Goal: Task Accomplishment & Management: Manage account settings

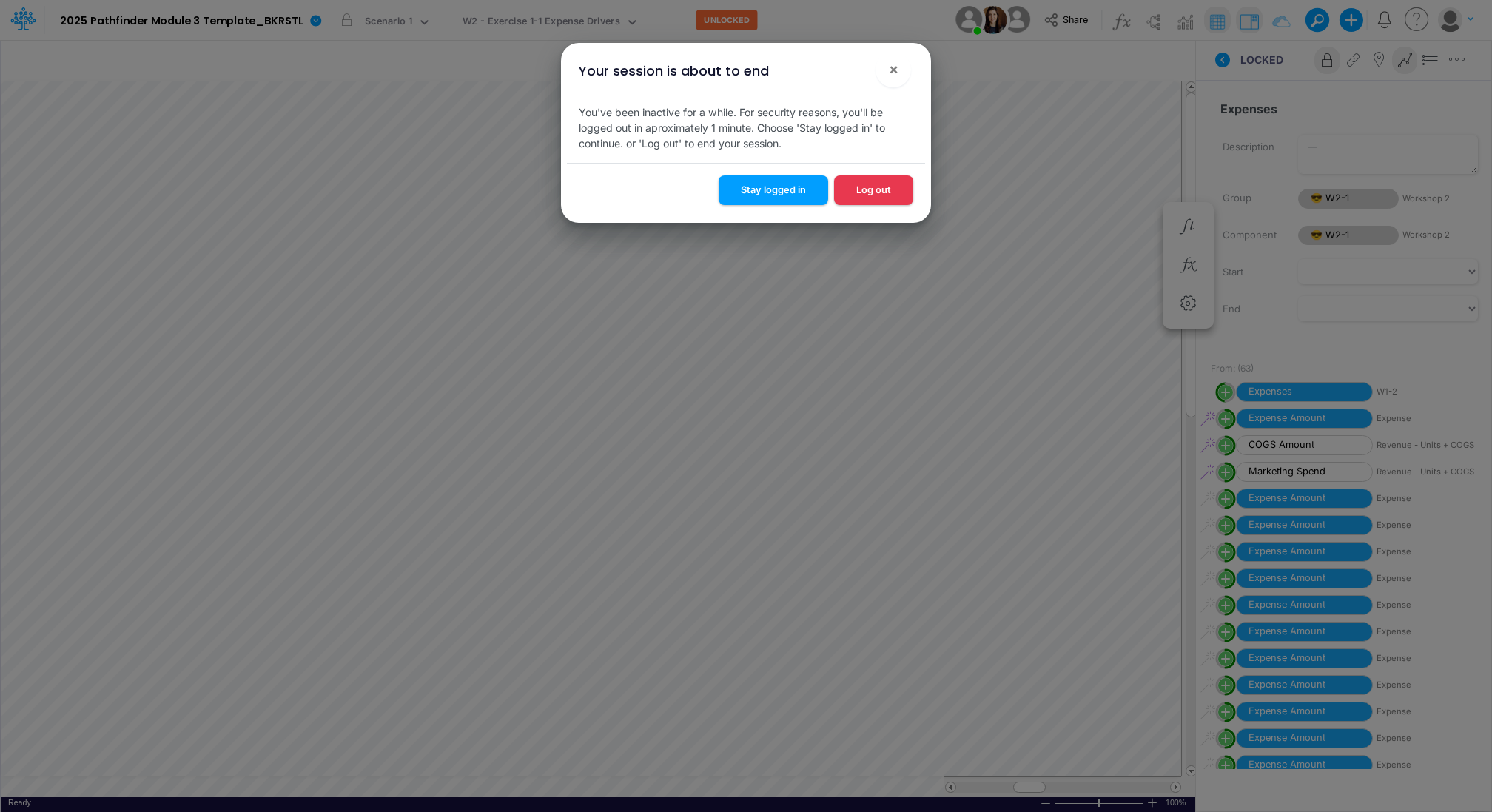
scroll to position [7, 2]
click at [772, 192] on button "Stay logged in" at bounding box center [773, 189] width 110 height 29
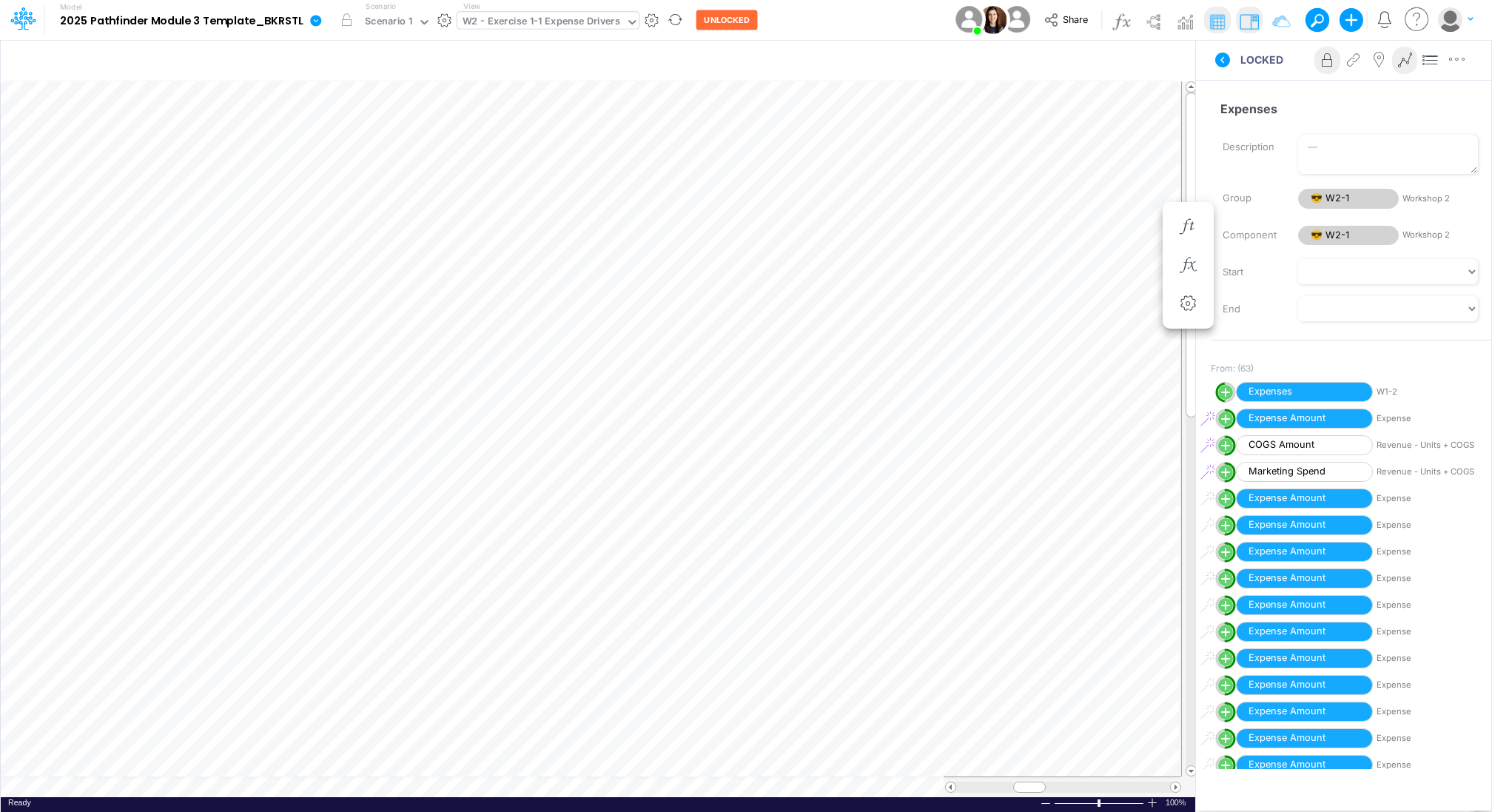
click at [529, 17] on div "W2 - Exercise 1-1 Expense Drivers" at bounding box center [541, 22] width 157 height 17
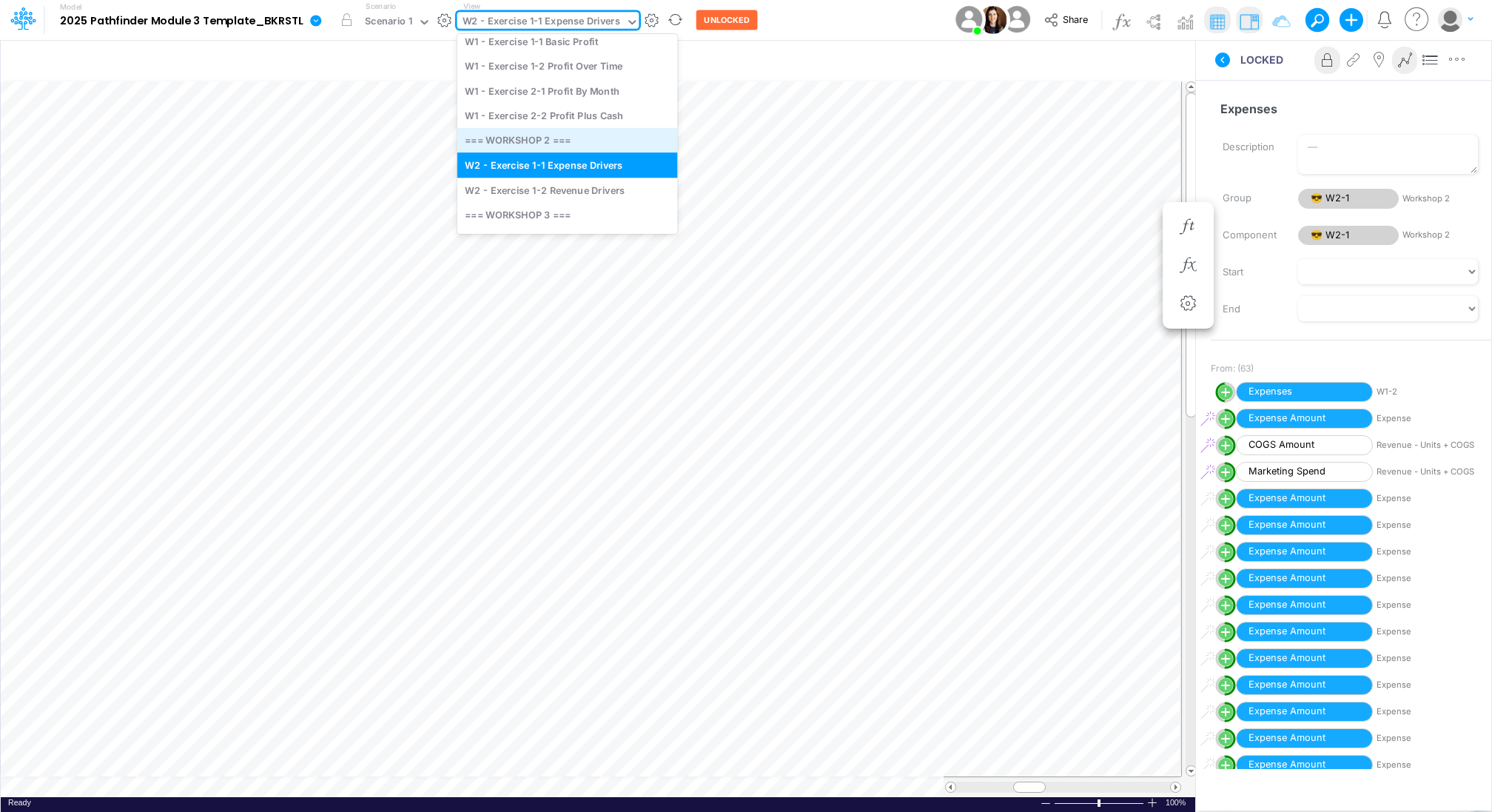
scroll to position [58, 0]
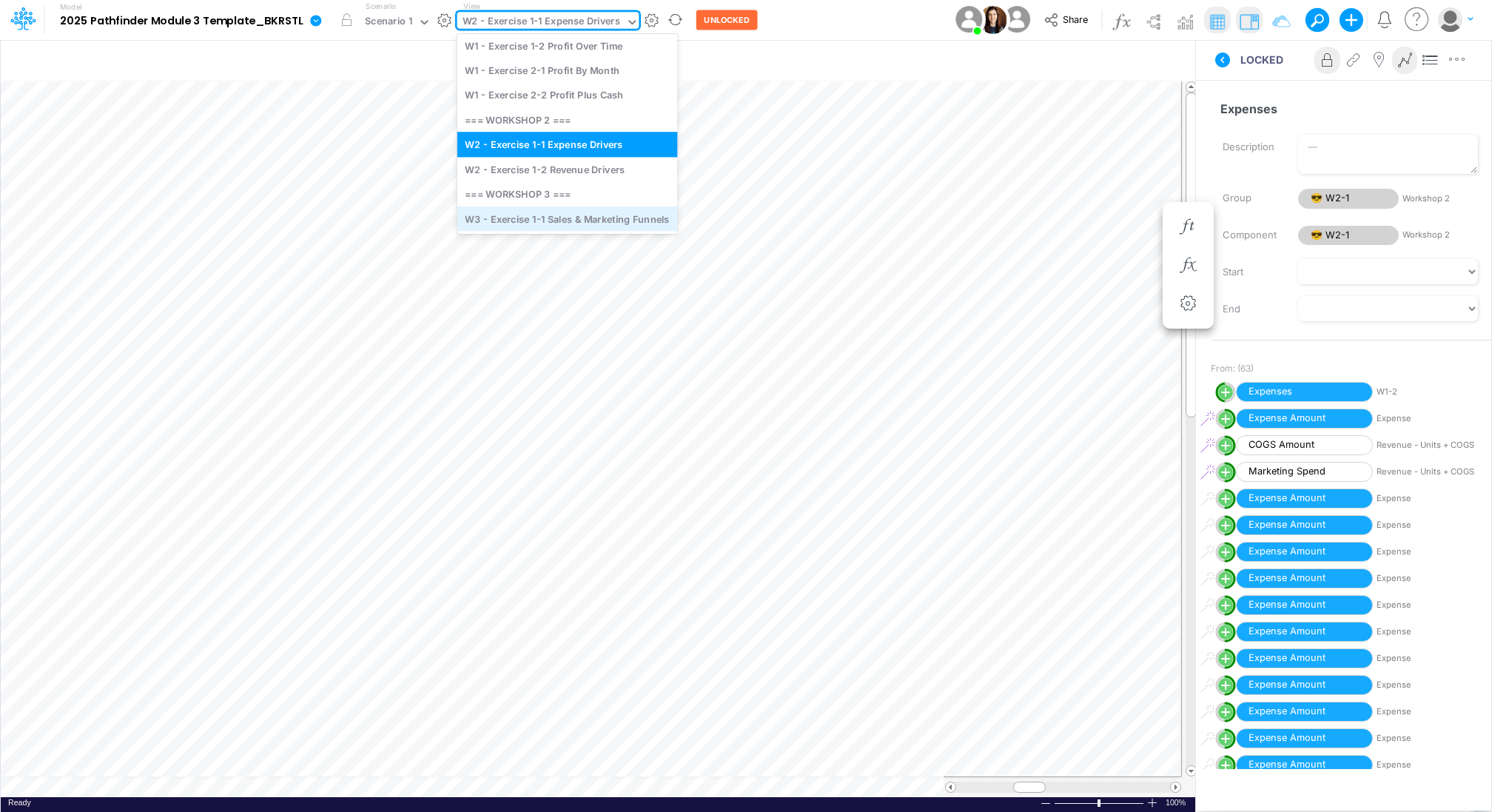
click at [558, 214] on div "W3 - Exercise 1-1 Sales & Marketing Funnels" at bounding box center [567, 218] width 220 height 24
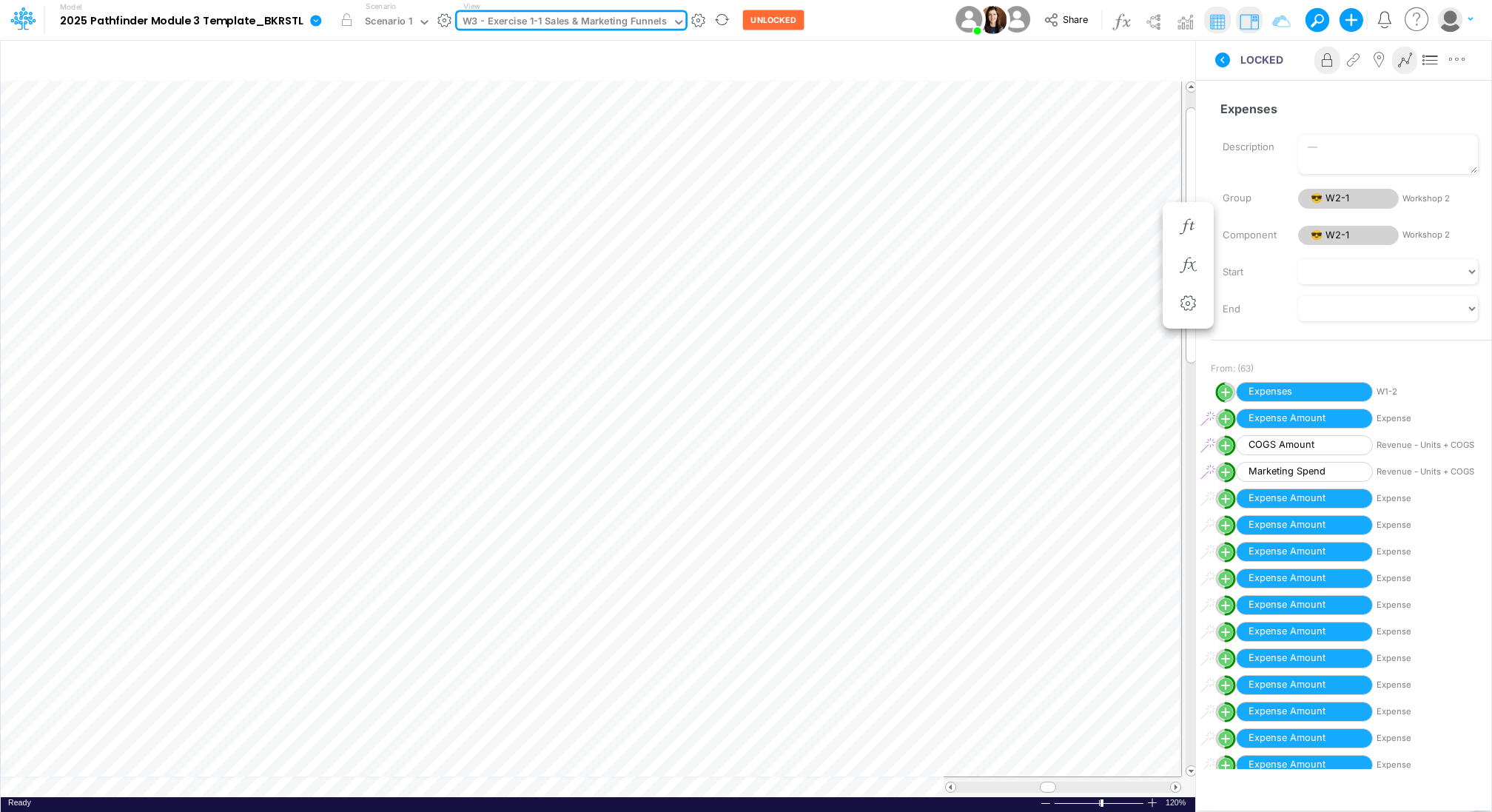
click at [622, 16] on div "W3 - Exercise 1-1 Sales & Marketing Funnels" at bounding box center [565, 22] width 204 height 17
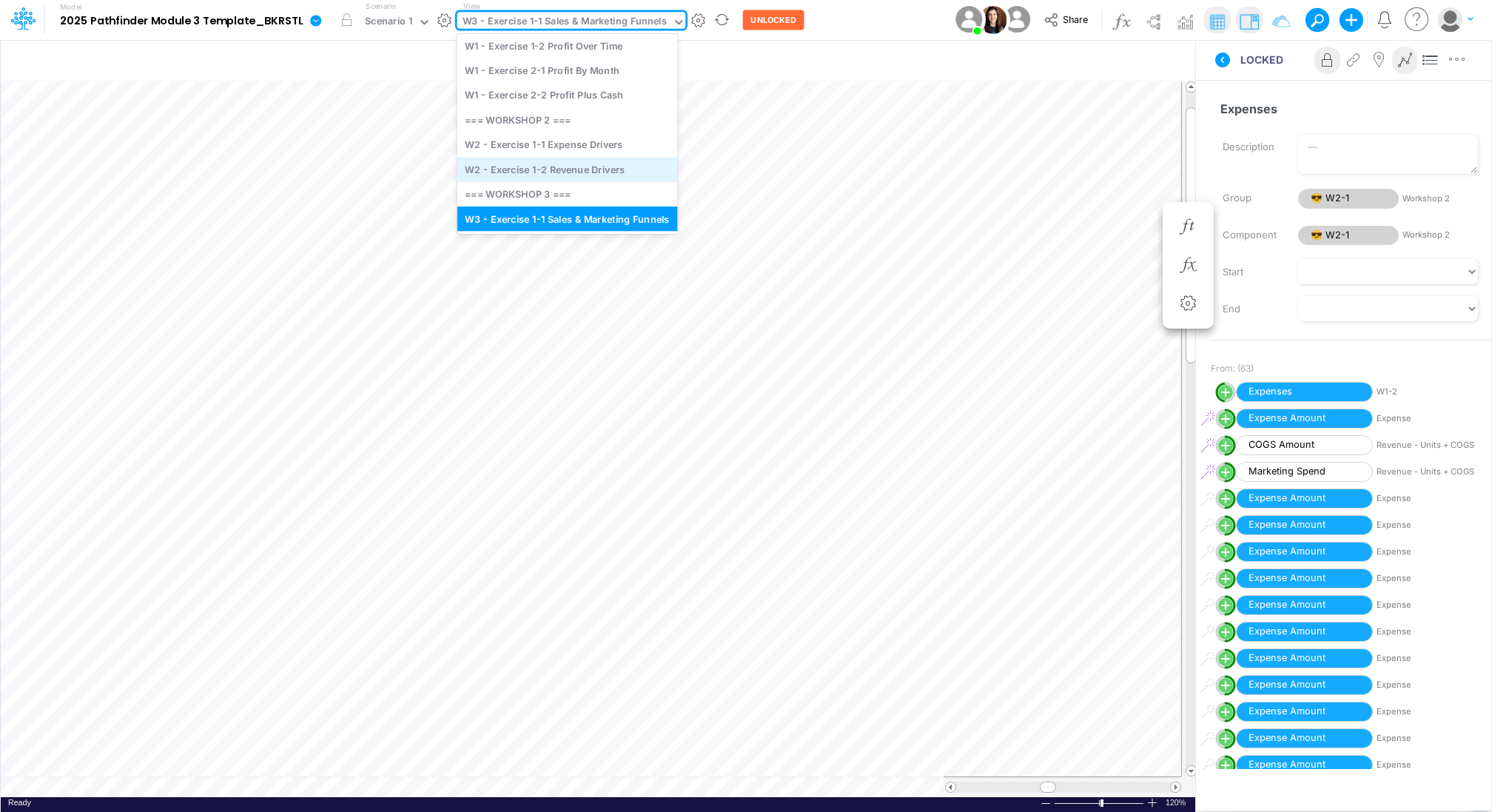
click at [569, 167] on div "W2 - Exercise 1-2 Revenue Drivers" at bounding box center [567, 169] width 220 height 24
type input "BKRSTL Projections [DATE]"
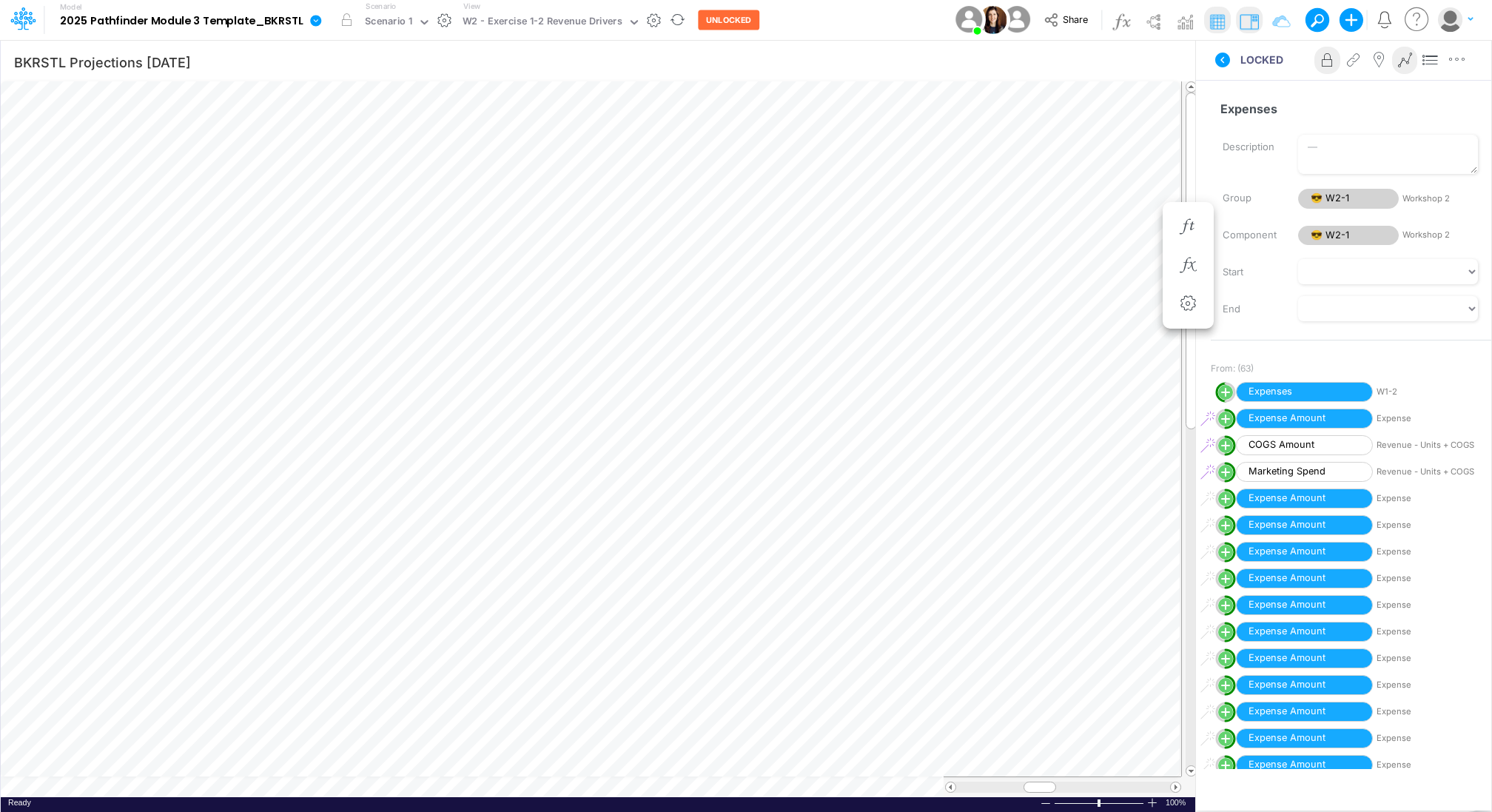
scroll to position [7, 2]
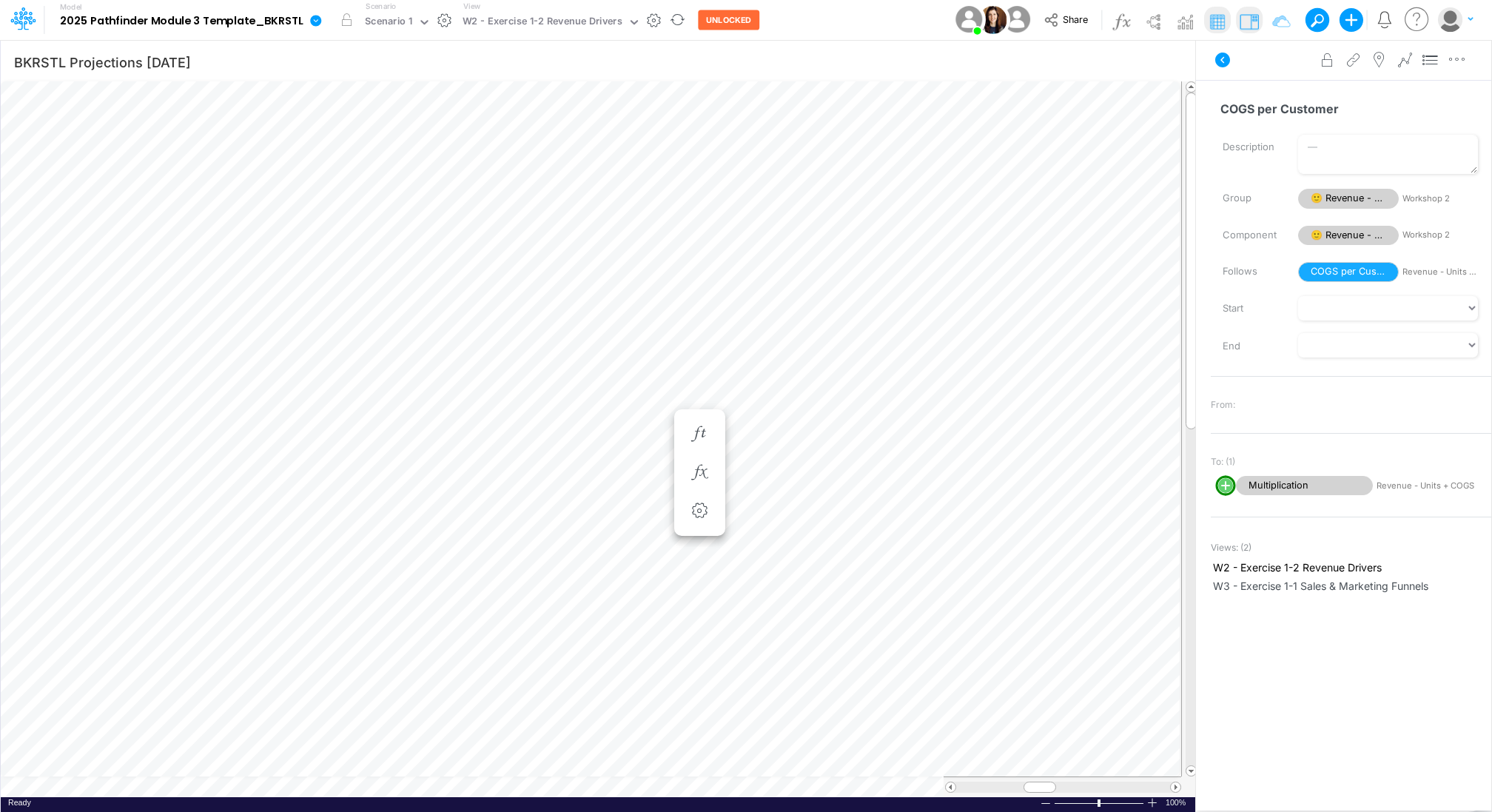
scroll to position [7, 2]
click at [636, 431] on icon "button" at bounding box center [639, 434] width 22 height 16
click at [638, 432] on icon "button" at bounding box center [639, 434] width 22 height 16
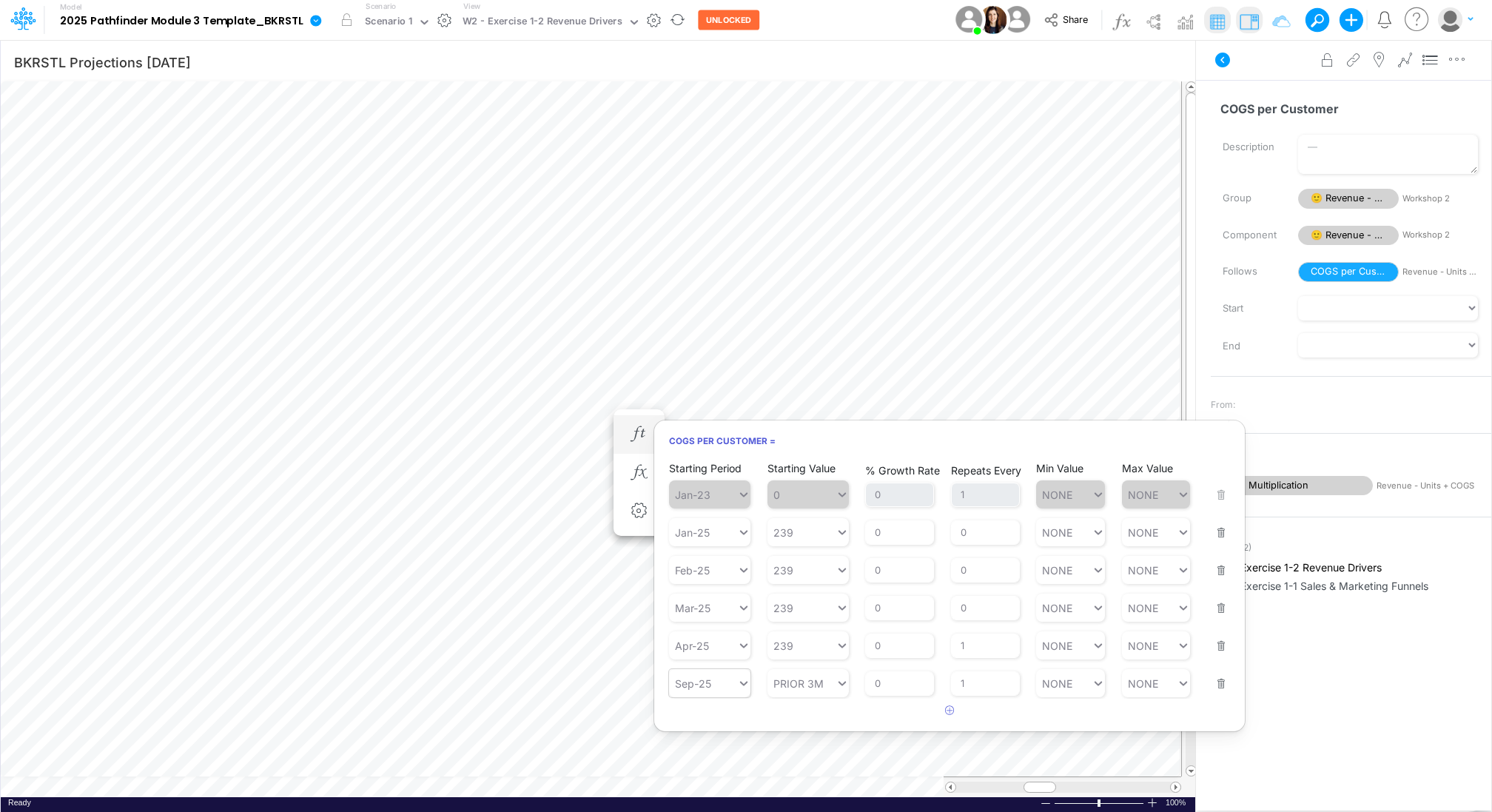
click at [746, 682] on icon at bounding box center [744, 683] width 13 height 15
click at [710, 731] on div "Aug-25" at bounding box center [709, 744] width 81 height 24
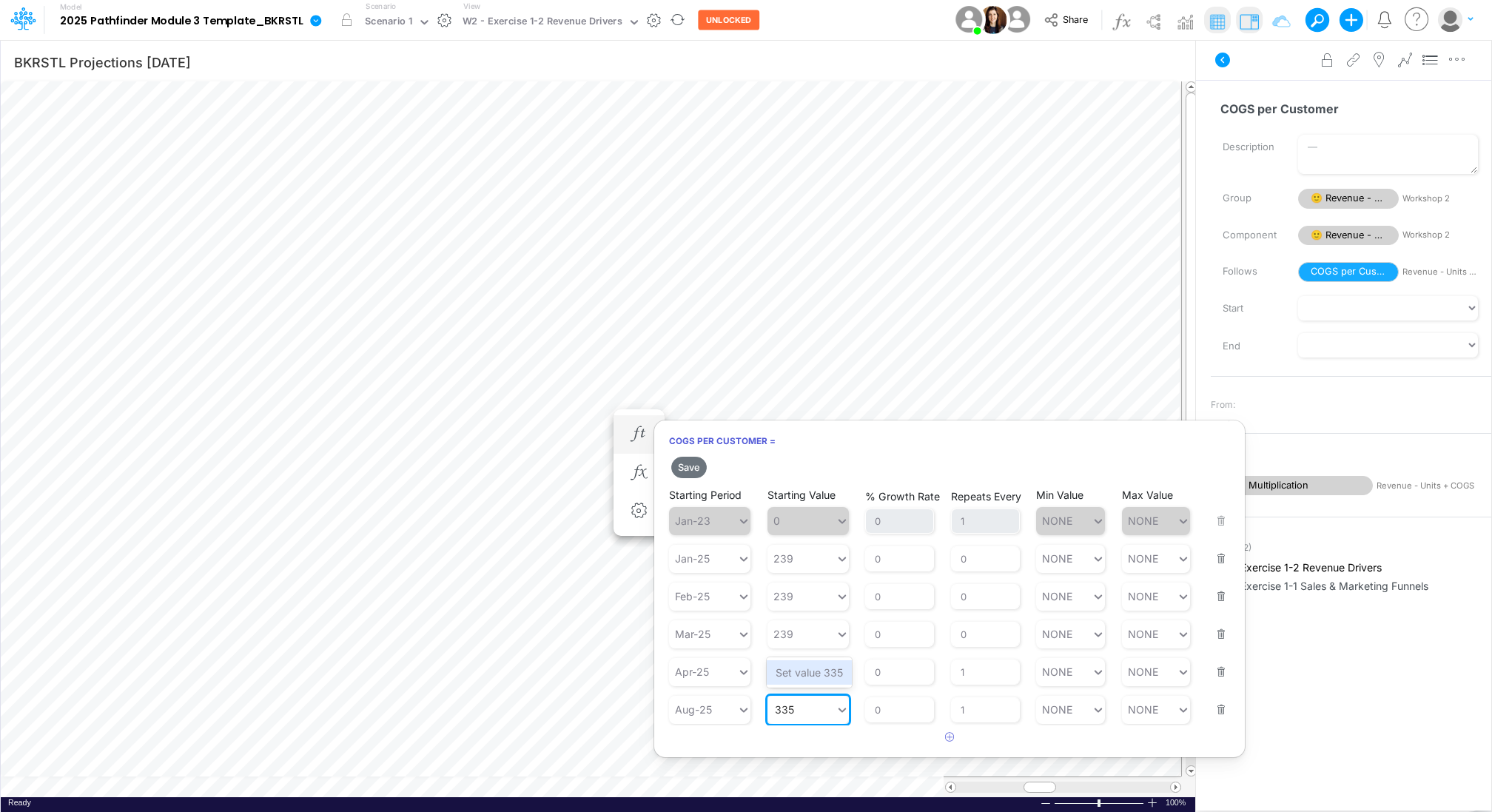
type input "335"
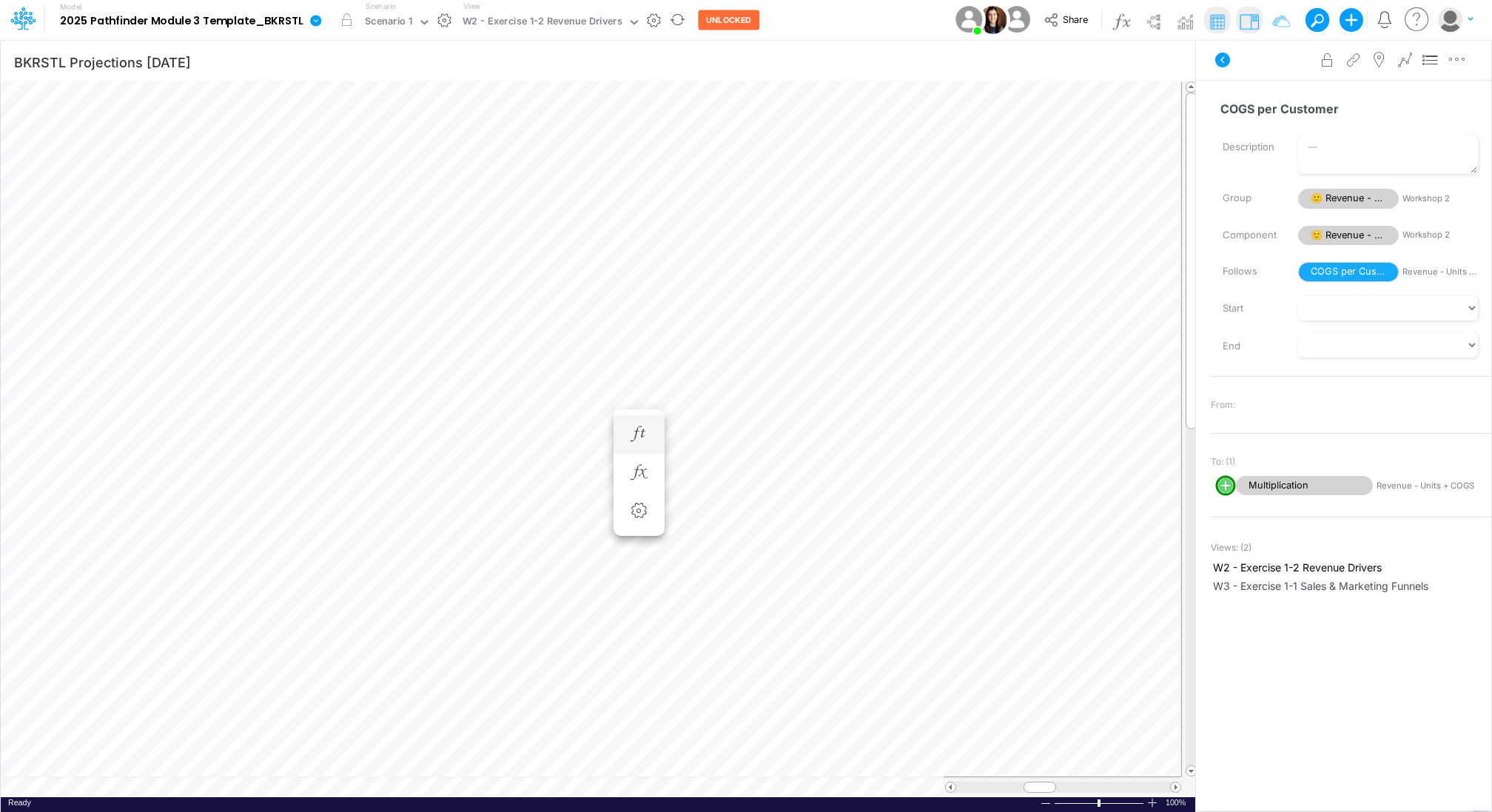
scroll to position [7, 2]
click at [635, 431] on icon "button" at bounding box center [639, 434] width 22 height 16
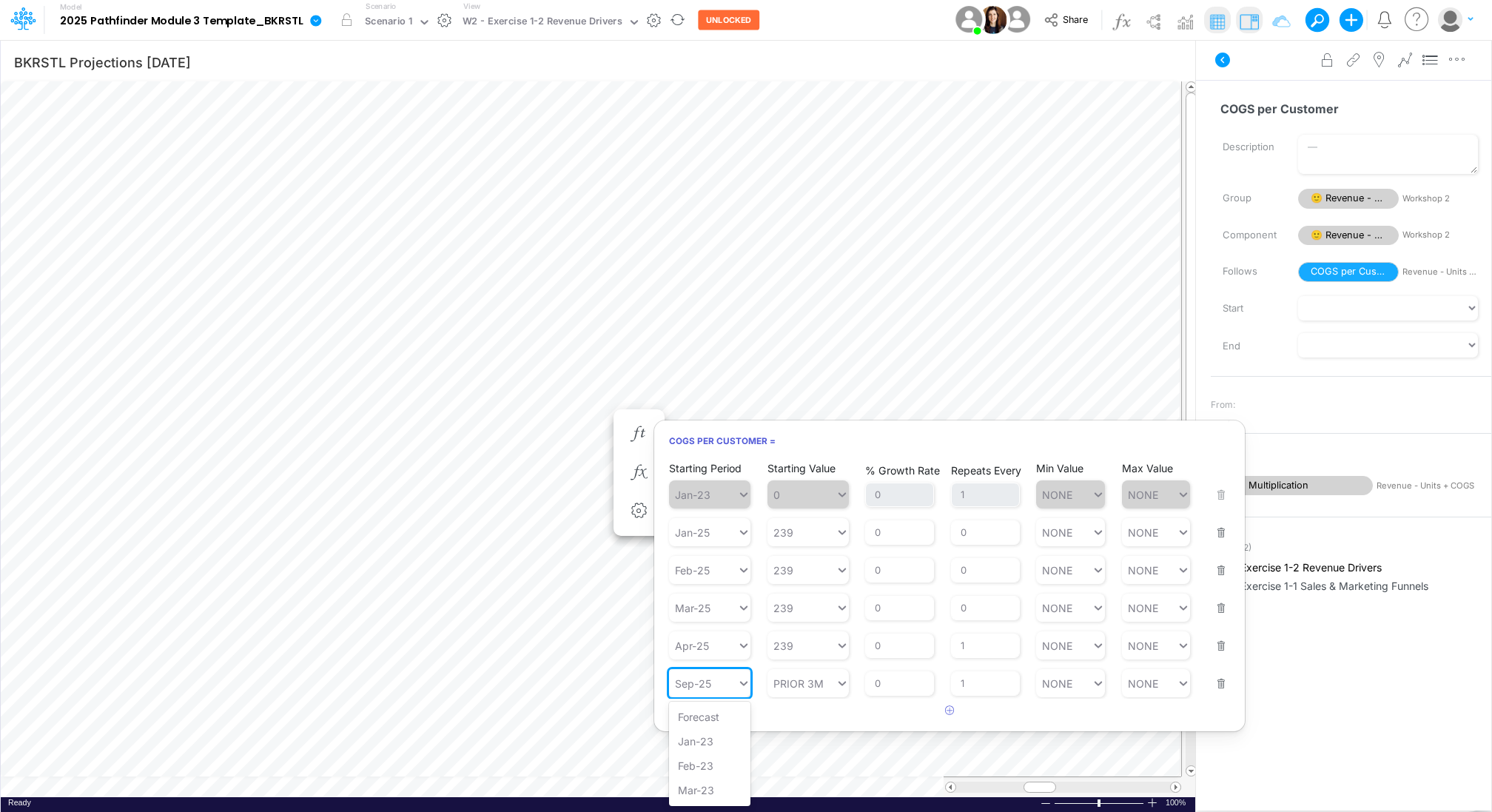
click at [732, 685] on div "Sep-25" at bounding box center [702, 683] width 68 height 22
click at [712, 721] on div "Aug-25" at bounding box center [709, 729] width 81 height 24
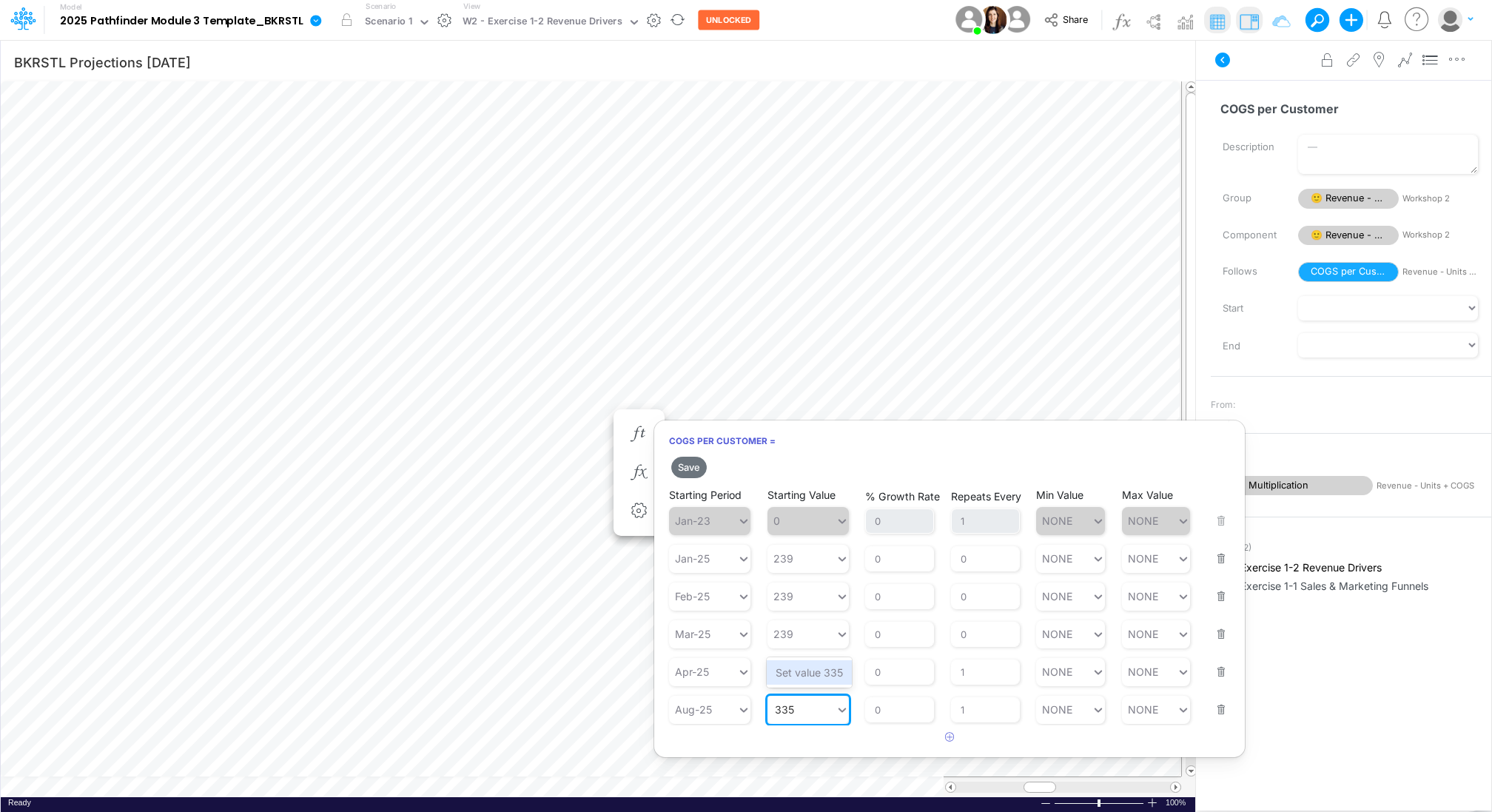
type input "335"
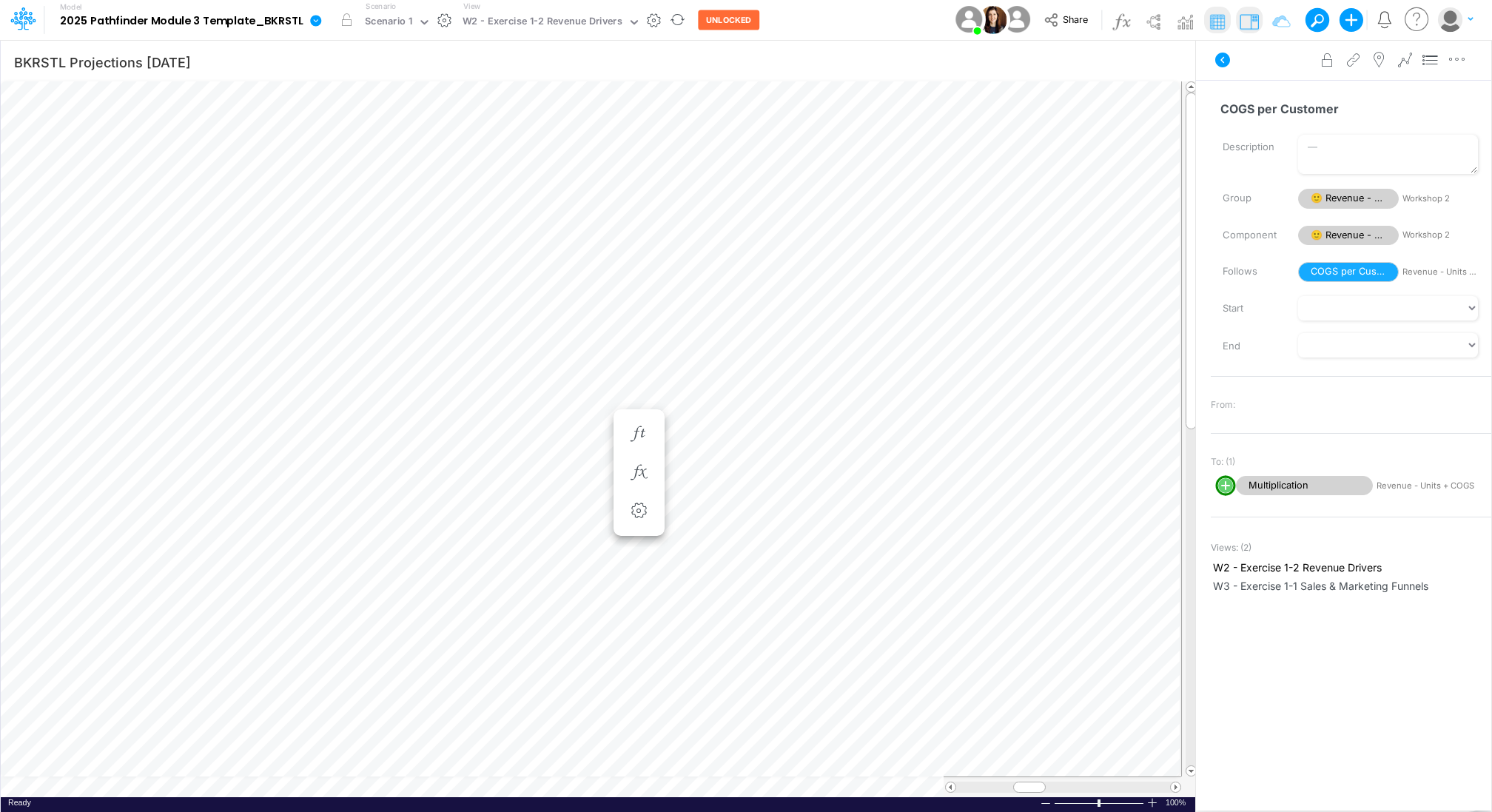
scroll to position [7, 2]
click at [460, 428] on icon "button" at bounding box center [457, 434] width 22 height 16
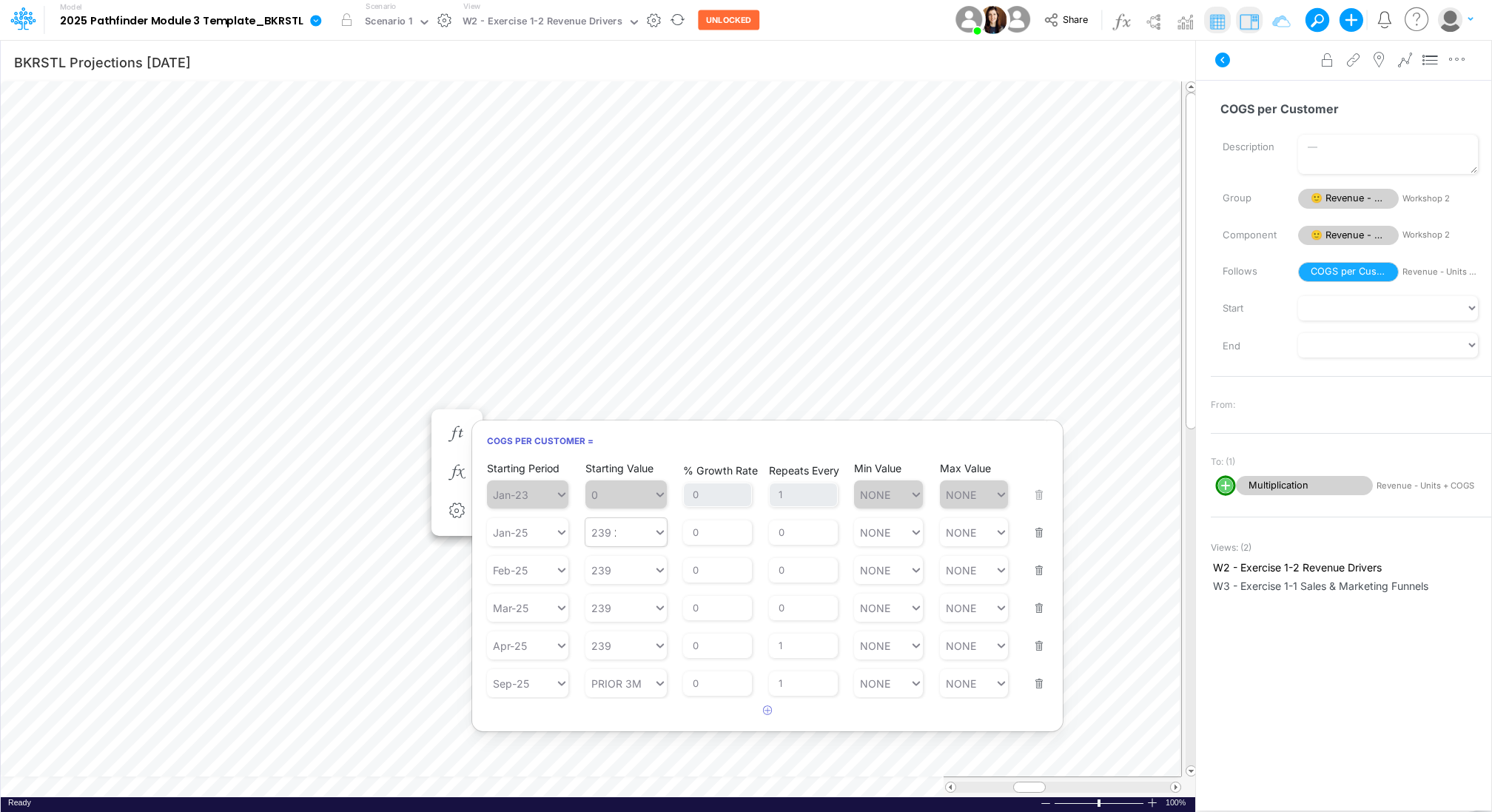
click at [623, 532] on div "239 239" at bounding box center [619, 532] width 68 height 22
click at [640, 569] on div "Set value 335" at bounding box center [627, 567] width 85 height 24
type input "335"
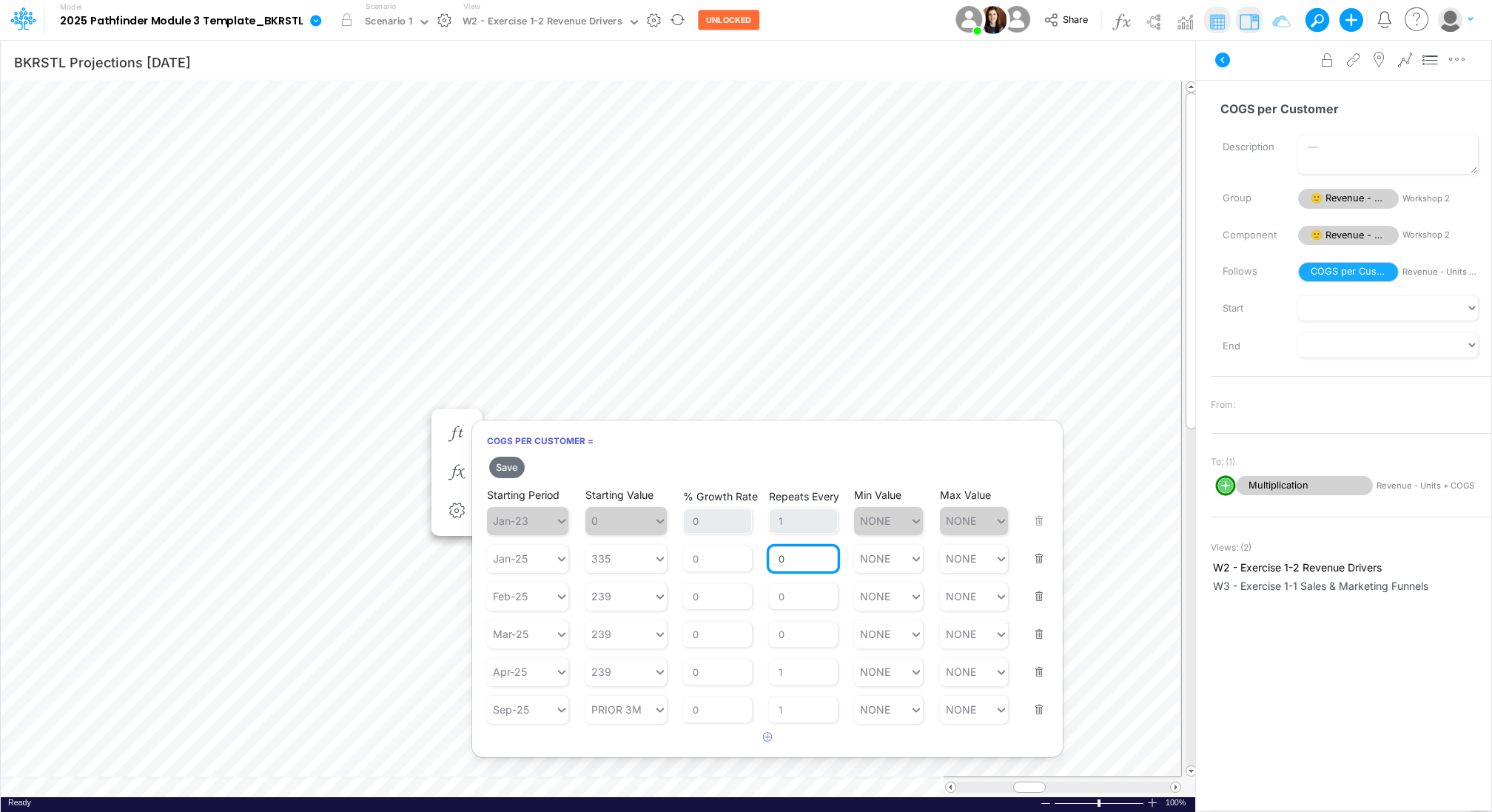
click at [795, 561] on input "0" at bounding box center [803, 558] width 68 height 25
click at [790, 568] on div "Repeats Every 0" at bounding box center [803, 587] width 68 height 44
click at [791, 549] on input "0" at bounding box center [803, 558] width 68 height 25
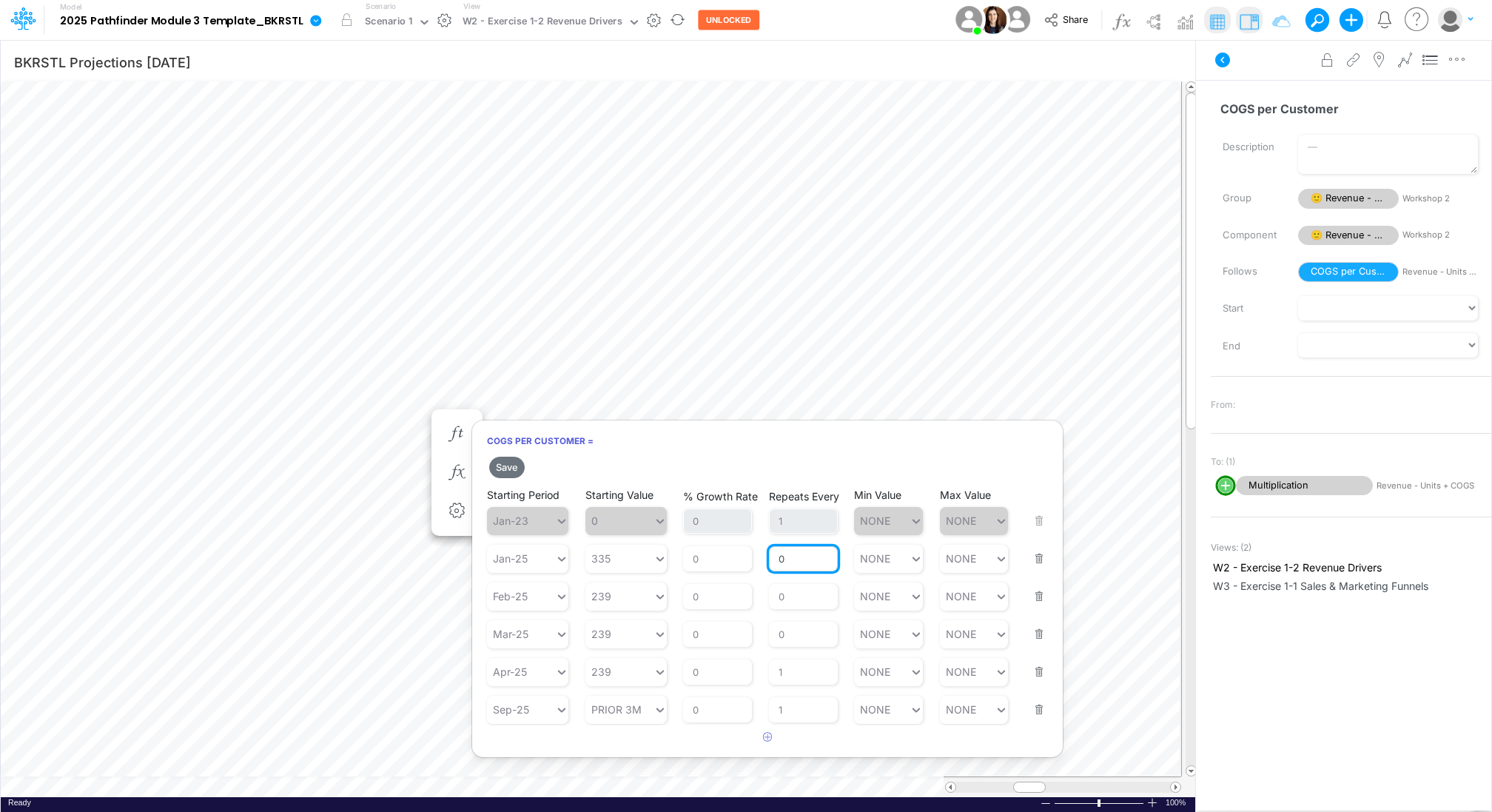
click at [791, 549] on input "0" at bounding box center [803, 558] width 68 height 25
type input "1"
type input "NONE"
click at [508, 467] on button "Save" at bounding box center [507, 466] width 36 height 22
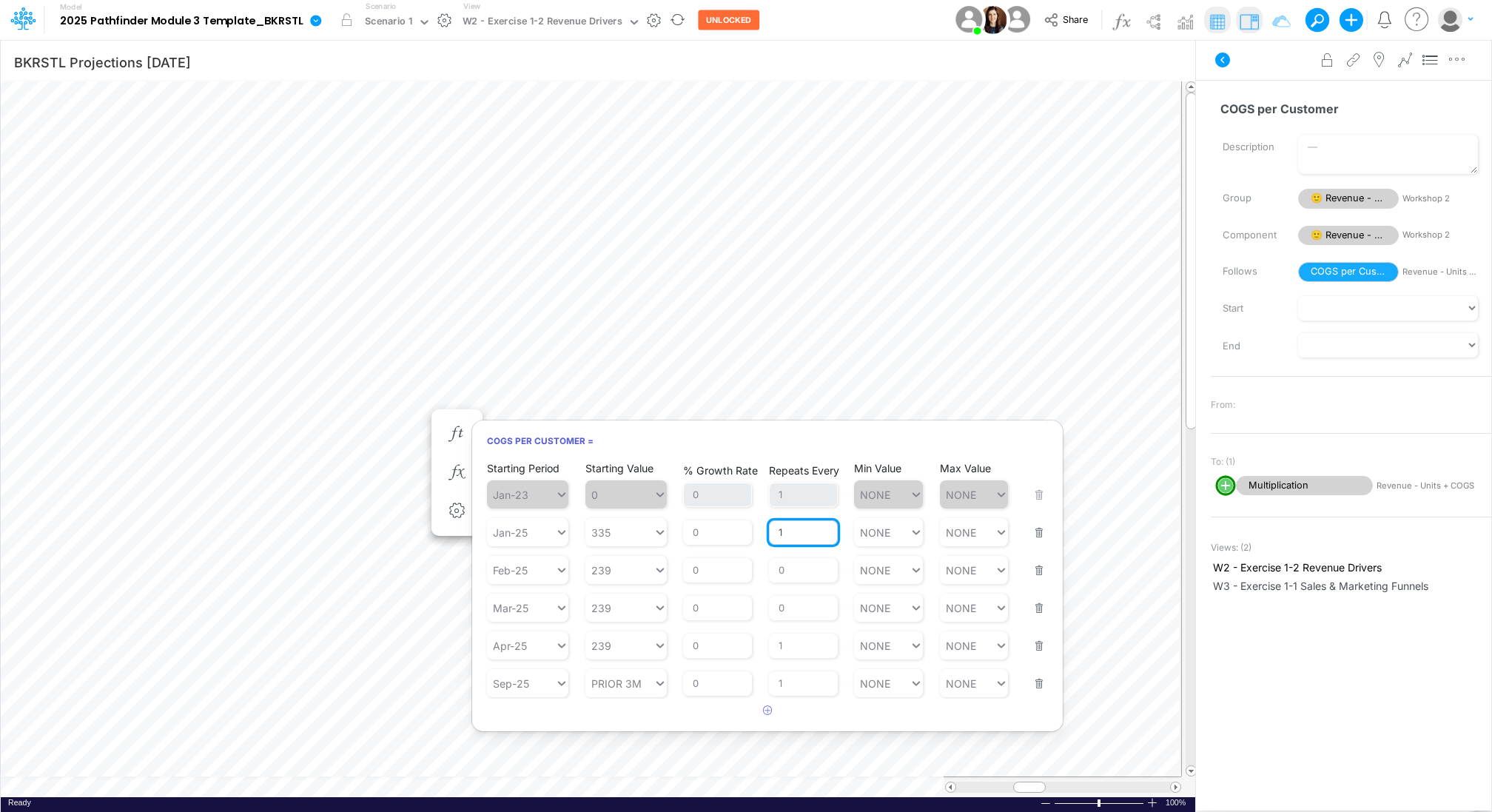
click at [798, 538] on input "1" at bounding box center [803, 532] width 68 height 25
type input "NONE"
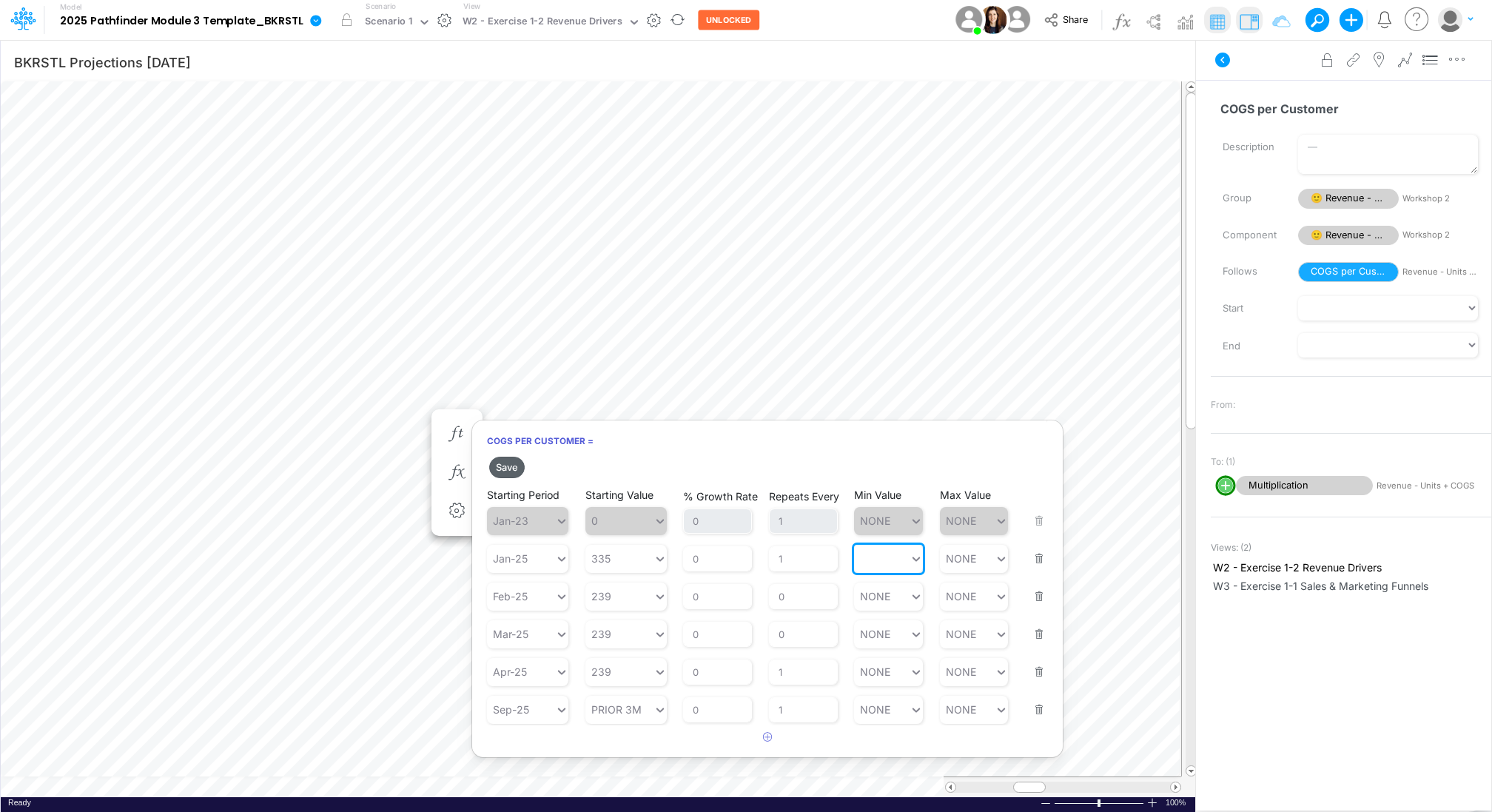
click at [506, 463] on button "Save" at bounding box center [507, 466] width 36 height 22
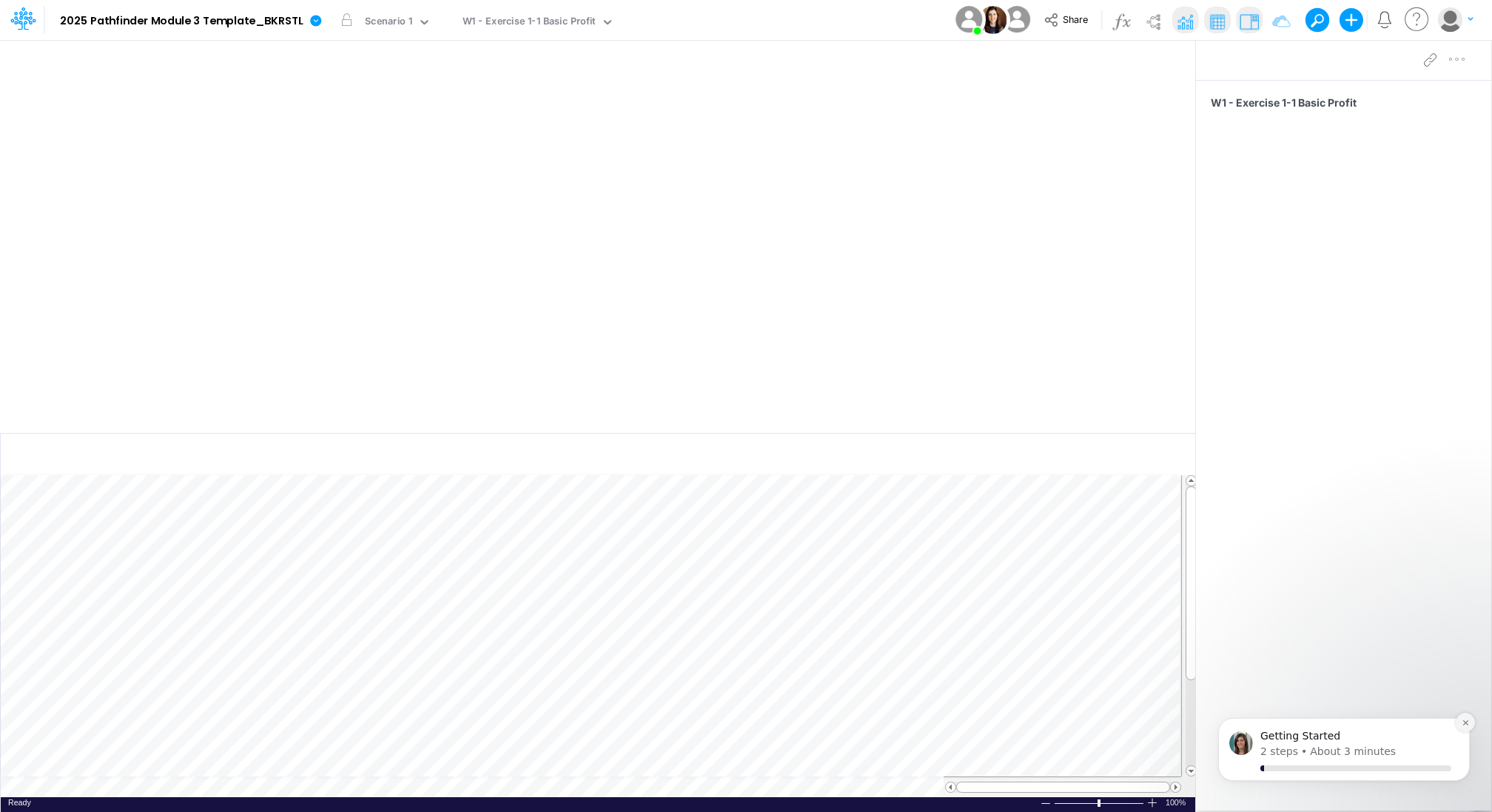
click at [1462, 720] on icon "Dismiss notification" at bounding box center [1465, 722] width 8 height 8
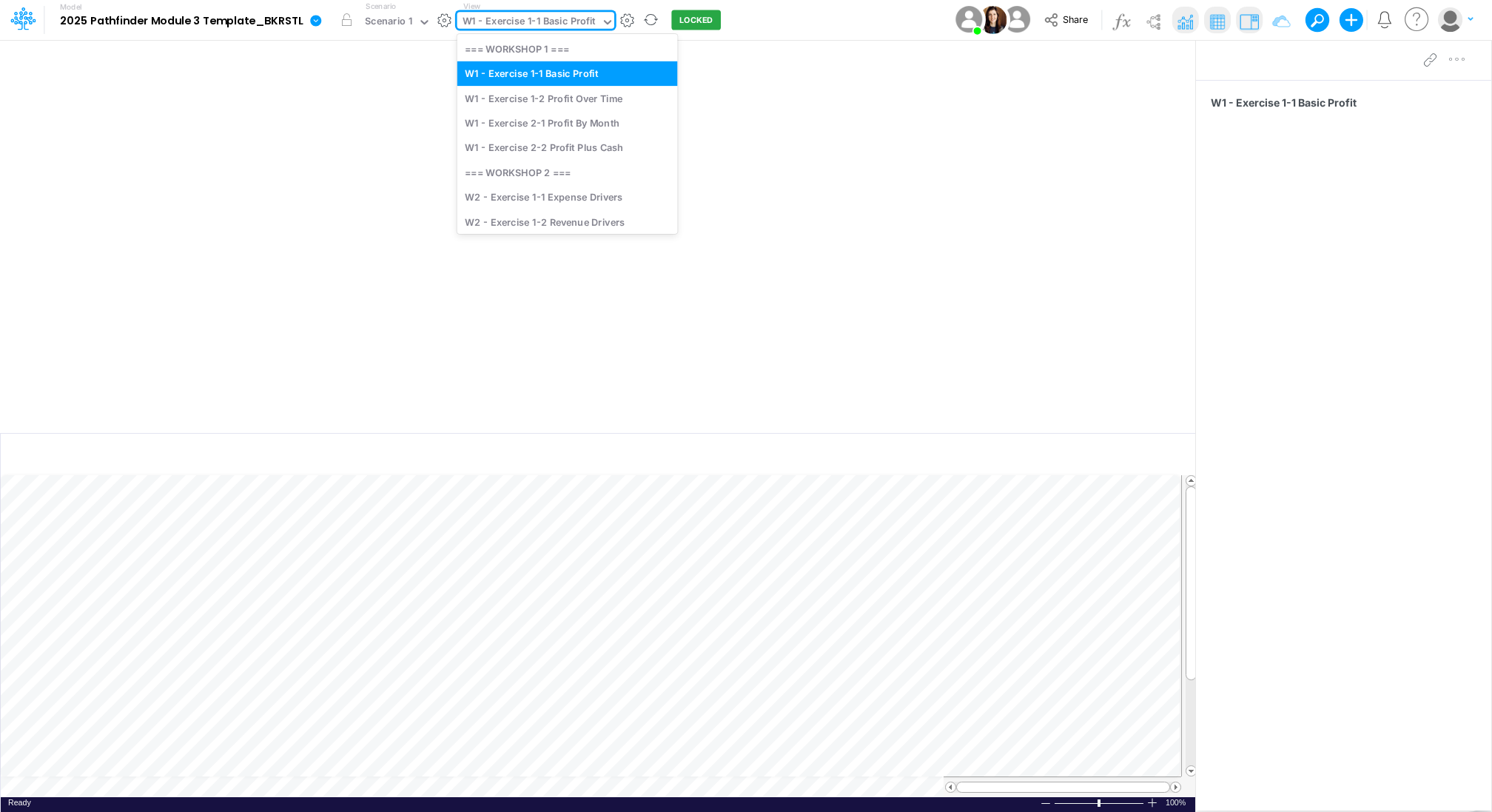
click at [516, 27] on div "W1 - Exercise 1-1 Basic Profit" at bounding box center [529, 22] width 133 height 17
click at [545, 196] on div "W2 - Exercise 1-1 Expense Drivers" at bounding box center [567, 197] width 220 height 24
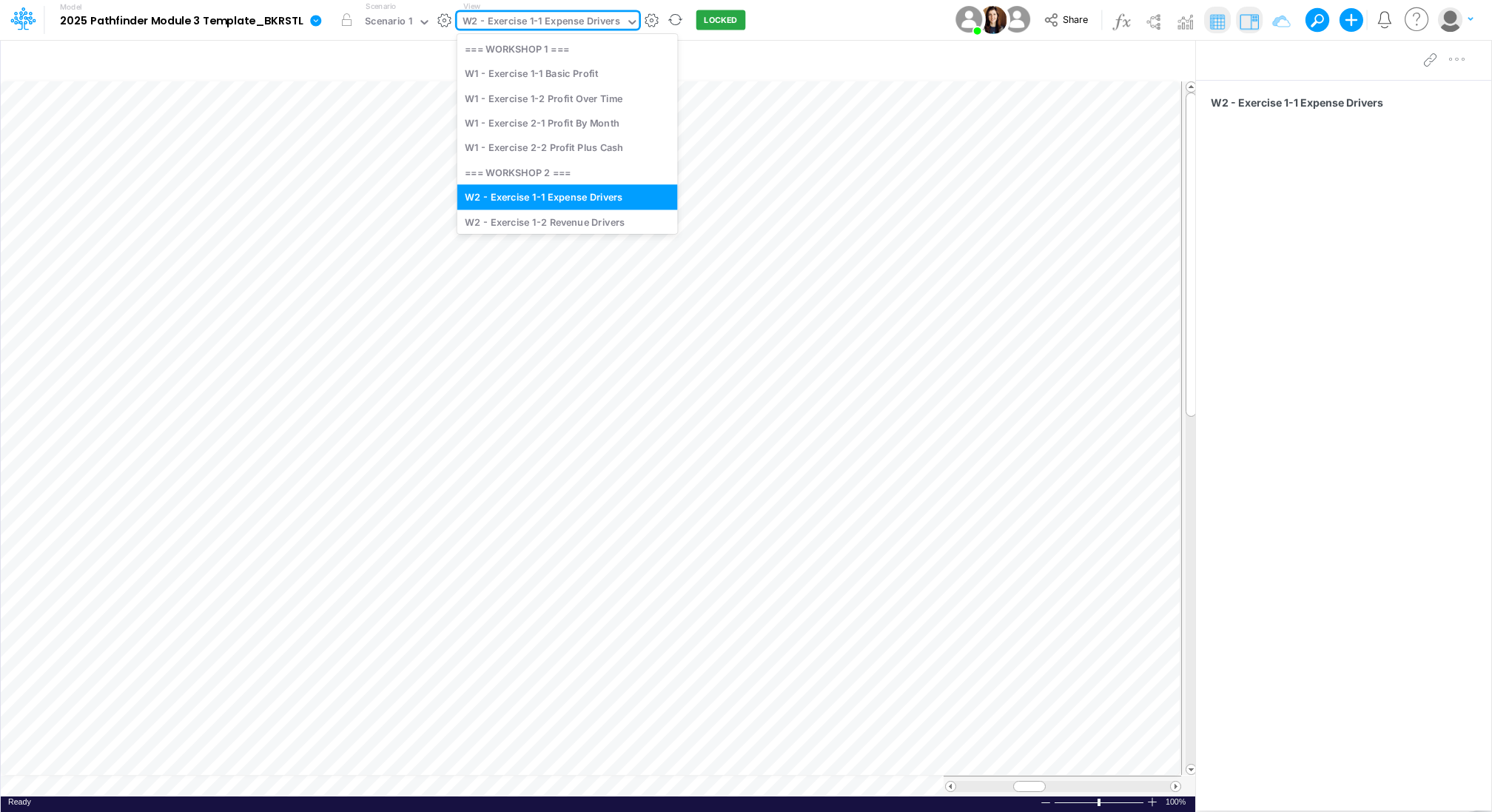
click at [539, 23] on div "W2 - Exercise 1-1 Expense Drivers" at bounding box center [541, 22] width 157 height 17
click at [537, 217] on div "W2 - Exercise 1-2 Revenue Drivers" at bounding box center [567, 222] width 220 height 24
type input "BKRSTL Projections [DATE]"
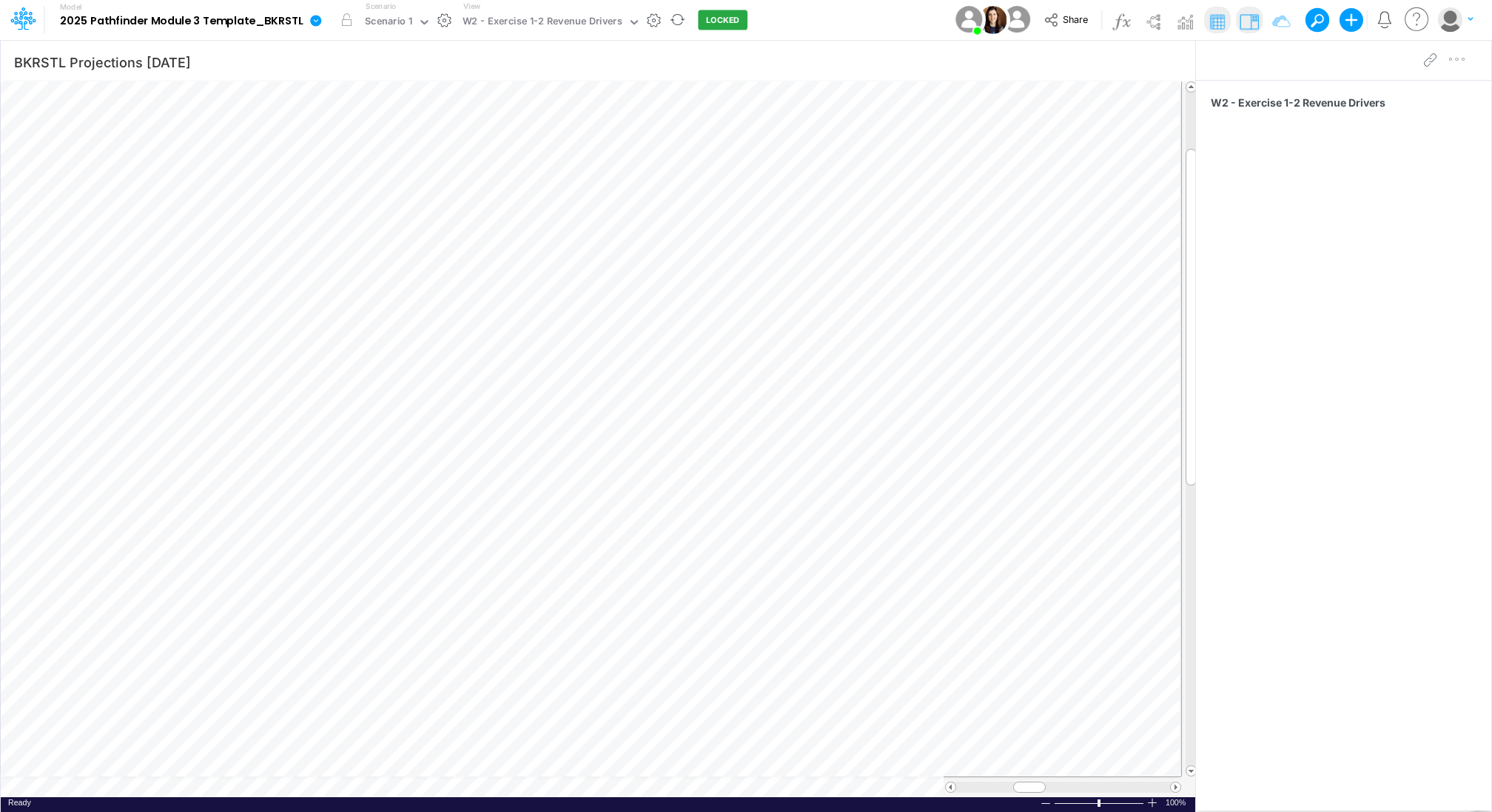
scroll to position [7, 2]
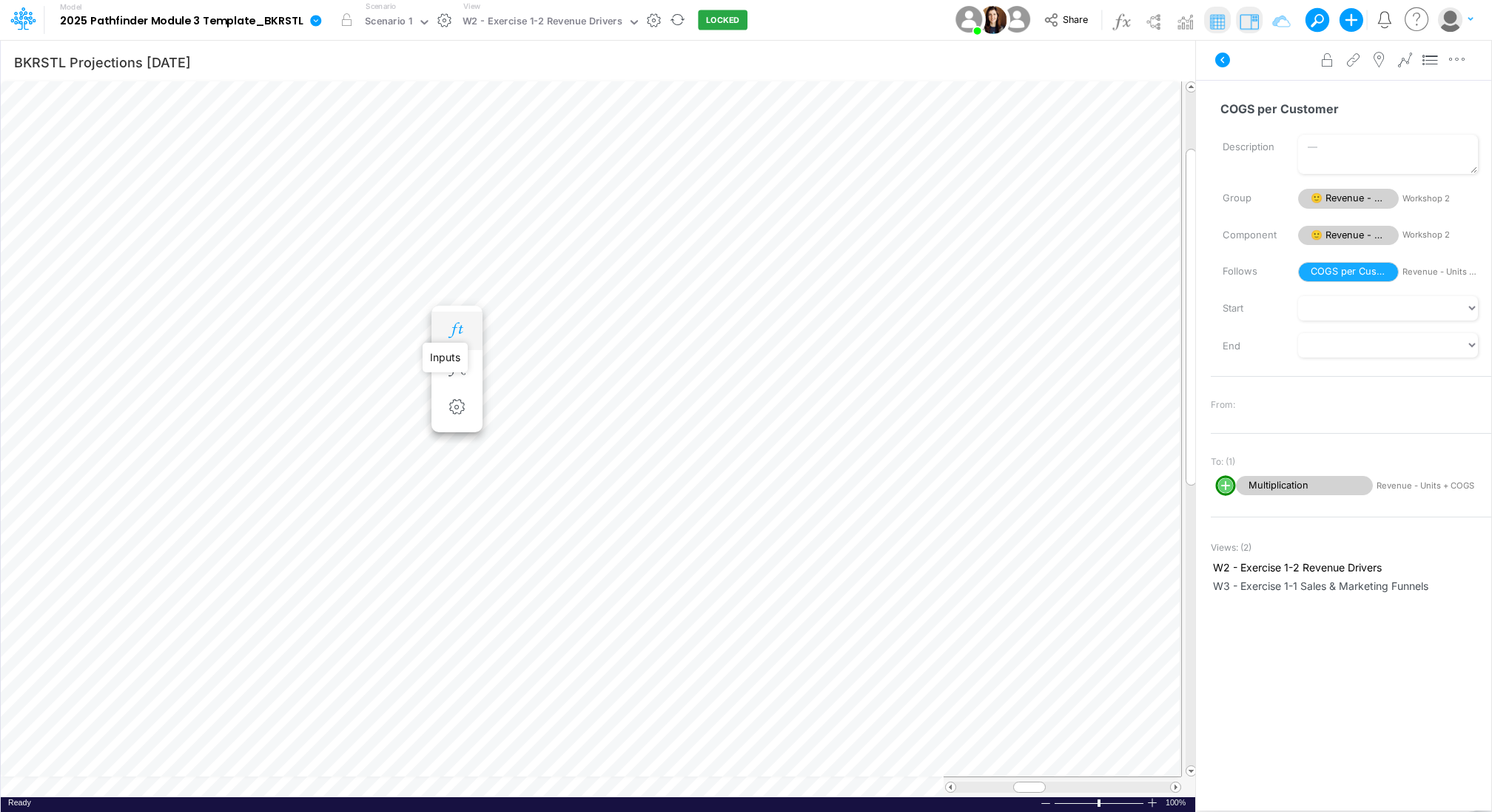
click at [457, 328] on icon "button" at bounding box center [457, 330] width 22 height 16
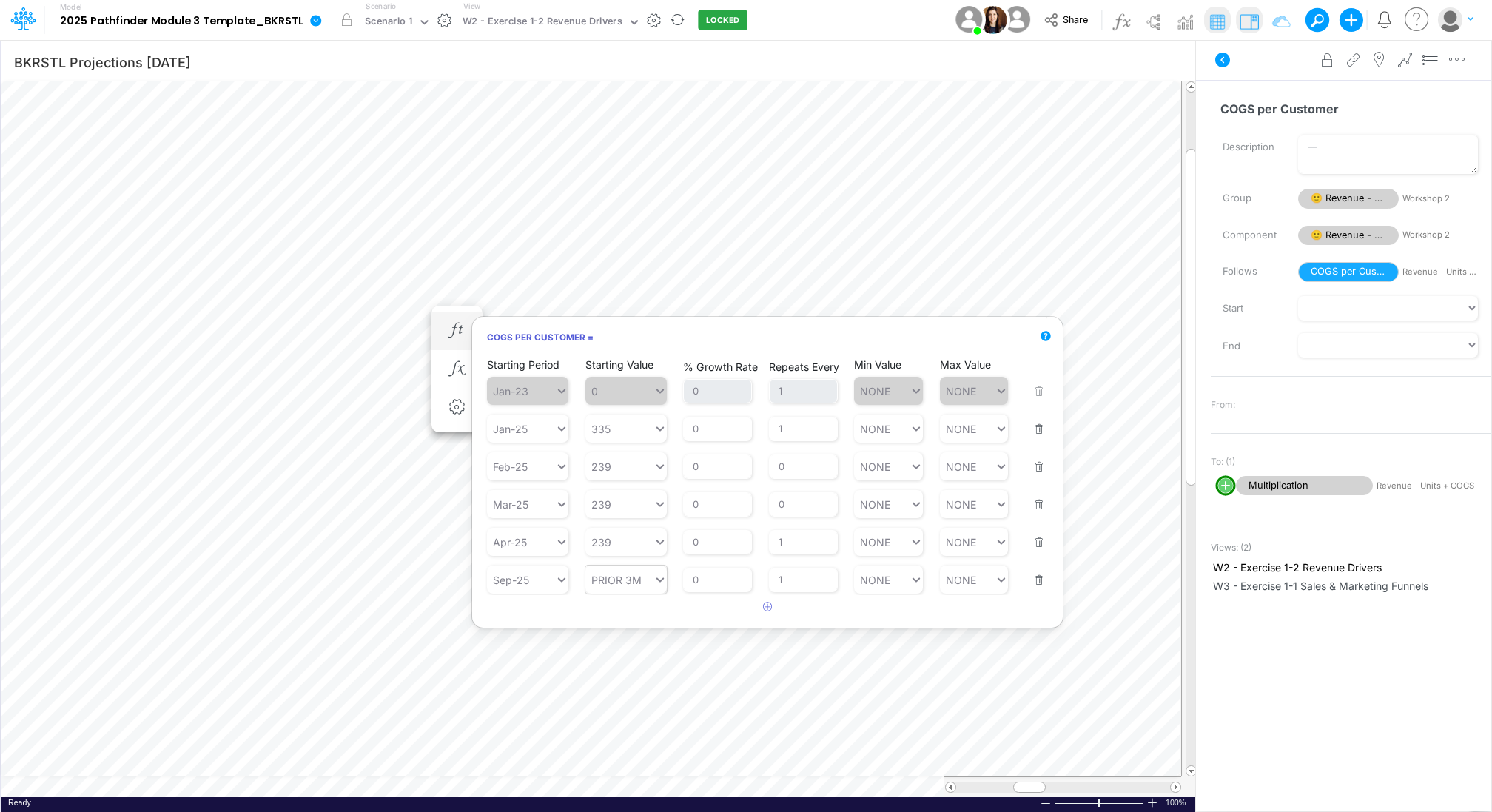
type input "PRIOR 3M"
click at [661, 580] on icon at bounding box center [660, 580] width 13 height 15
click at [628, 613] on div "LATEST" at bounding box center [625, 613] width 81 height 24
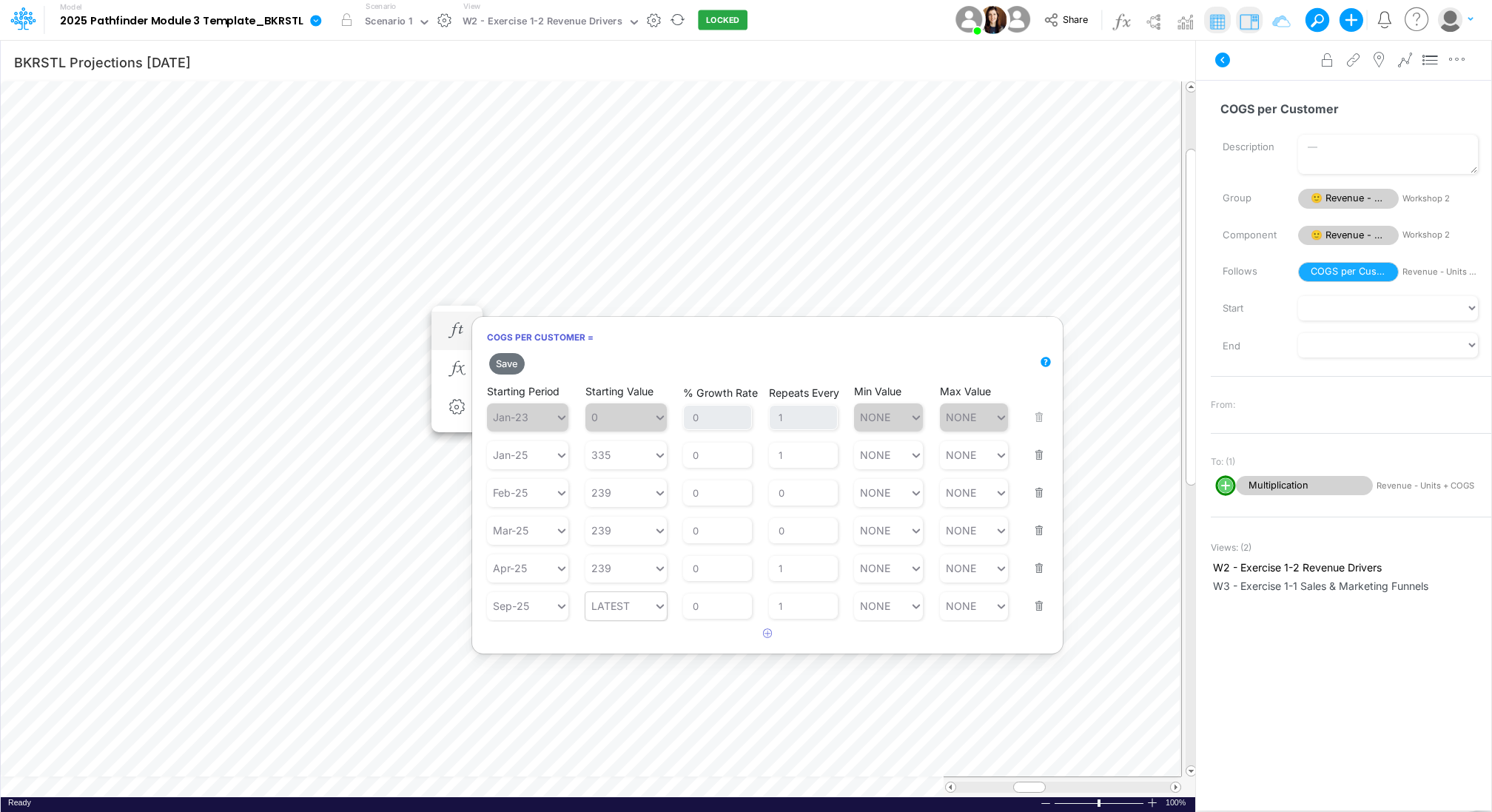
type input "LATEST"
click at [656, 604] on icon at bounding box center [660, 606] width 13 height 15
type input "335"
click at [638, 452] on div "335 335" at bounding box center [619, 454] width 68 height 22
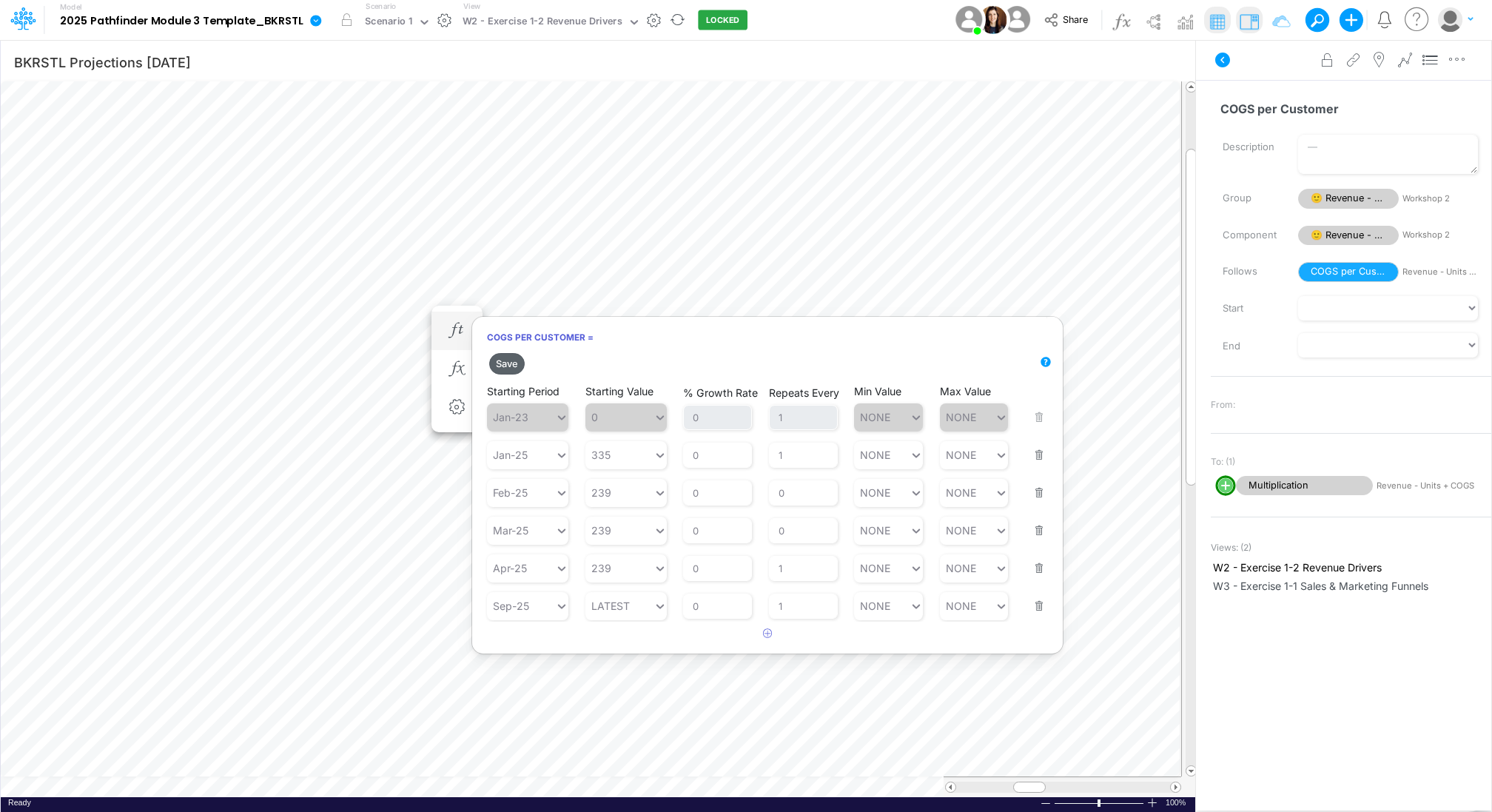
click at [506, 360] on button "Save" at bounding box center [507, 363] width 36 height 22
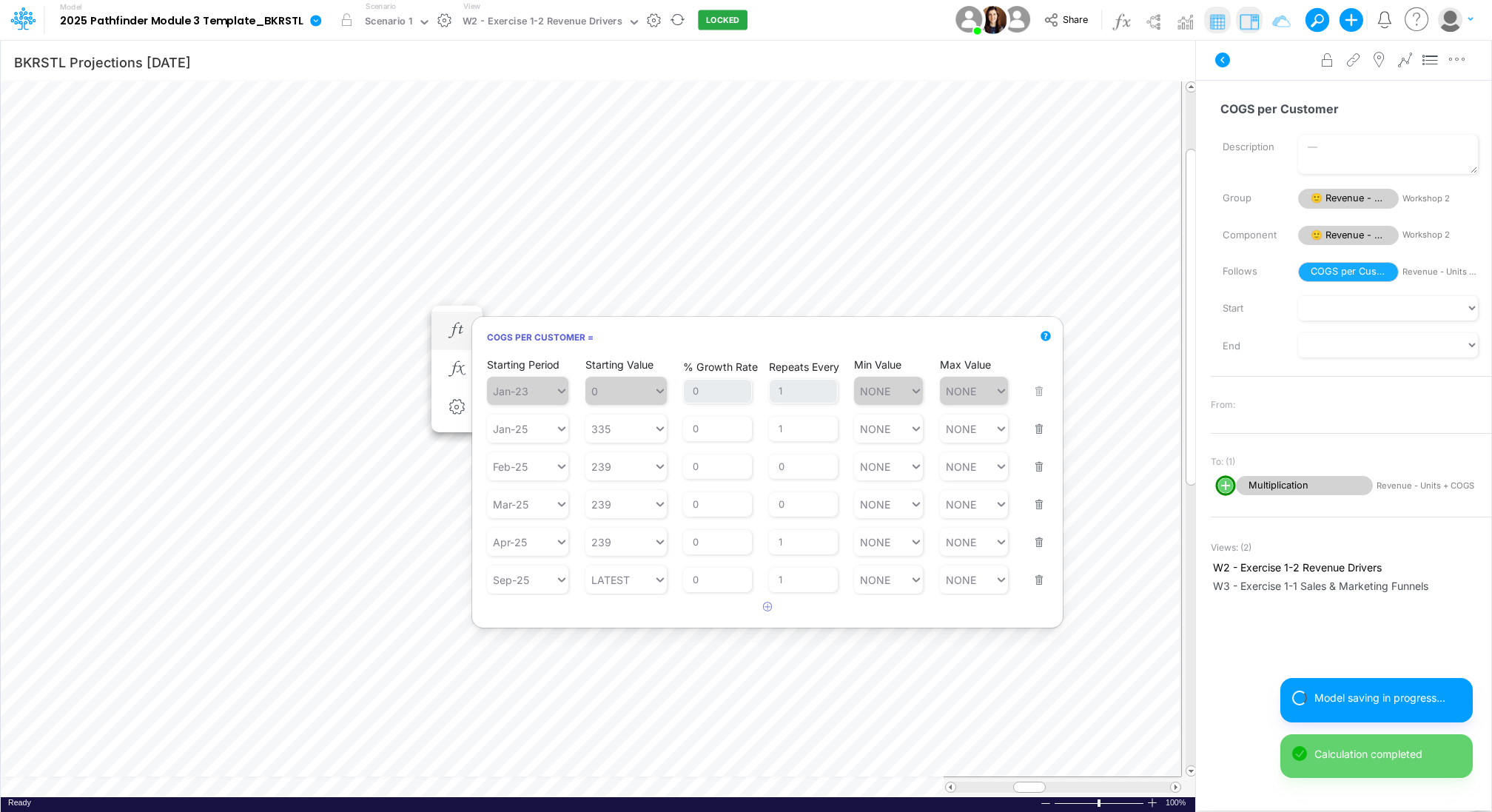
scroll to position [7, 2]
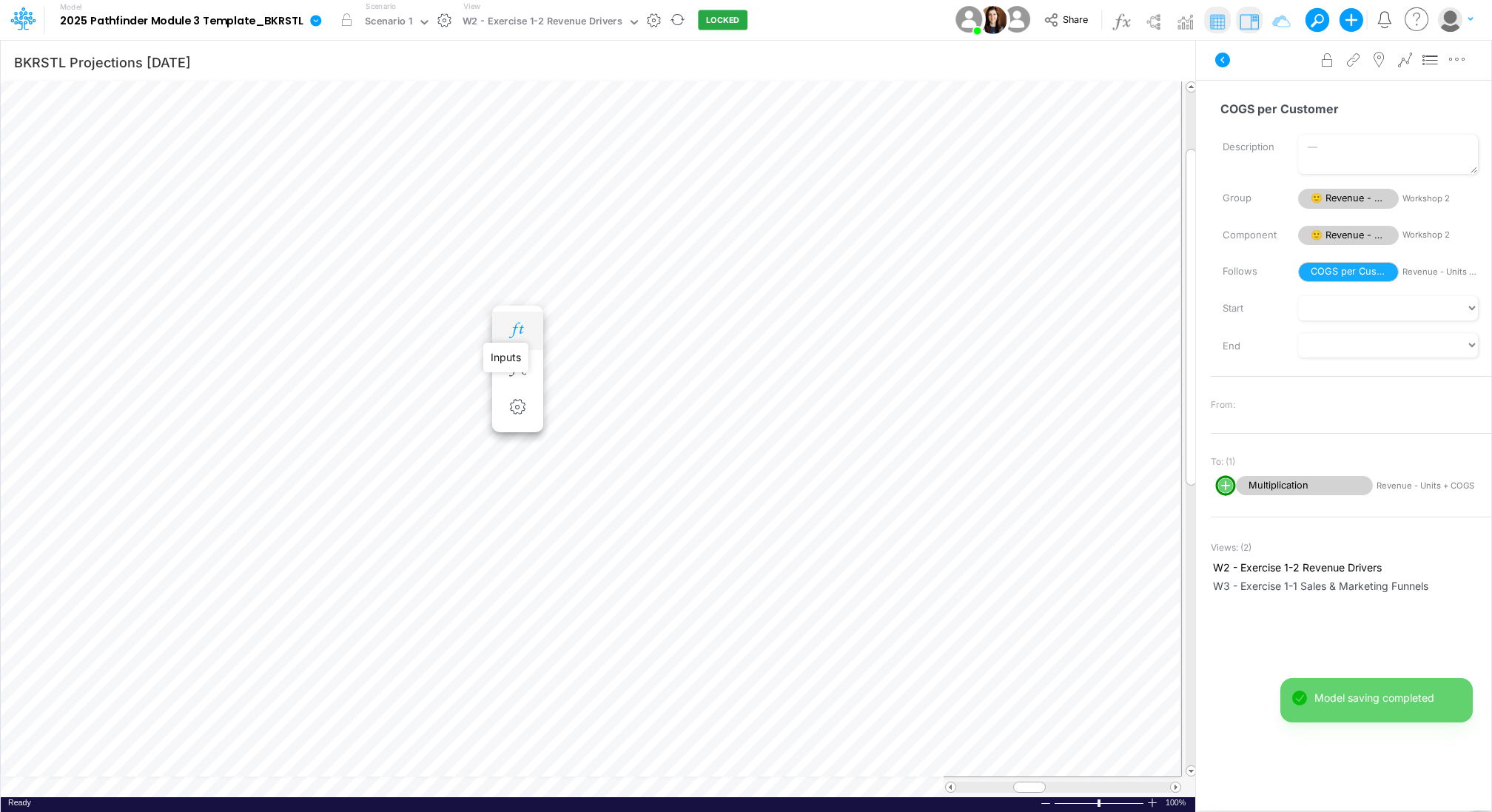
click at [510, 330] on icon "button" at bounding box center [517, 330] width 22 height 16
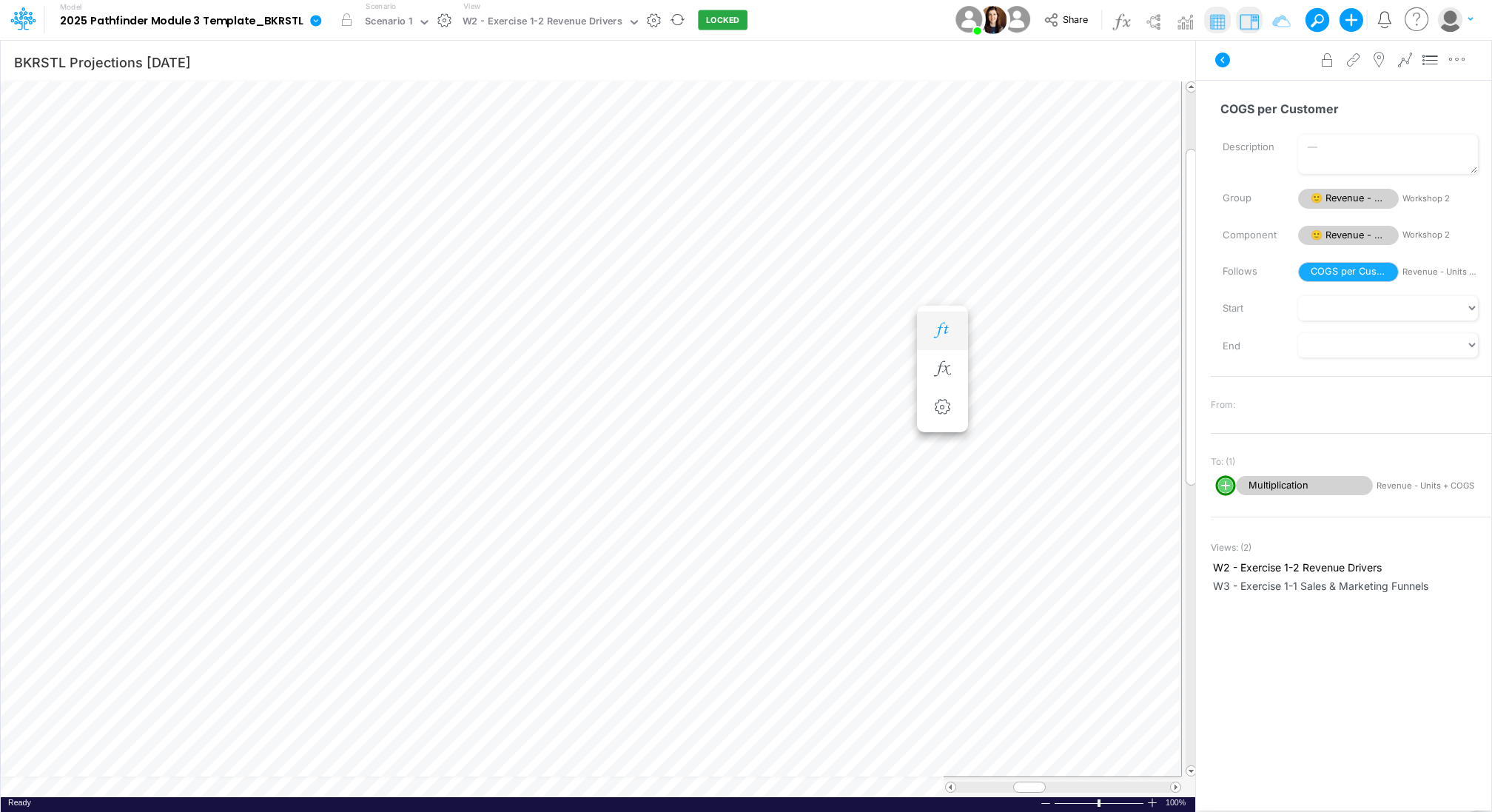
click at [942, 323] on icon "button" at bounding box center [942, 330] width 22 height 16
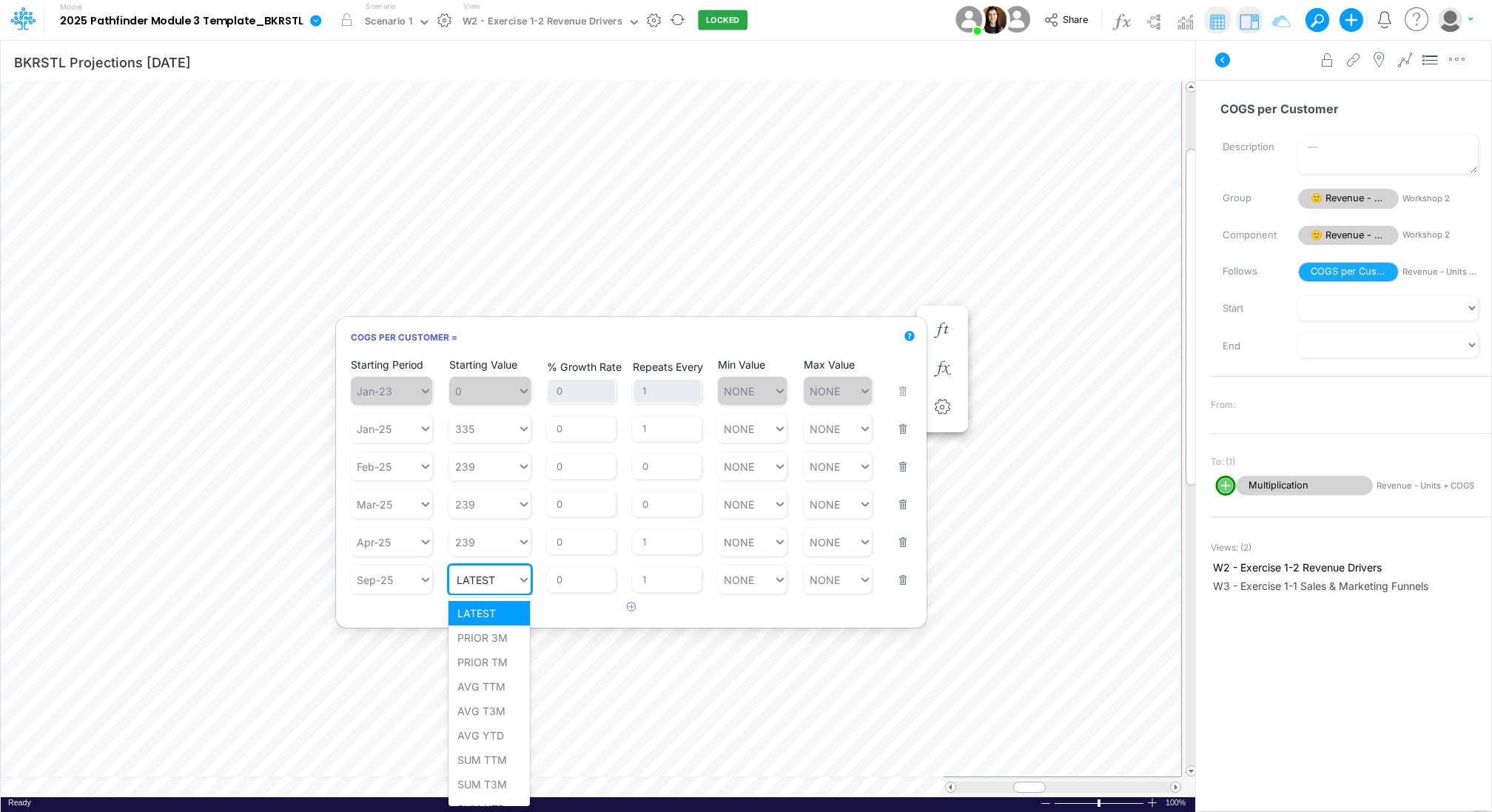
click at [495, 582] on input "LATEST" at bounding box center [476, 579] width 40 height 12
click at [500, 611] on div "Set value 335" at bounding box center [491, 613] width 85 height 24
type input "335"
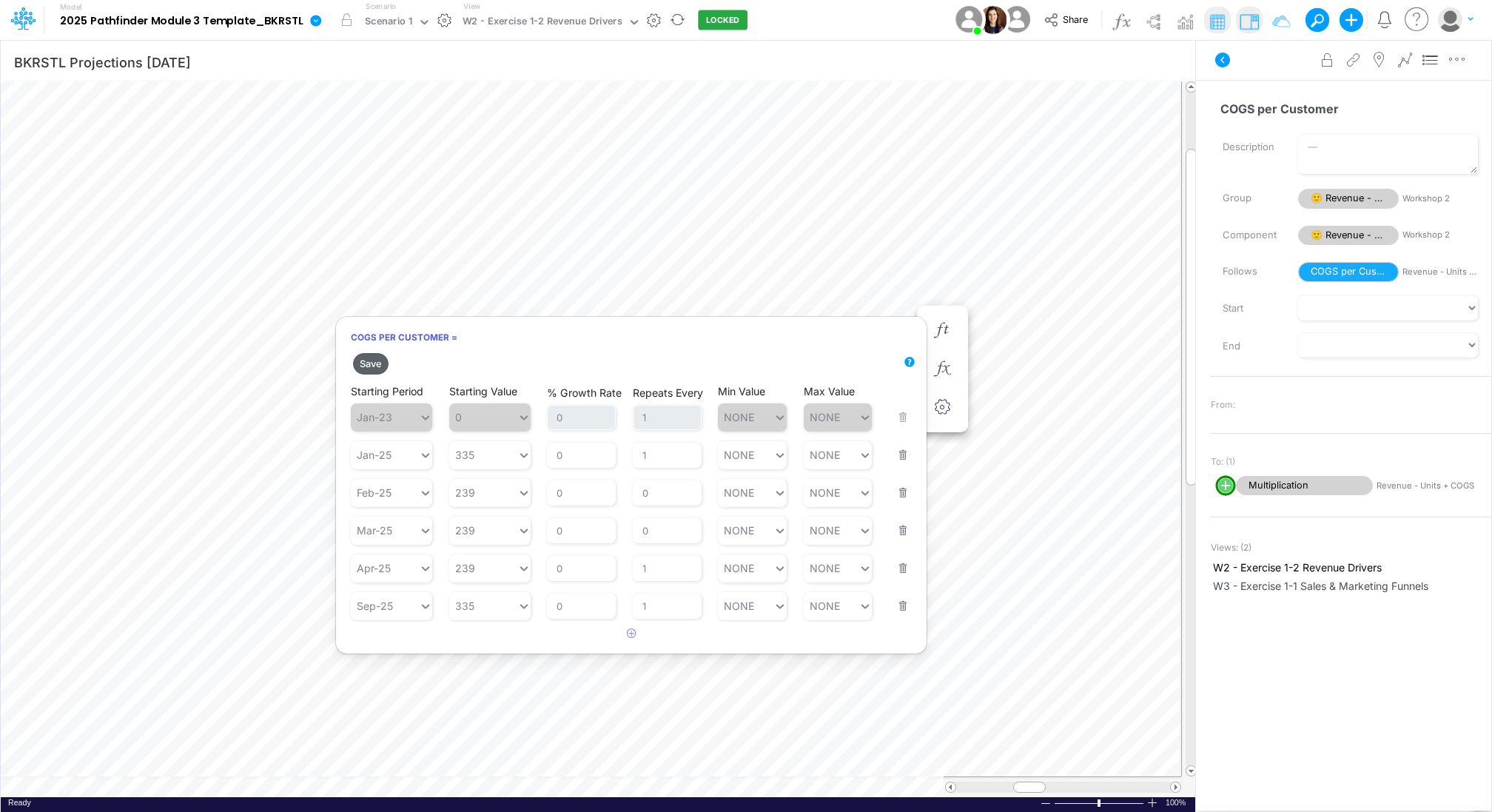
click at [372, 357] on button "Save" at bounding box center [371, 363] width 36 height 22
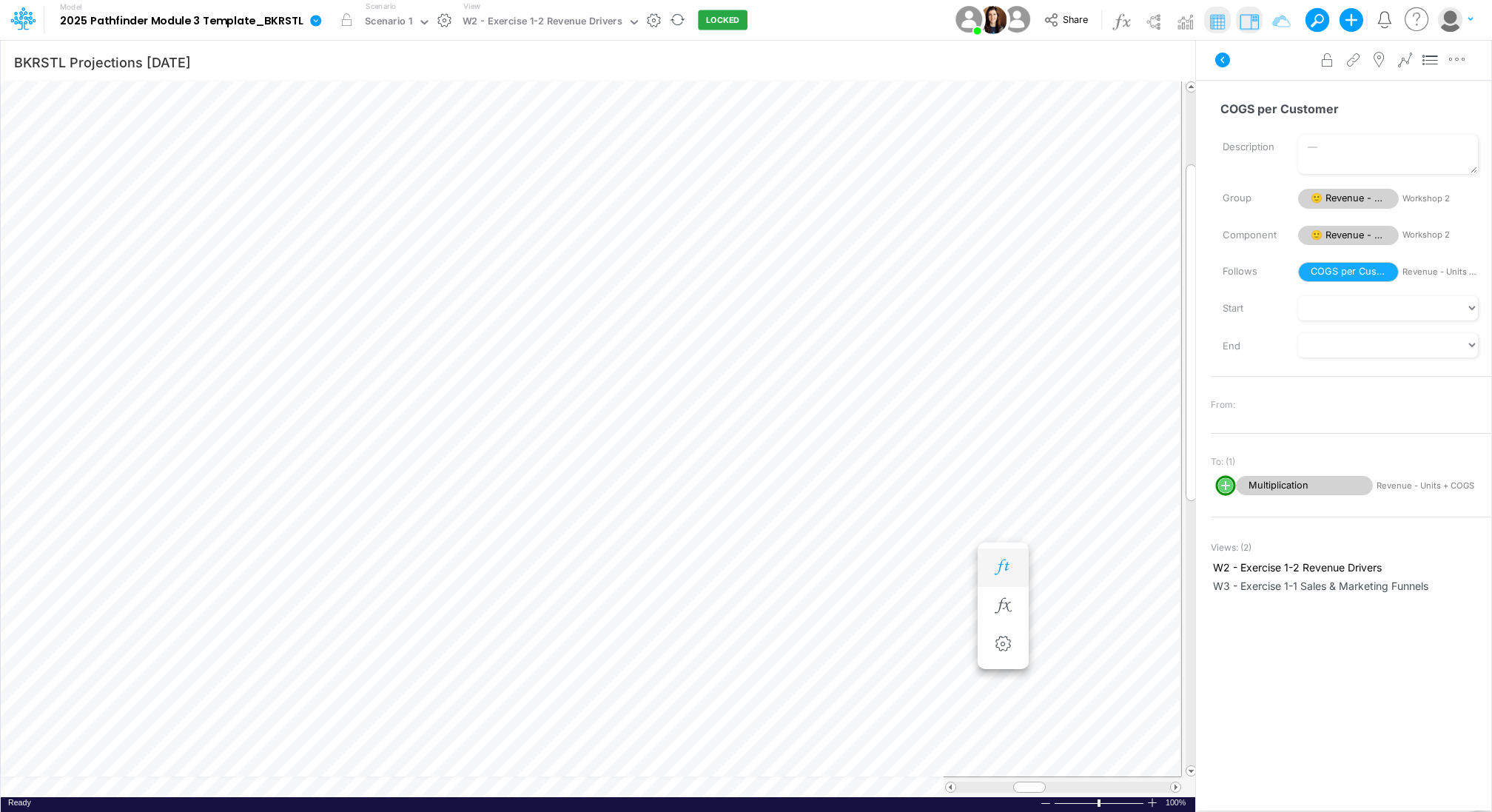
click at [1005, 554] on button "button" at bounding box center [1002, 568] width 27 height 30
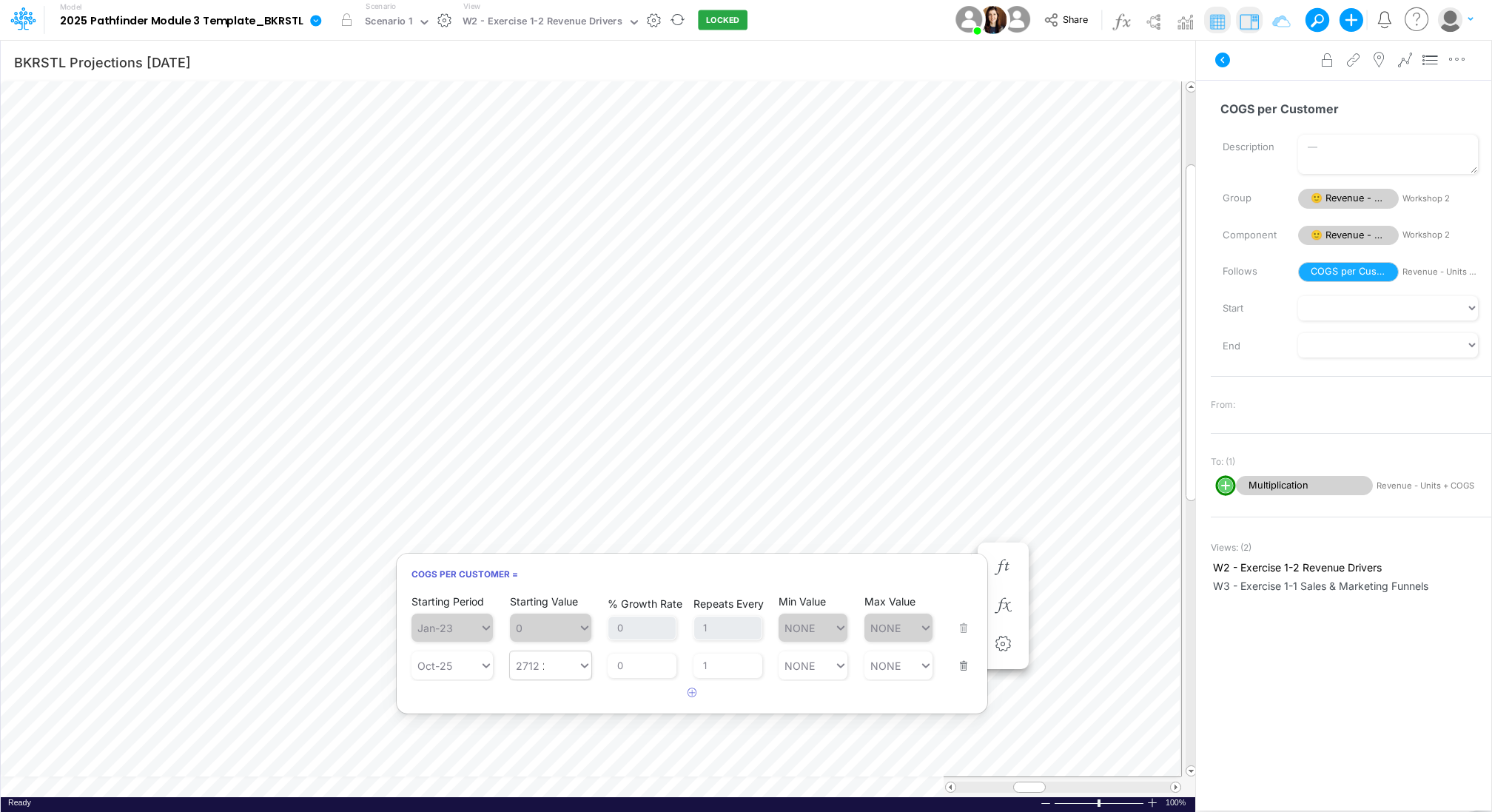
click at [550, 660] on div "2712 2712" at bounding box center [543, 665] width 68 height 22
type input "2225"
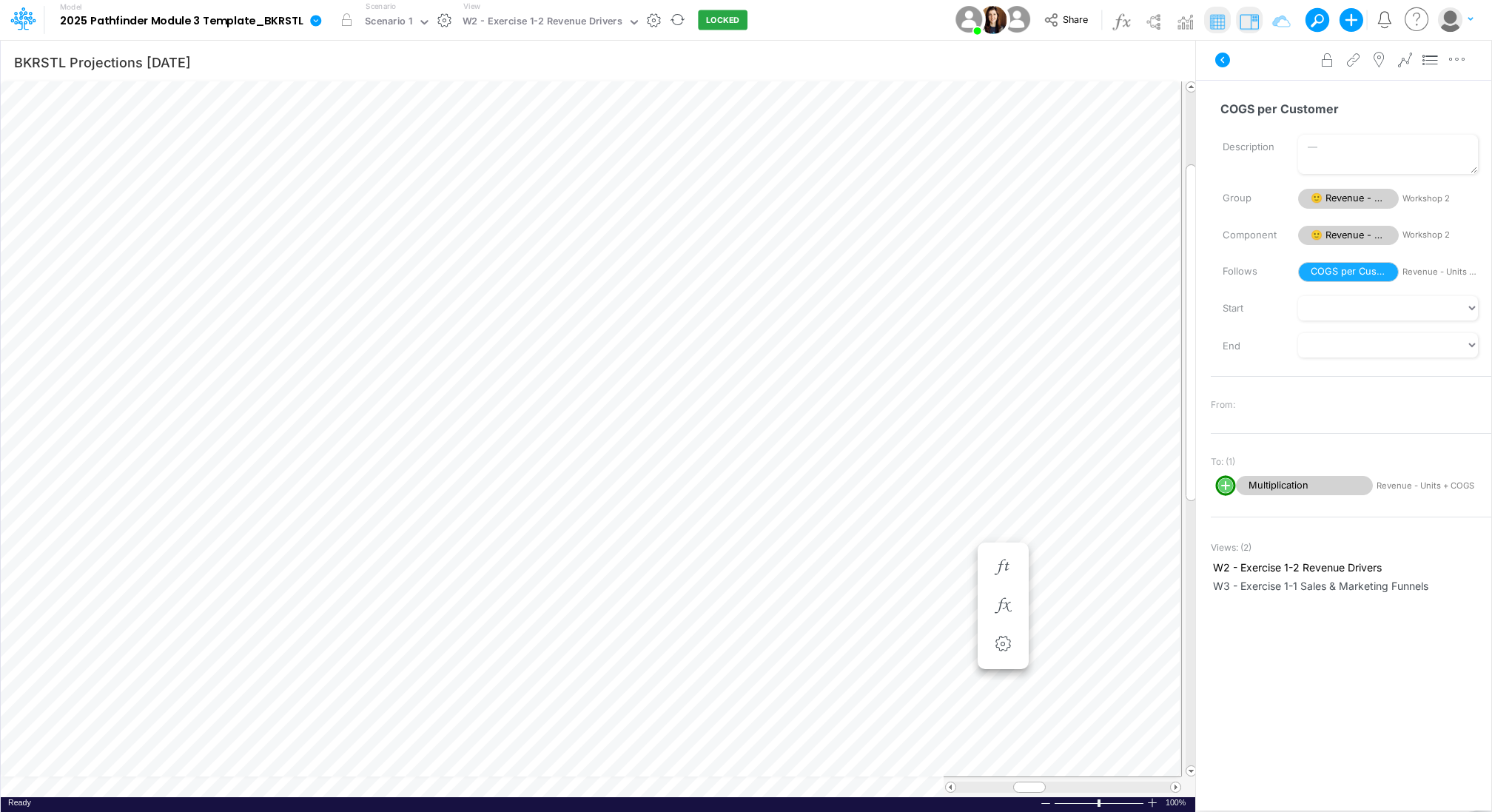
scroll to position [7, 2]
click at [1005, 571] on icon "button" at bounding box center [1003, 567] width 22 height 16
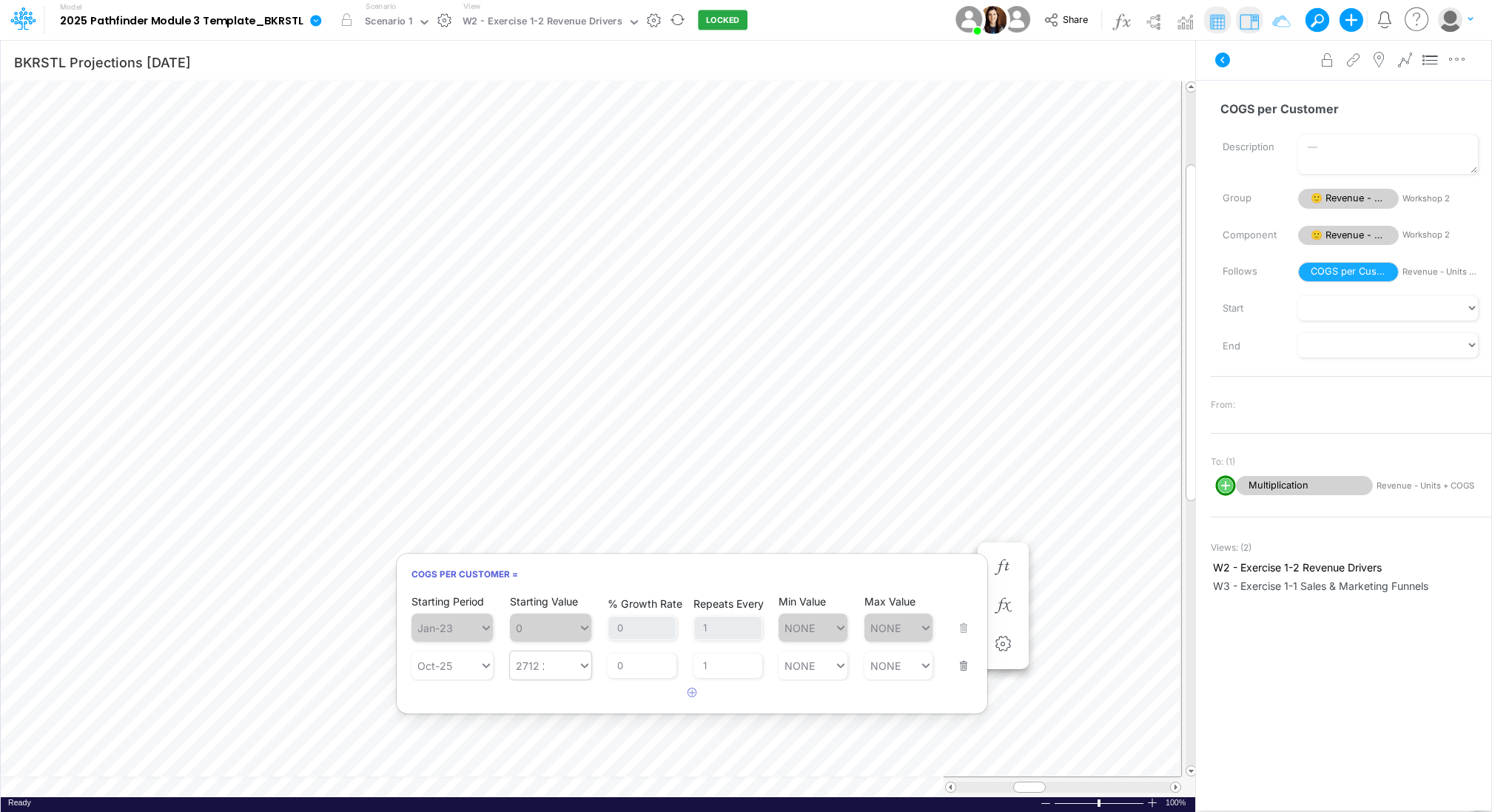
click at [545, 668] on div "2712 2712" at bounding box center [543, 665] width 68 height 22
click at [538, 702] on div "Set value 2225" at bounding box center [554, 700] width 92 height 24
type input "2225"
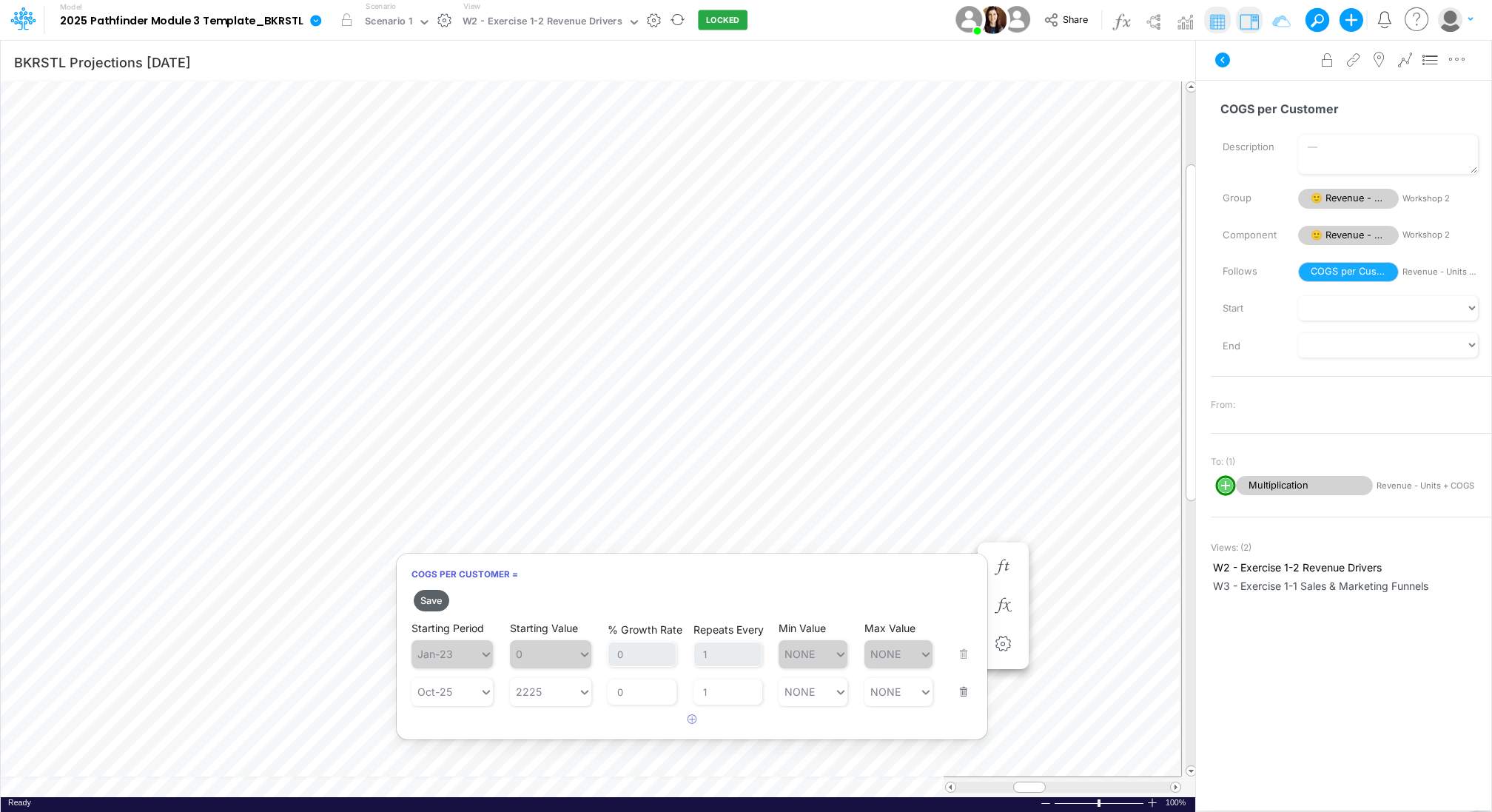
click at [433, 598] on button "Save" at bounding box center [432, 600] width 36 height 22
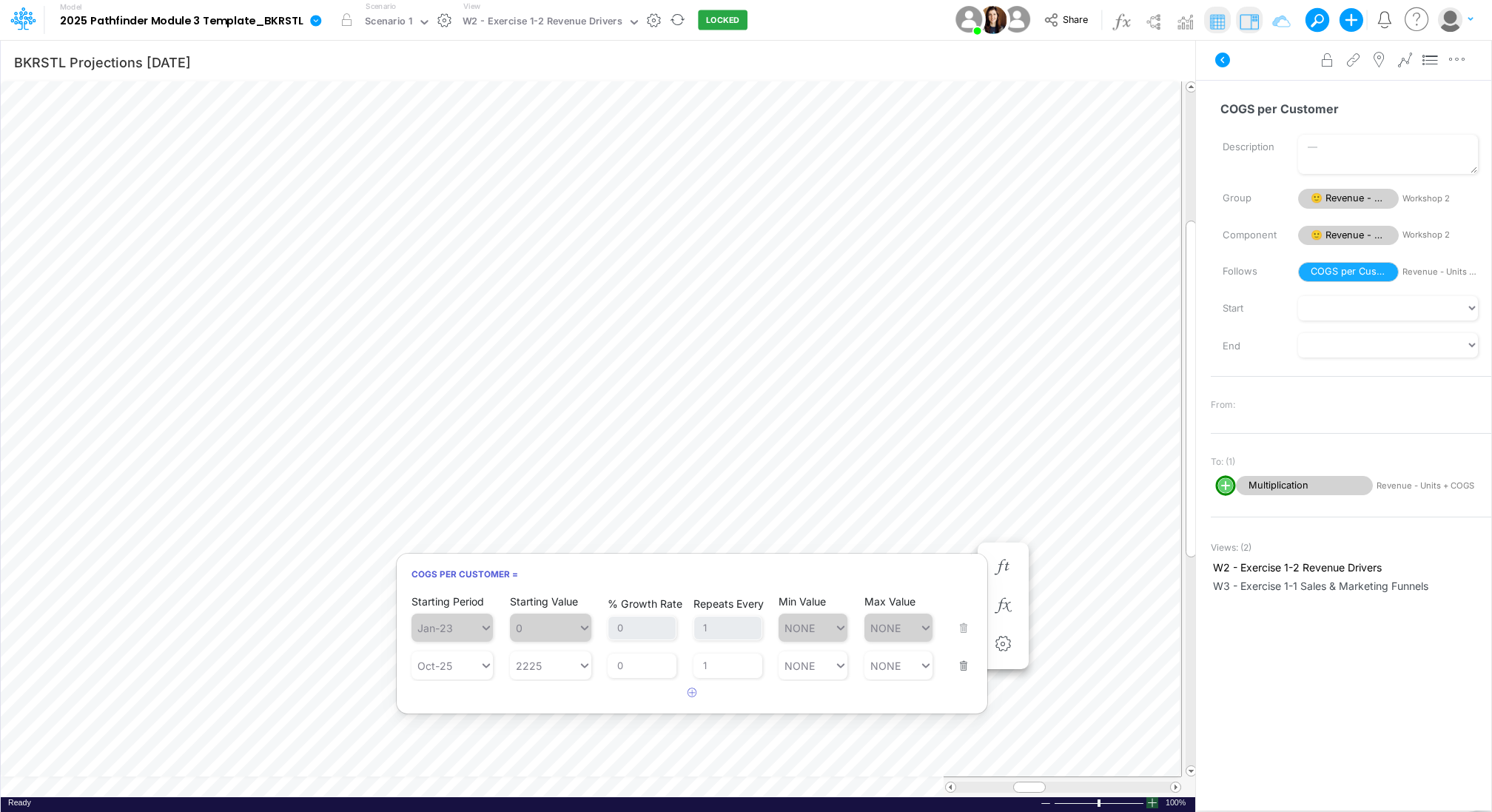
click at [1152, 802] on div at bounding box center [1152, 803] width 12 height 11
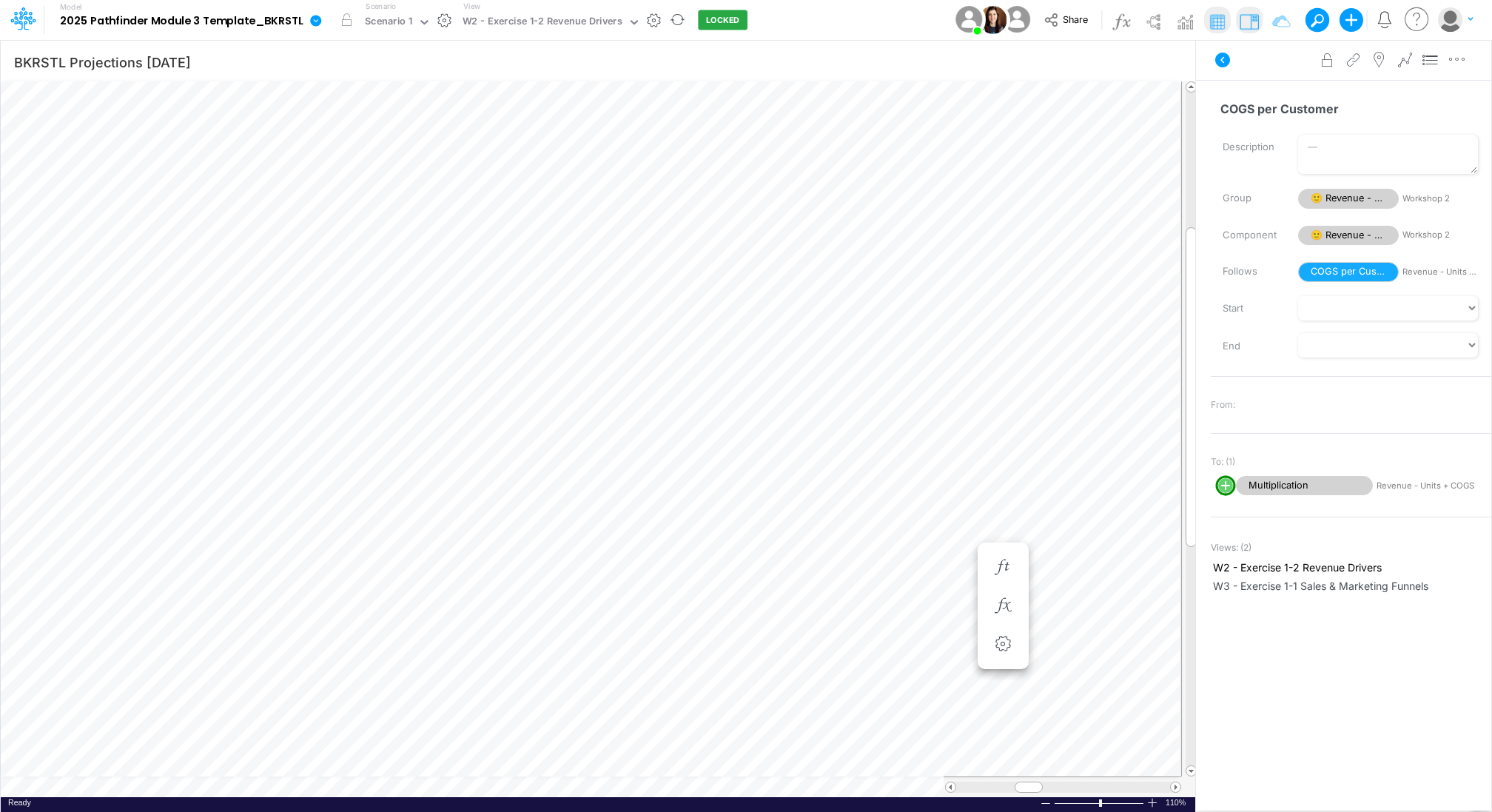
click at [1152, 802] on div at bounding box center [1152, 803] width 12 height 11
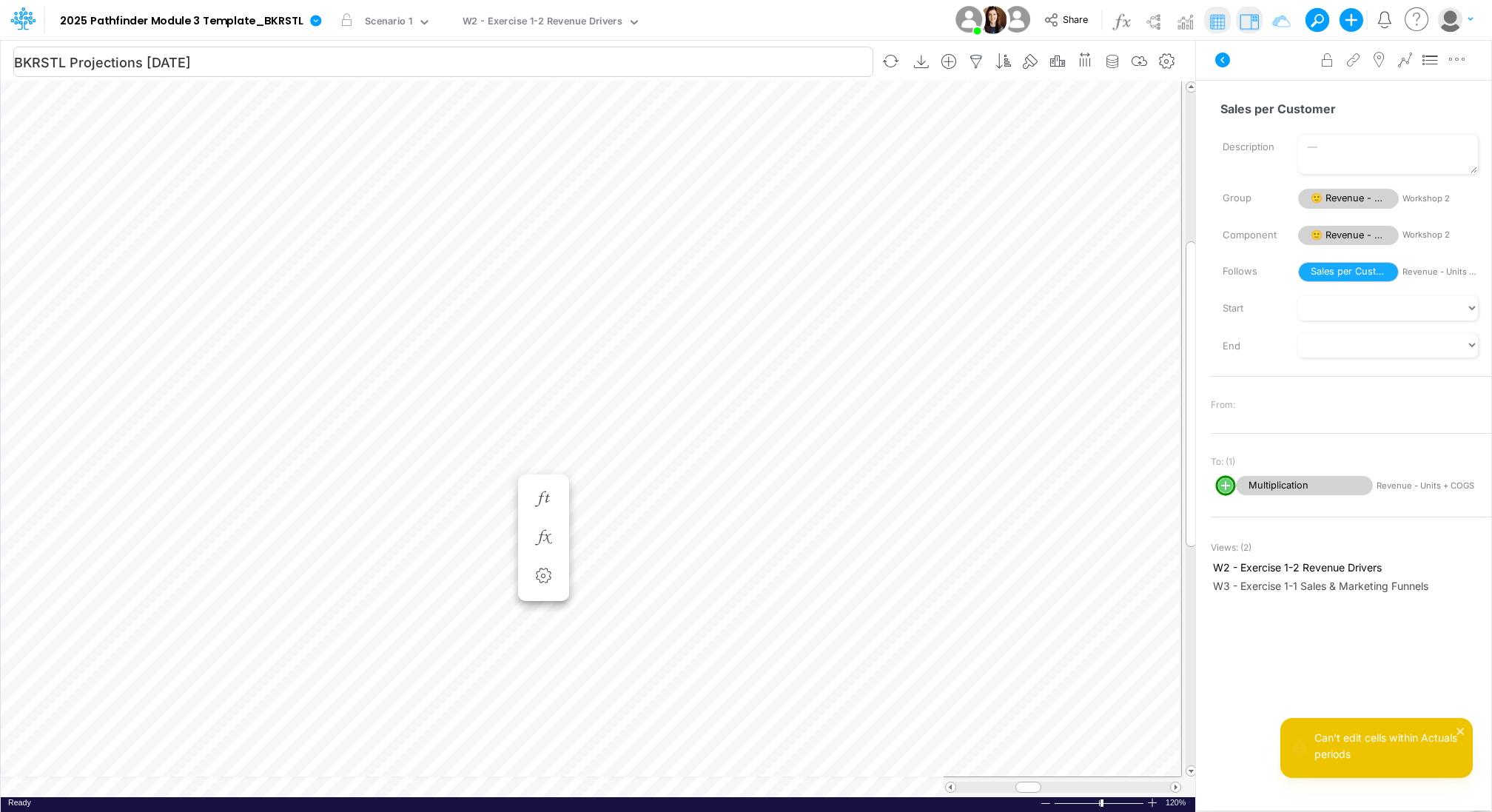
scroll to position [7, 11]
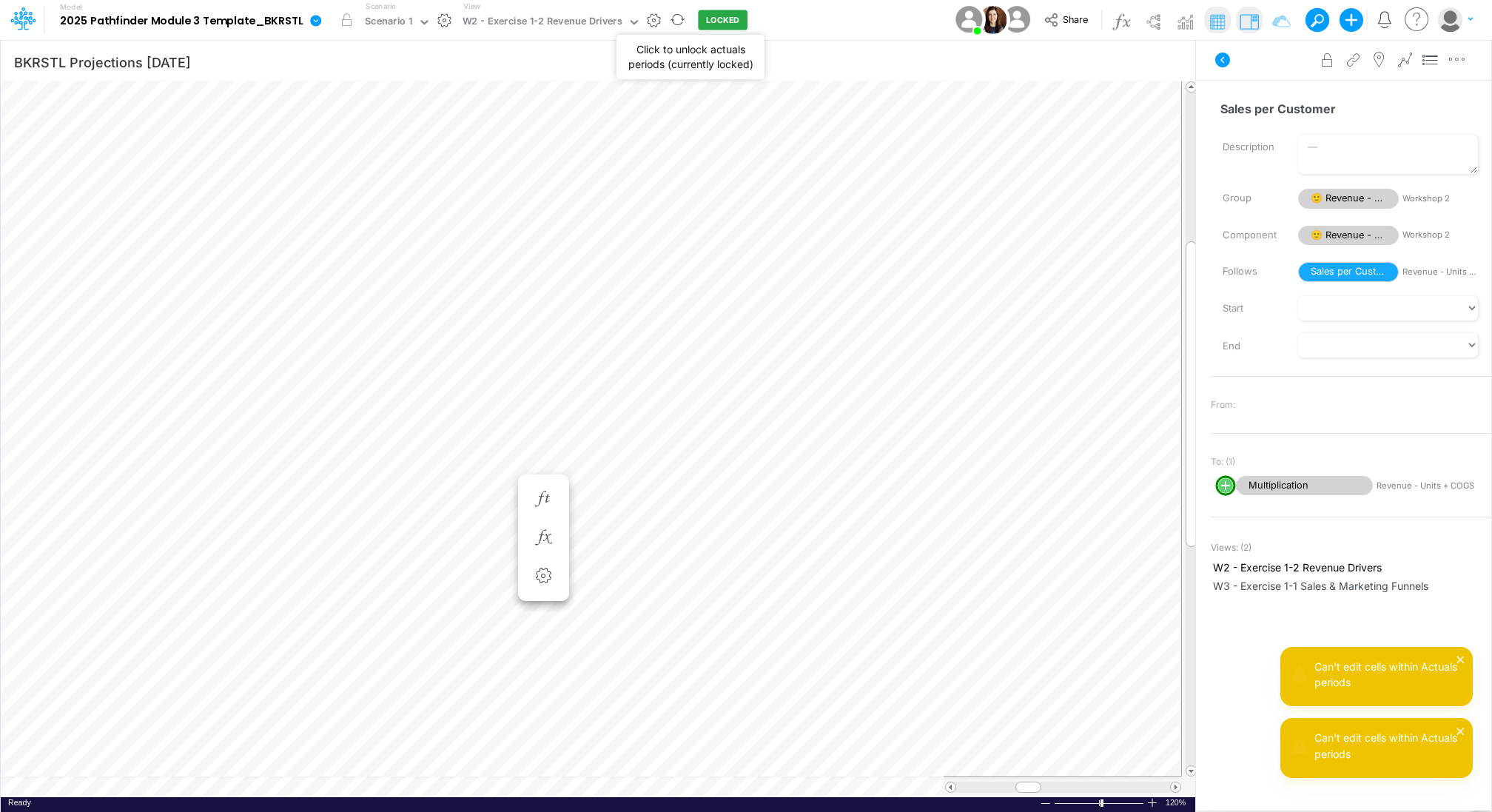
click at [706, 16] on button "LOCKED" at bounding box center [722, 20] width 50 height 20
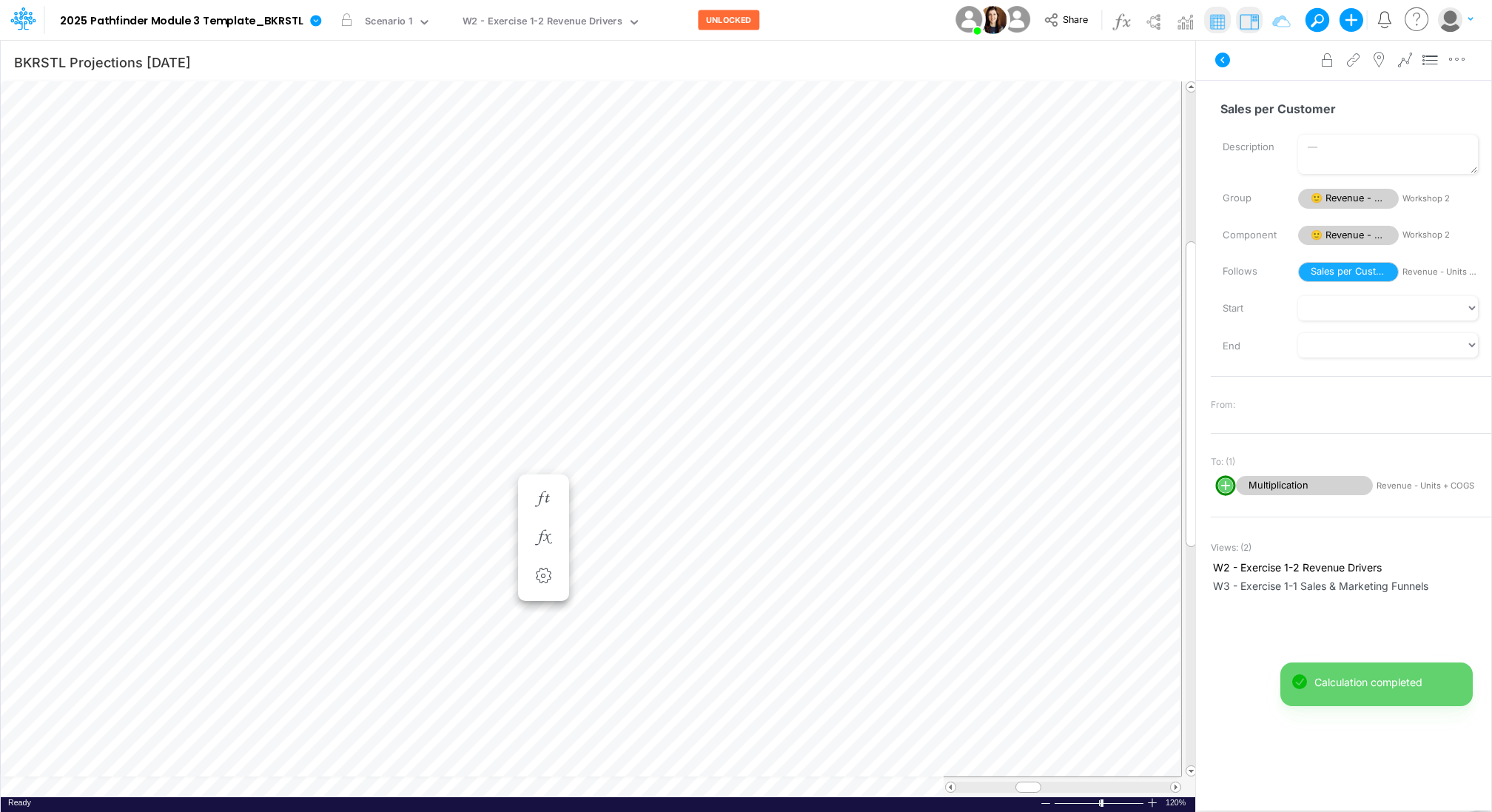
scroll to position [7, 2]
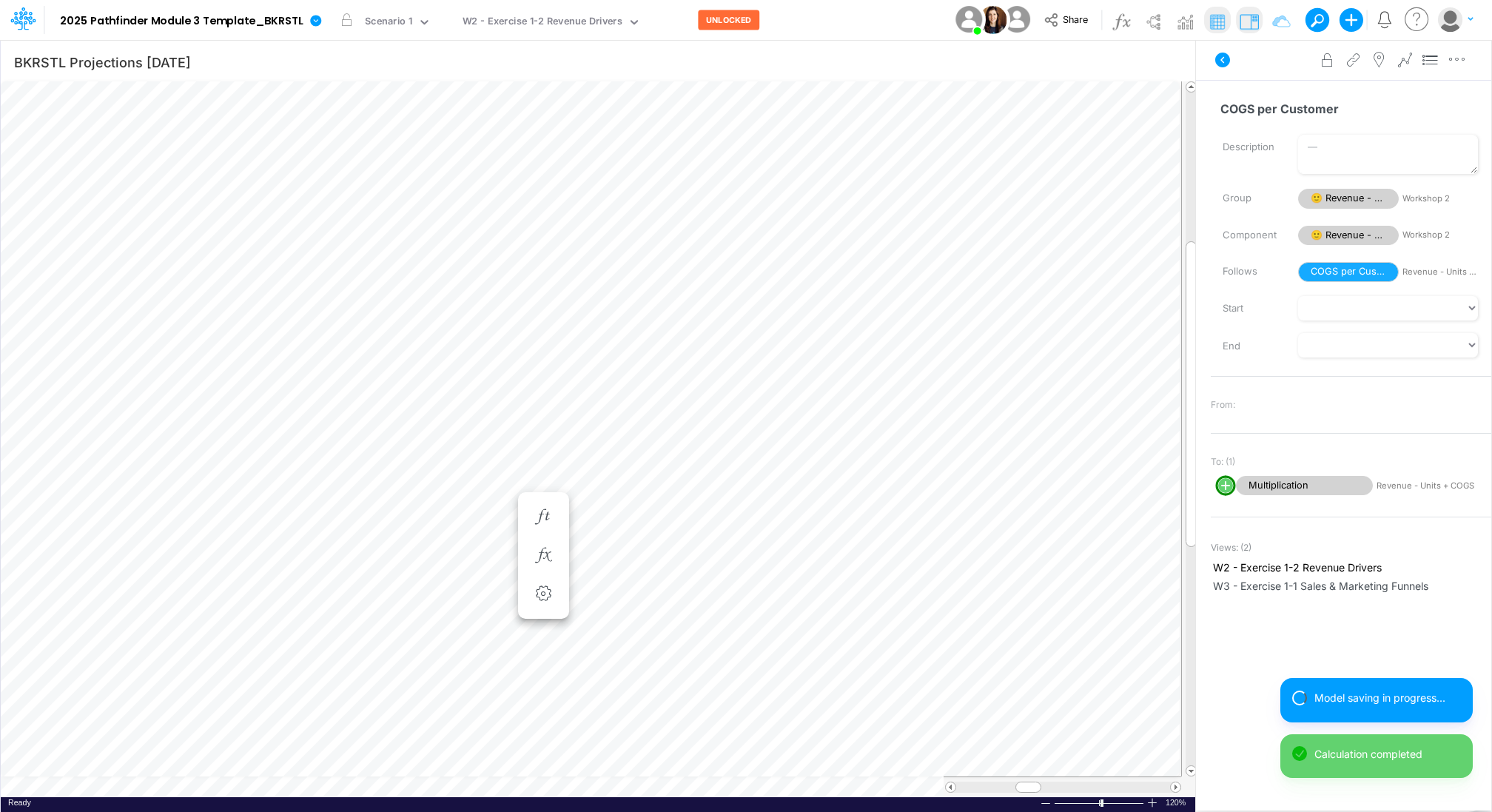
scroll to position [7, 2]
click at [546, 499] on icon "button" at bounding box center [543, 499] width 22 height 16
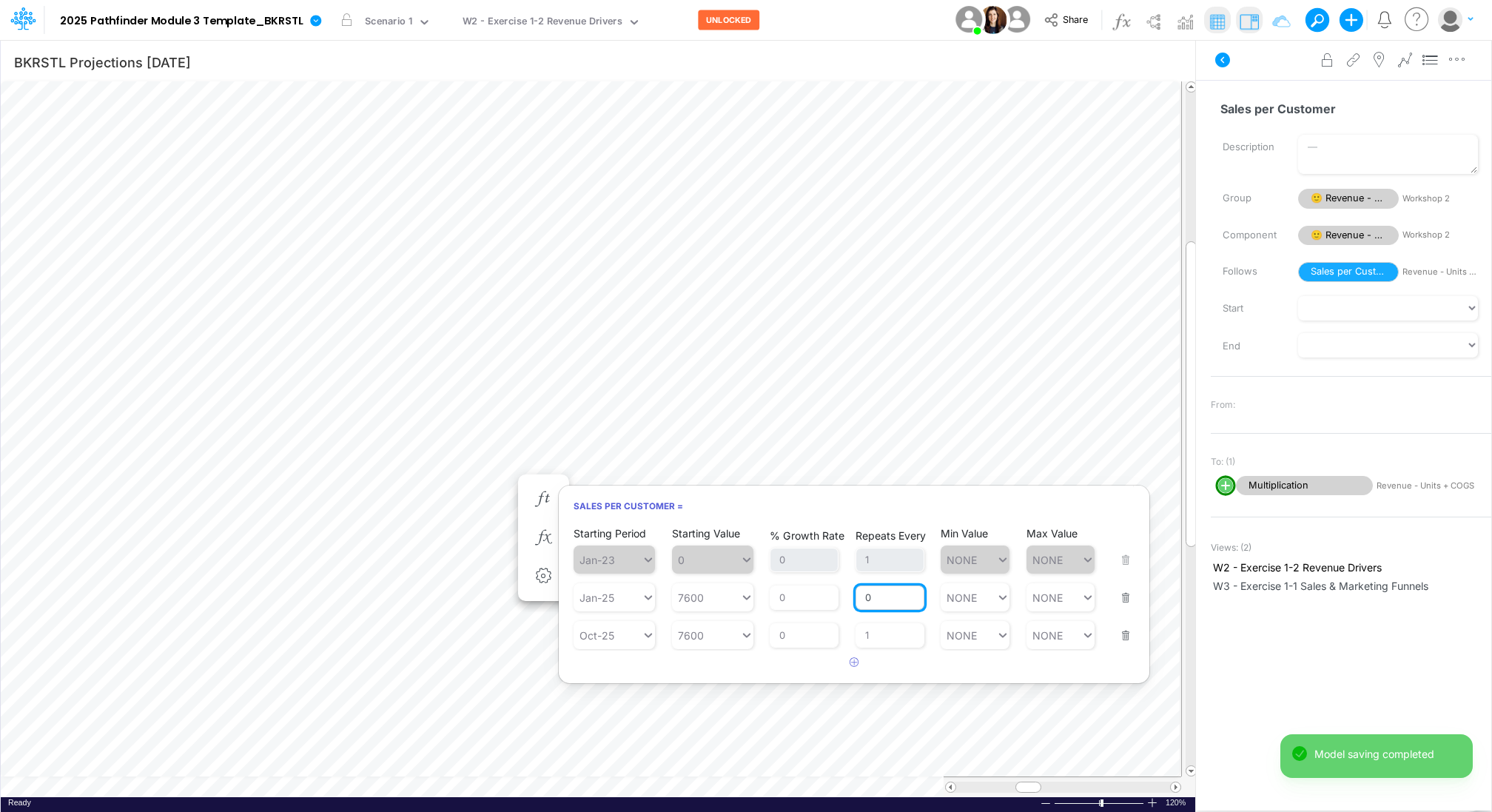
click at [870, 590] on input "0" at bounding box center [889, 598] width 68 height 25
type input "1"
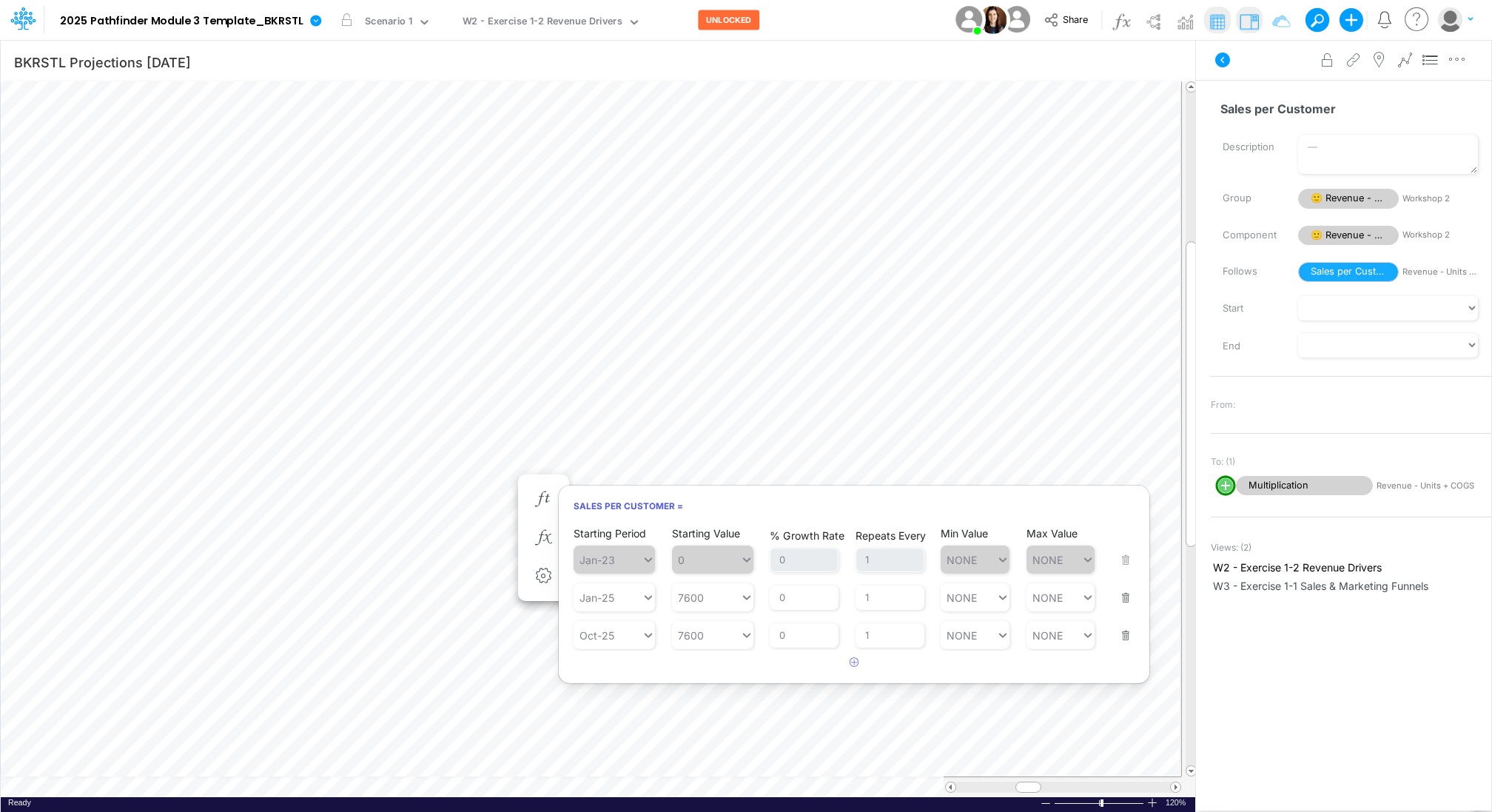
type input "NONE"
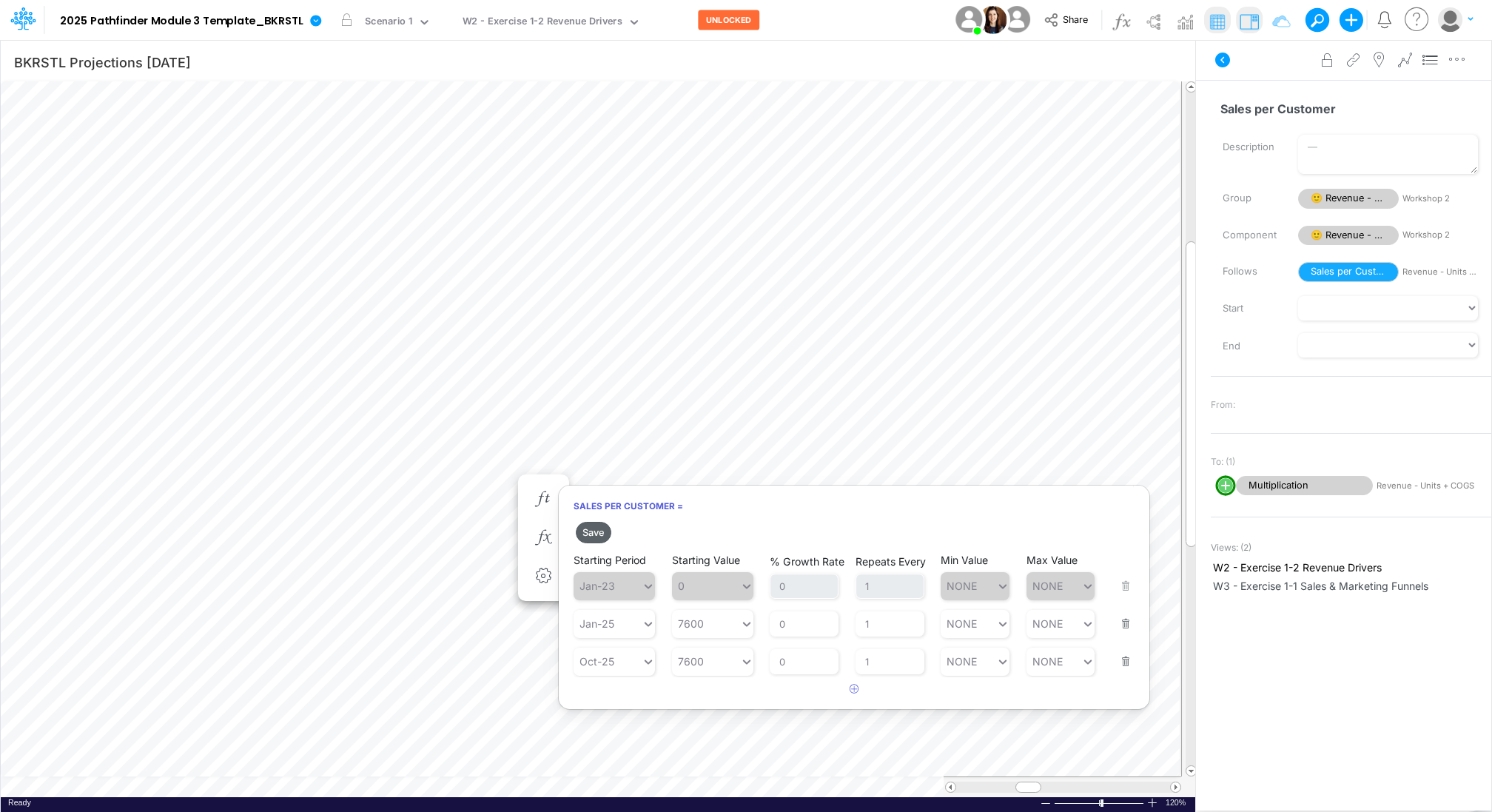
click at [598, 531] on button "Save" at bounding box center [594, 532] width 36 height 22
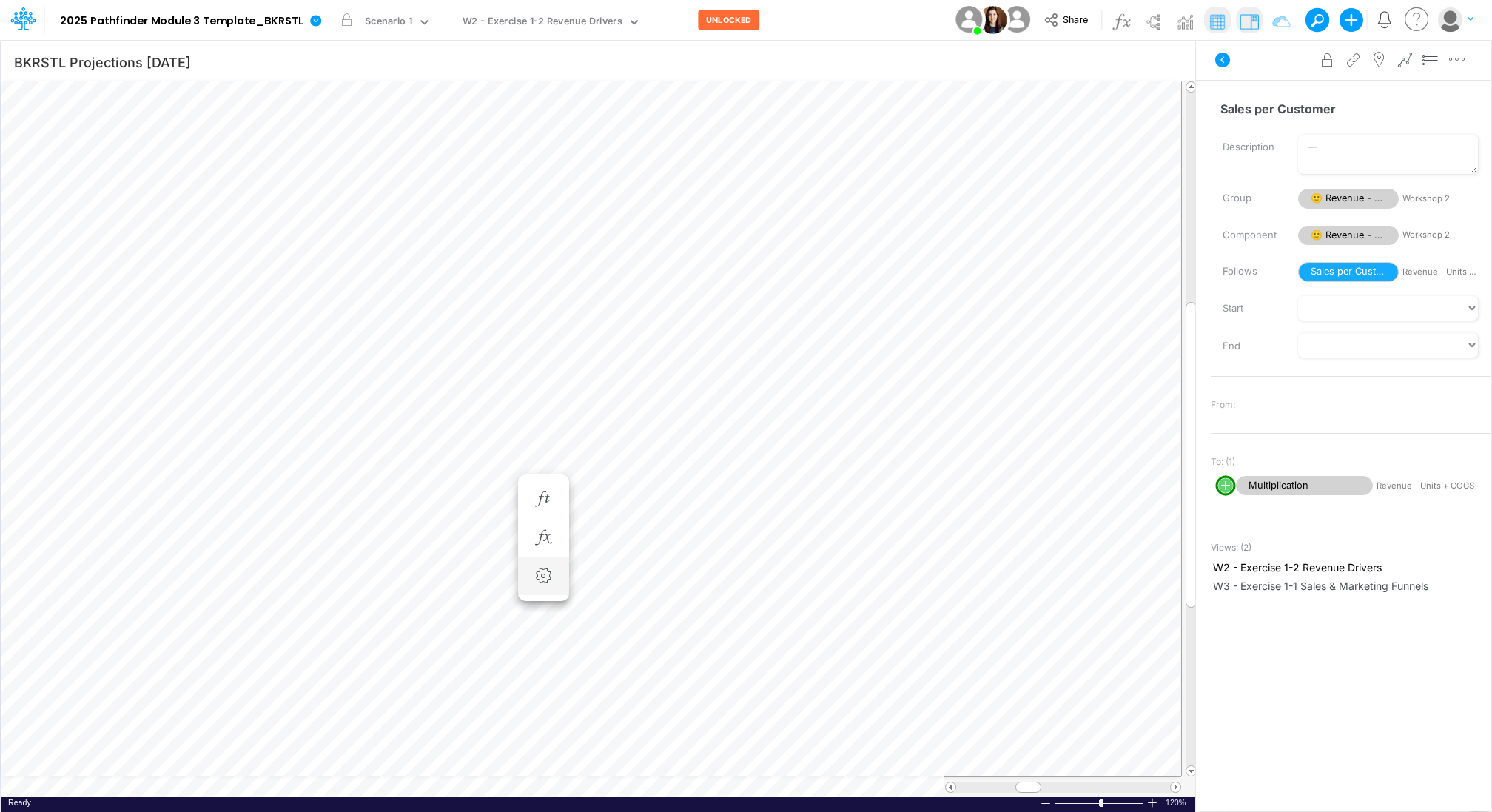
scroll to position [7, 2]
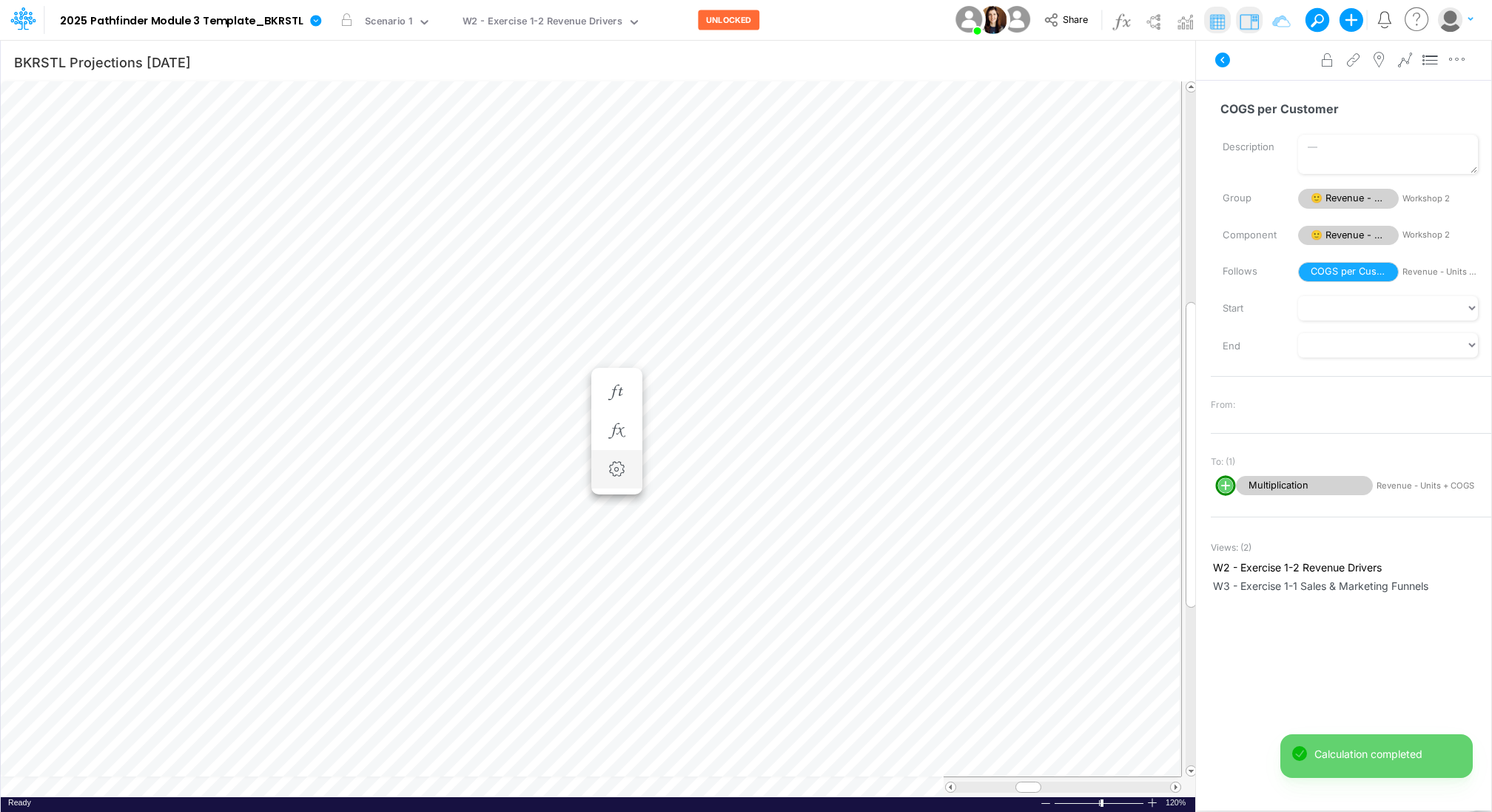
scroll to position [7, 2]
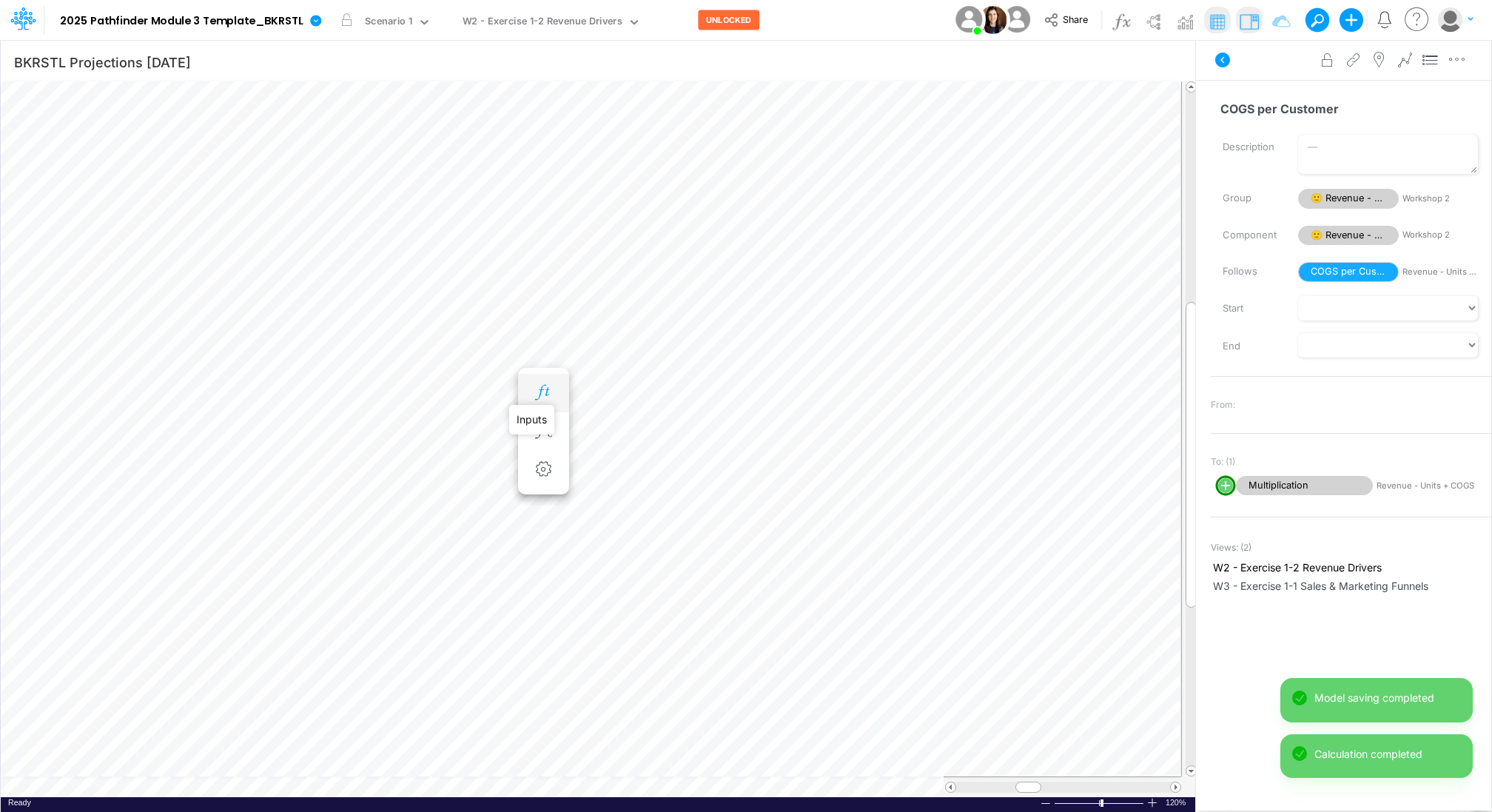
click at [537, 386] on icon "button" at bounding box center [543, 392] width 22 height 16
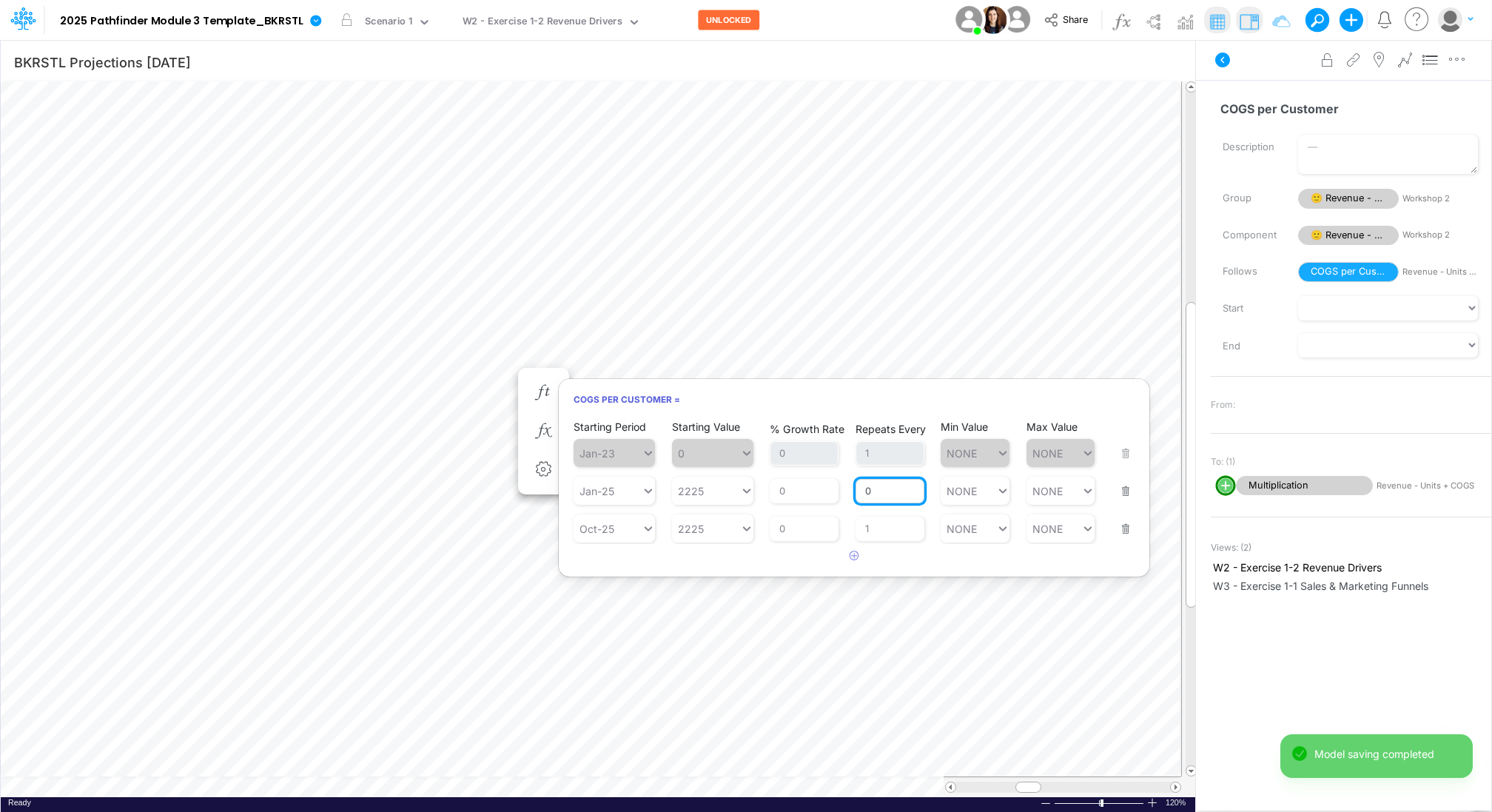
click at [886, 488] on input "0" at bounding box center [889, 491] width 68 height 25
type input "1"
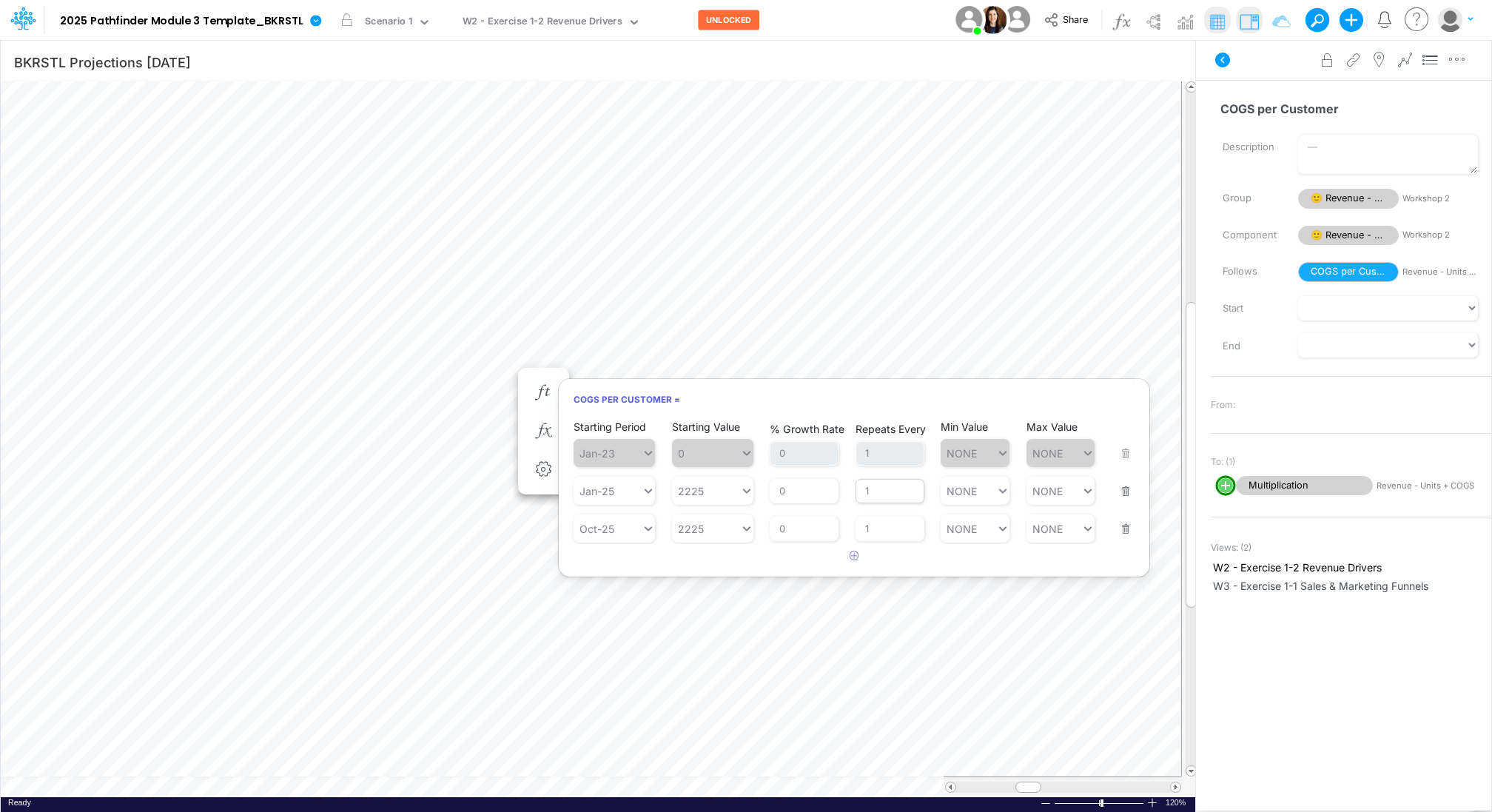
type input "NONE"
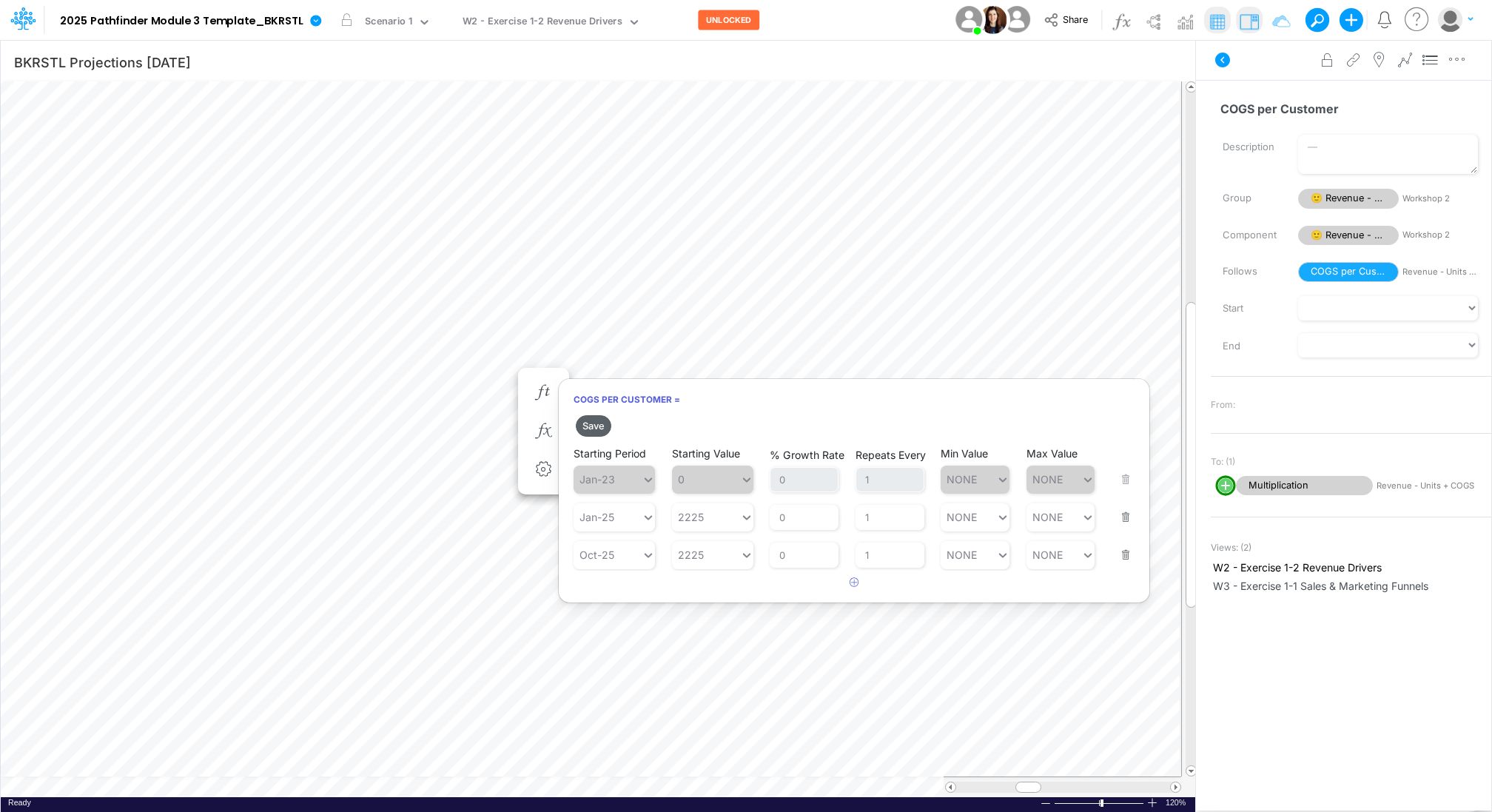
click at [603, 424] on button "Save" at bounding box center [594, 425] width 36 height 22
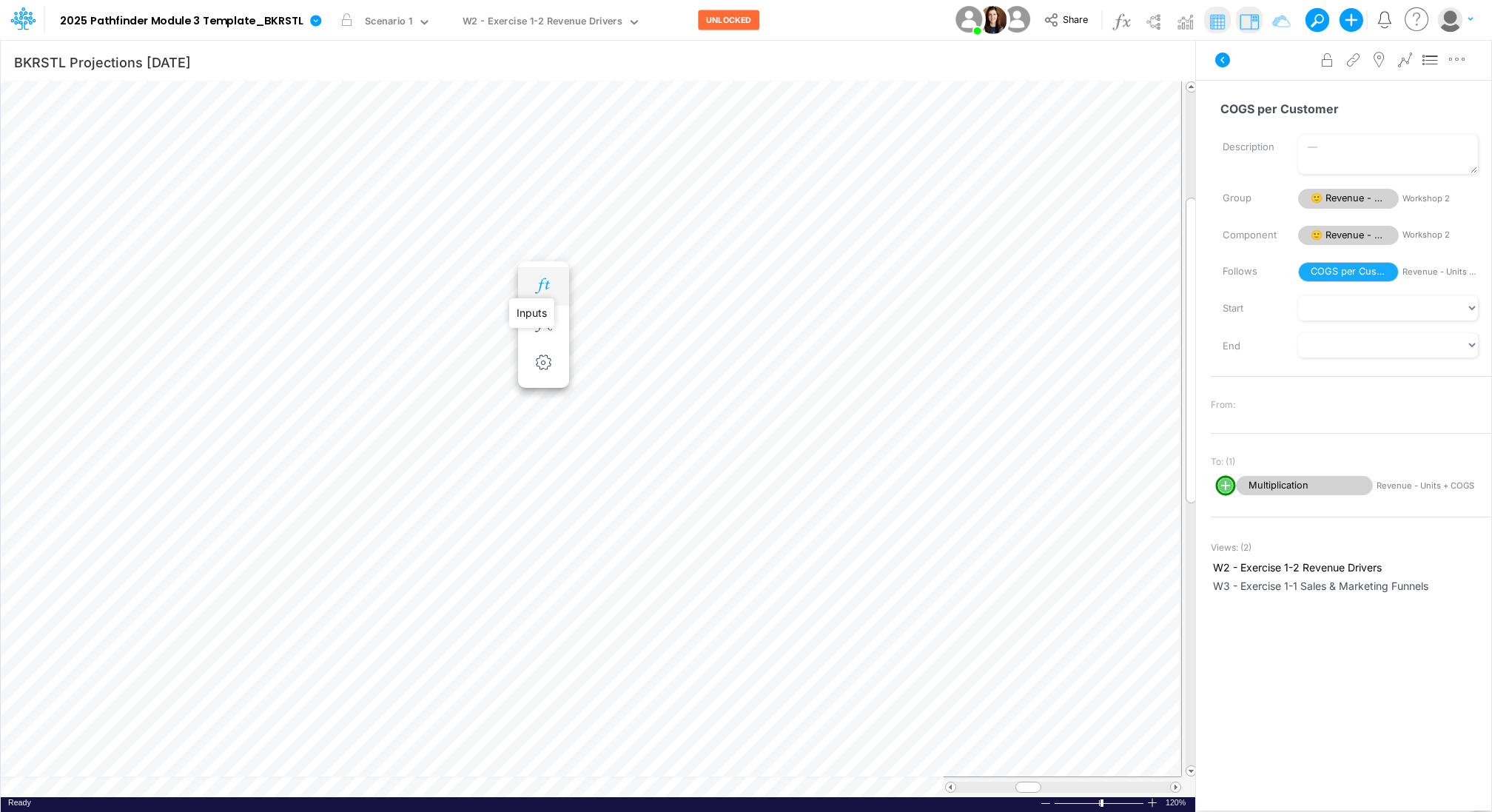
click at [545, 286] on icon "button" at bounding box center [543, 286] width 22 height 16
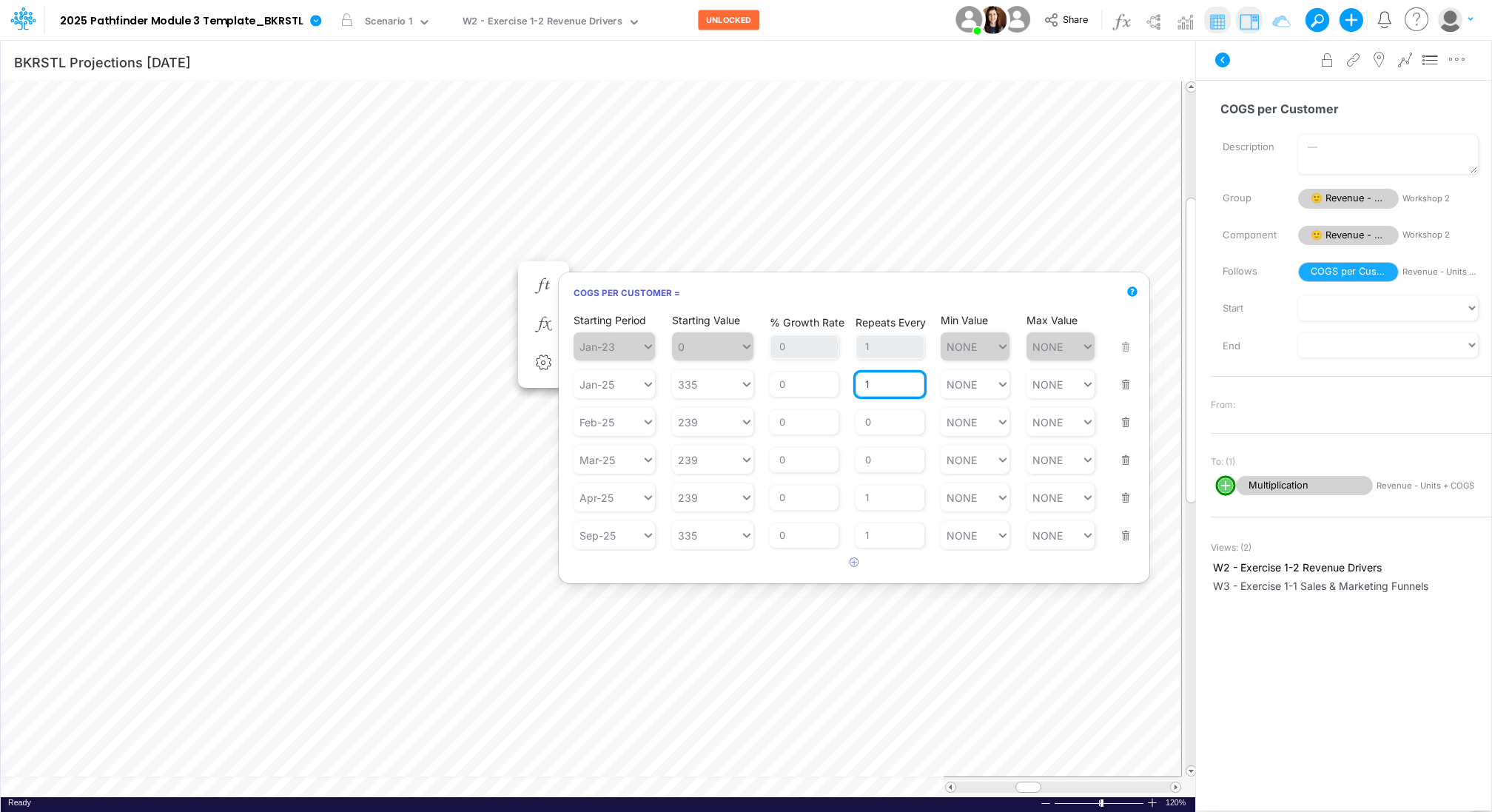
click at [876, 386] on input "1" at bounding box center [889, 384] width 68 height 25
type input "NONE"
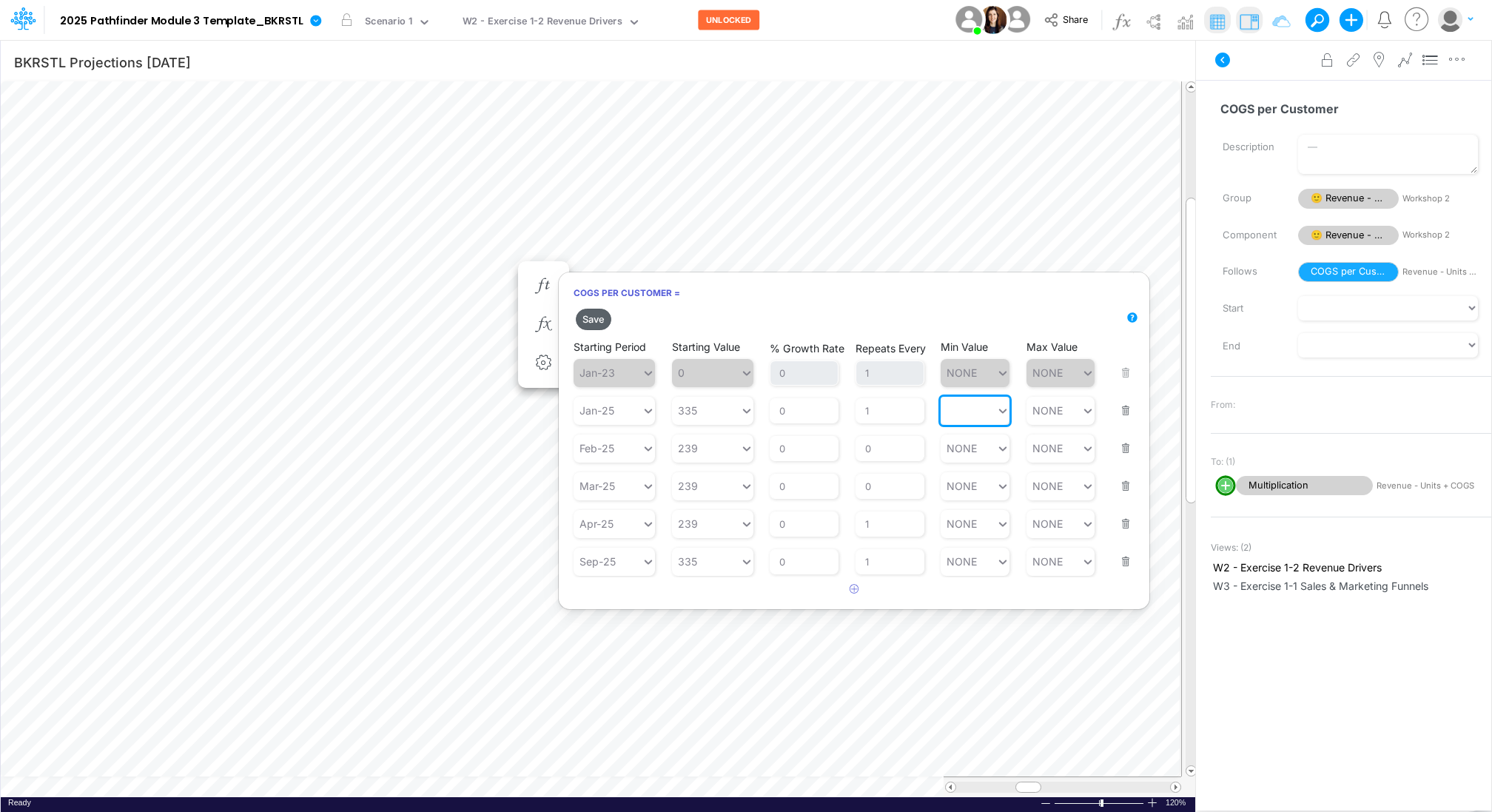
click at [590, 317] on button "Save" at bounding box center [594, 318] width 36 height 22
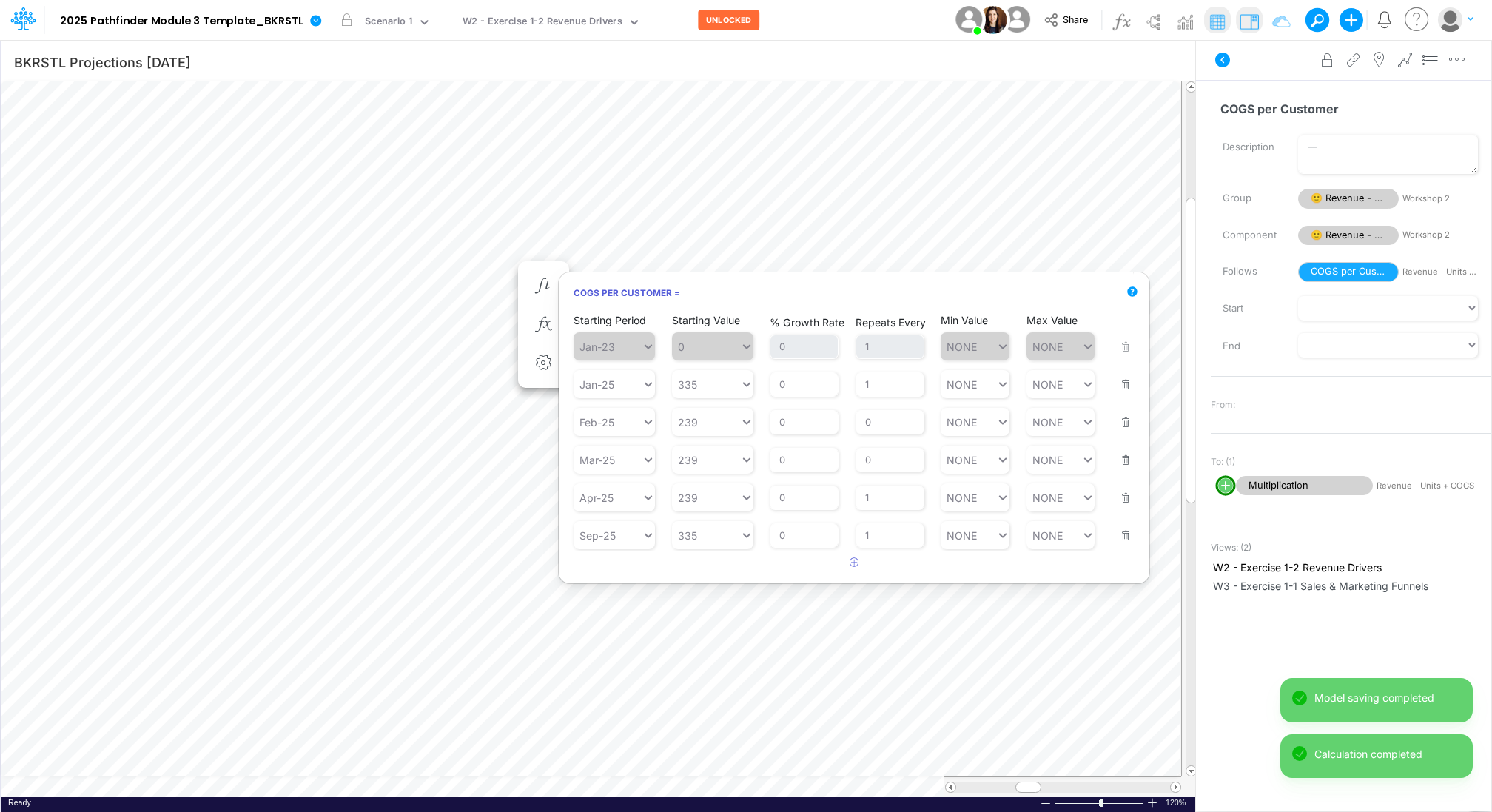
scroll to position [7, 2]
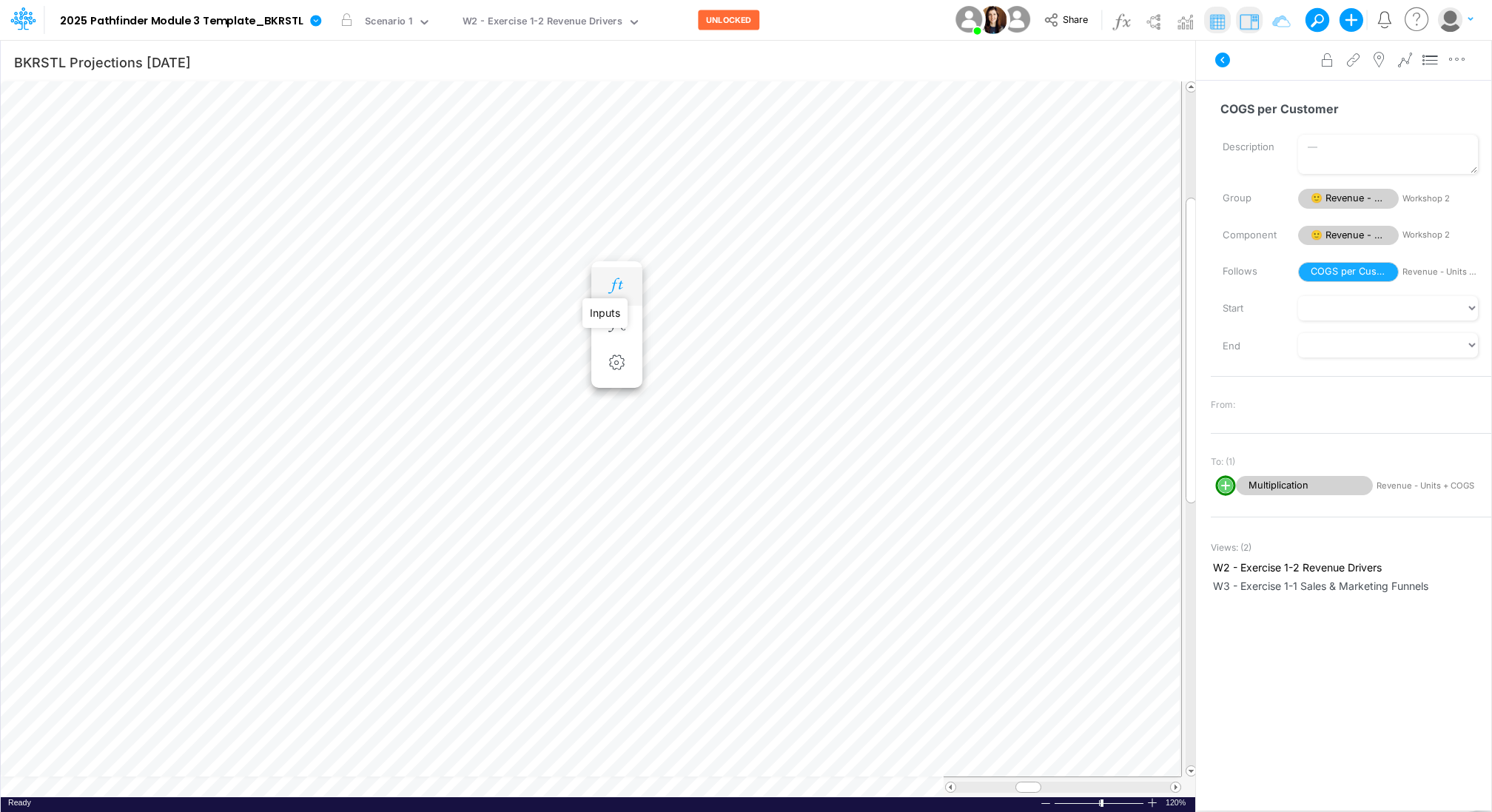
click at [615, 288] on icon "button" at bounding box center [616, 286] width 22 height 16
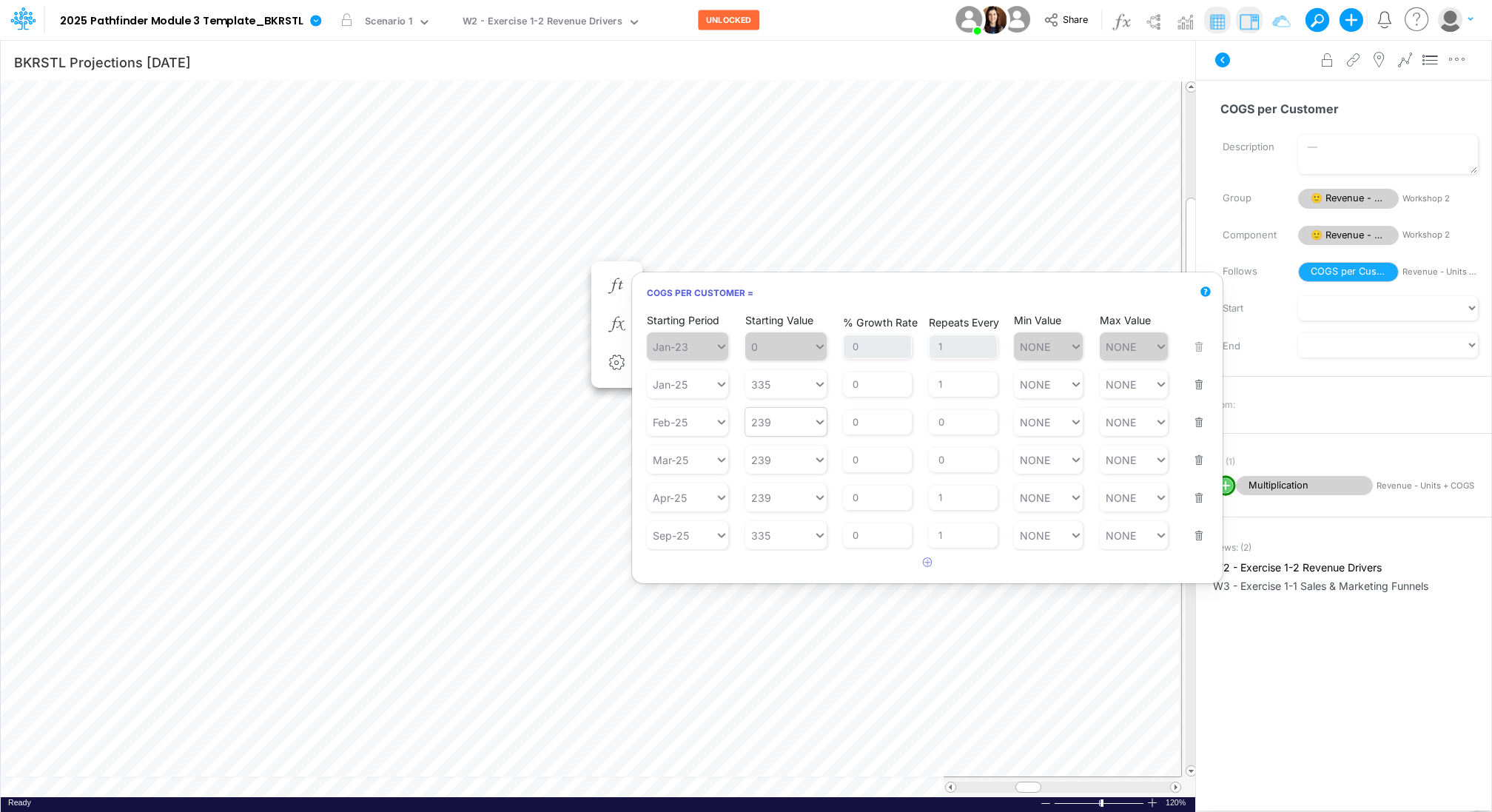
type input "239"
click at [776, 421] on div "239 239" at bounding box center [778, 421] width 68 height 22
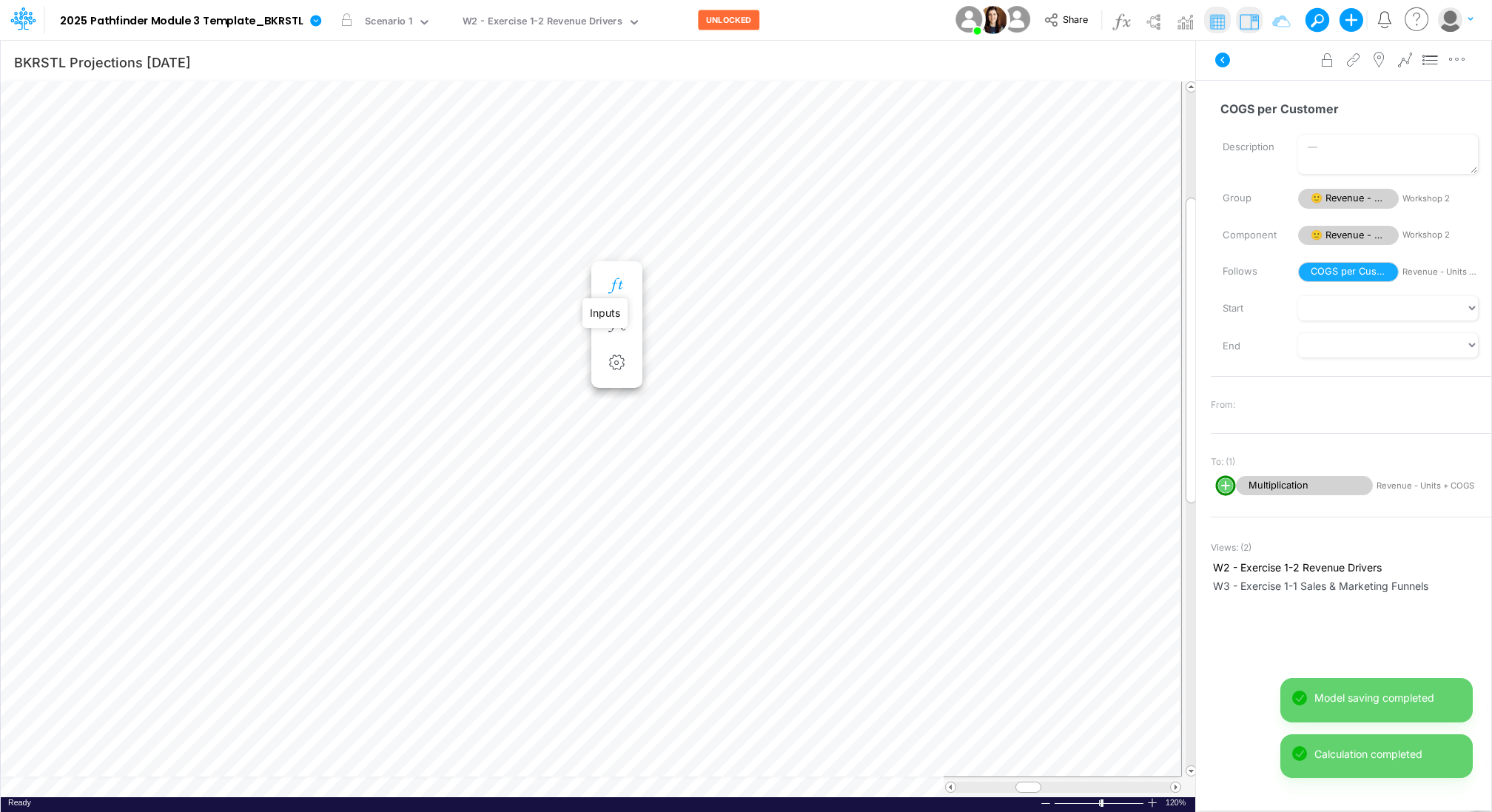
click at [614, 283] on icon "button" at bounding box center [616, 286] width 22 height 16
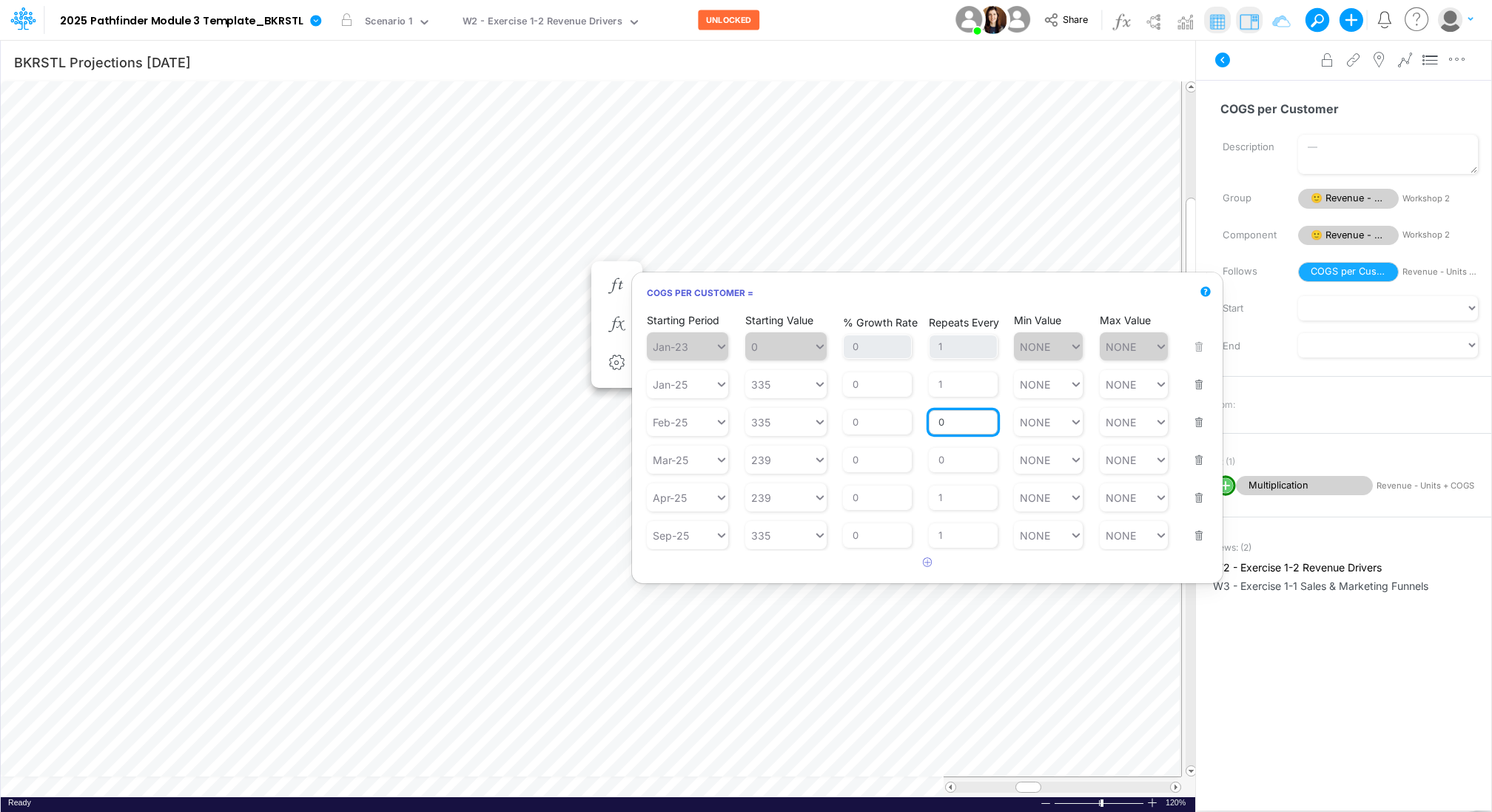
click at [968, 424] on input "0" at bounding box center [962, 422] width 68 height 25
type input "1"
type input "NONE"
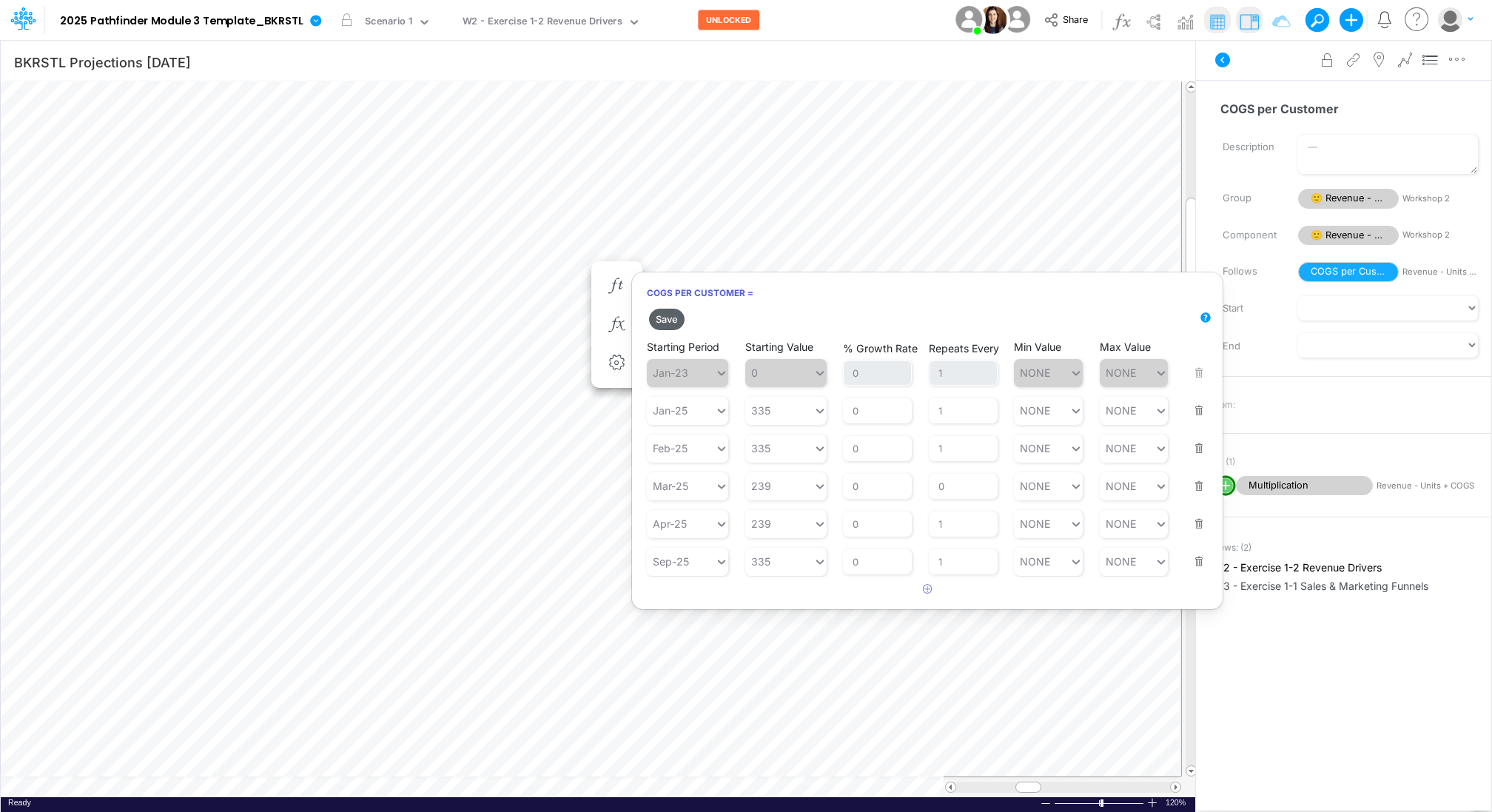
click at [664, 315] on button "Save" at bounding box center [667, 318] width 36 height 22
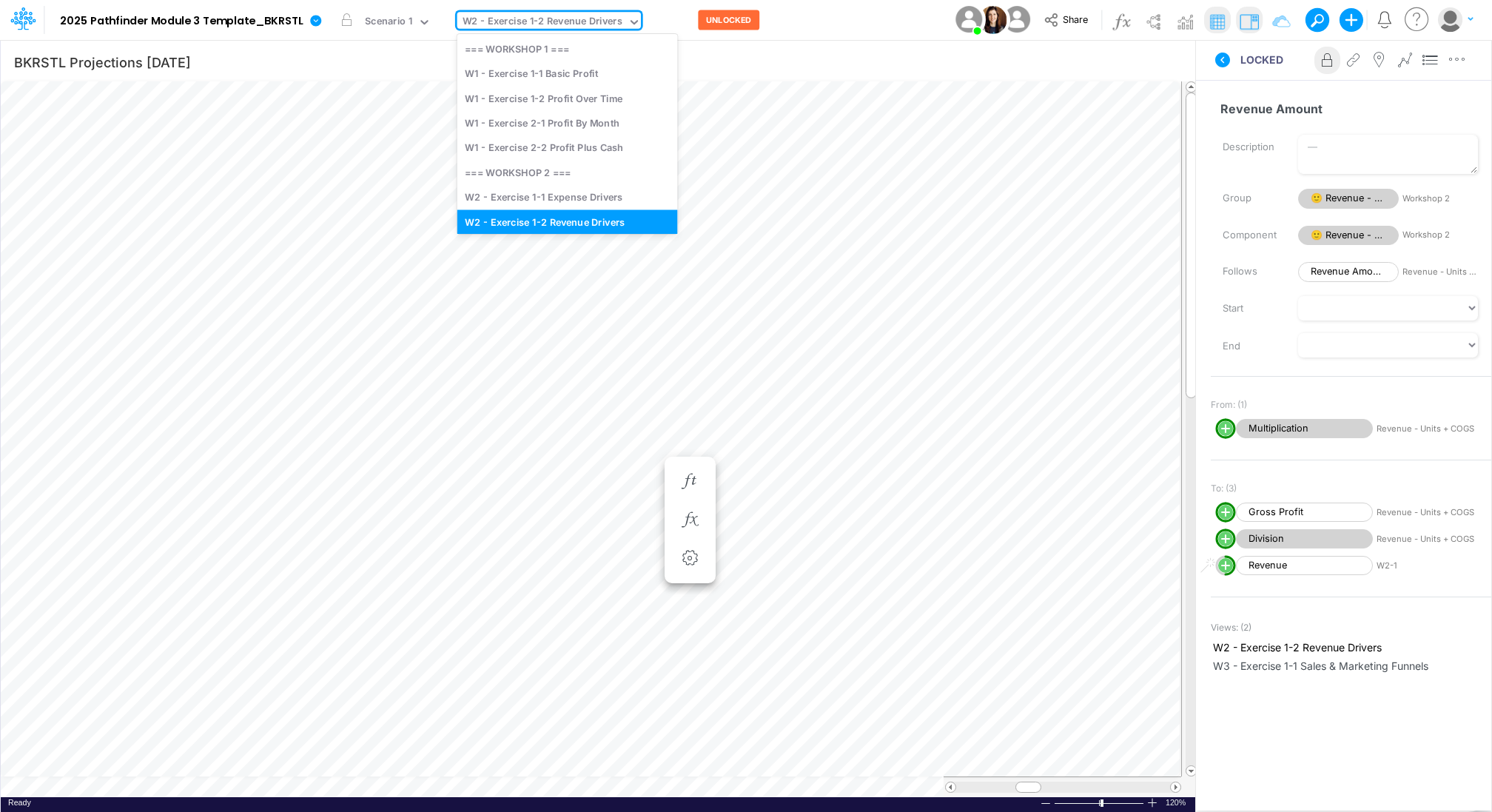
click at [617, 22] on div "W2 - Exercise 1-2 Revenue Drivers" at bounding box center [542, 23] width 170 height 22
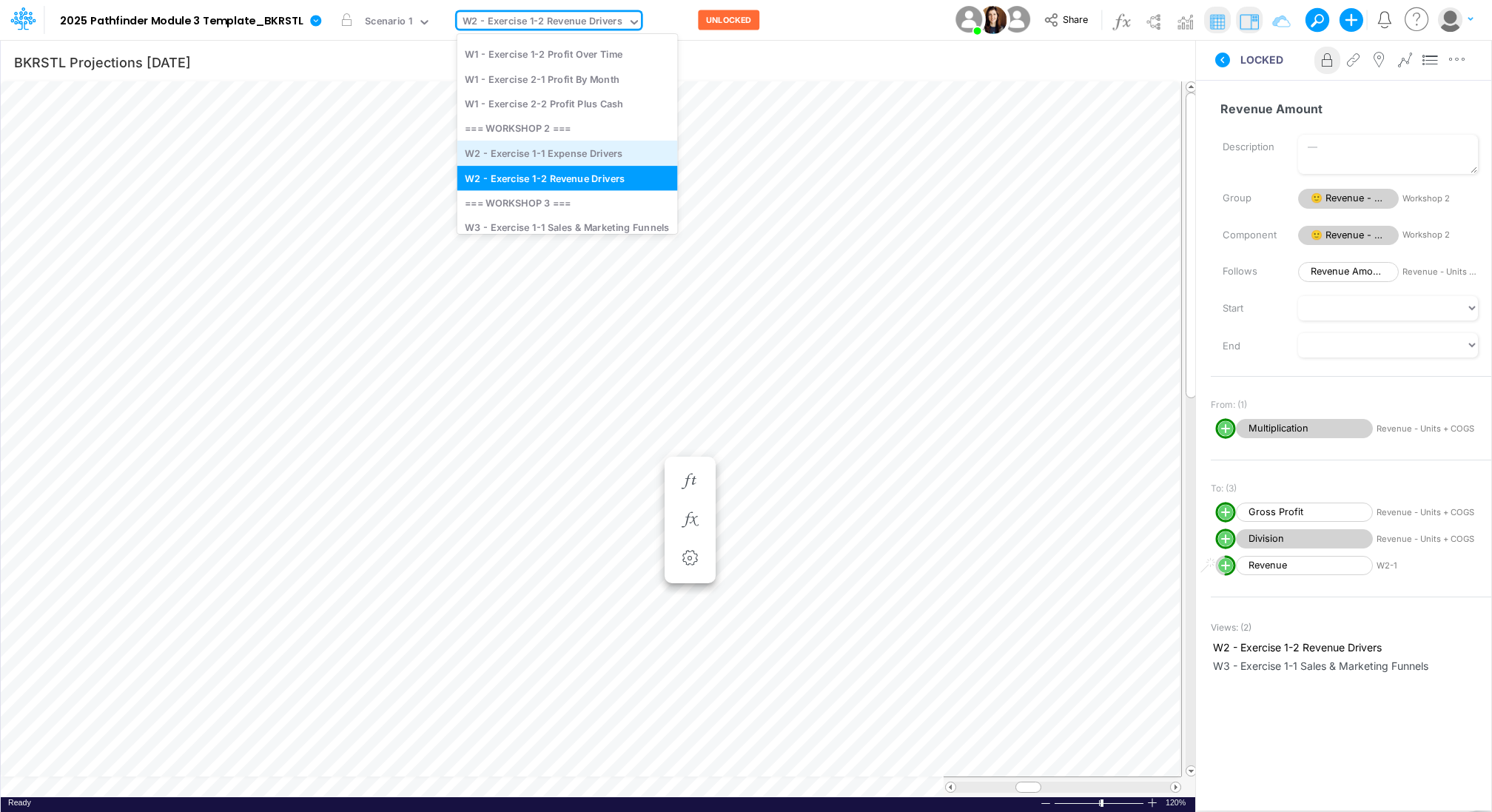
scroll to position [58, 0]
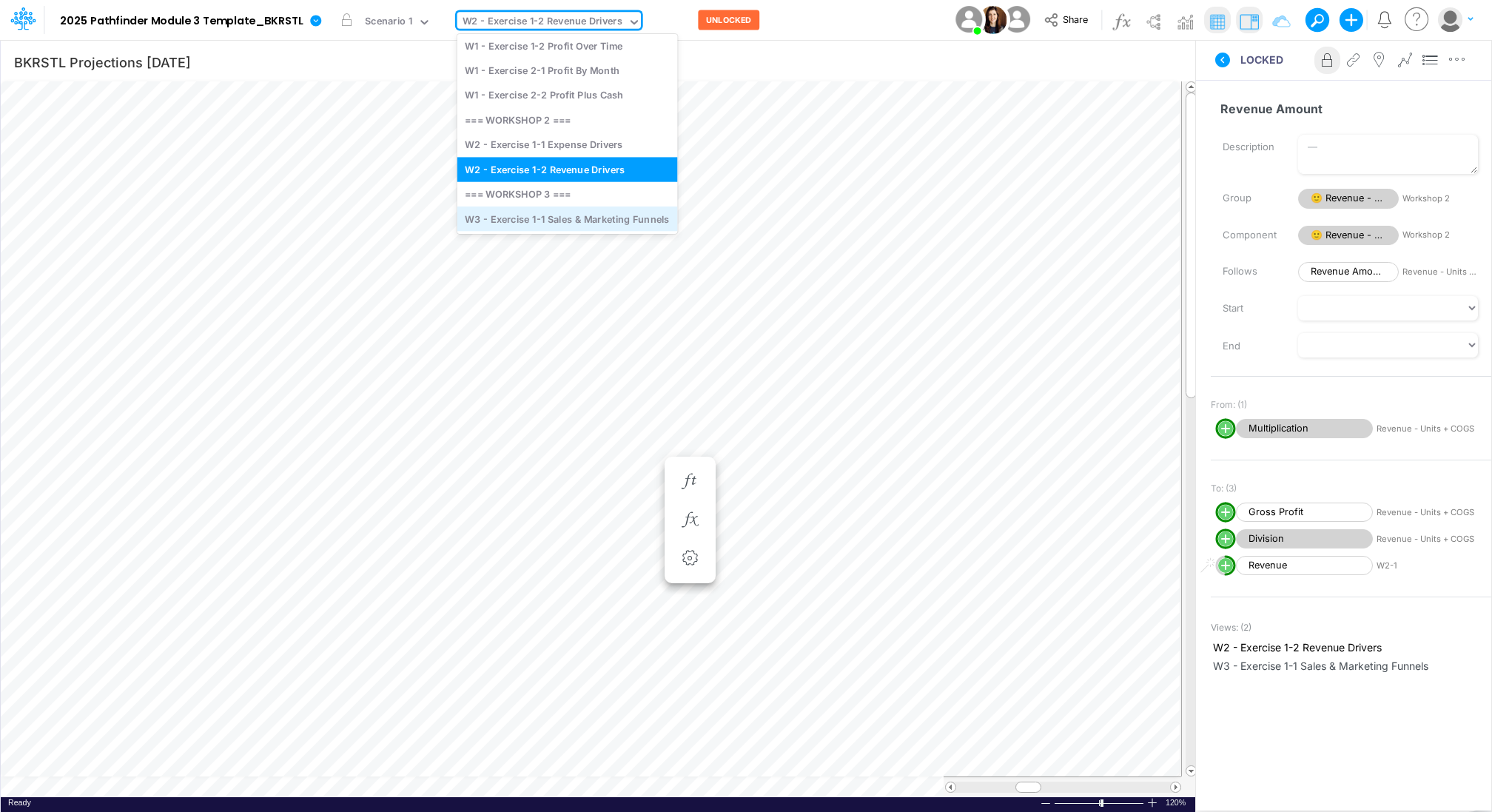
click at [564, 214] on div "W3 - Exercise 1-1 Sales & Marketing Funnels" at bounding box center [567, 218] width 220 height 24
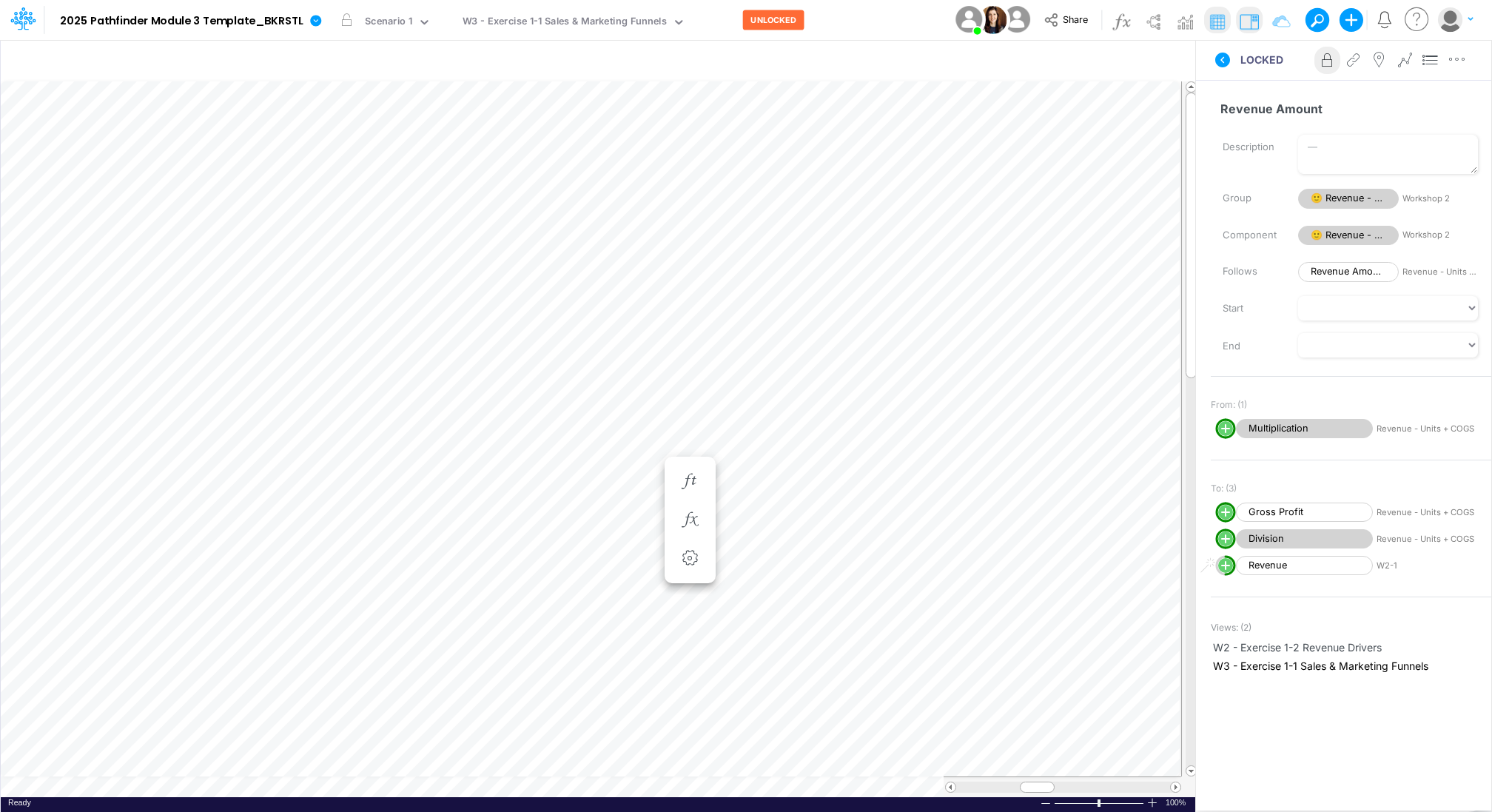
scroll to position [7, 2]
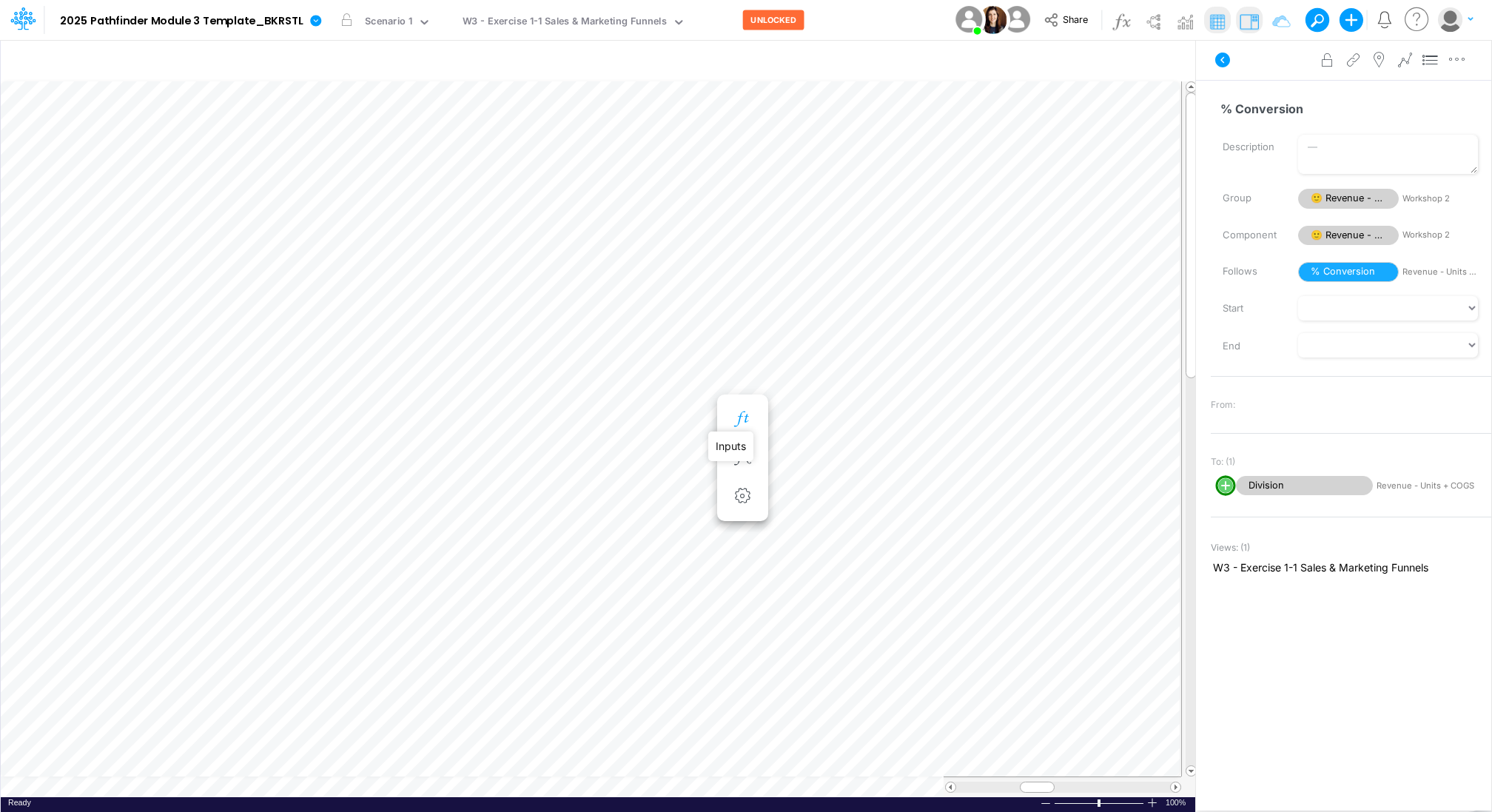
click at [748, 418] on icon "button" at bounding box center [742, 419] width 22 height 16
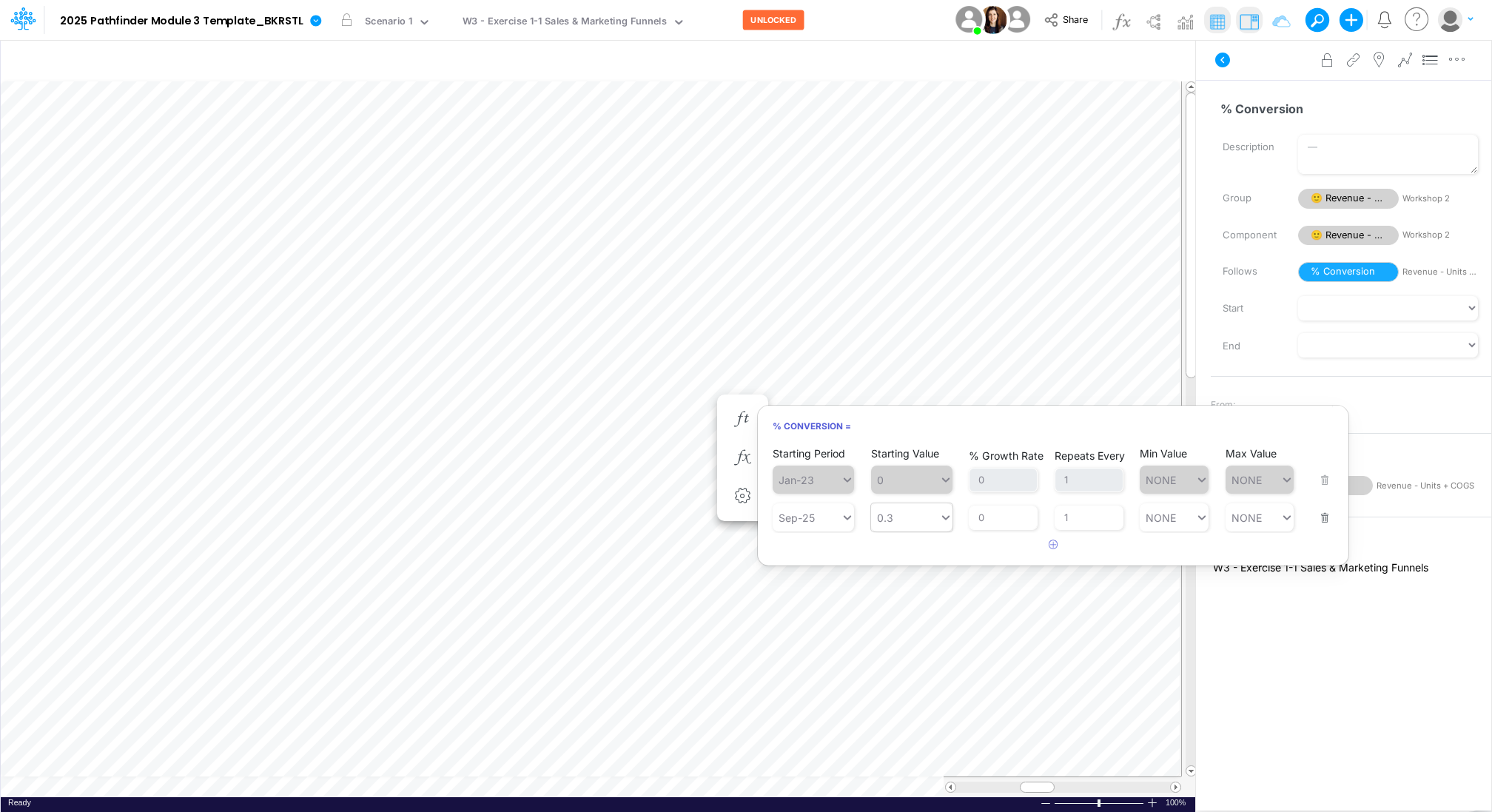
type input "0.3"
click at [928, 512] on div "0.3 0.3" at bounding box center [905, 517] width 68 height 22
click at [928, 512] on div at bounding box center [905, 517] width 68 height 22
click at [911, 549] on div "Set value .35" at bounding box center [910, 552] width 81 height 24
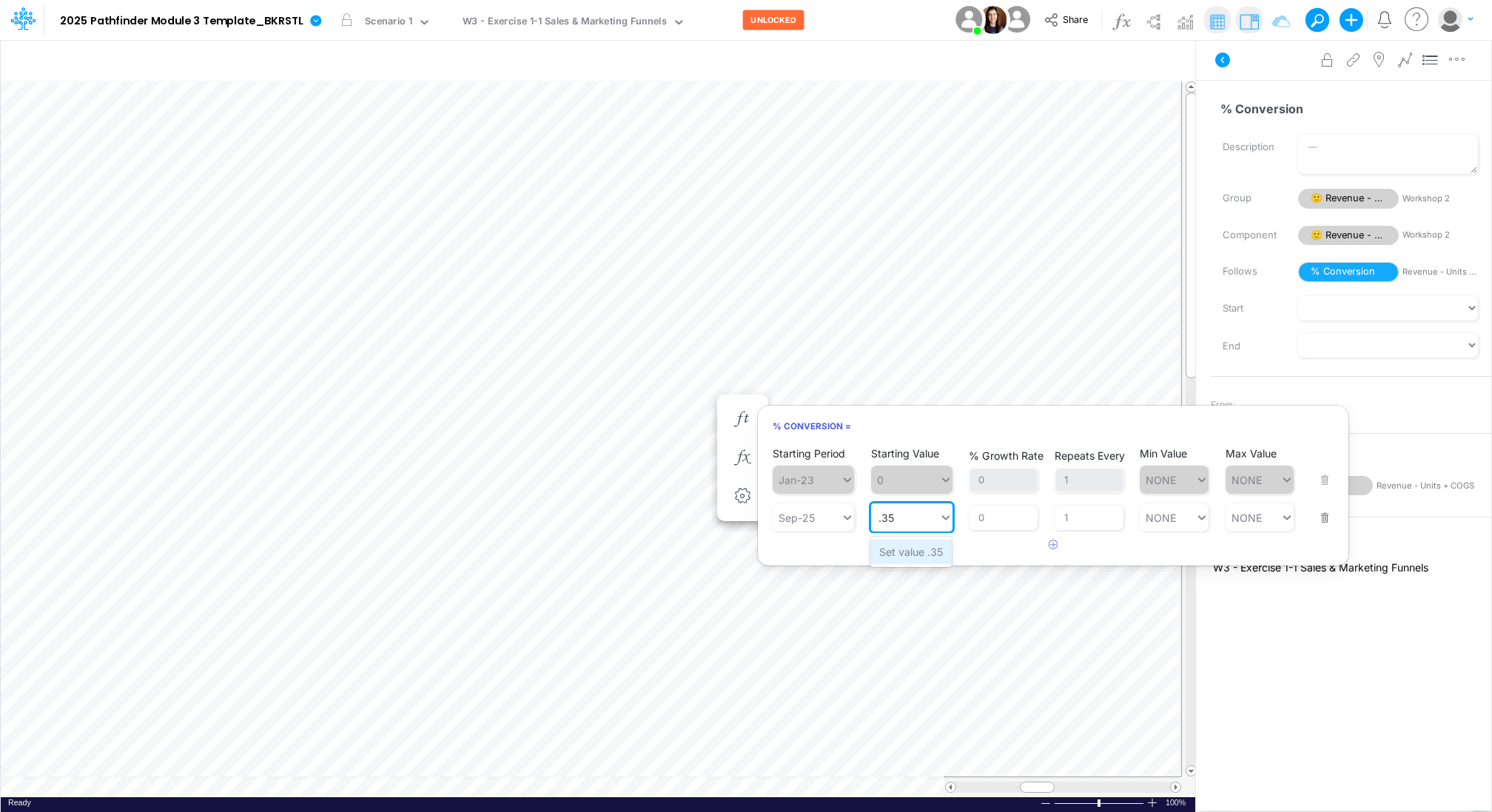
type input ".35"
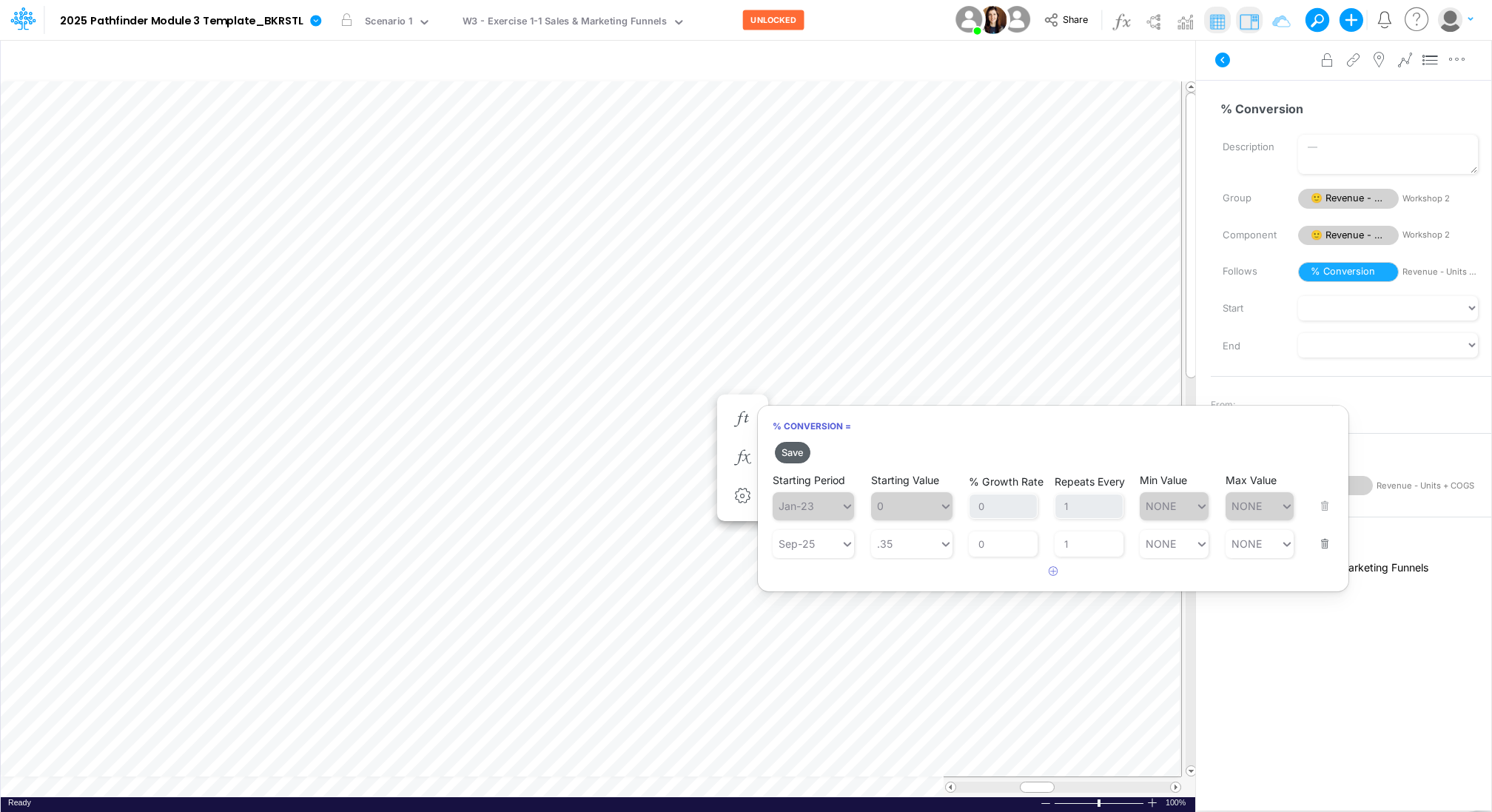
click at [791, 451] on button "Save" at bounding box center [792, 452] width 36 height 22
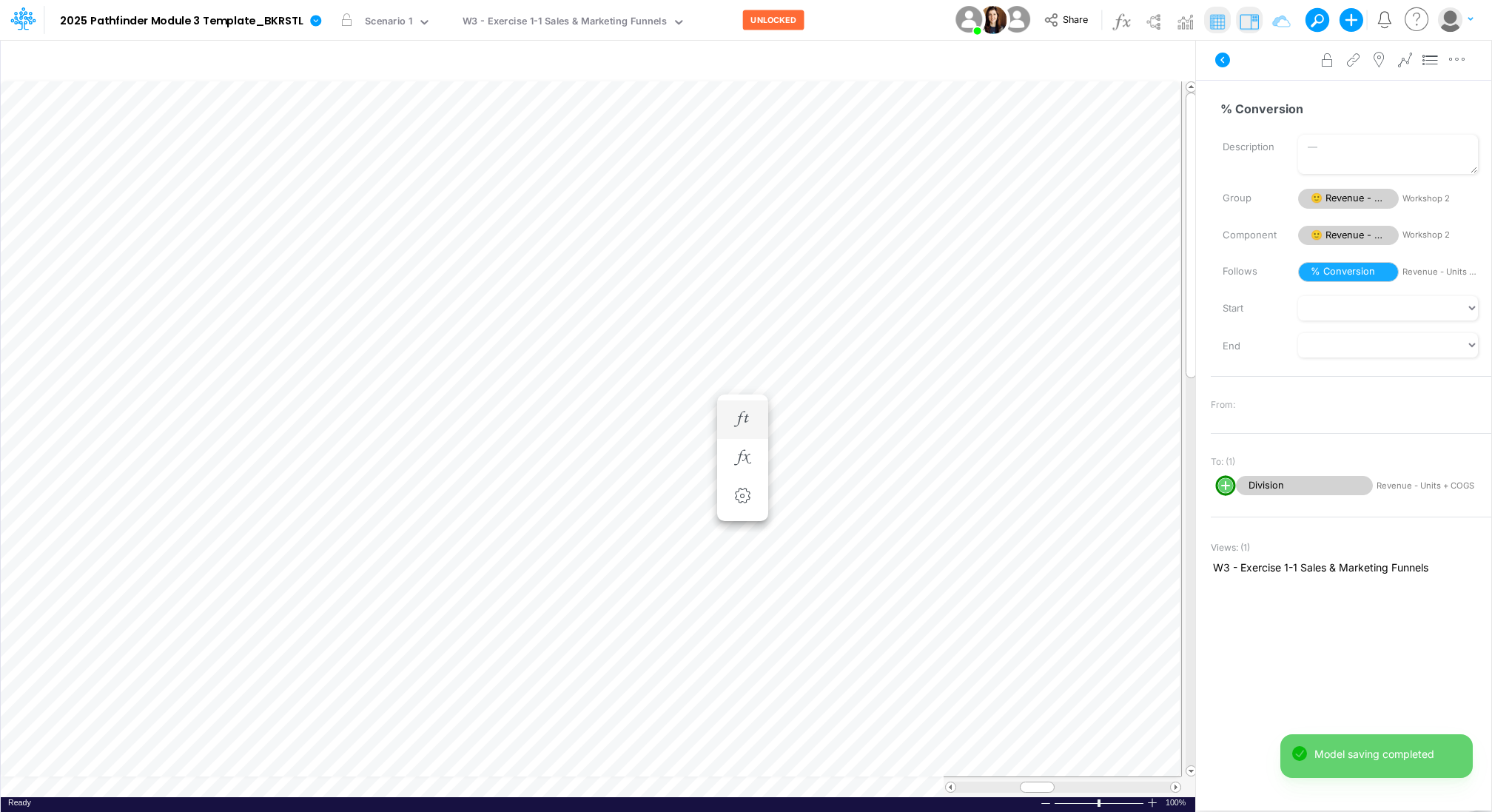
scroll to position [7, 2]
click at [746, 414] on icon "button" at bounding box center [742, 419] width 22 height 16
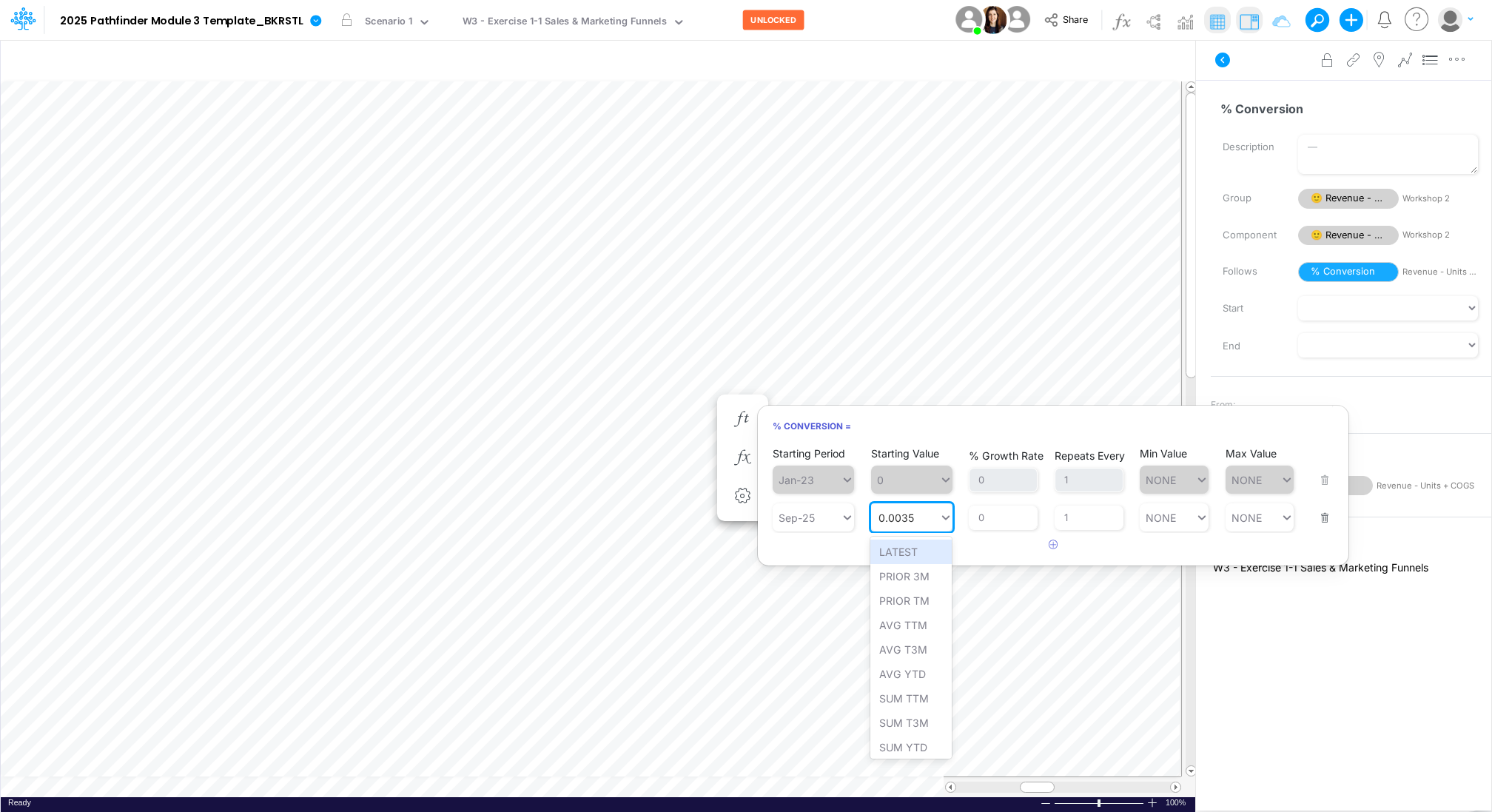
click at [908, 516] on input "0.0035" at bounding box center [896, 517] width 37 height 12
click at [923, 554] on div "Set value 35" at bounding box center [910, 552] width 81 height 24
type input "35"
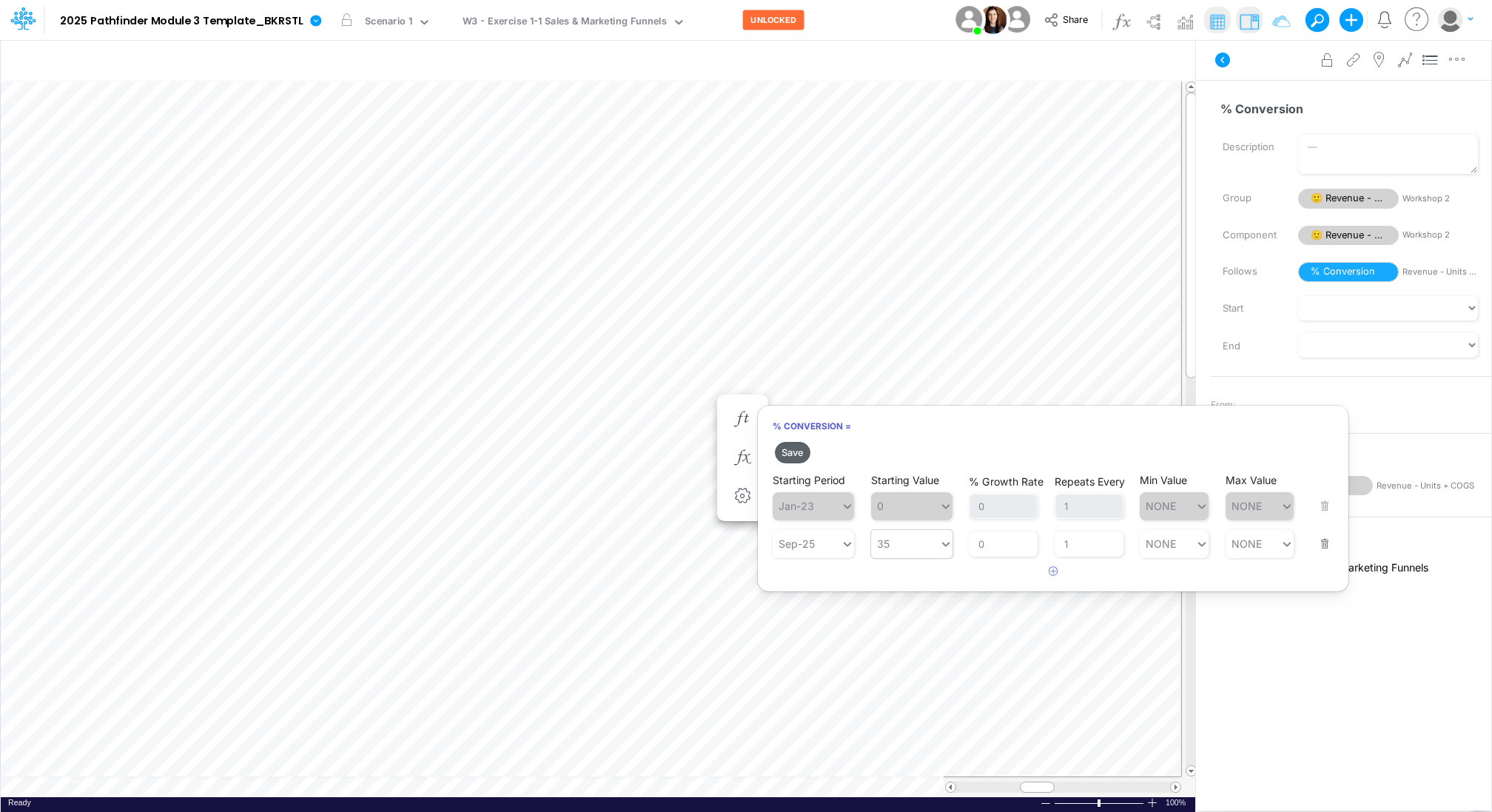
click at [796, 447] on button "Save" at bounding box center [792, 452] width 36 height 22
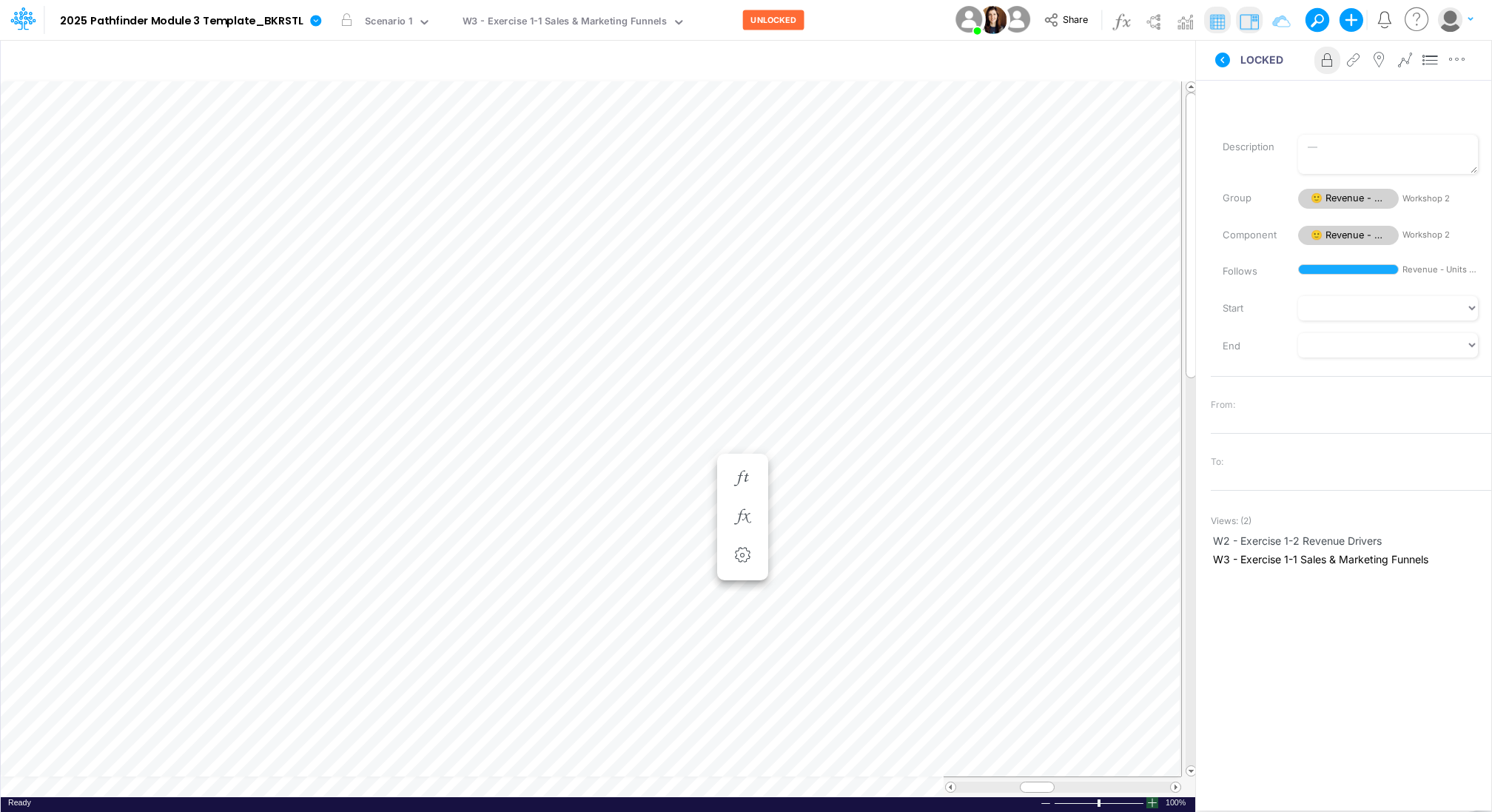
click at [1155, 802] on div at bounding box center [1152, 803] width 12 height 11
click at [562, 19] on div "W3 - Exercise 1-1 Sales & Marketing Funnels" at bounding box center [565, 22] width 204 height 17
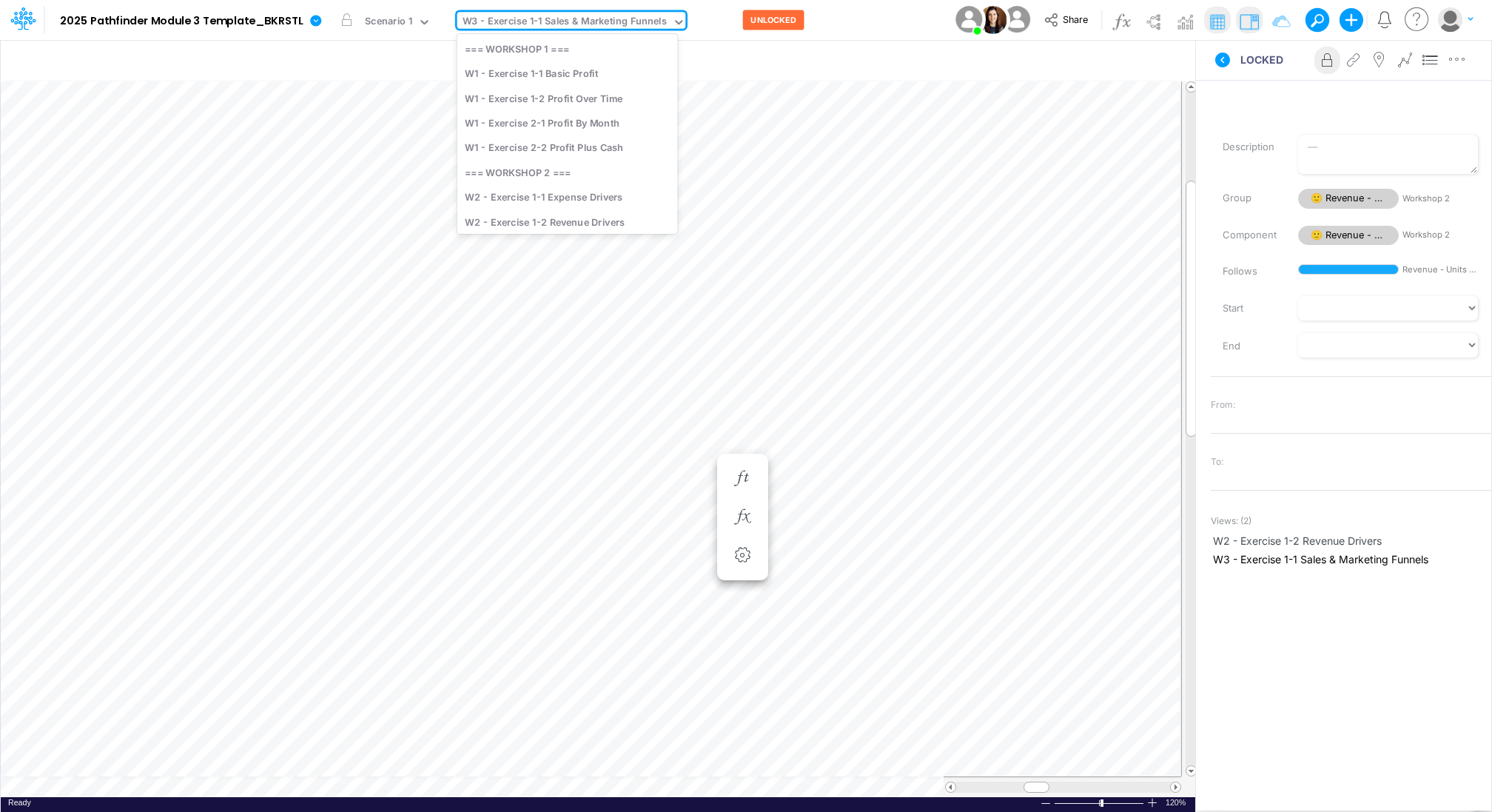
scroll to position [58, 0]
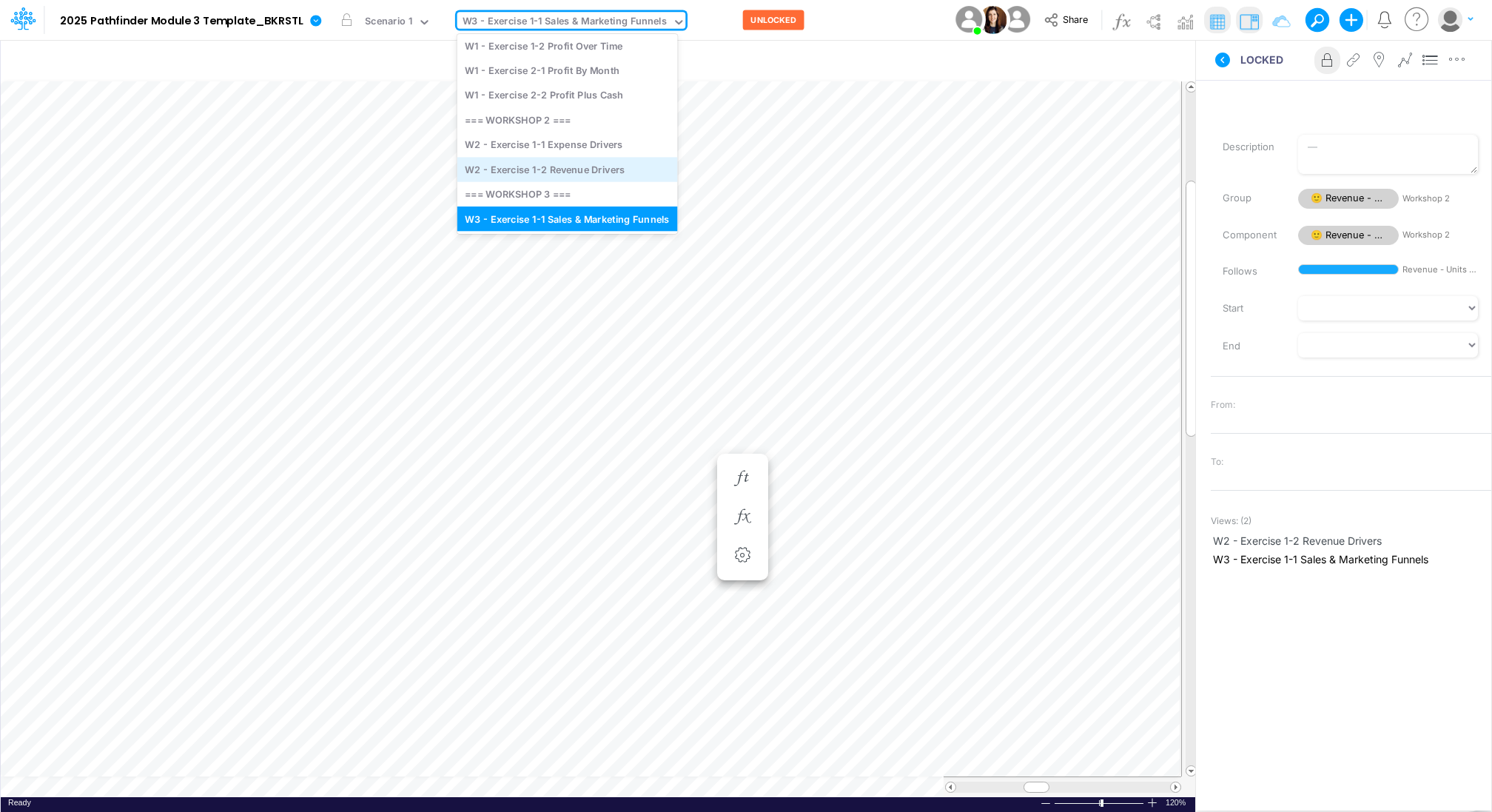
click at [562, 167] on div "W2 - Exercise 1-2 Revenue Drivers" at bounding box center [567, 169] width 220 height 24
type input "BKRSTL Projections [DATE]"
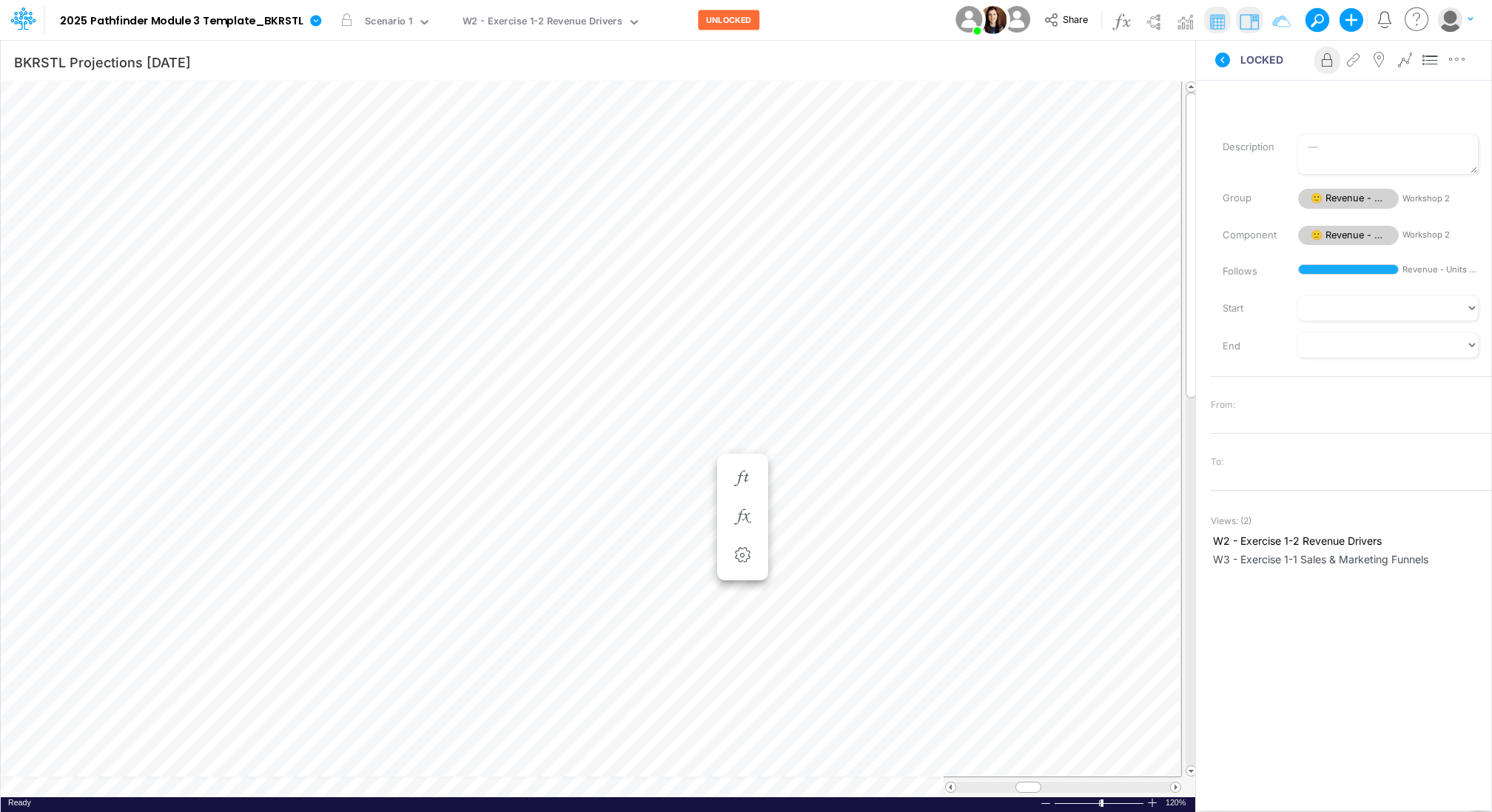
scroll to position [7, 2]
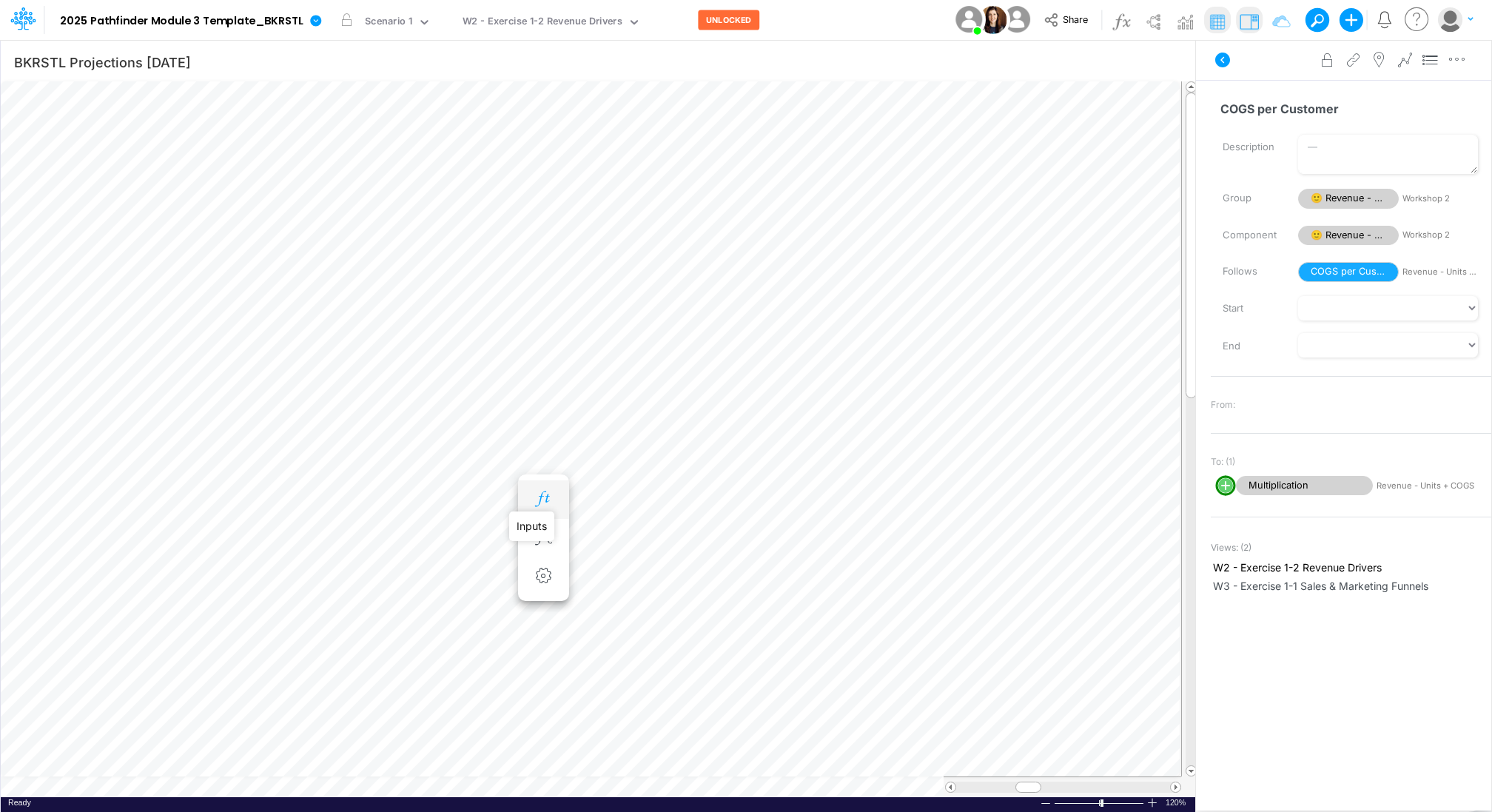
click at [540, 500] on icon "button" at bounding box center [543, 499] width 22 height 16
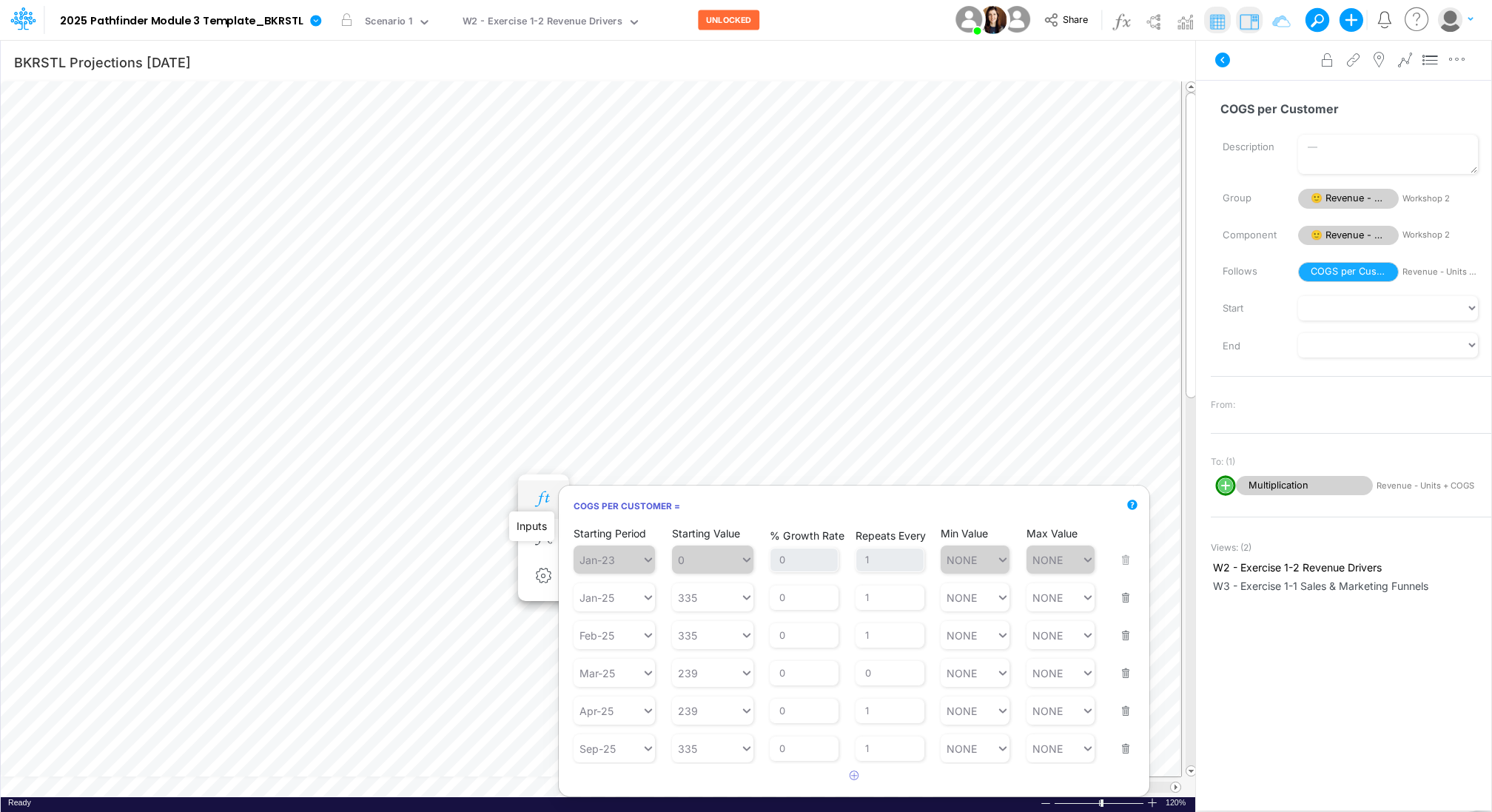
click at [536, 492] on icon "button" at bounding box center [543, 499] width 22 height 16
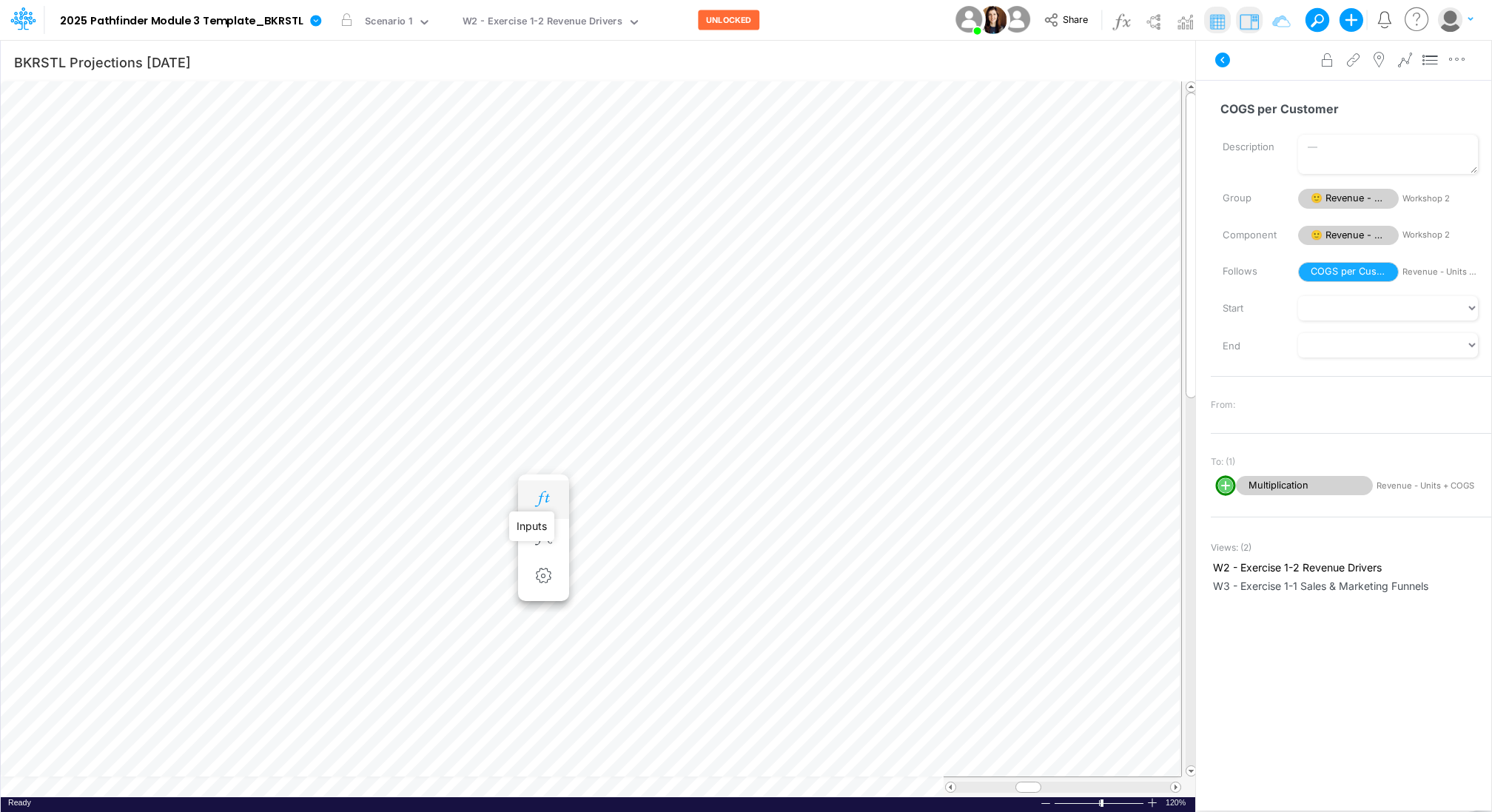
click at [536, 492] on icon "button" at bounding box center [543, 499] width 22 height 16
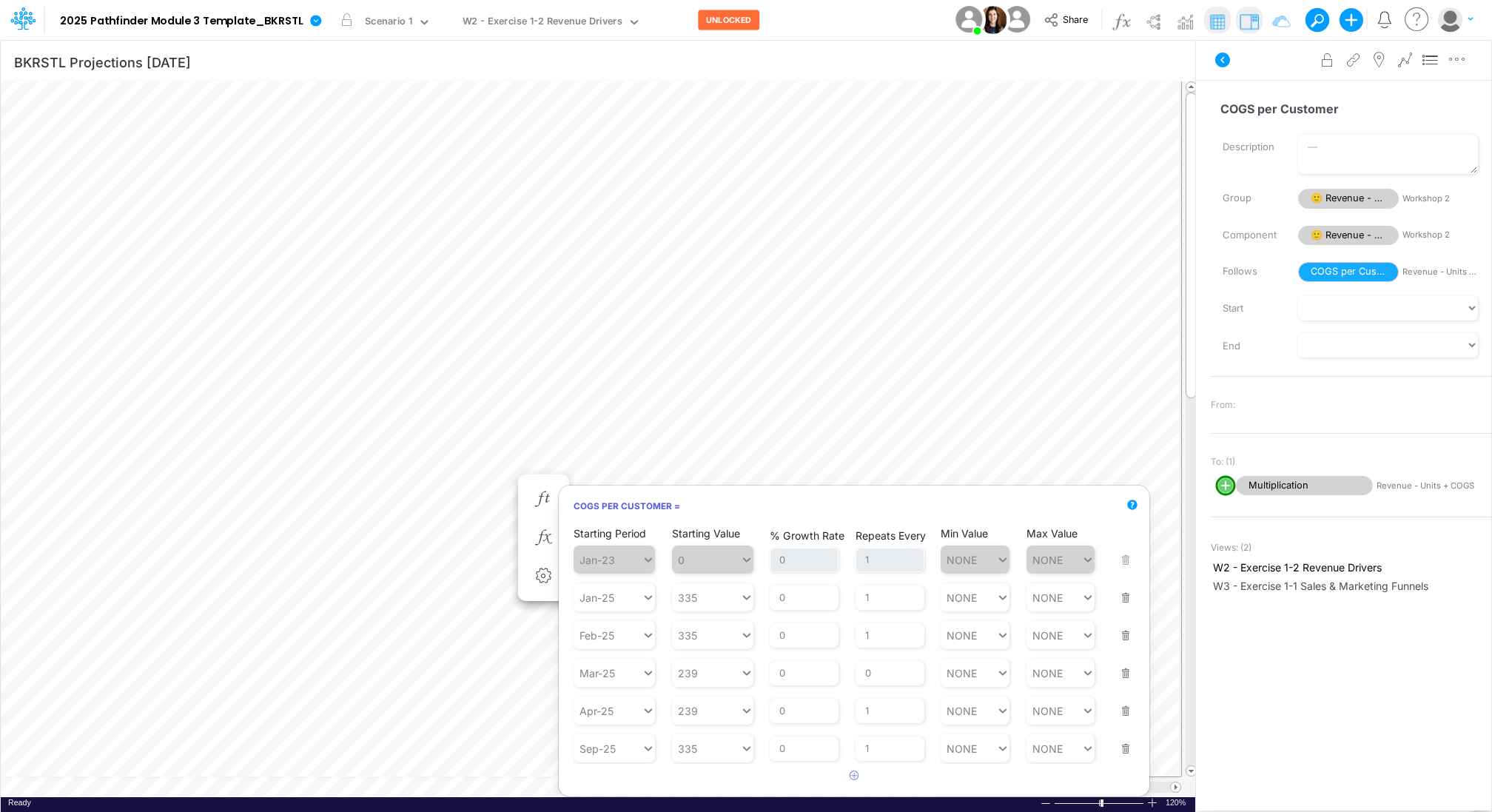
click at [1123, 749] on button "button" at bounding box center [1121, 739] width 20 height 40
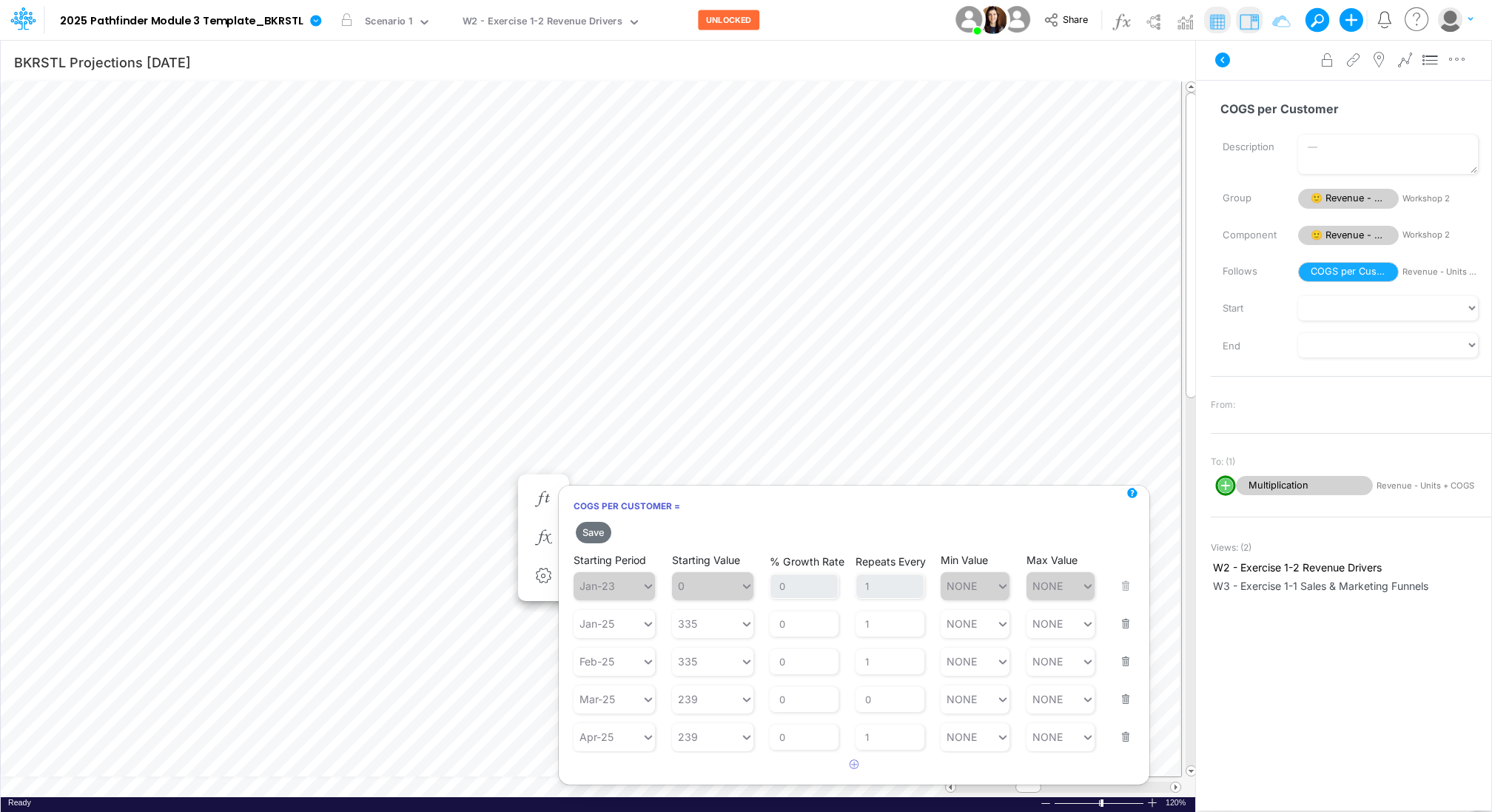
click at [1129, 736] on button "button" at bounding box center [1121, 727] width 20 height 40
click at [1126, 702] on button "button" at bounding box center [1121, 689] width 20 height 40
click at [1125, 664] on button "button" at bounding box center [1121, 652] width 20 height 40
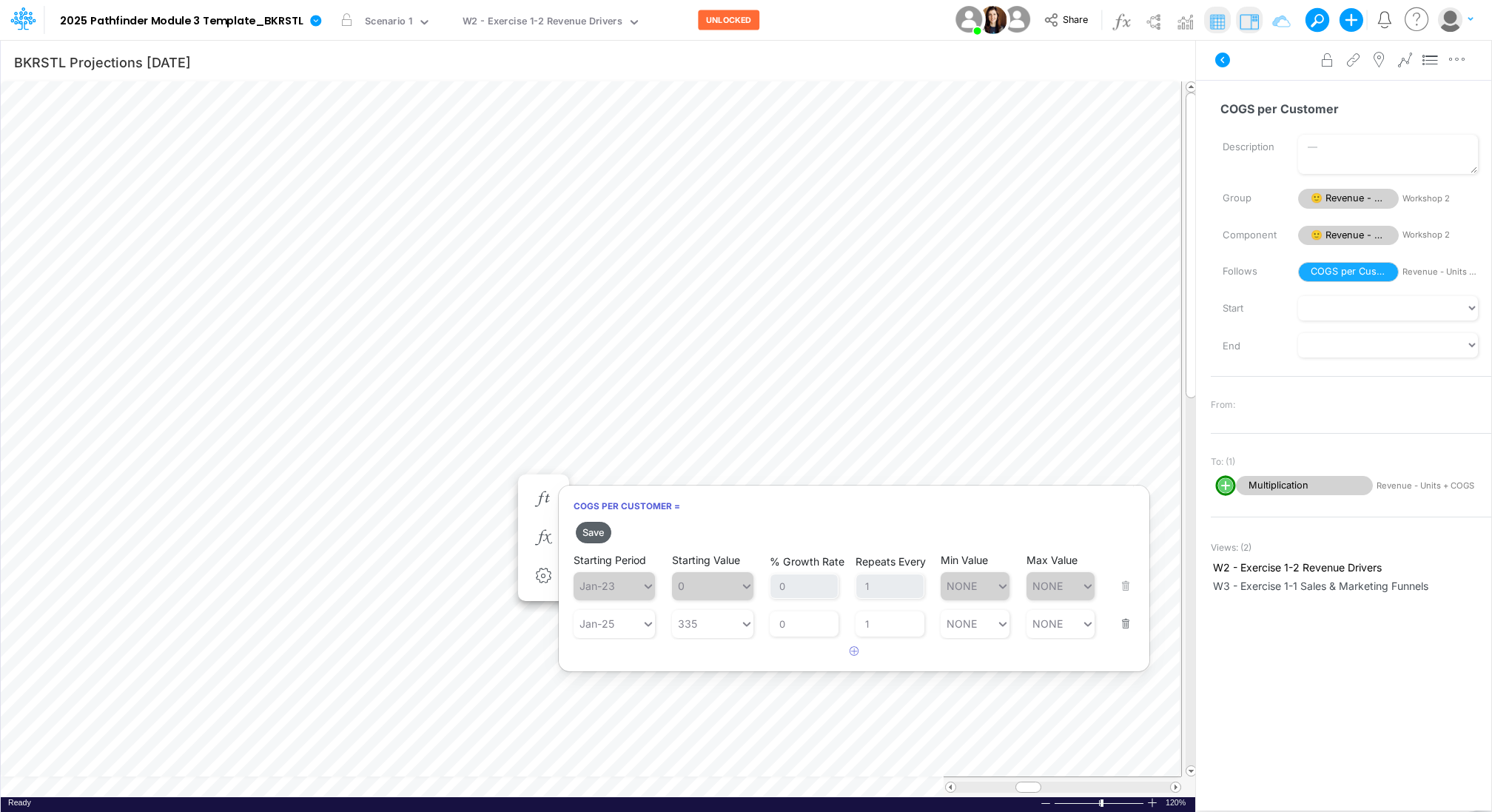
click at [597, 529] on button "Save" at bounding box center [594, 532] width 36 height 22
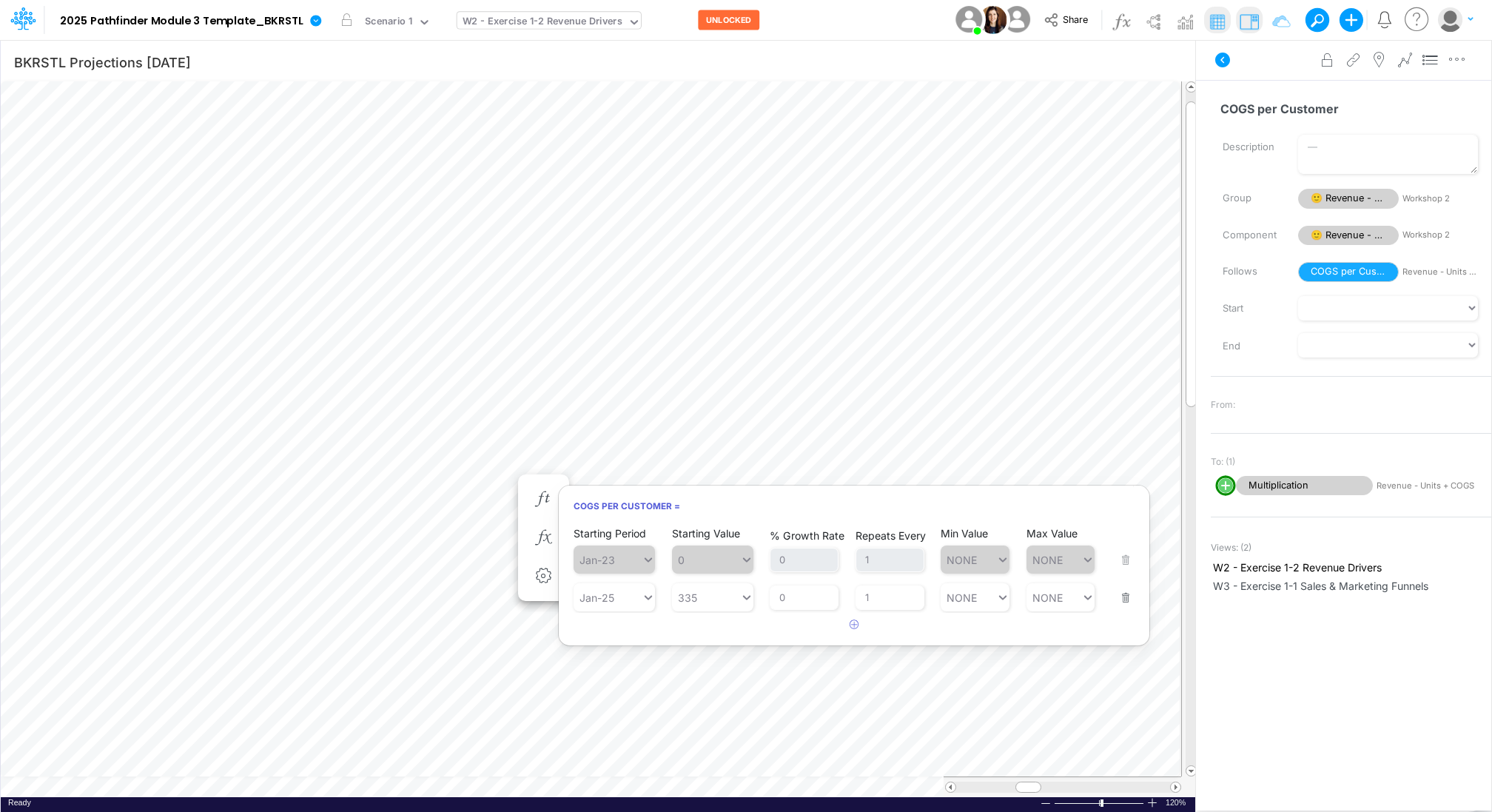
click at [535, 22] on div "W2 - Exercise 1-2 Revenue Drivers" at bounding box center [542, 22] width 160 height 17
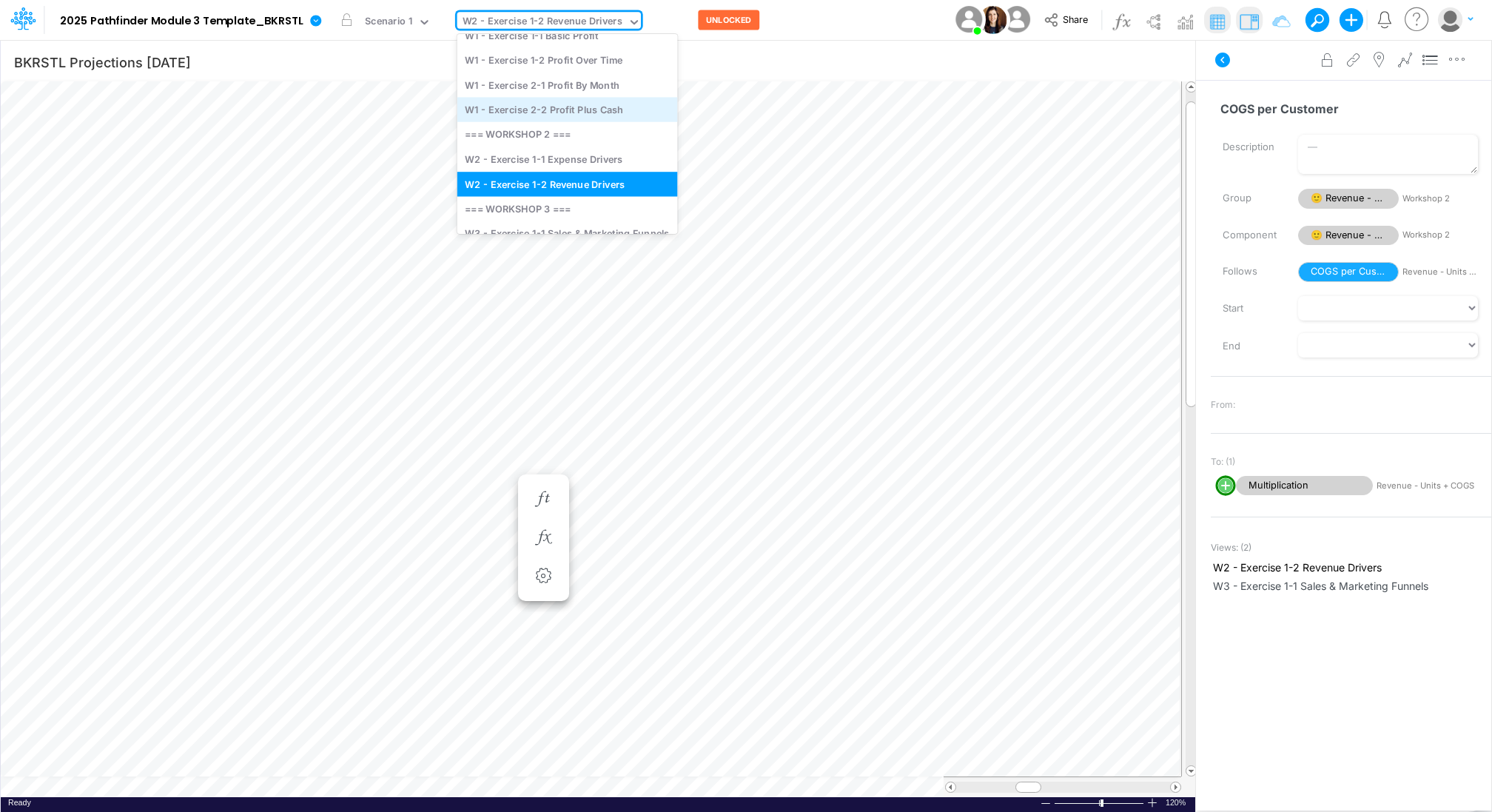
scroll to position [58, 0]
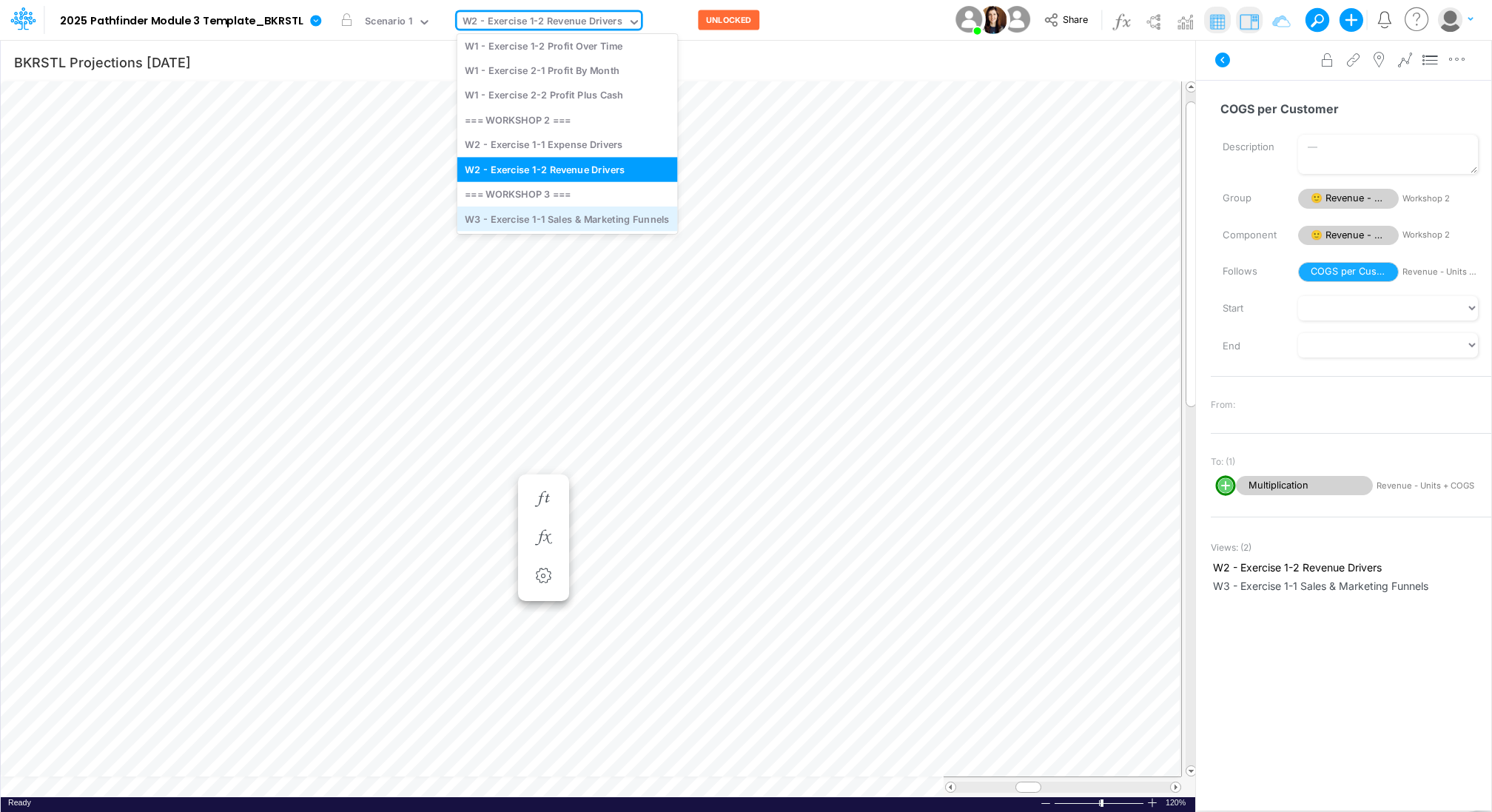
click at [548, 218] on div "W3 - Exercise 1-1 Sales & Marketing Funnels" at bounding box center [567, 218] width 220 height 24
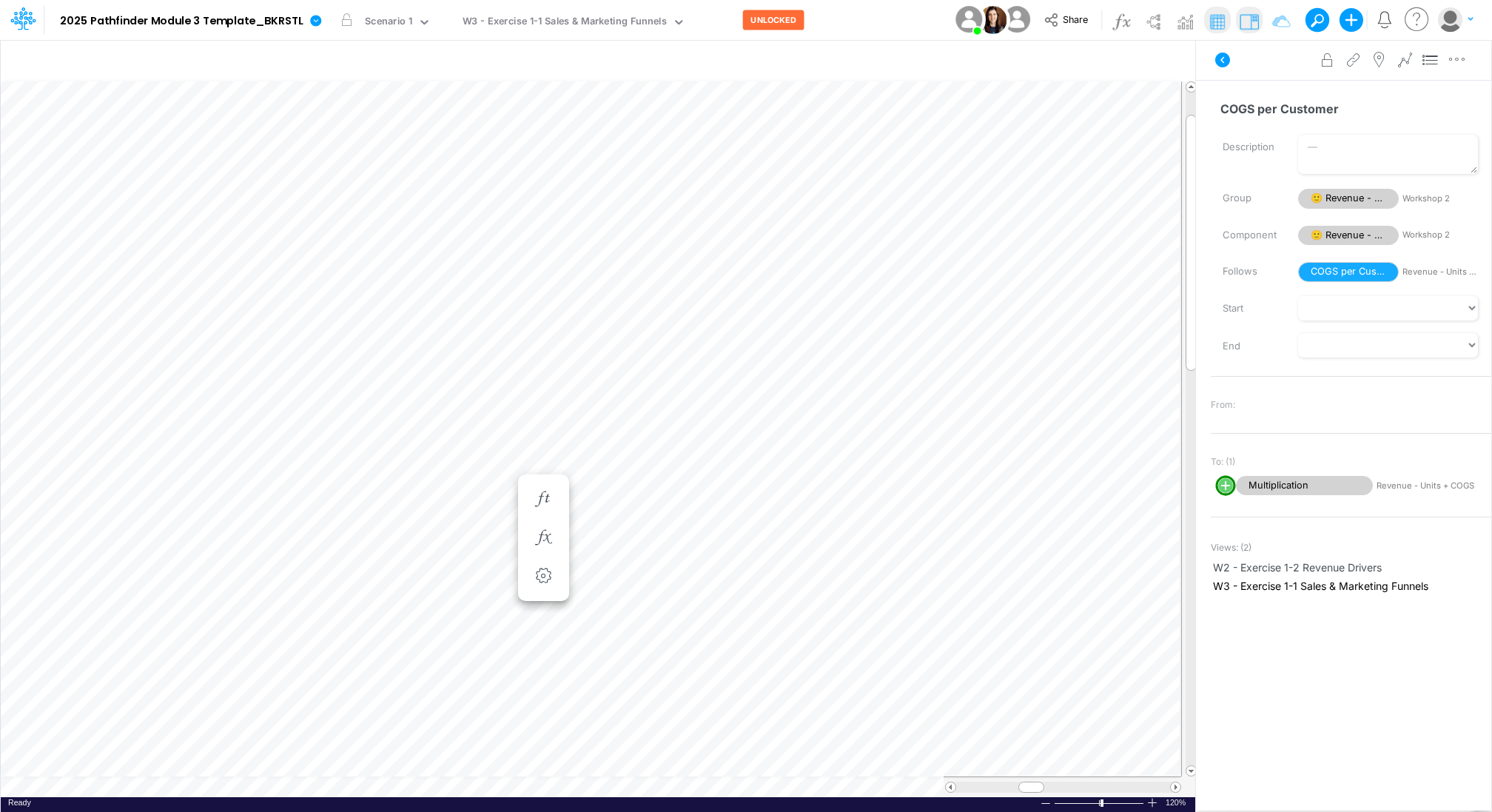
scroll to position [7, 2]
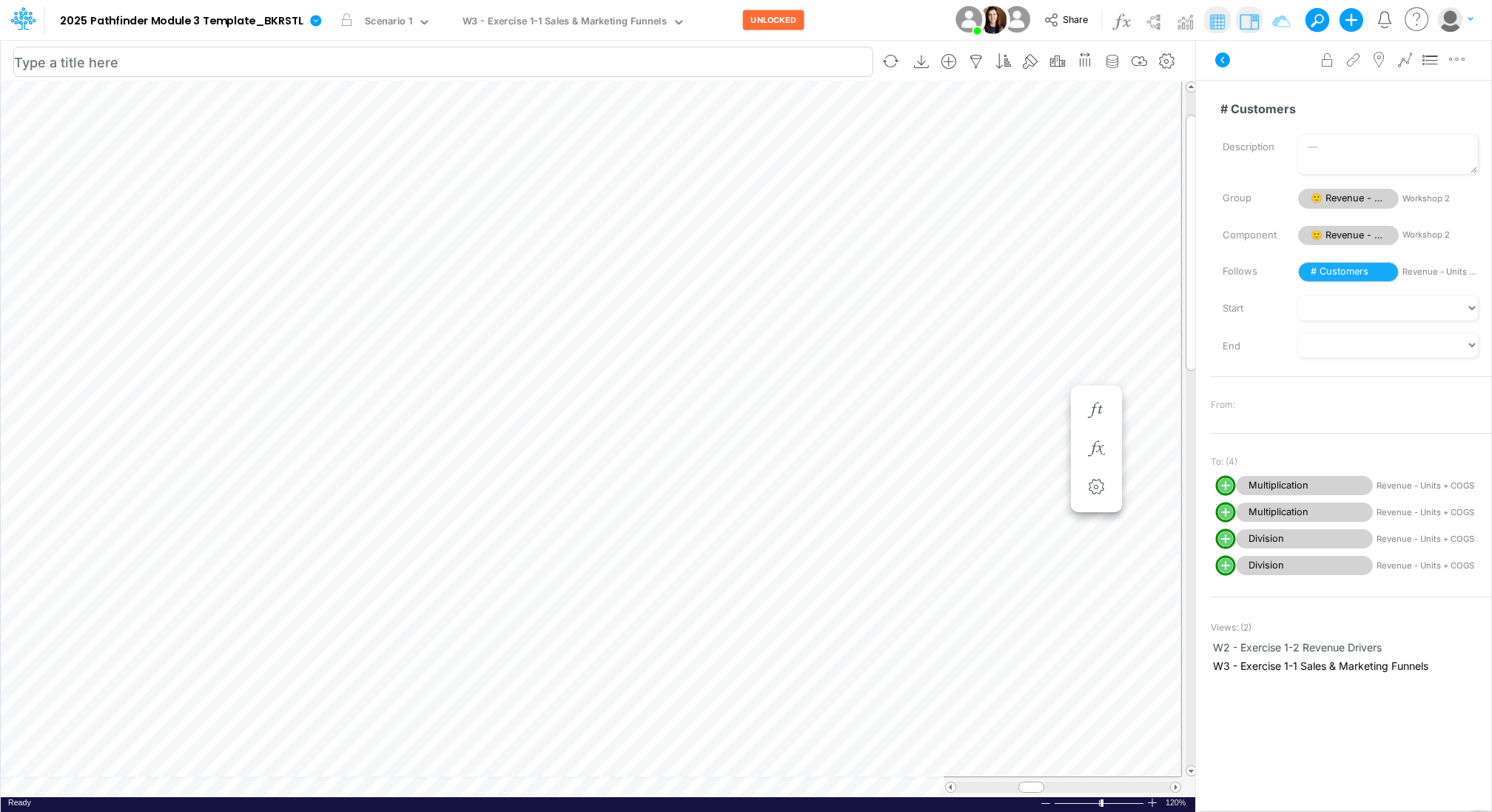
scroll to position [7, 2]
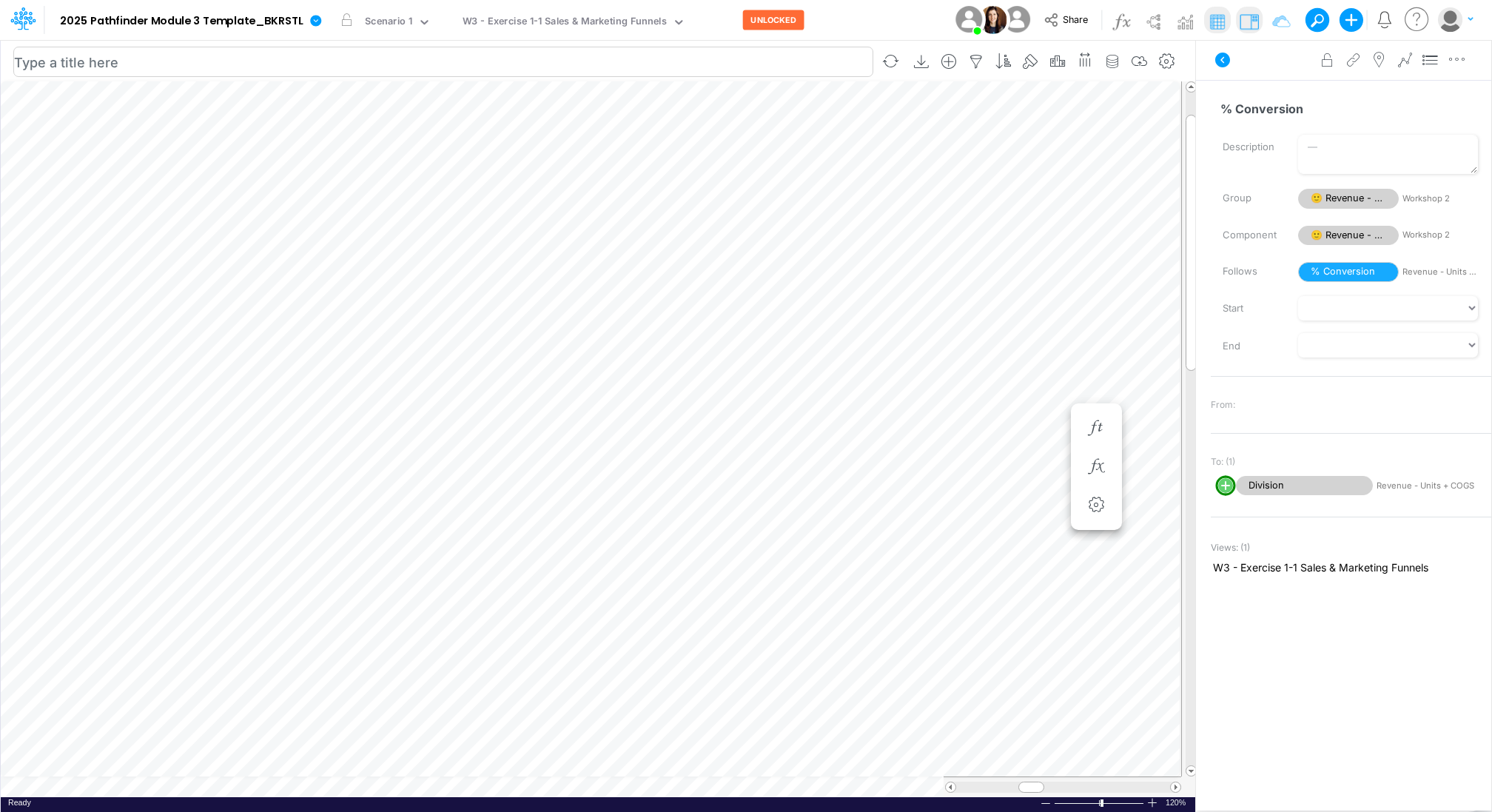
scroll to position [7, 2]
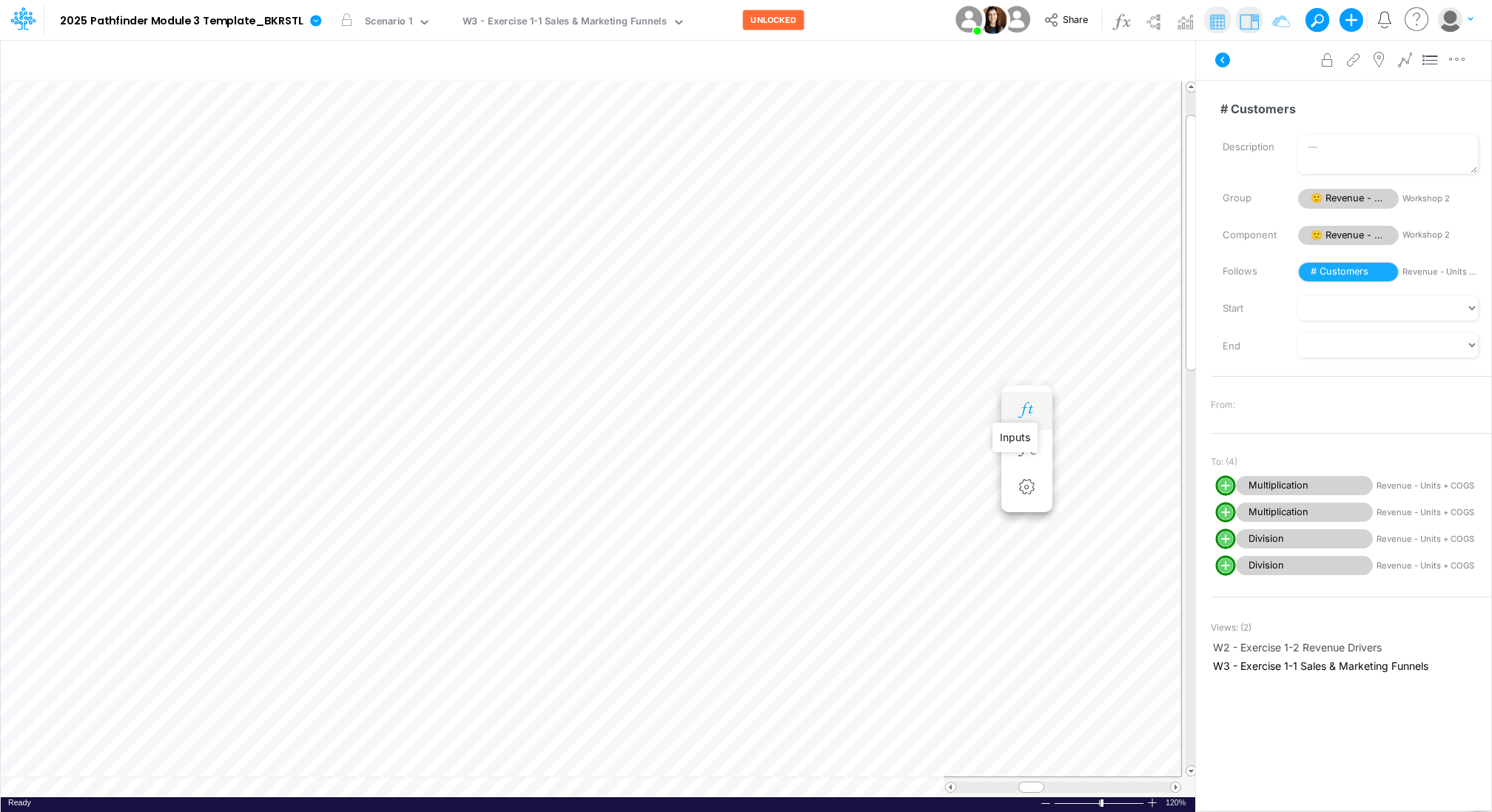
click at [1020, 406] on icon "button" at bounding box center [1027, 410] width 22 height 16
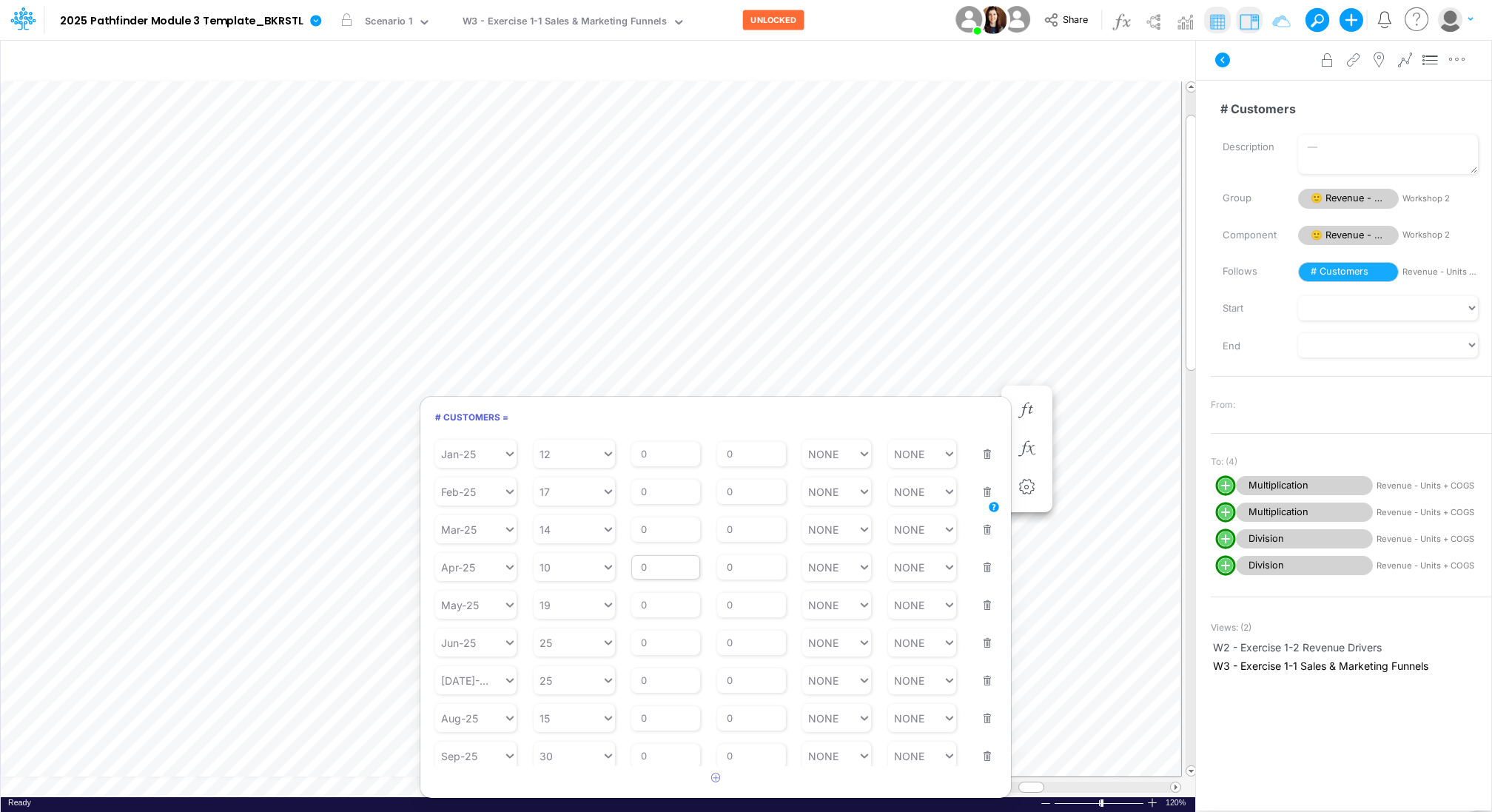
scroll to position [58, 0]
click at [646, 750] on input "0" at bounding box center [665, 753] width 68 height 25
type input "5"
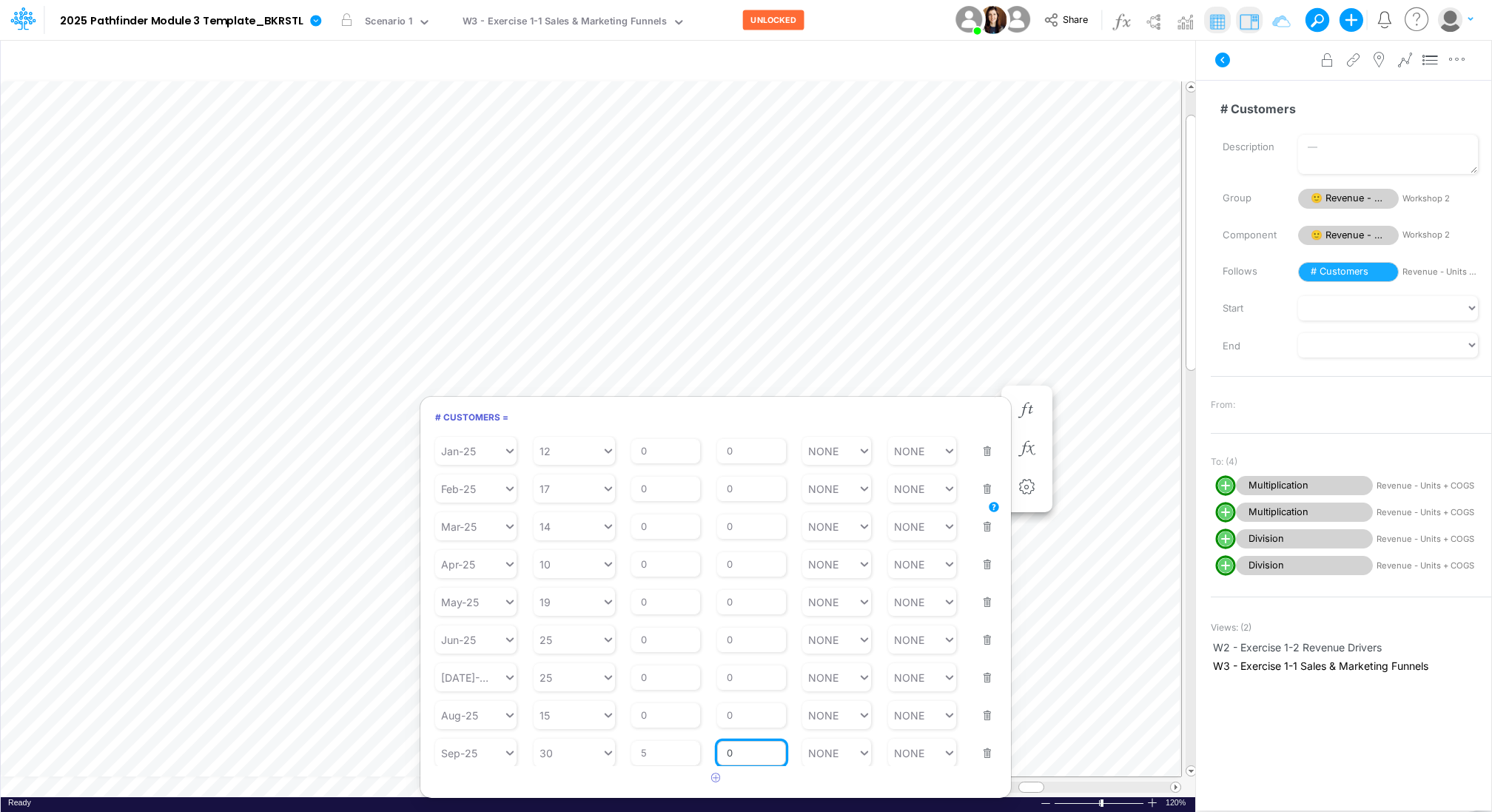
click at [746, 748] on div "Repeats Every 0" at bounding box center [750, 744] width 68 height 44
click at [746, 748] on div "Repeats Every 0" at bounding box center [750, 770] width 68 height 44
click at [746, 732] on input "0" at bounding box center [750, 741] width 68 height 25
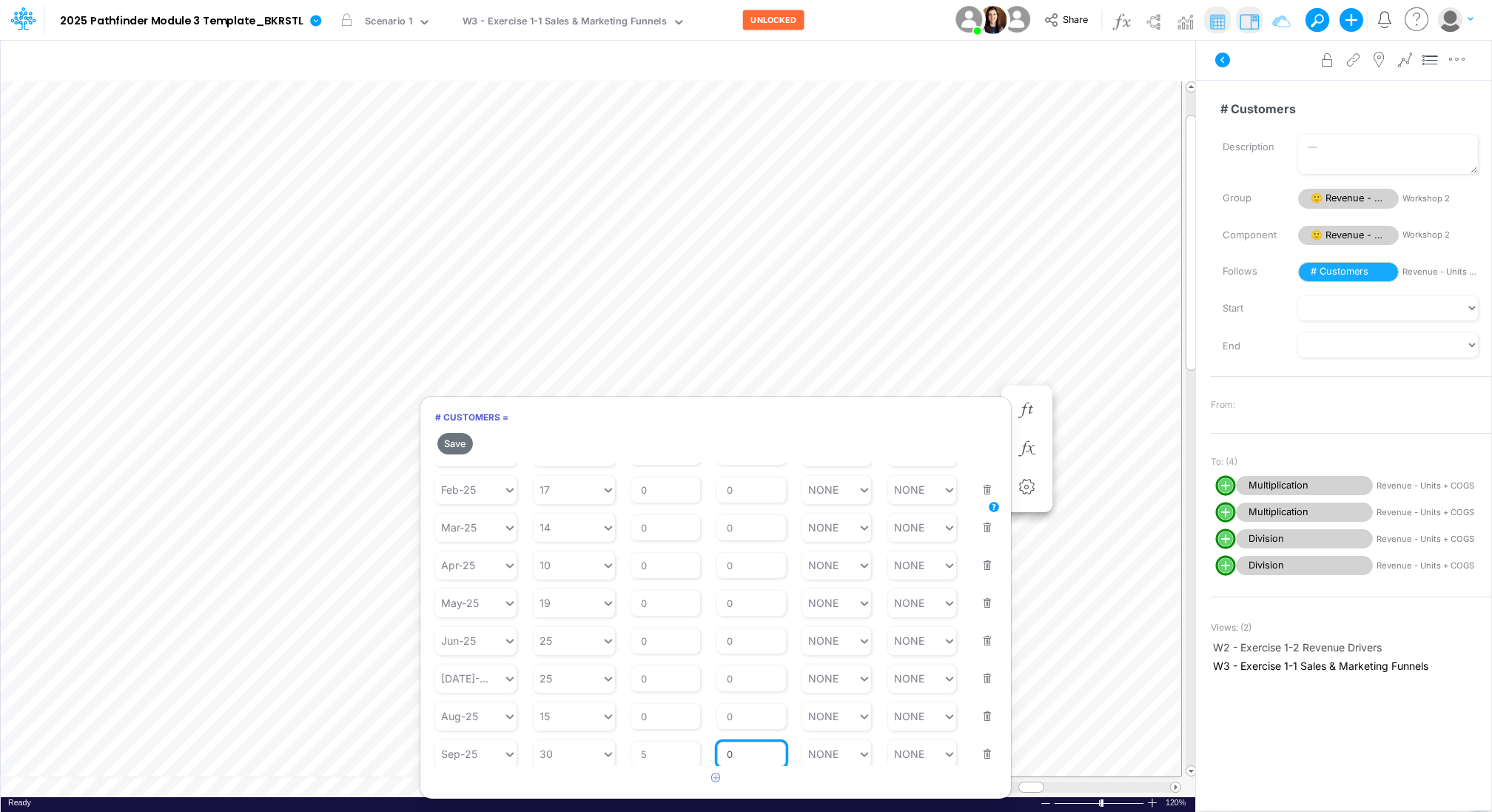
click at [743, 748] on input "0" at bounding box center [750, 754] width 68 height 25
type input "1"
type input "NONE"
click at [452, 440] on button "Save" at bounding box center [455, 443] width 36 height 22
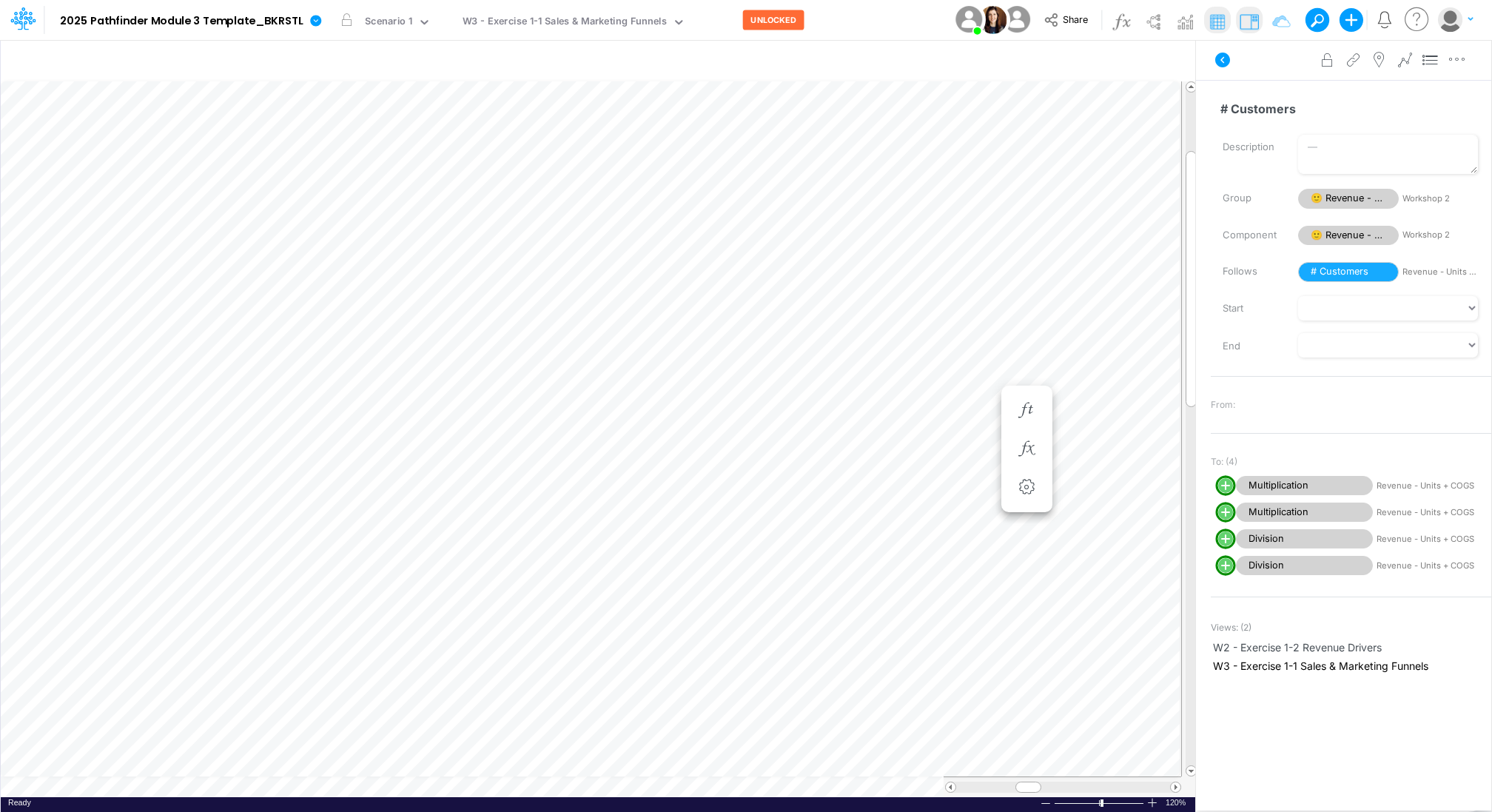
scroll to position [7, 2]
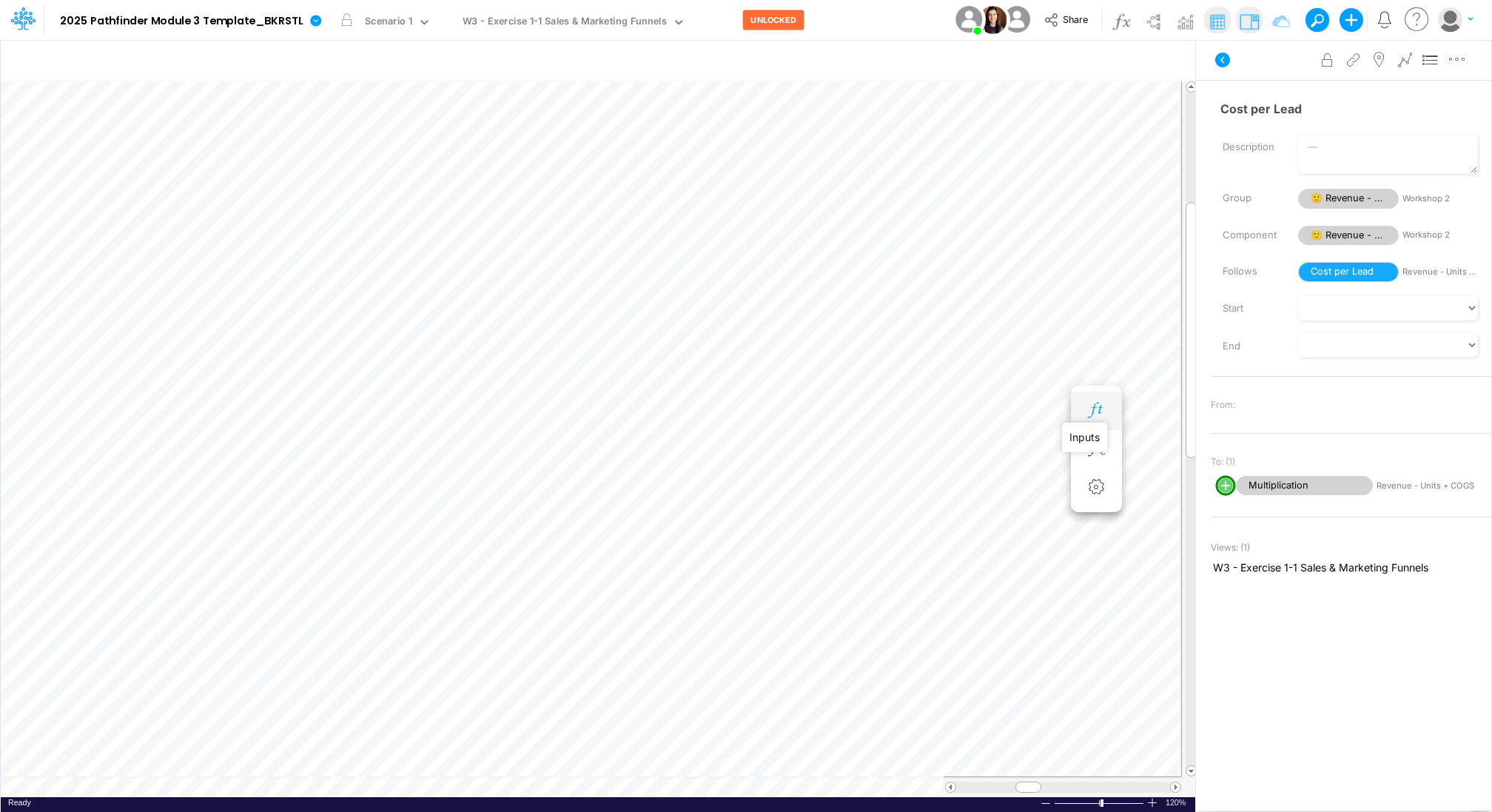
click at [1096, 404] on icon "button" at bounding box center [1096, 410] width 22 height 16
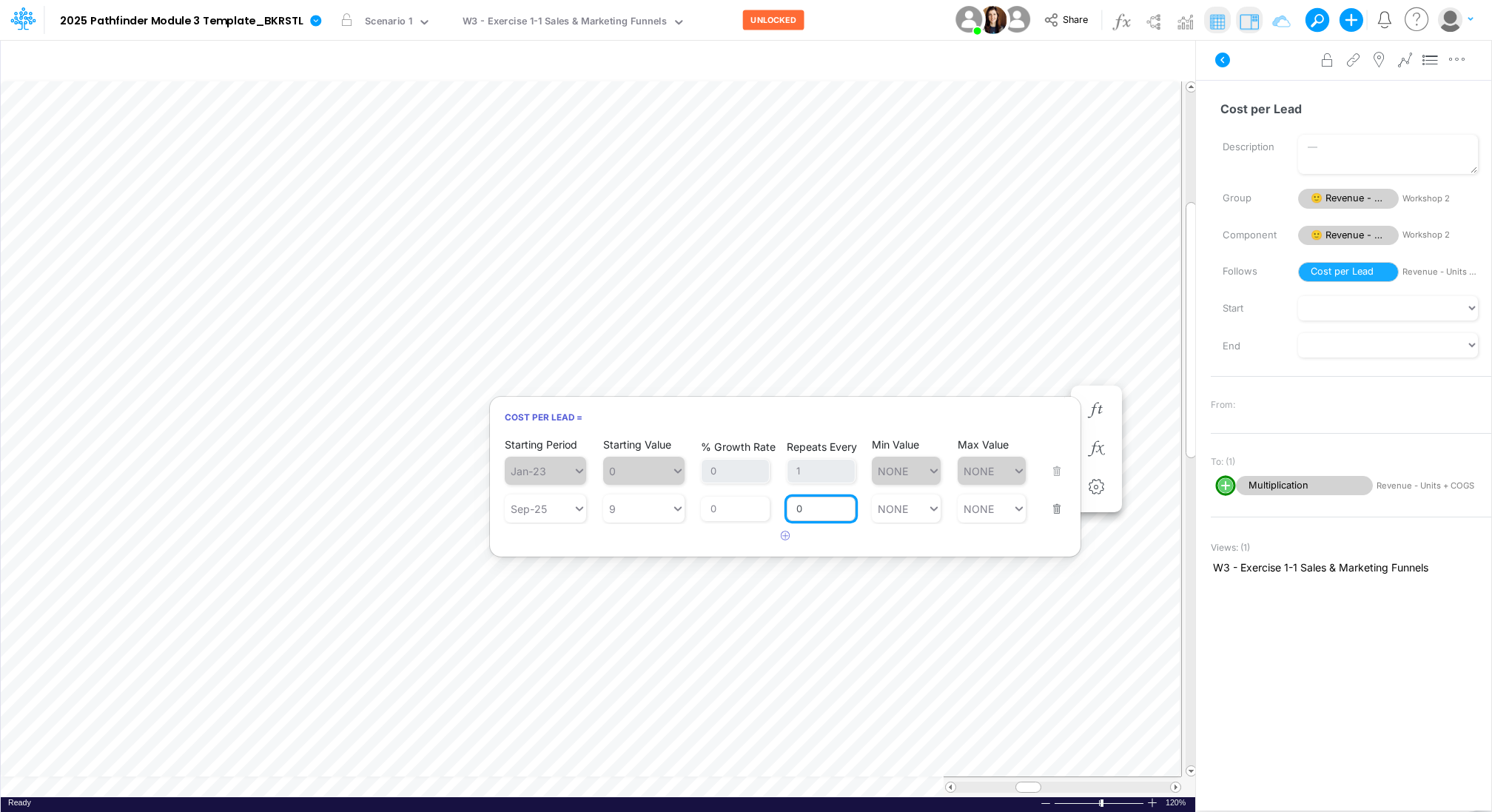
click at [808, 510] on input "0" at bounding box center [820, 509] width 68 height 25
type input "1"
type input "NONE"
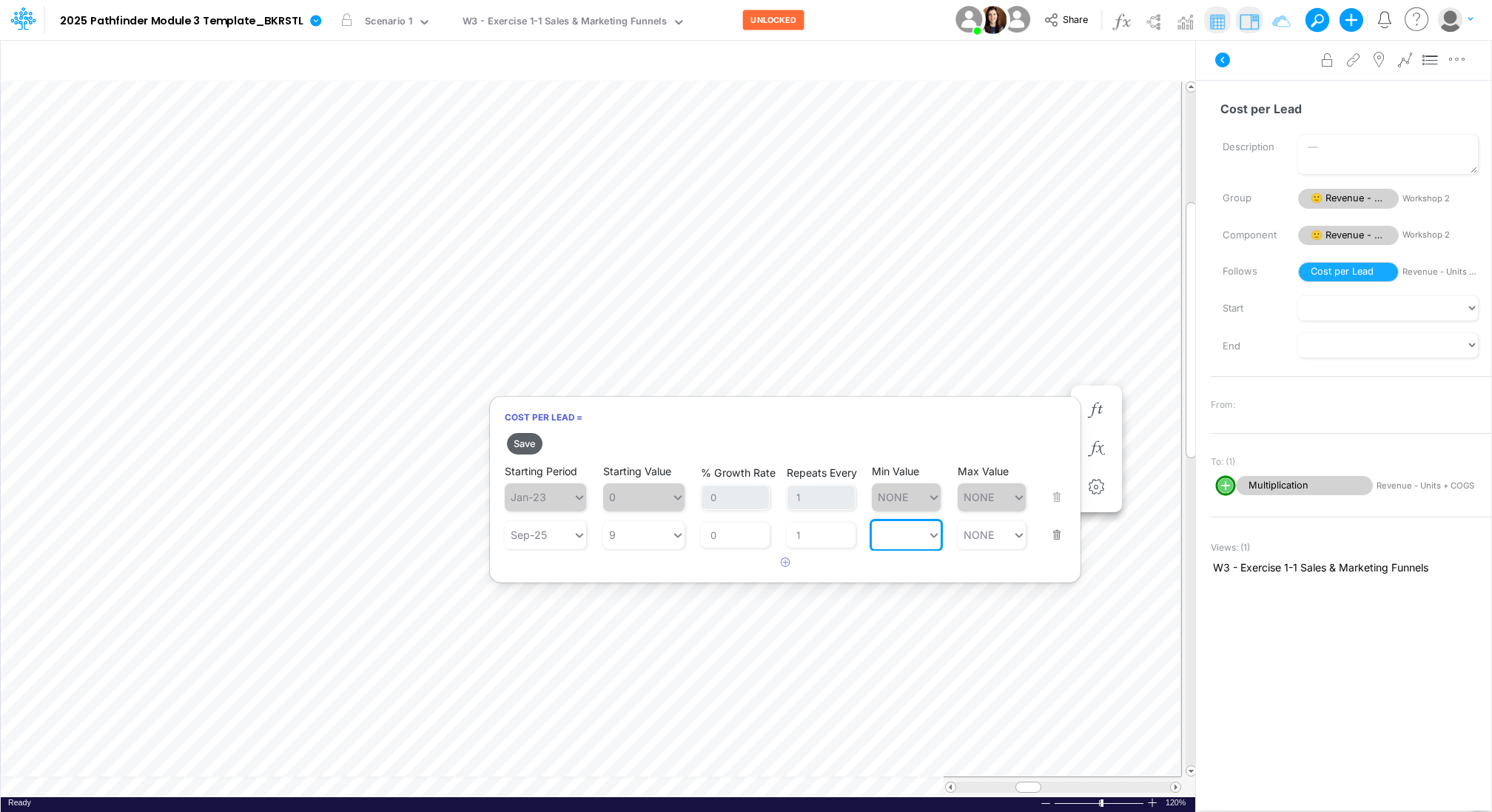
click at [525, 441] on button "Save" at bounding box center [524, 443] width 36 height 22
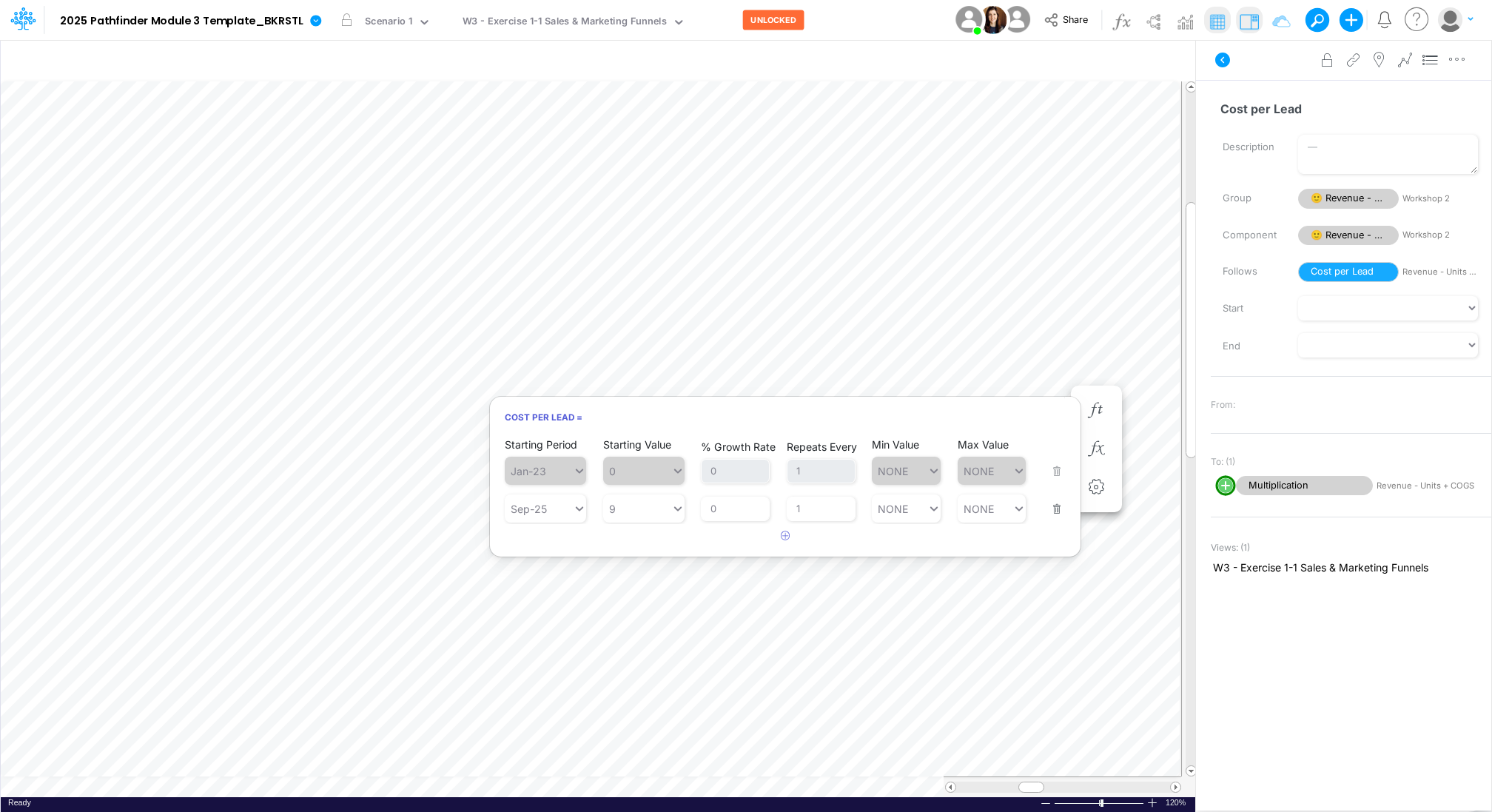
scroll to position [7, 2]
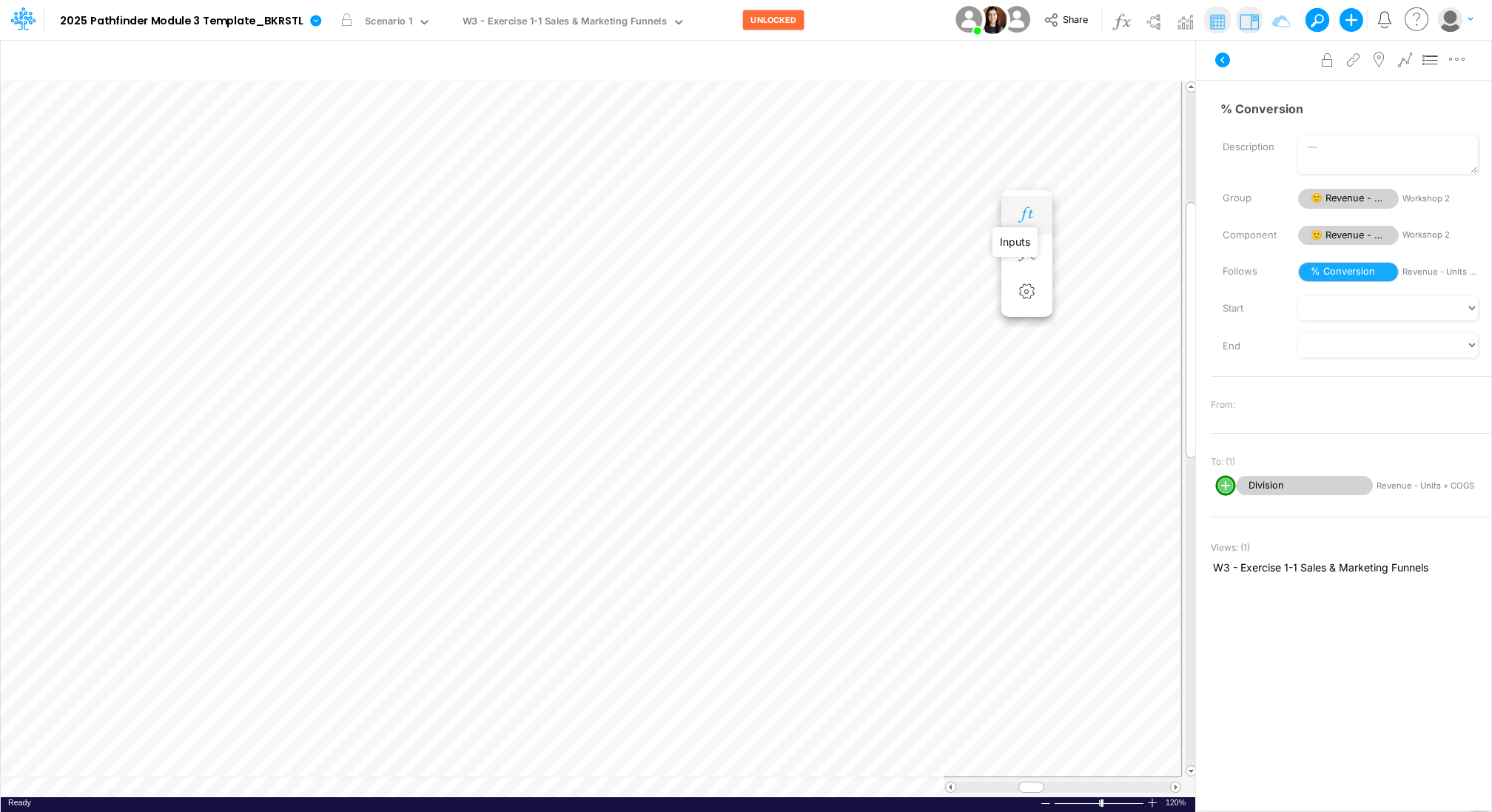
click at [1027, 220] on icon "button" at bounding box center [1027, 214] width 22 height 16
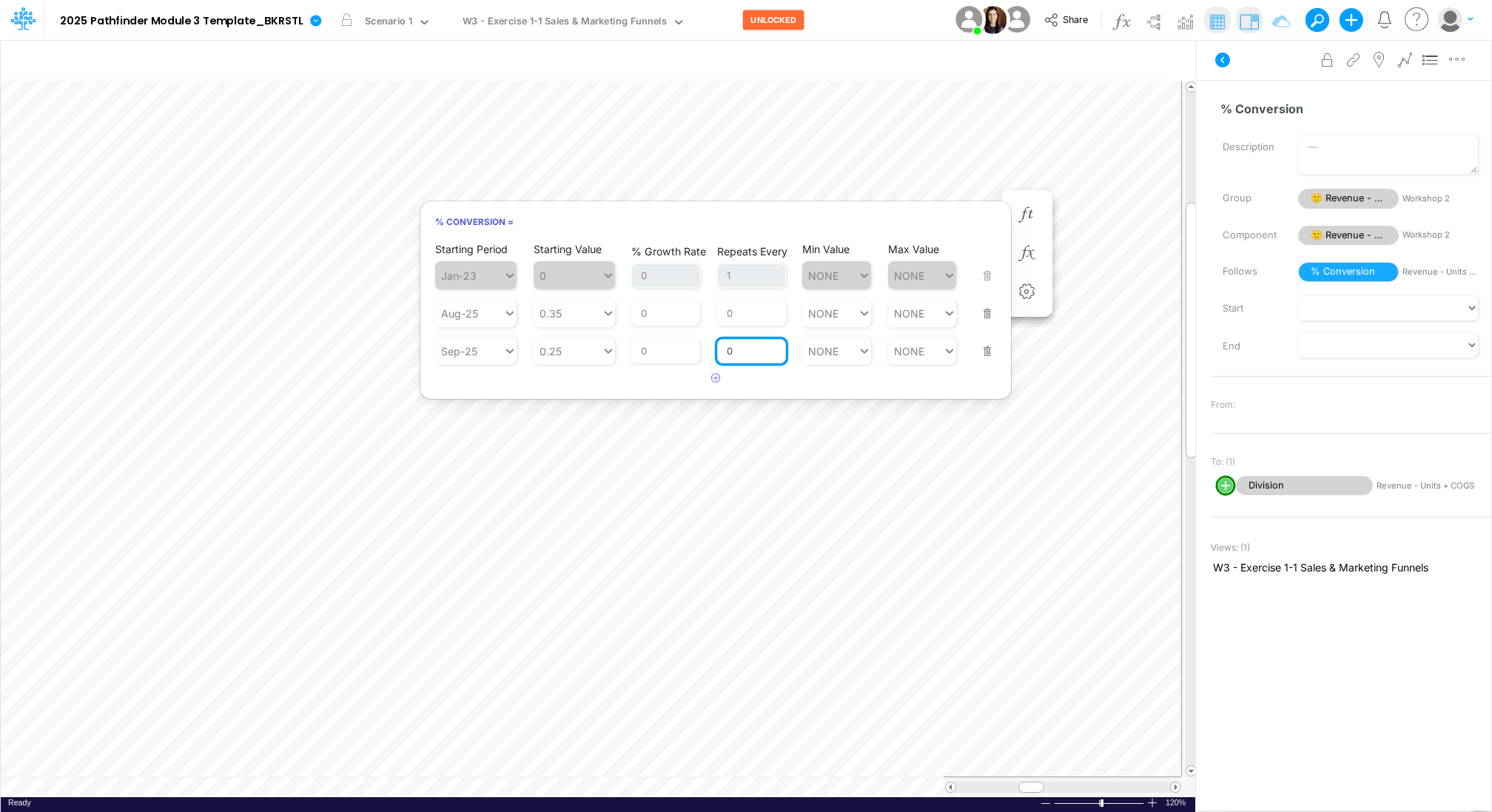
click at [742, 350] on input "0" at bounding box center [750, 351] width 68 height 25
type input "1"
type input "NONE"
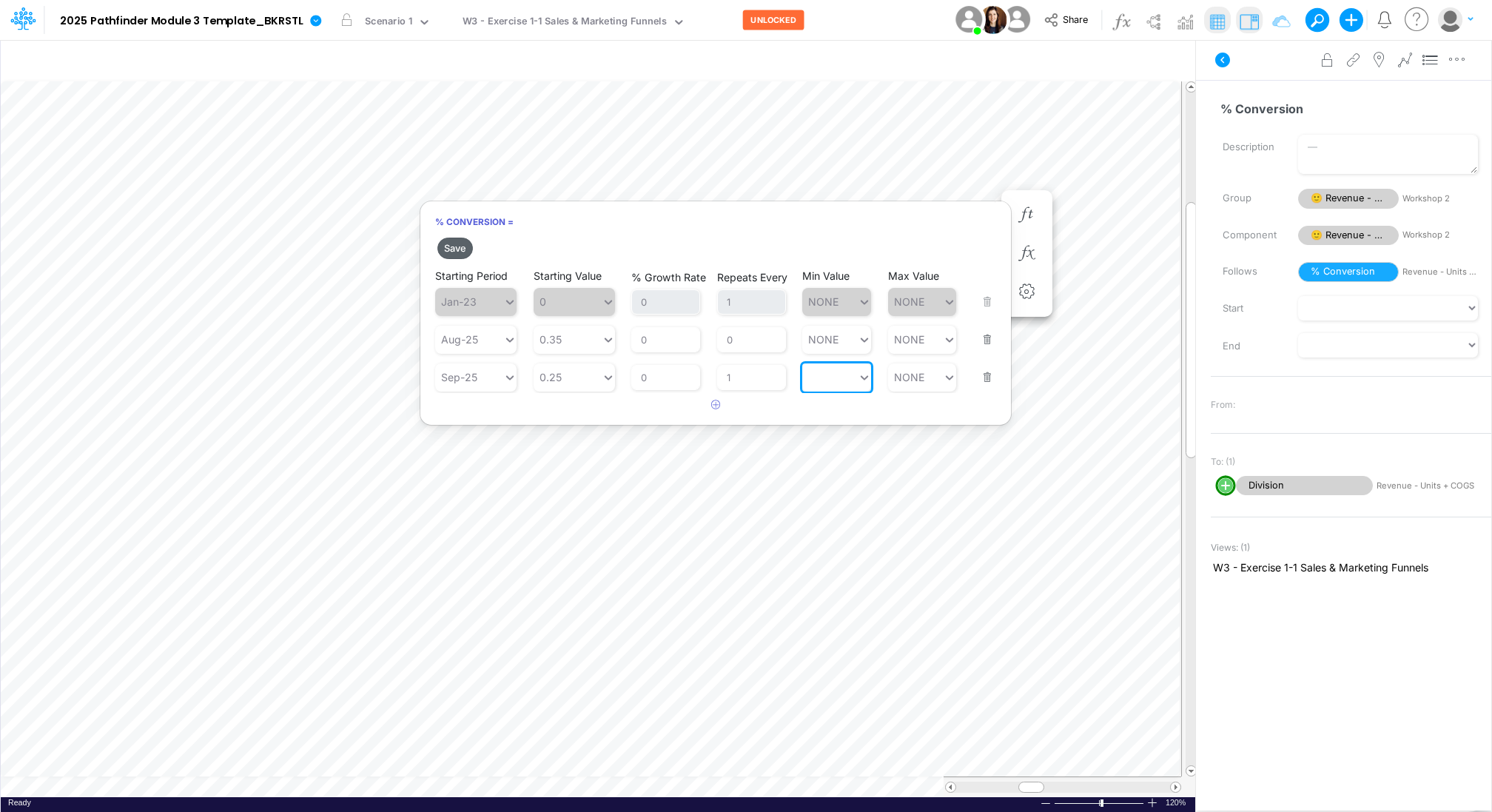
click at [452, 242] on button "Save" at bounding box center [455, 248] width 36 height 22
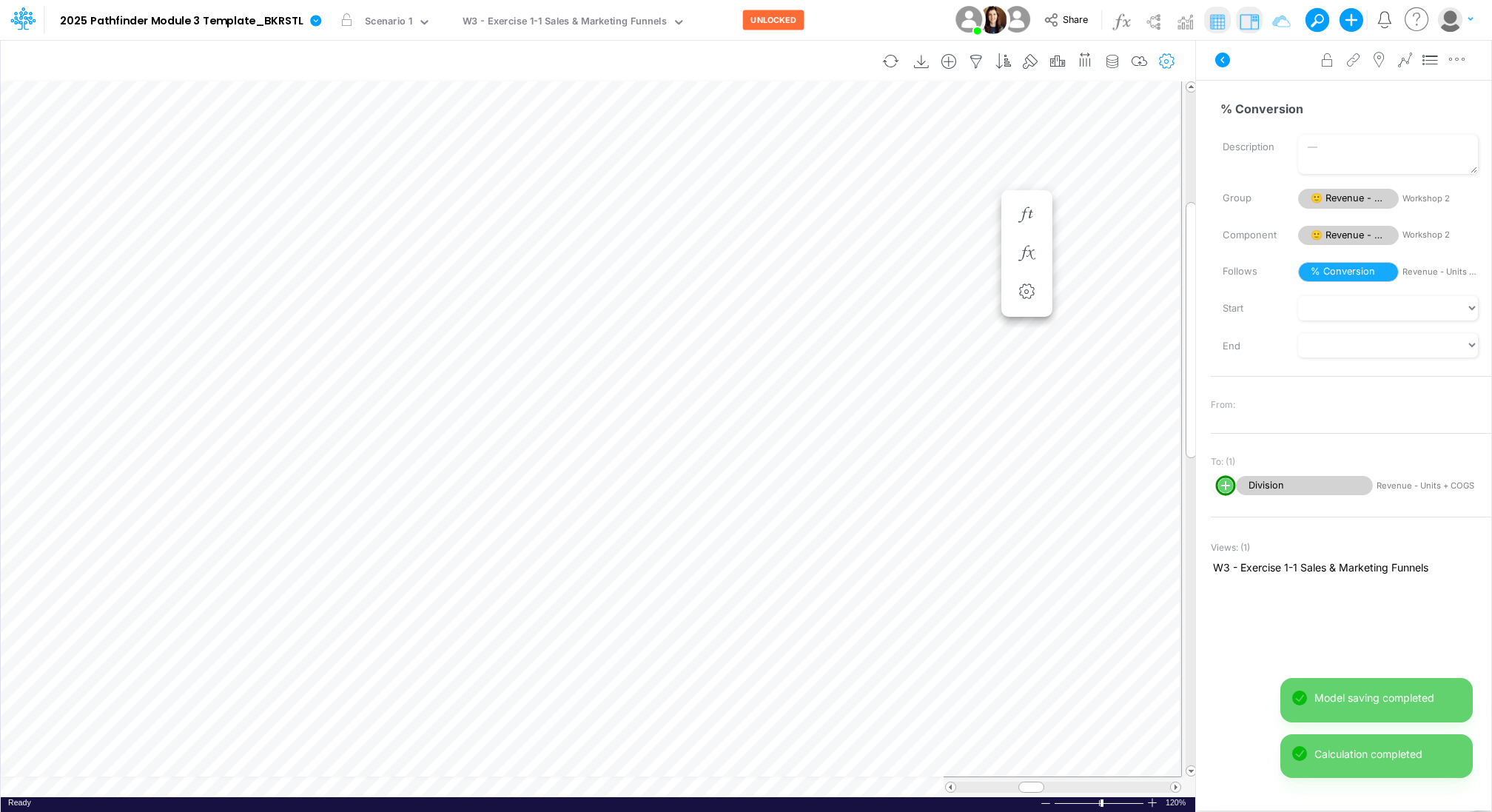
scroll to position [7, 2]
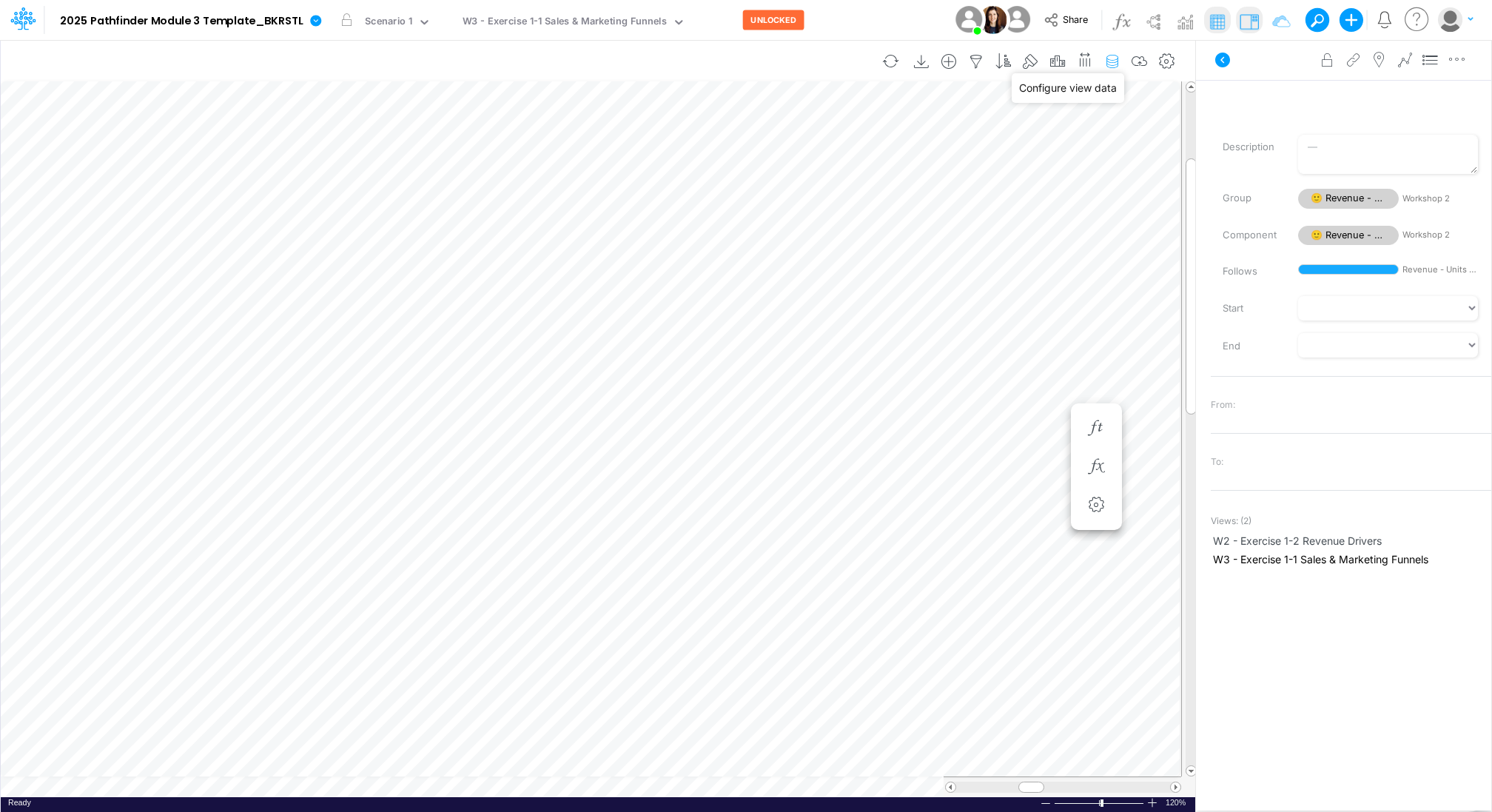
click at [1118, 63] on icon "button" at bounding box center [1112, 62] width 22 height 16
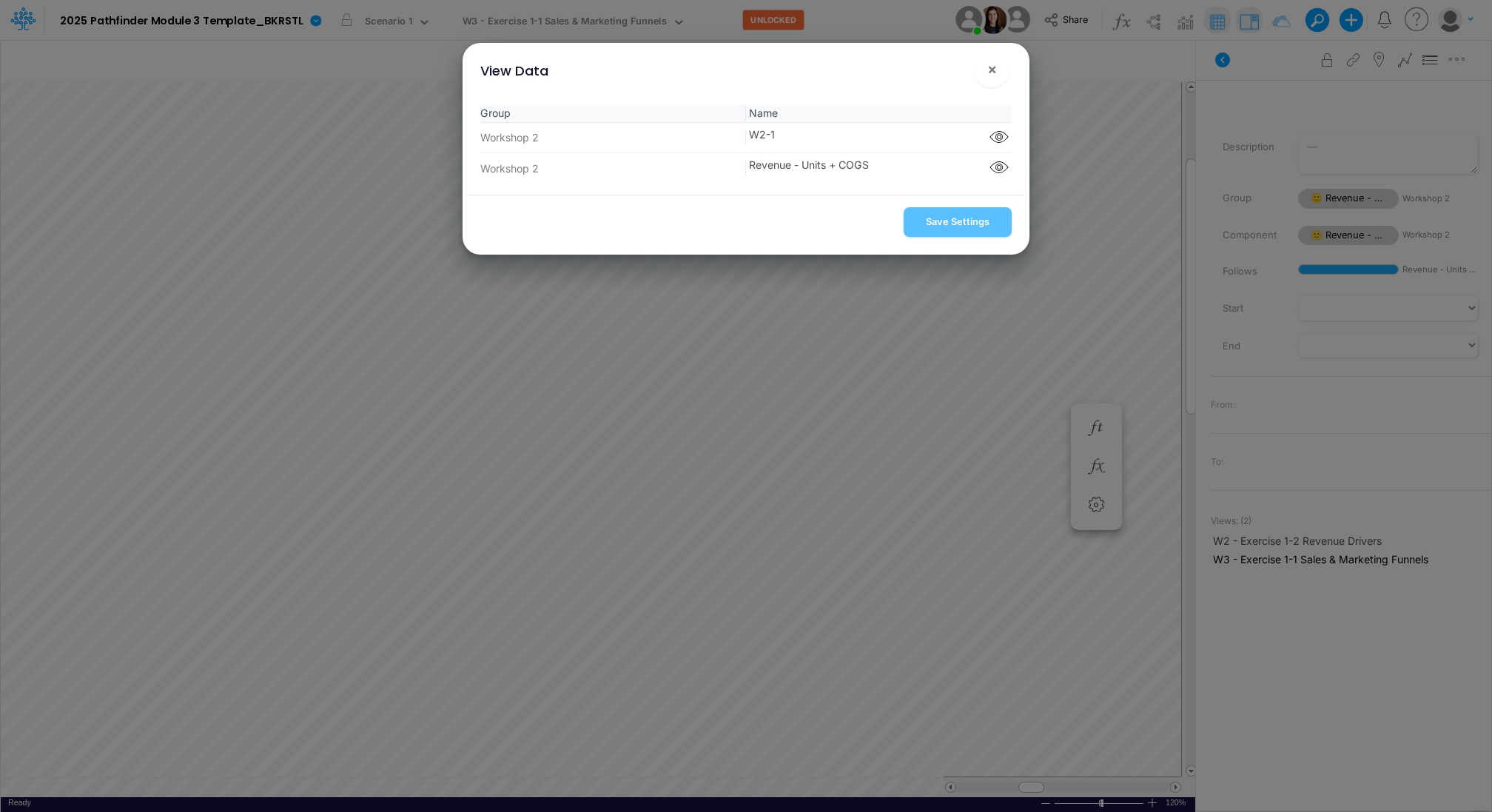
click at [1006, 167] on div "Group Name Workshop 2 W2-1 Component parts Workshop 2 Revenue - Units + COGS Co…" at bounding box center [746, 143] width 554 height 102
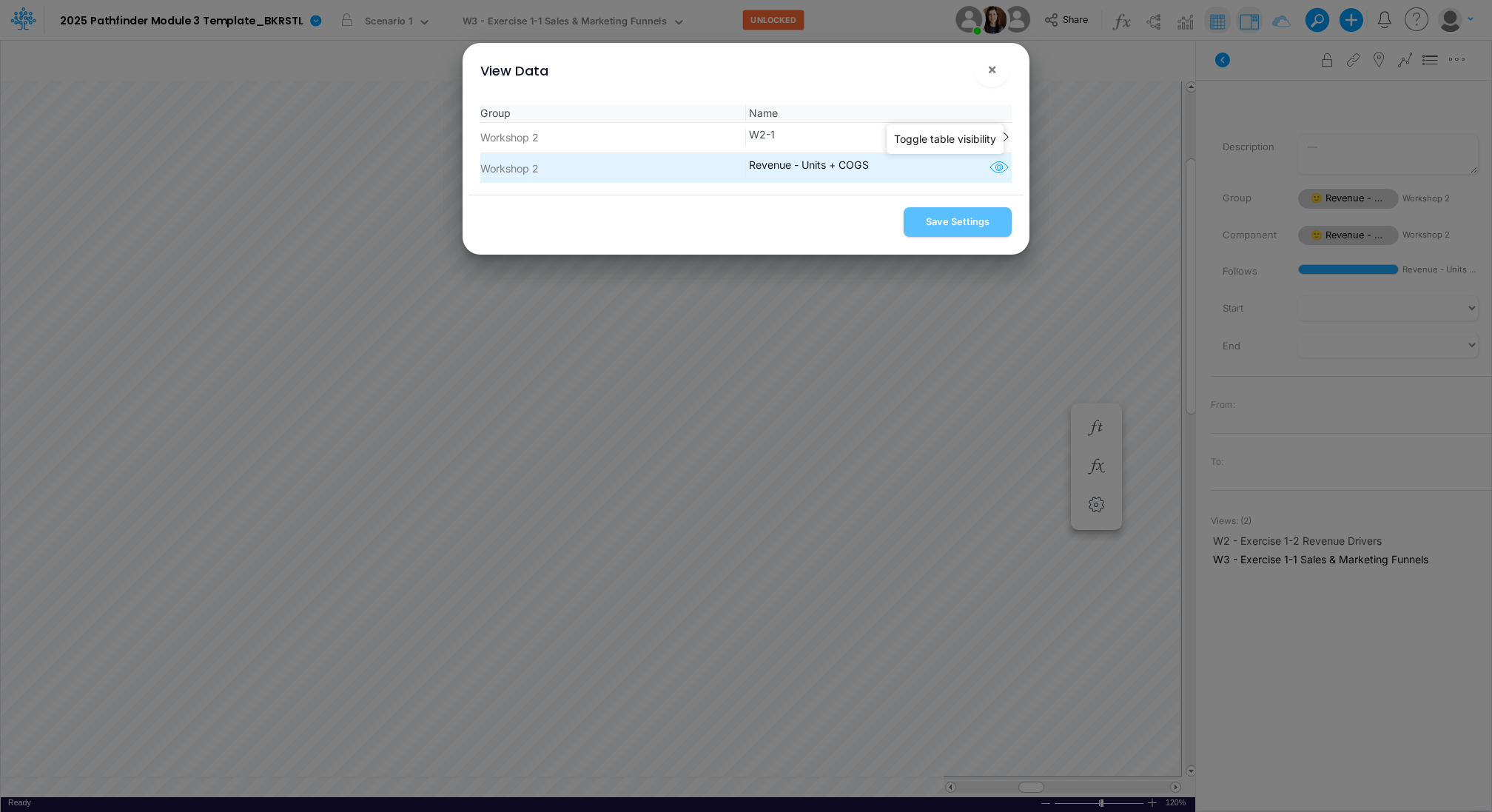
click at [995, 170] on icon "button" at bounding box center [999, 168] width 22 height 20
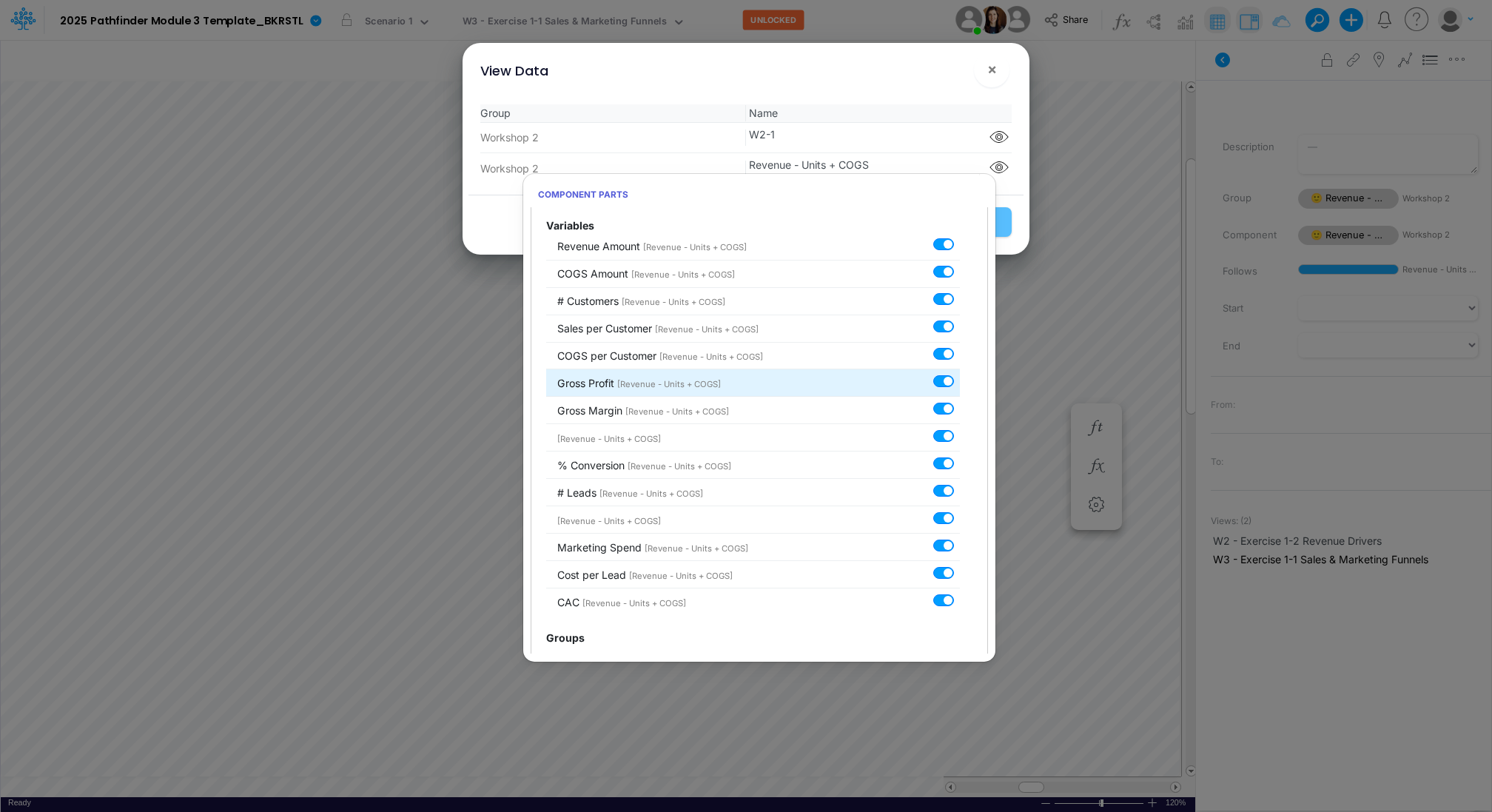
scroll to position [156, 0]
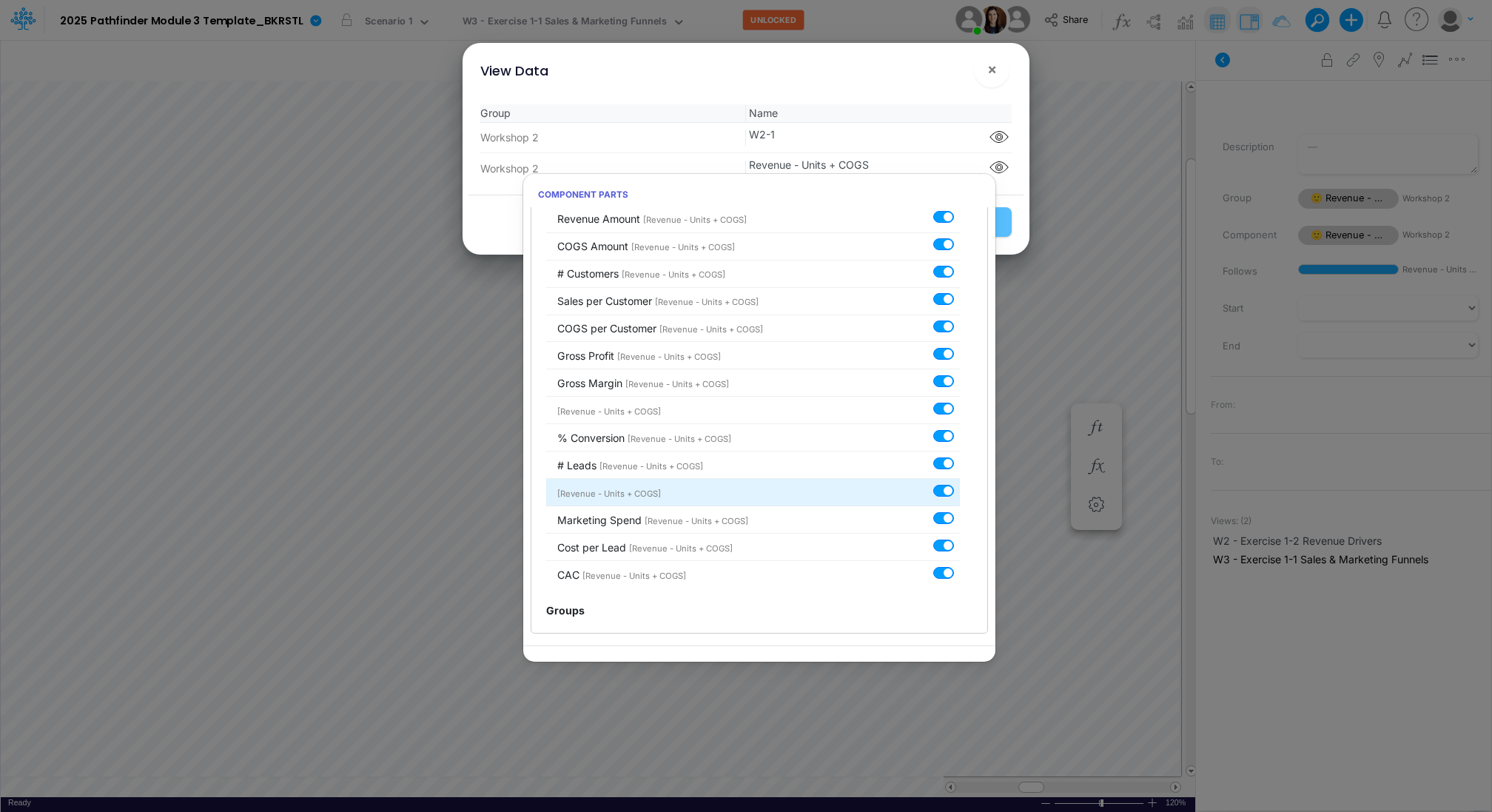
click at [960, 482] on label at bounding box center [960, 482] width 0 height 0
click at [960, 488] on input "checkbox" at bounding box center [965, 487] width 9 height 9
checkbox input "false"
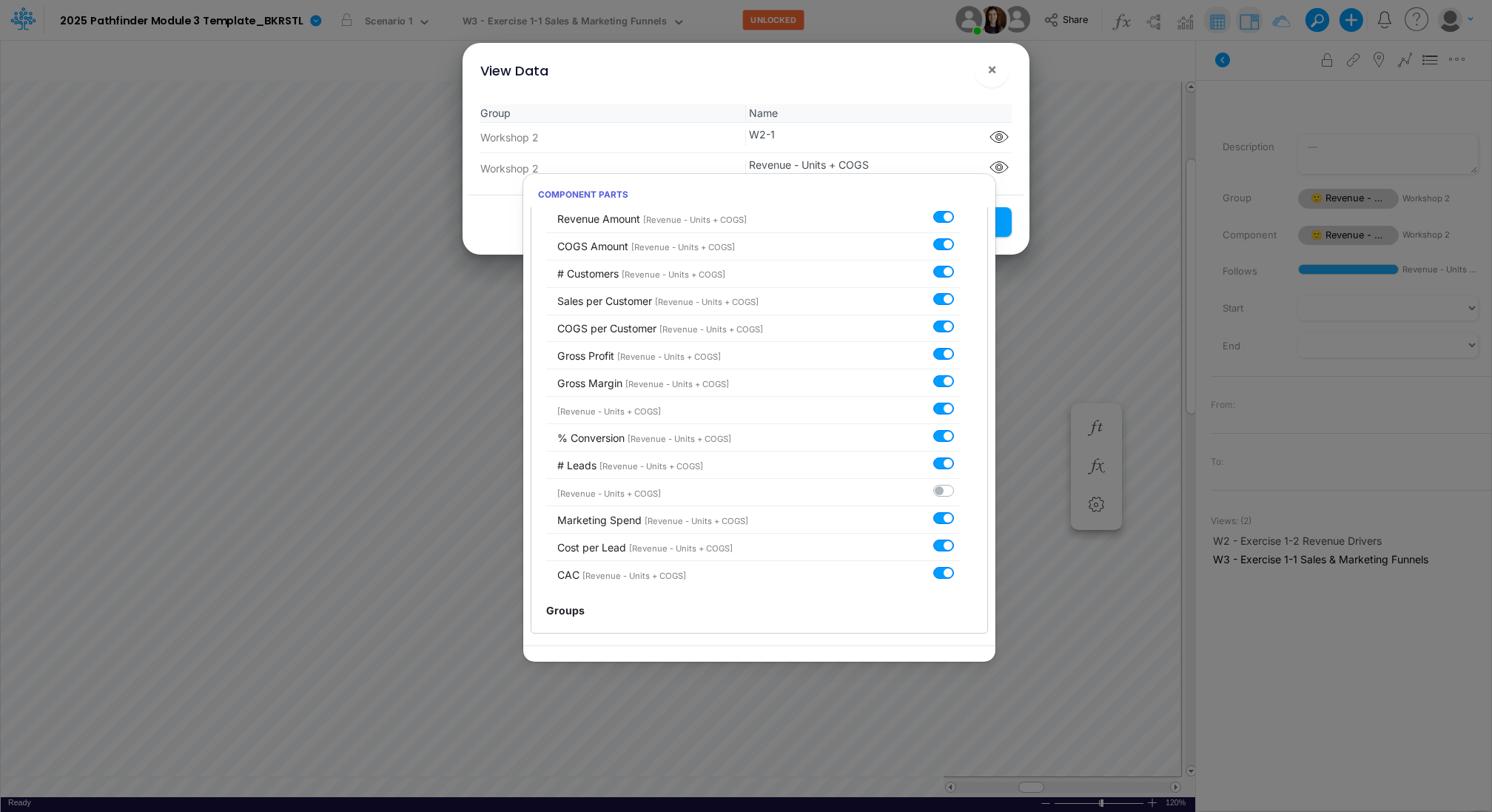
click at [929, 89] on div "View Data ×" at bounding box center [746, 67] width 554 height 50
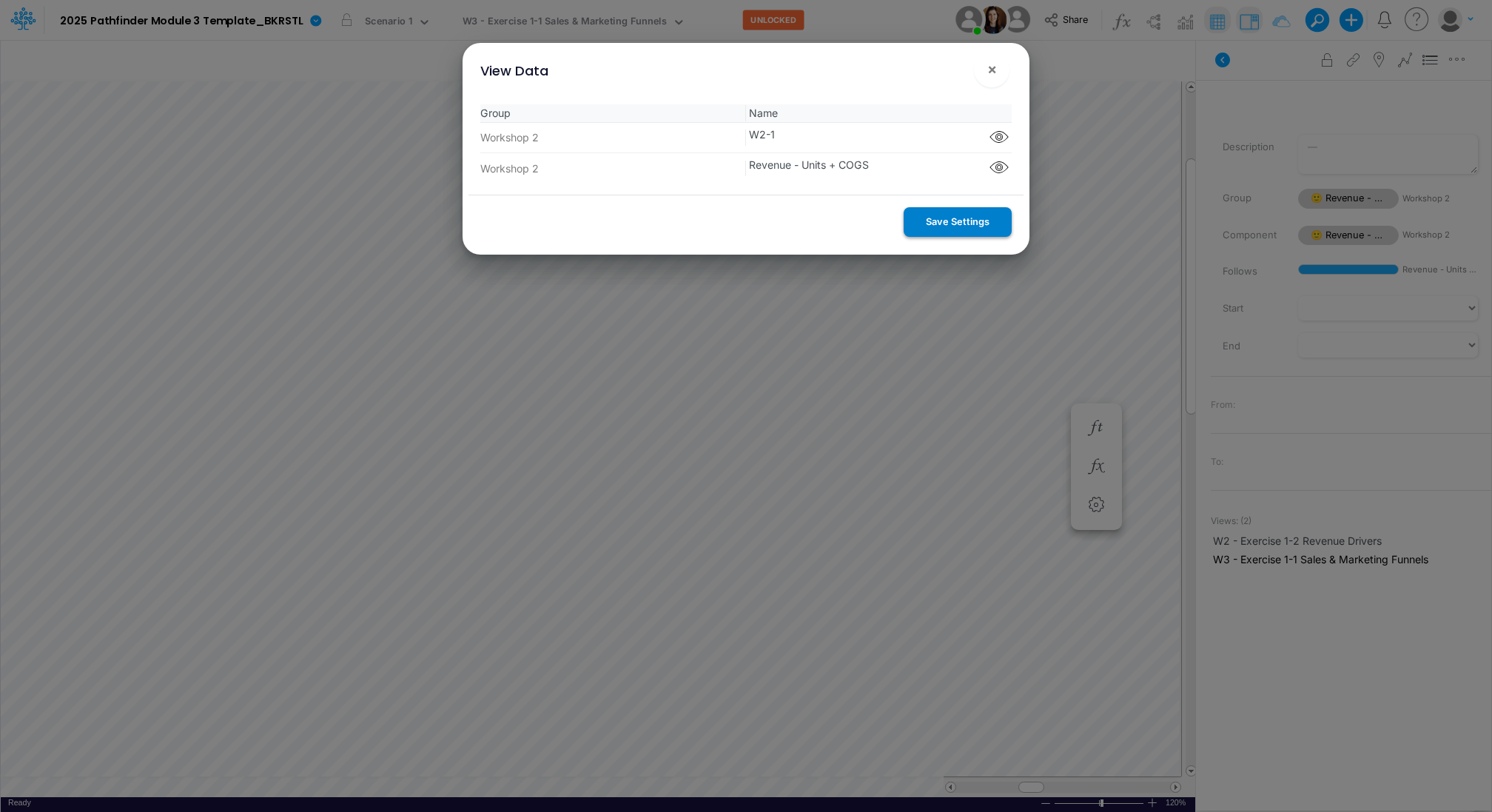
click at [981, 220] on button "Save Settings" at bounding box center [957, 221] width 108 height 29
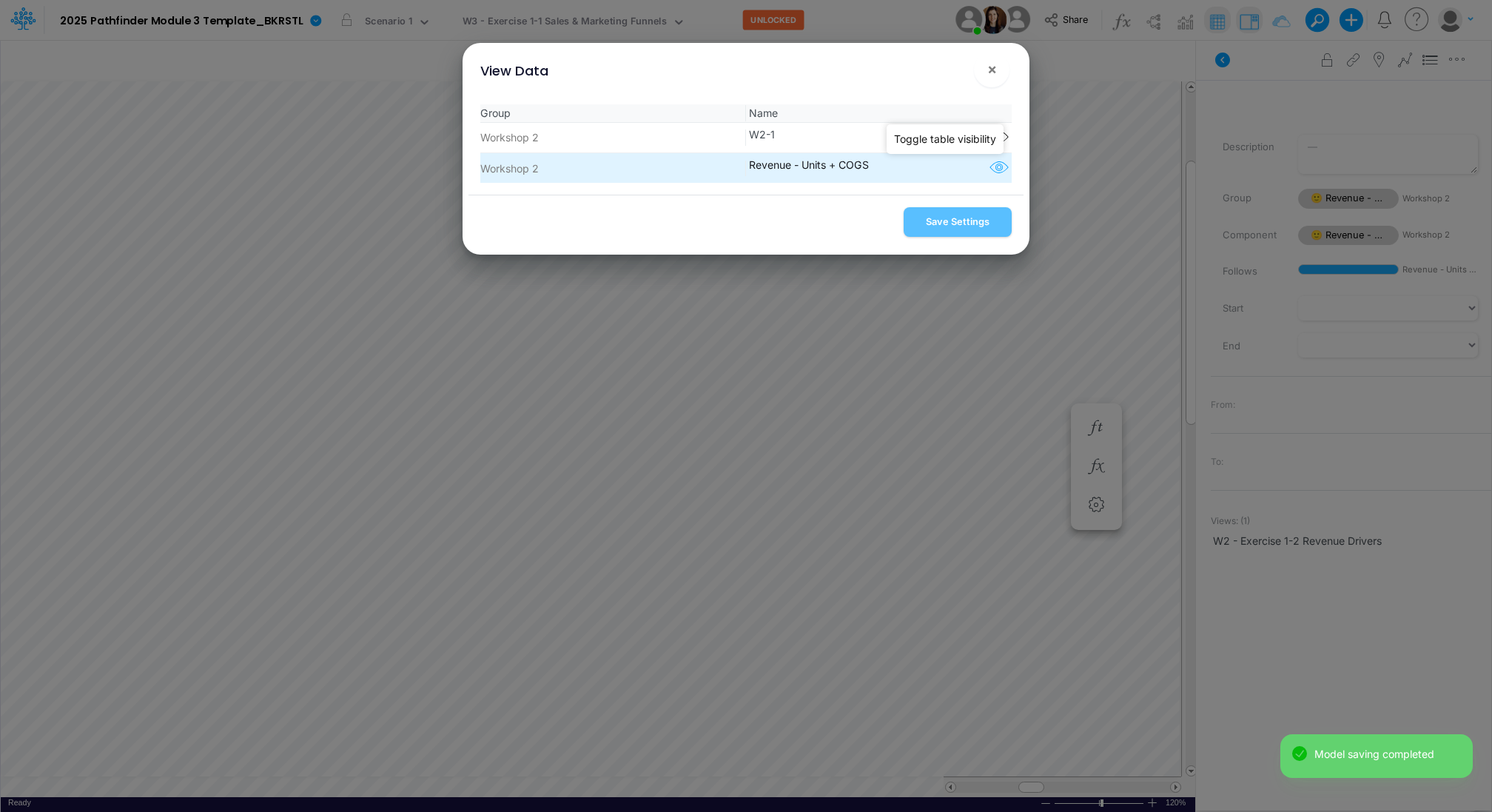
click at [989, 168] on icon "button" at bounding box center [999, 168] width 22 height 20
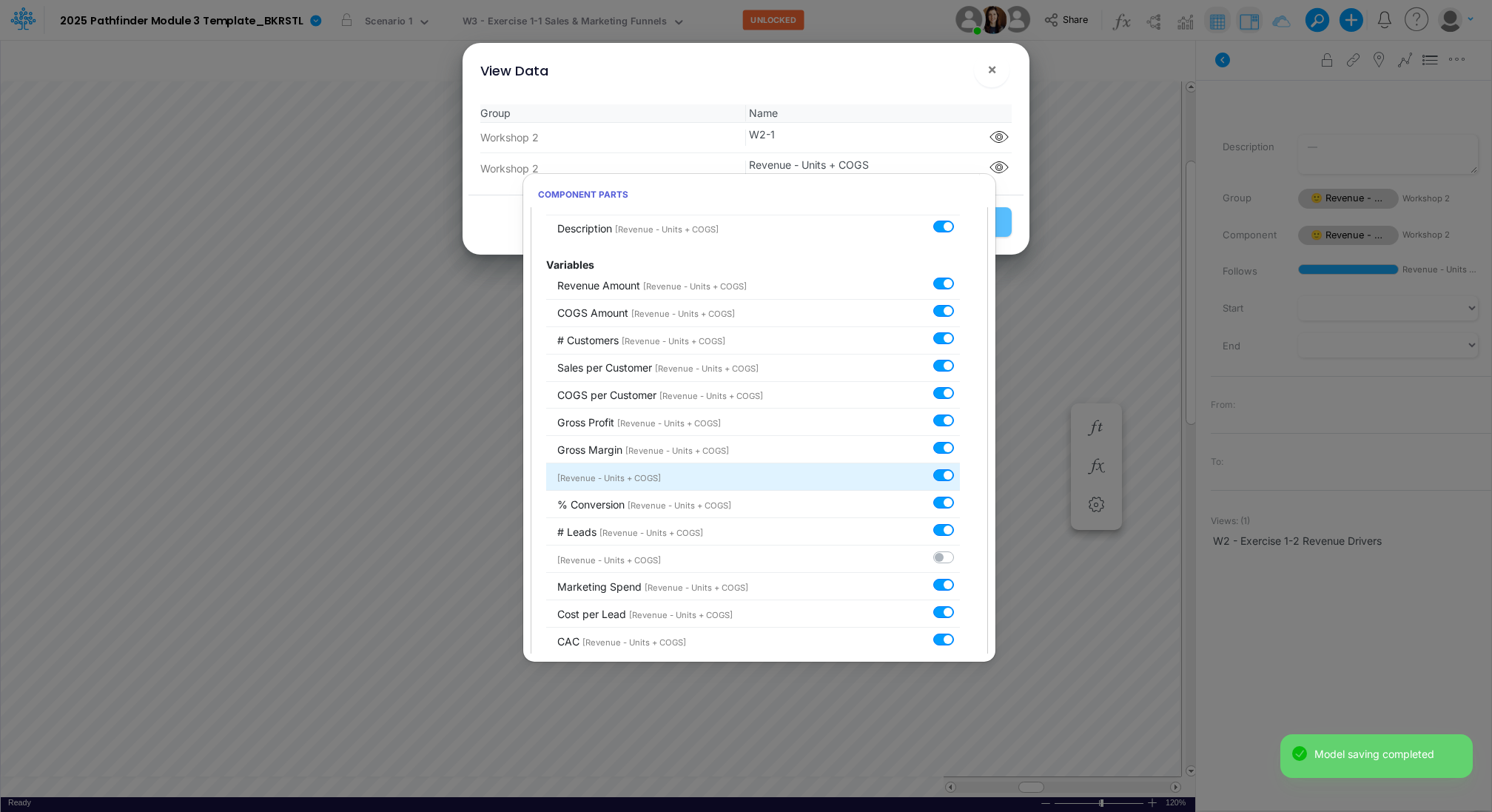
scroll to position [98, 0]
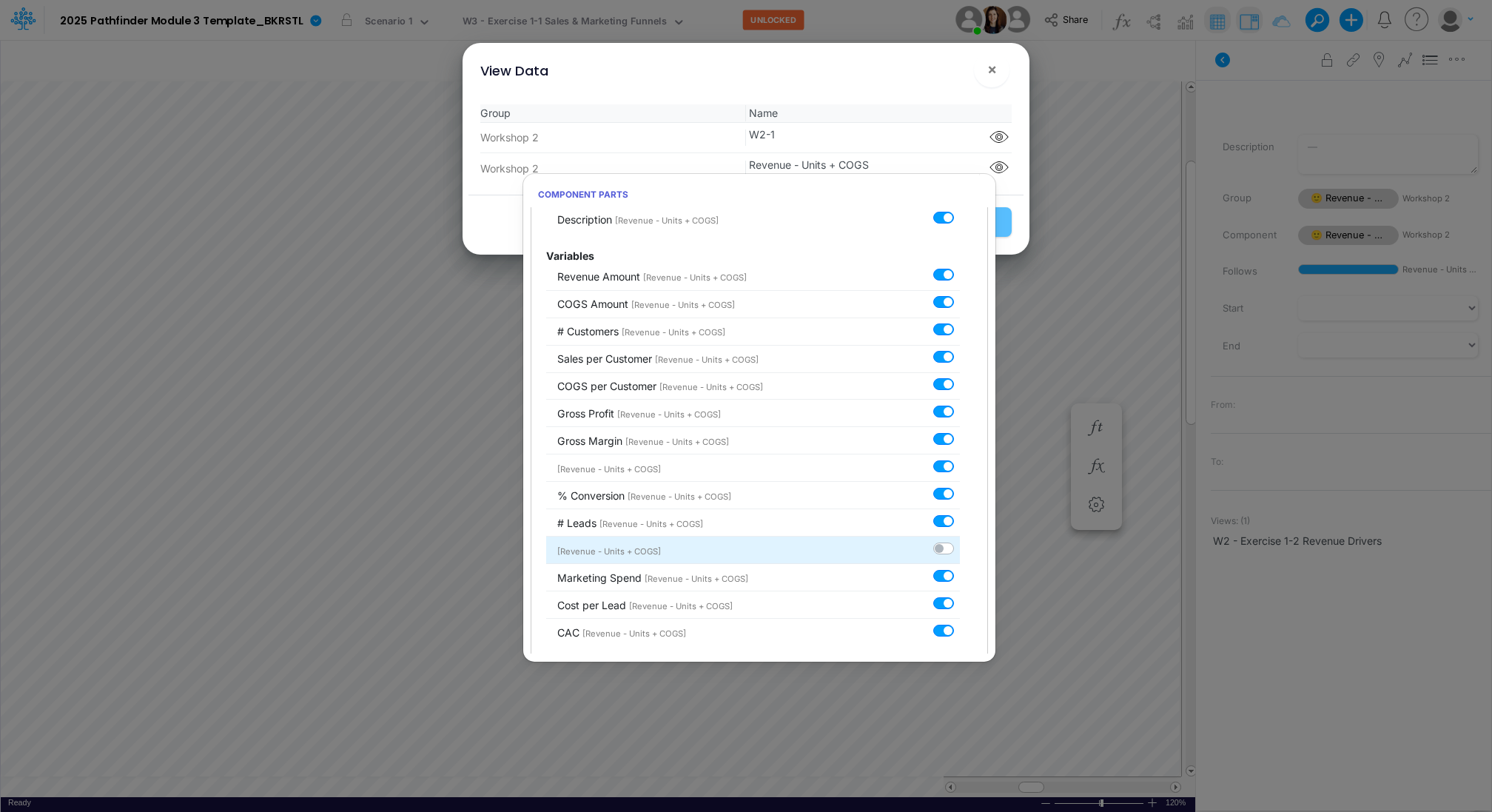
click at [960, 540] on label at bounding box center [960, 540] width 0 height 0
click at [960, 546] on input "checkbox" at bounding box center [965, 545] width 9 height 9
checkbox input "true"
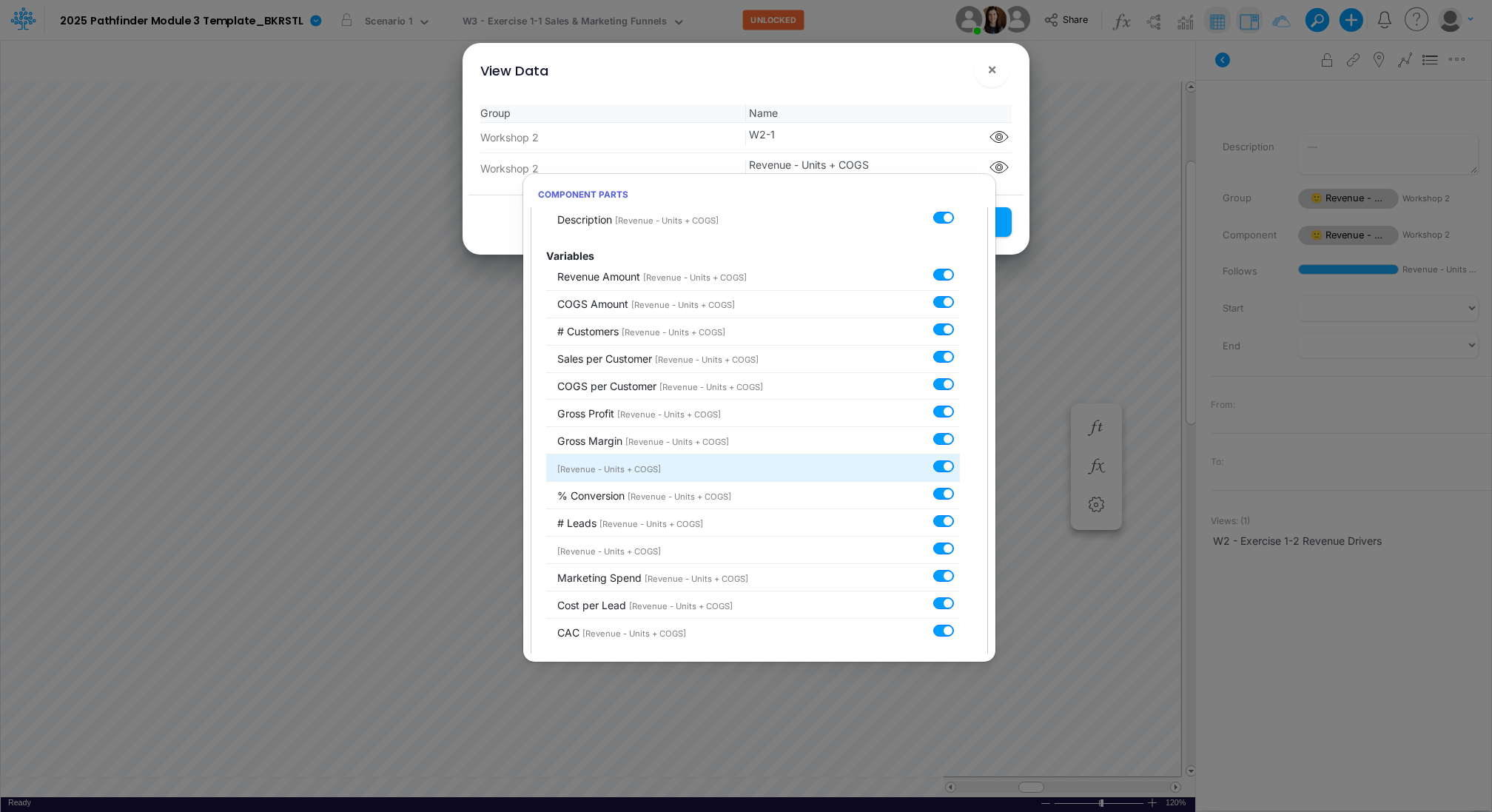
click at [960, 458] on label at bounding box center [960, 458] width 0 height 0
click at [960, 460] on input "checkbox" at bounding box center [965, 463] width 9 height 9
checkbox input "false"
drag, startPoint x: 892, startPoint y: 286, endPoint x: 892, endPoint y: 244, distance: 42.0
click at [892, 277] on li "Revenue Amount [Revenue - Units + COGS]" at bounding box center [753, 276] width 414 height 27
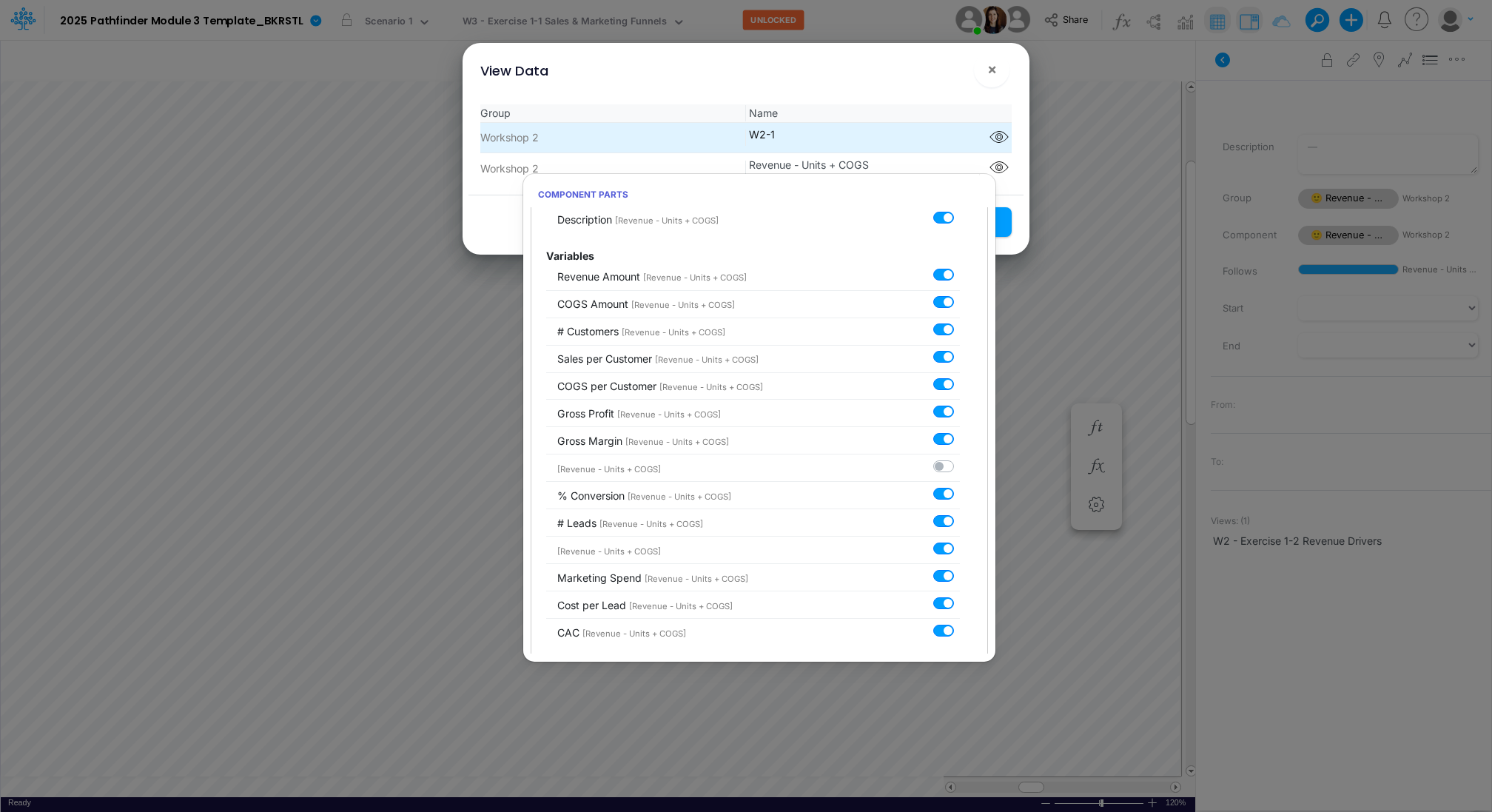
click at [914, 151] on li "Workshop 2 W2-1 Component parts" at bounding box center [746, 138] width 531 height 30
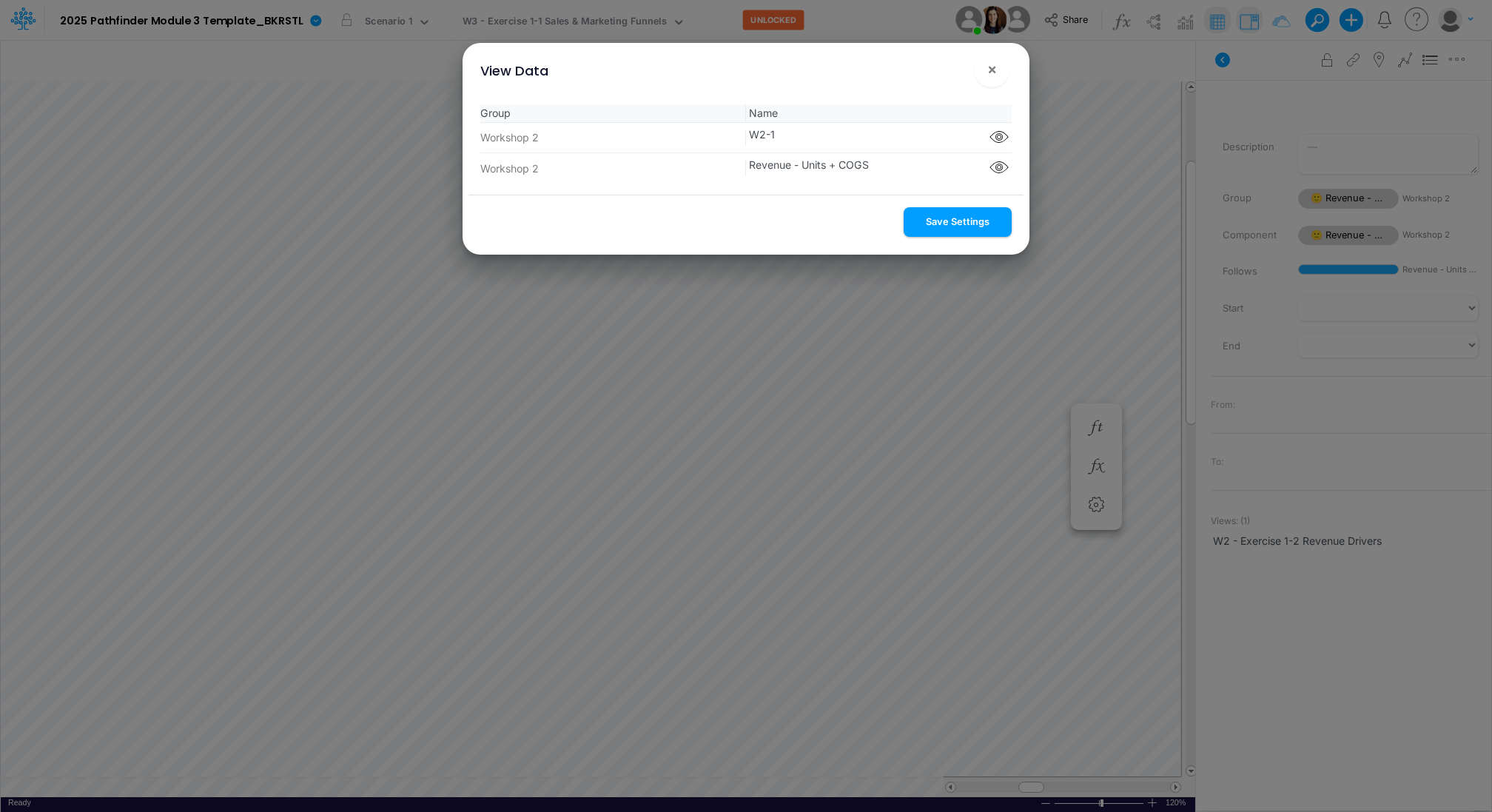
click at [908, 72] on div "View Data ×" at bounding box center [746, 67] width 554 height 50
click at [978, 224] on button "Save Settings" at bounding box center [957, 221] width 108 height 29
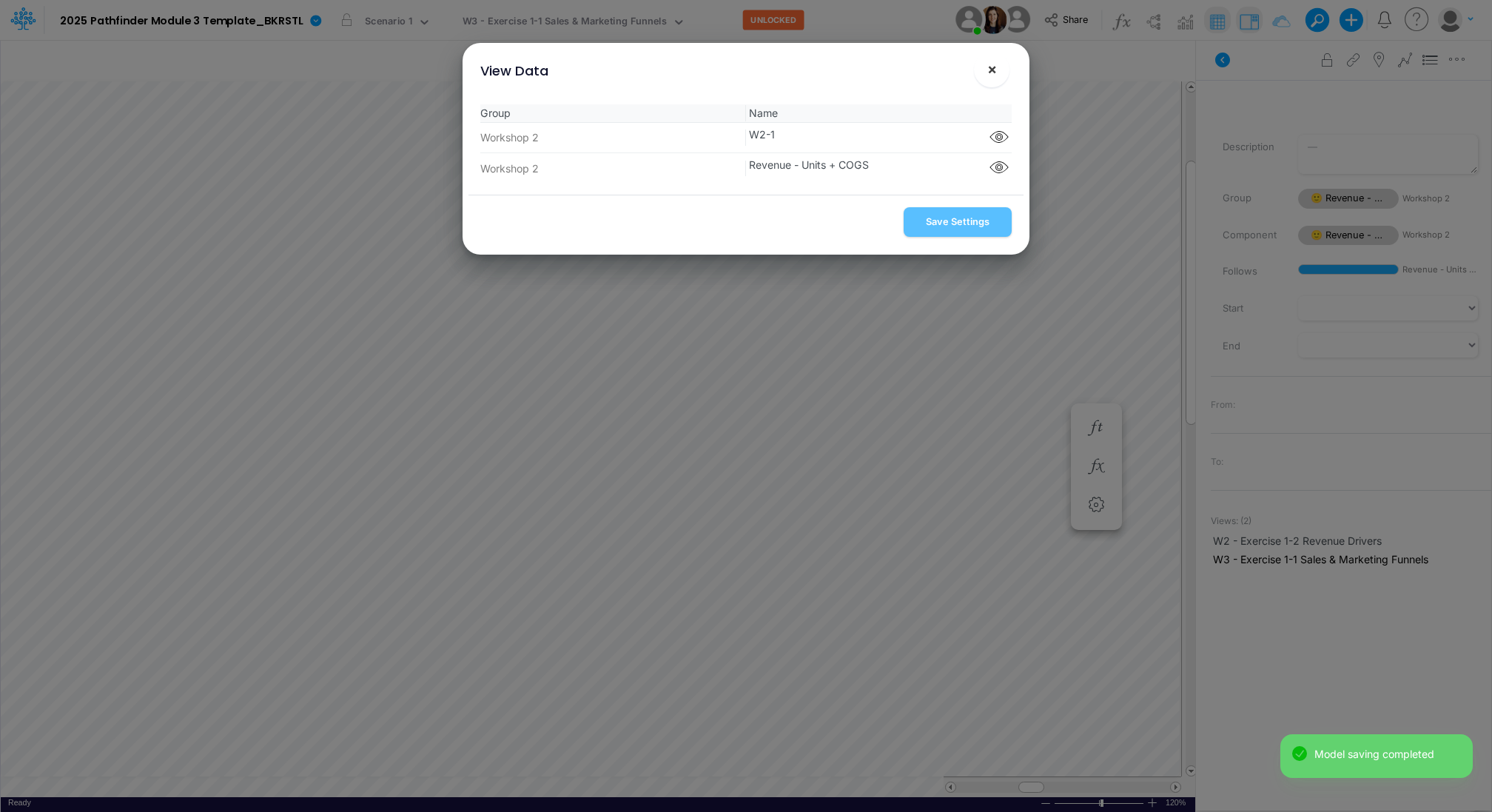
click at [992, 66] on span "×" at bounding box center [992, 68] width 9 height 18
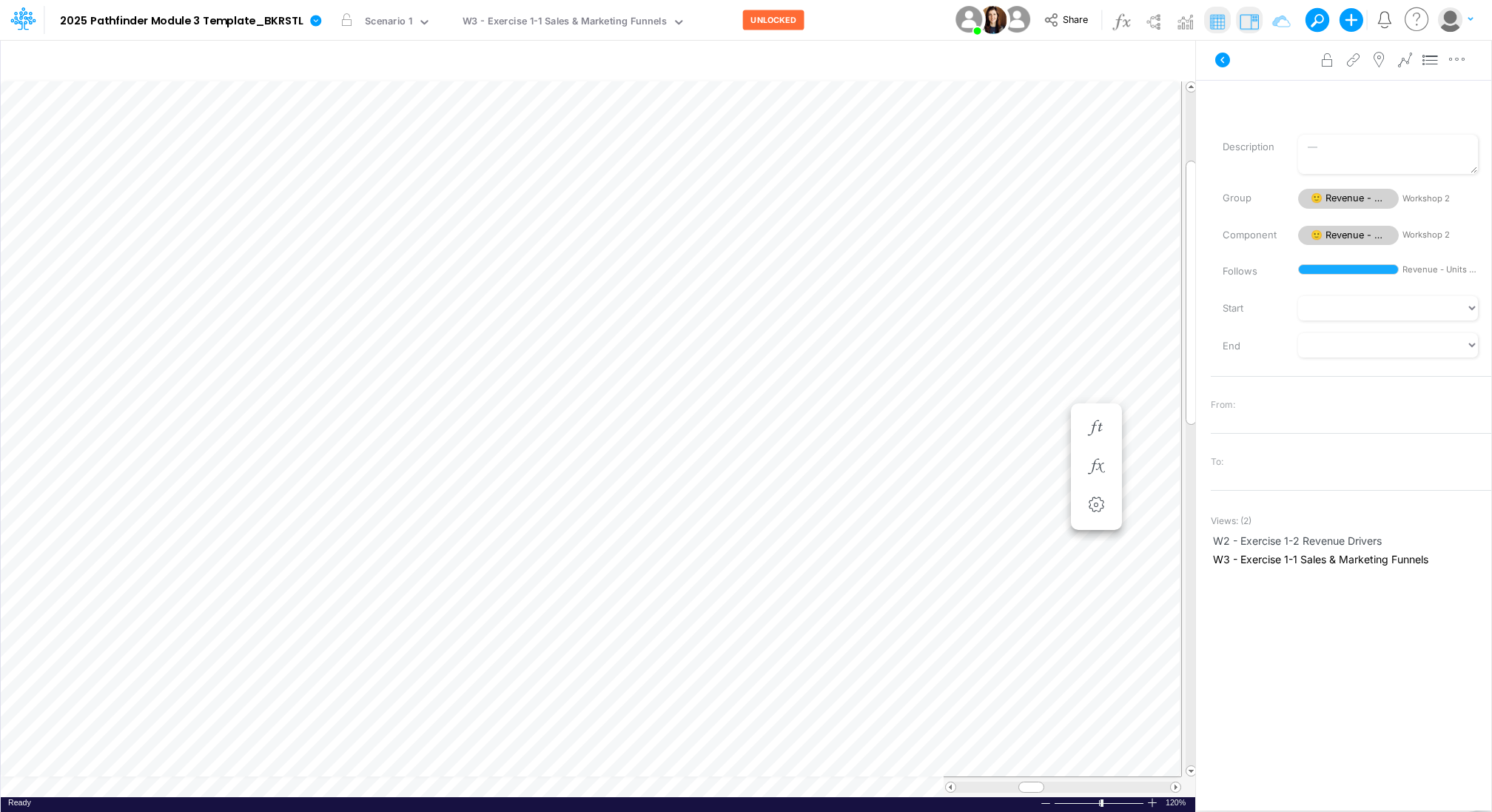
scroll to position [7, 2]
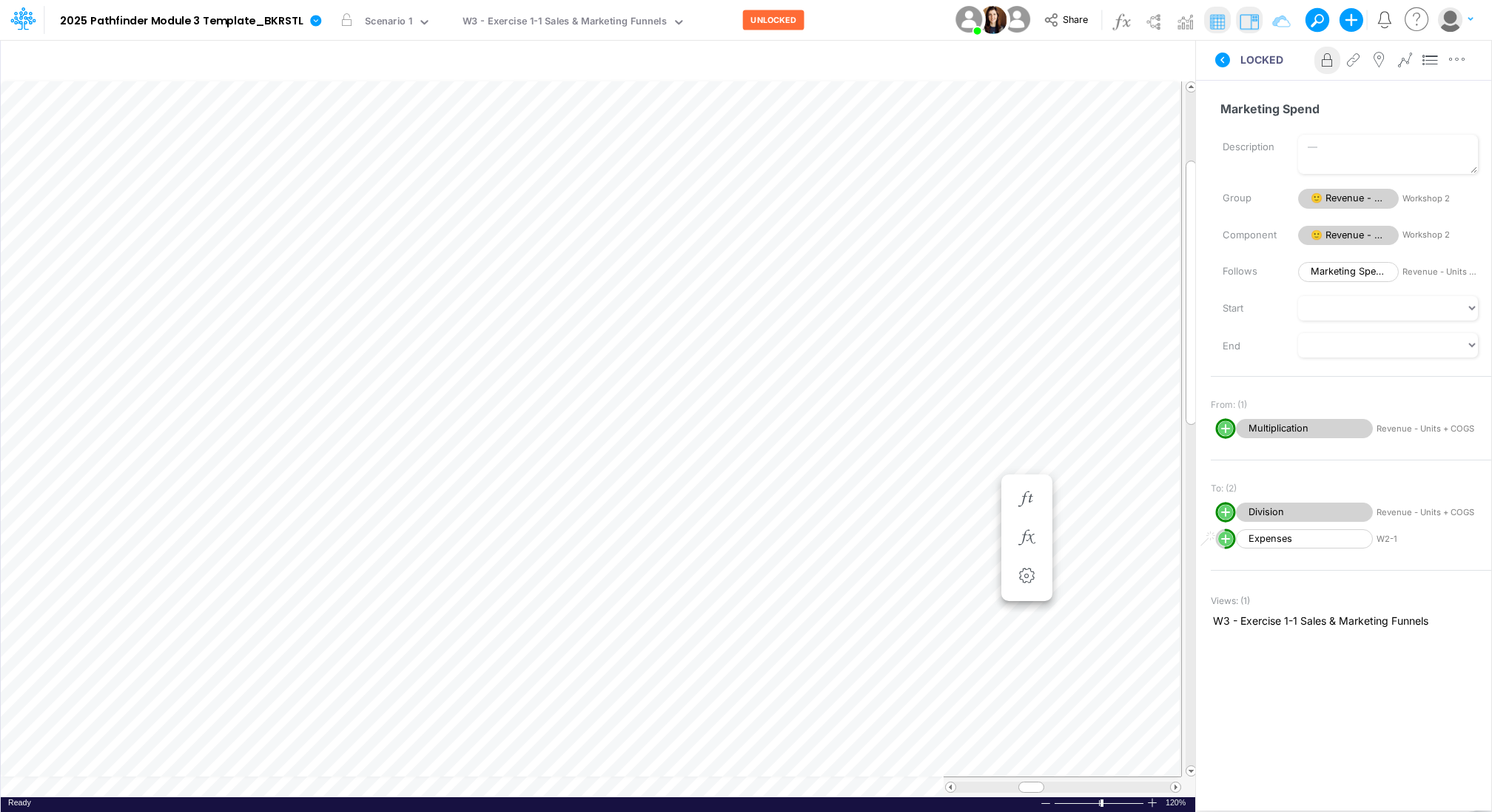
scroll to position [7, 2]
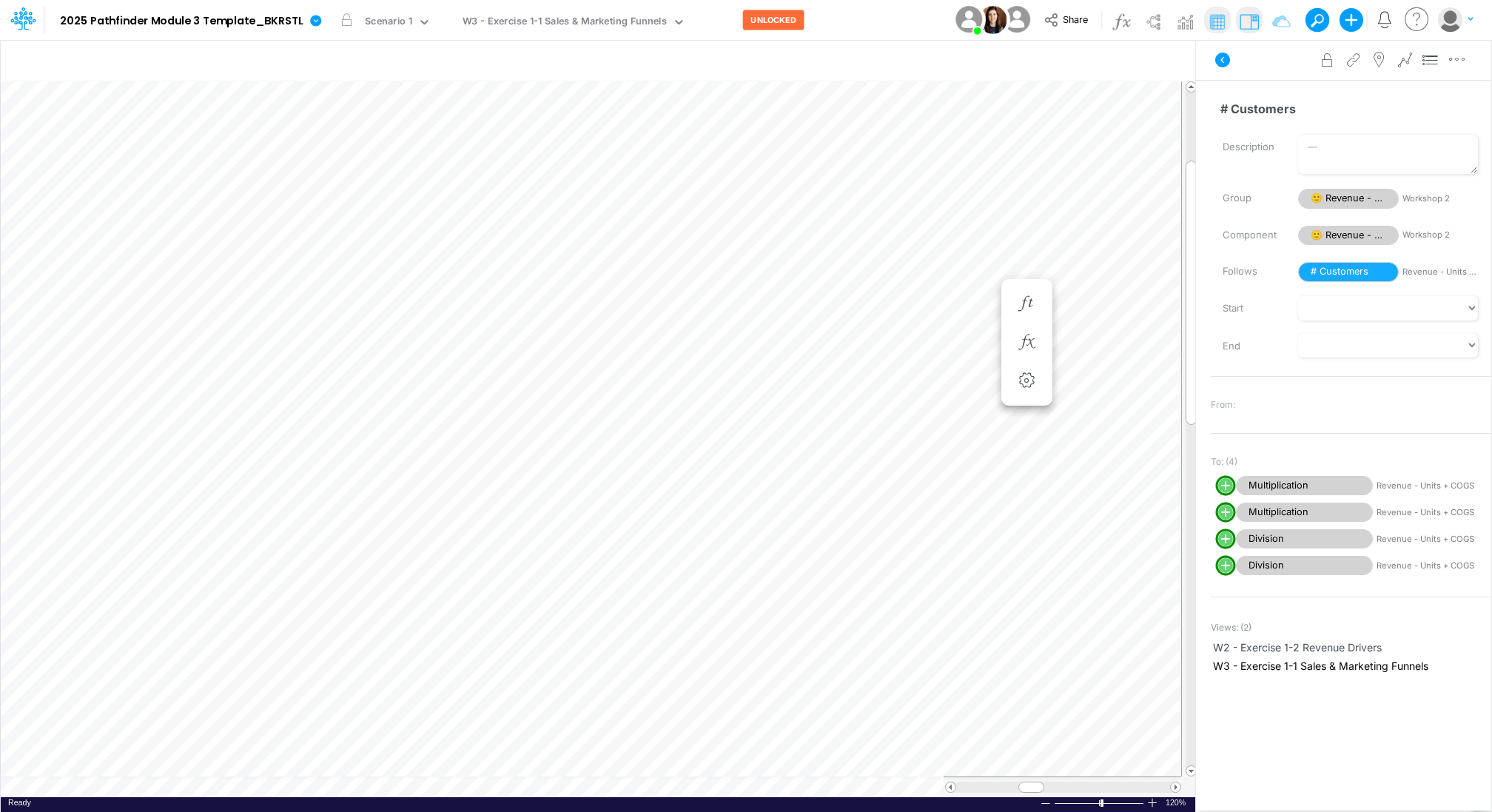
scroll to position [7, 2]
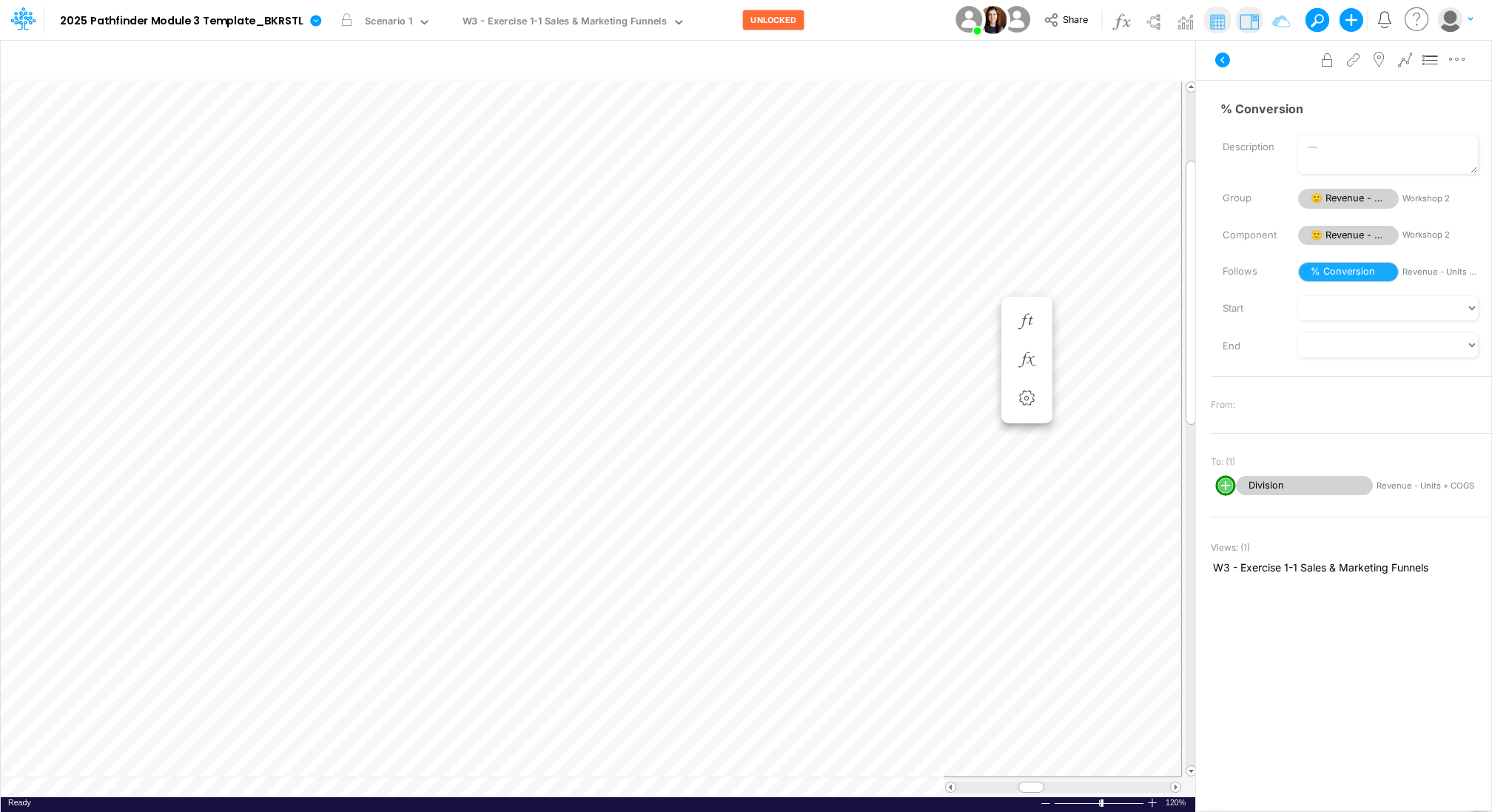
scroll to position [7, 2]
click at [966, 319] on icon "button" at bounding box center [957, 321] width 22 height 16
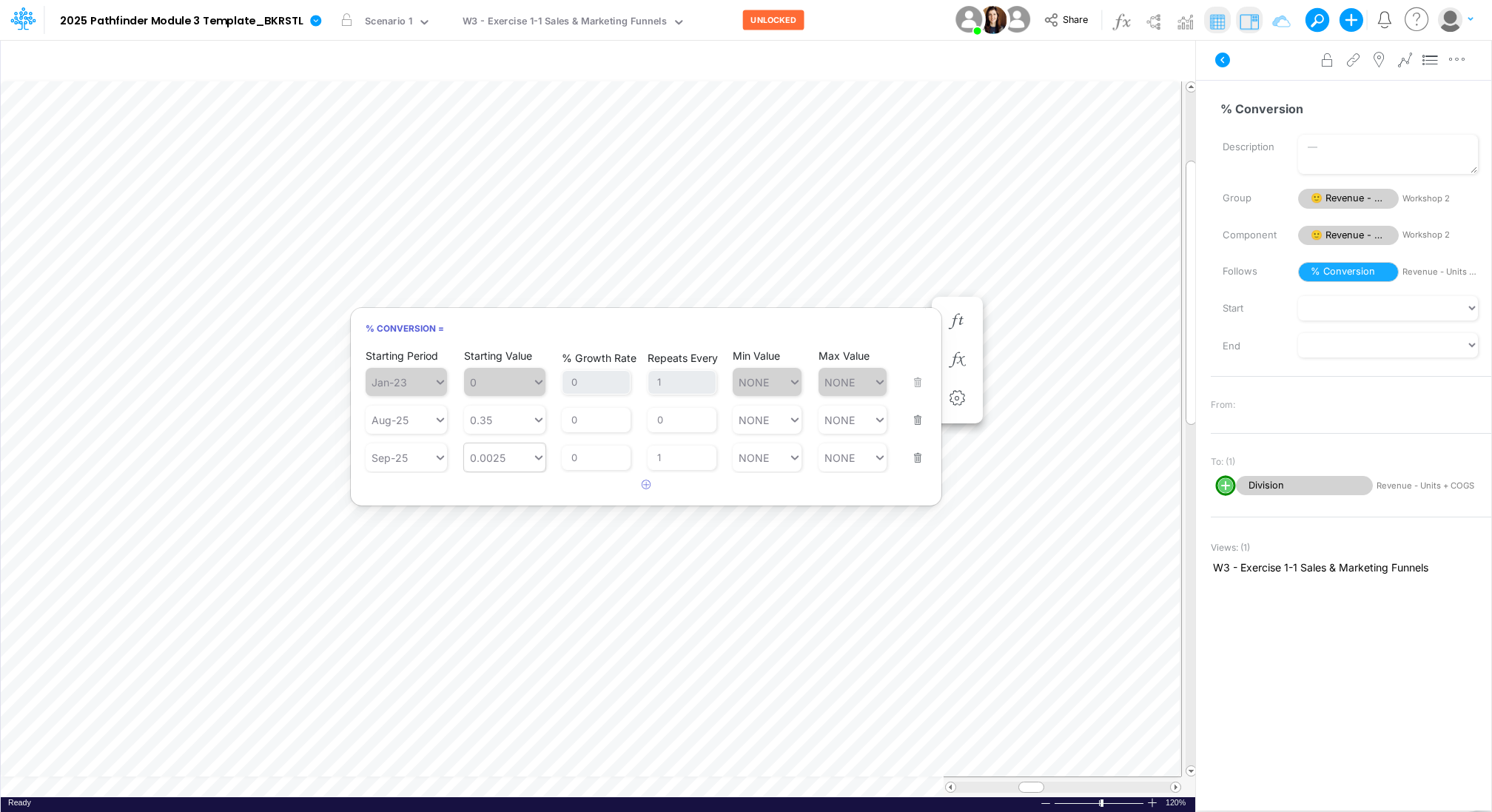
type input "0.0025"
click at [487, 491] on div "Set value 0.25" at bounding box center [508, 492] width 88 height 24
type input "0.25"
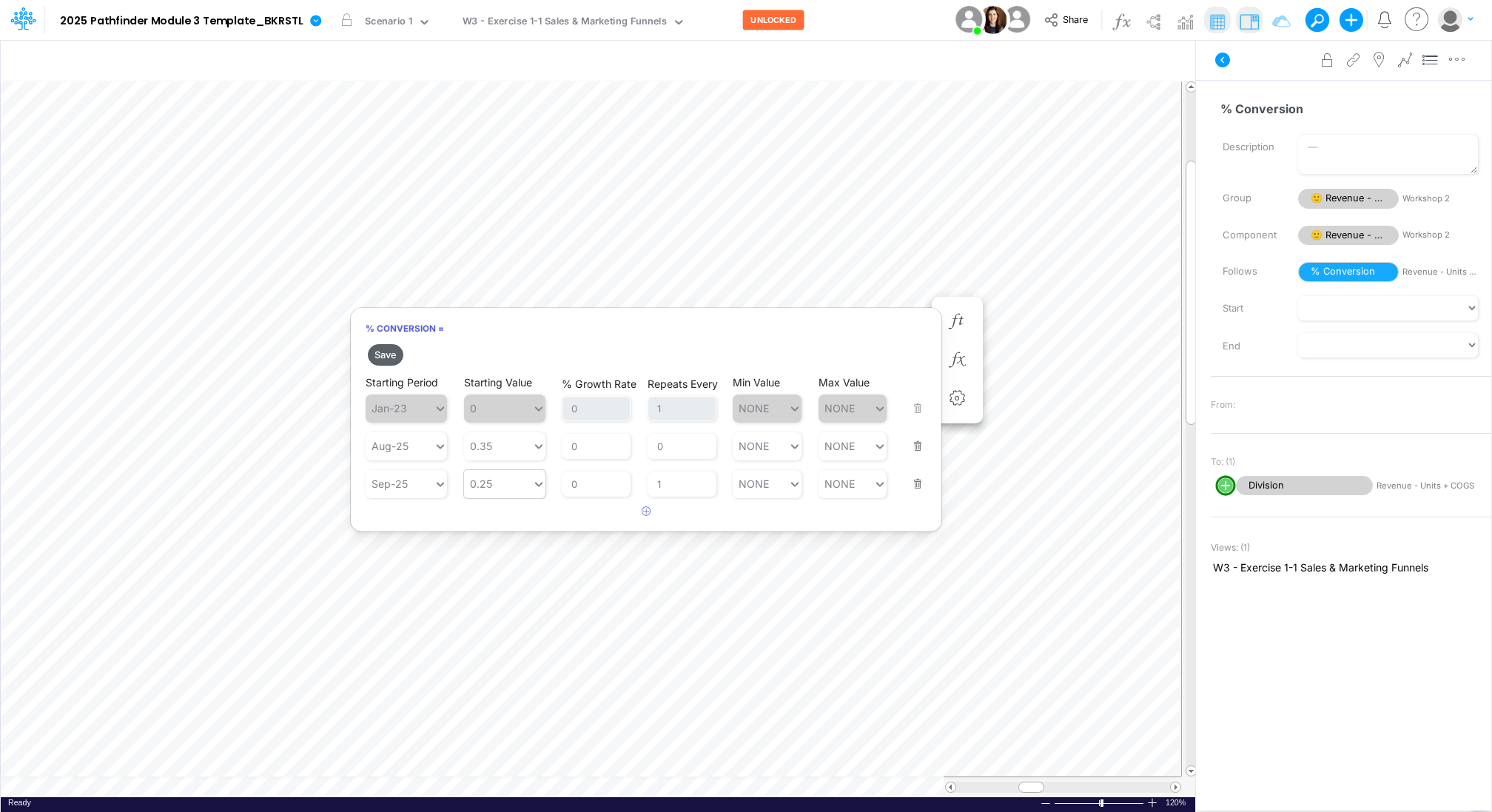
click at [394, 356] on button "Save" at bounding box center [386, 354] width 36 height 22
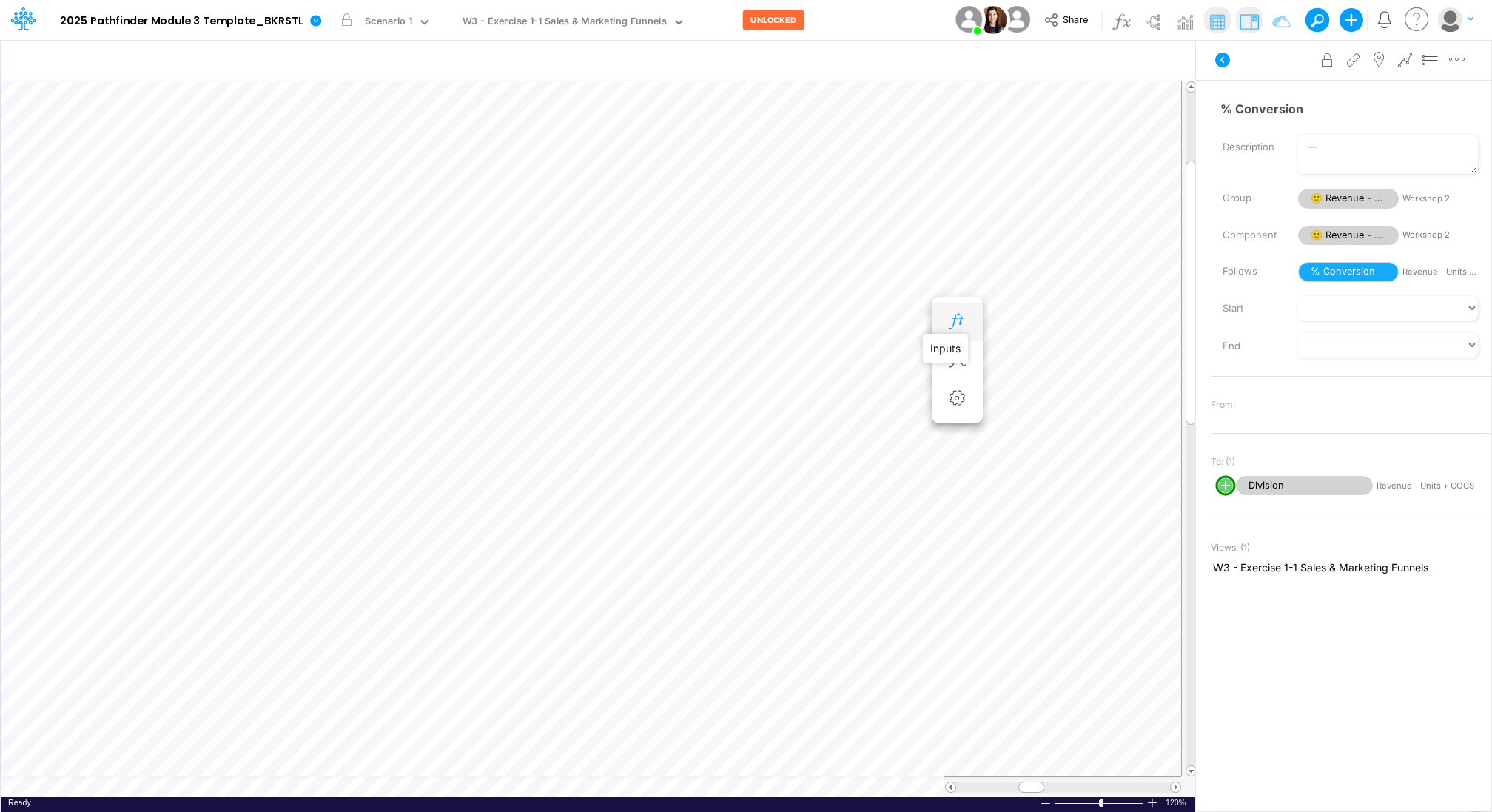
click at [964, 324] on icon "button" at bounding box center [957, 321] width 22 height 16
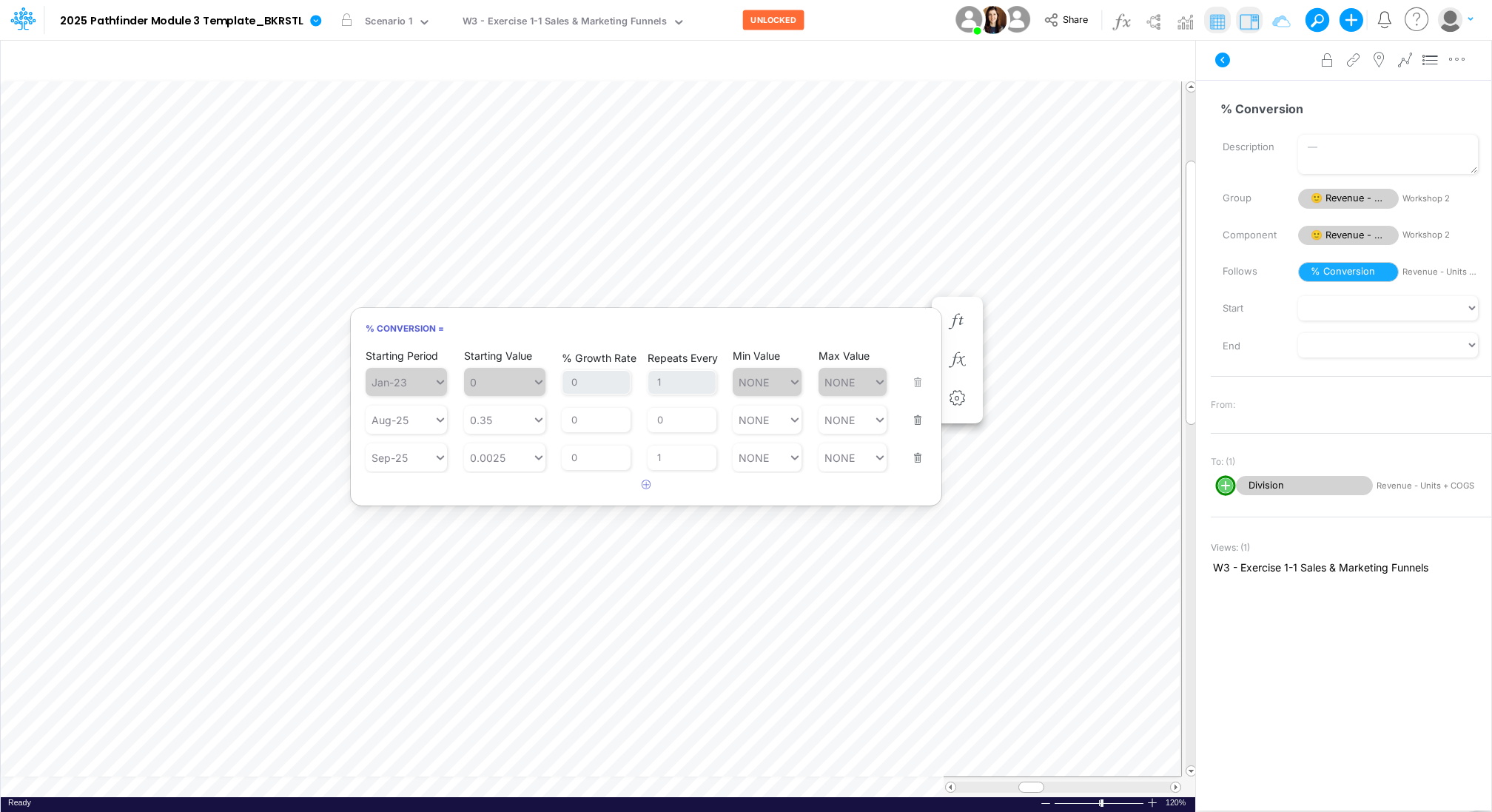
click at [914, 456] on button "button" at bounding box center [913, 448] width 20 height 40
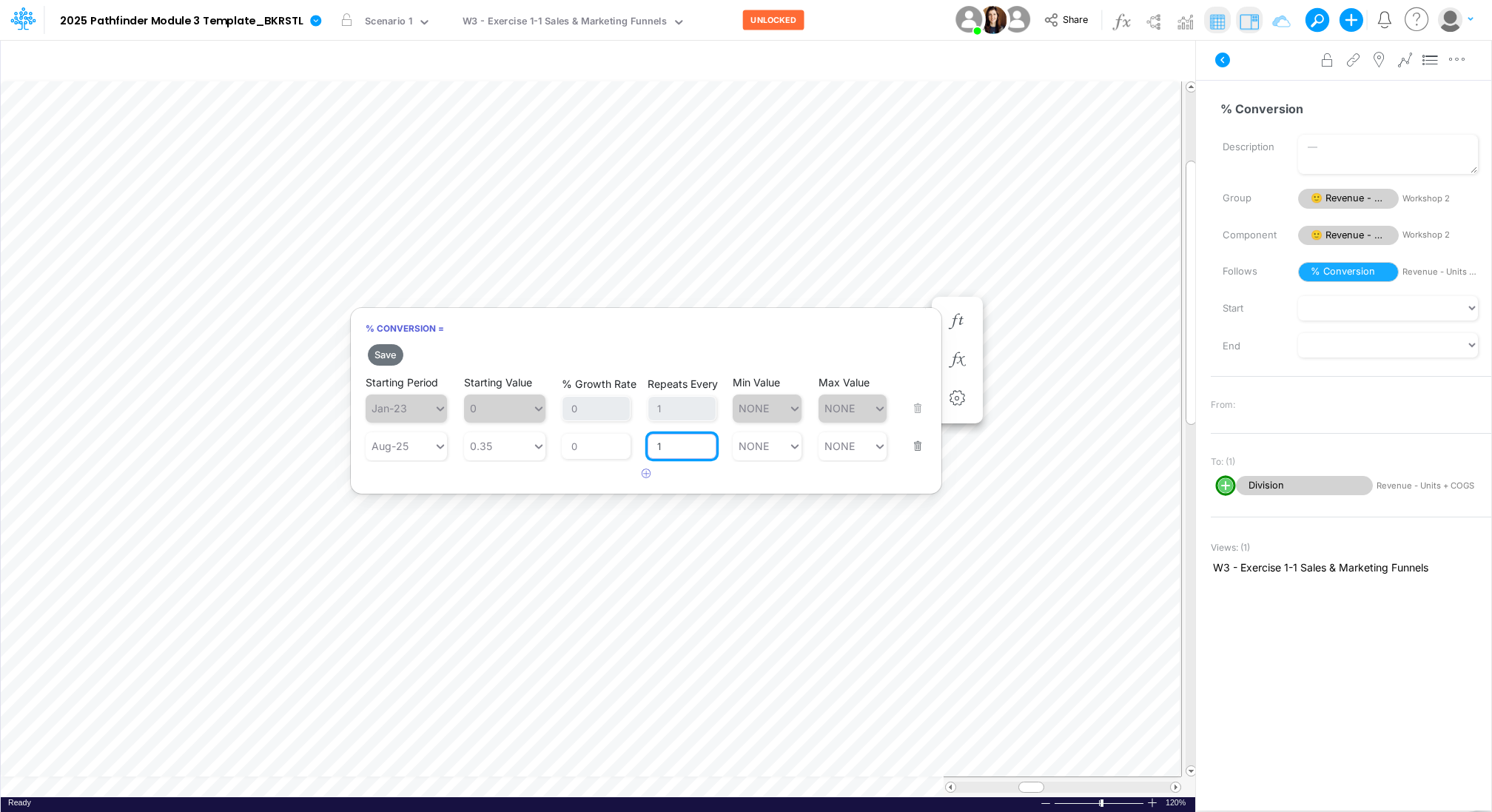
drag, startPoint x: 680, startPoint y: 443, endPoint x: 629, endPoint y: 431, distance: 52.4
click at [629, 431] on div "Starting Period Aug-25 Starting Value 0.35 % Growth Rate 0 Repeats Every 1 Min …" at bounding box center [645, 437] width 561 height 47
type input "1"
click at [512, 441] on div "0.35 0.35" at bounding box center [497, 445] width 68 height 22
click at [490, 480] on div "Set value 0.25" at bounding box center [508, 480] width 88 height 24
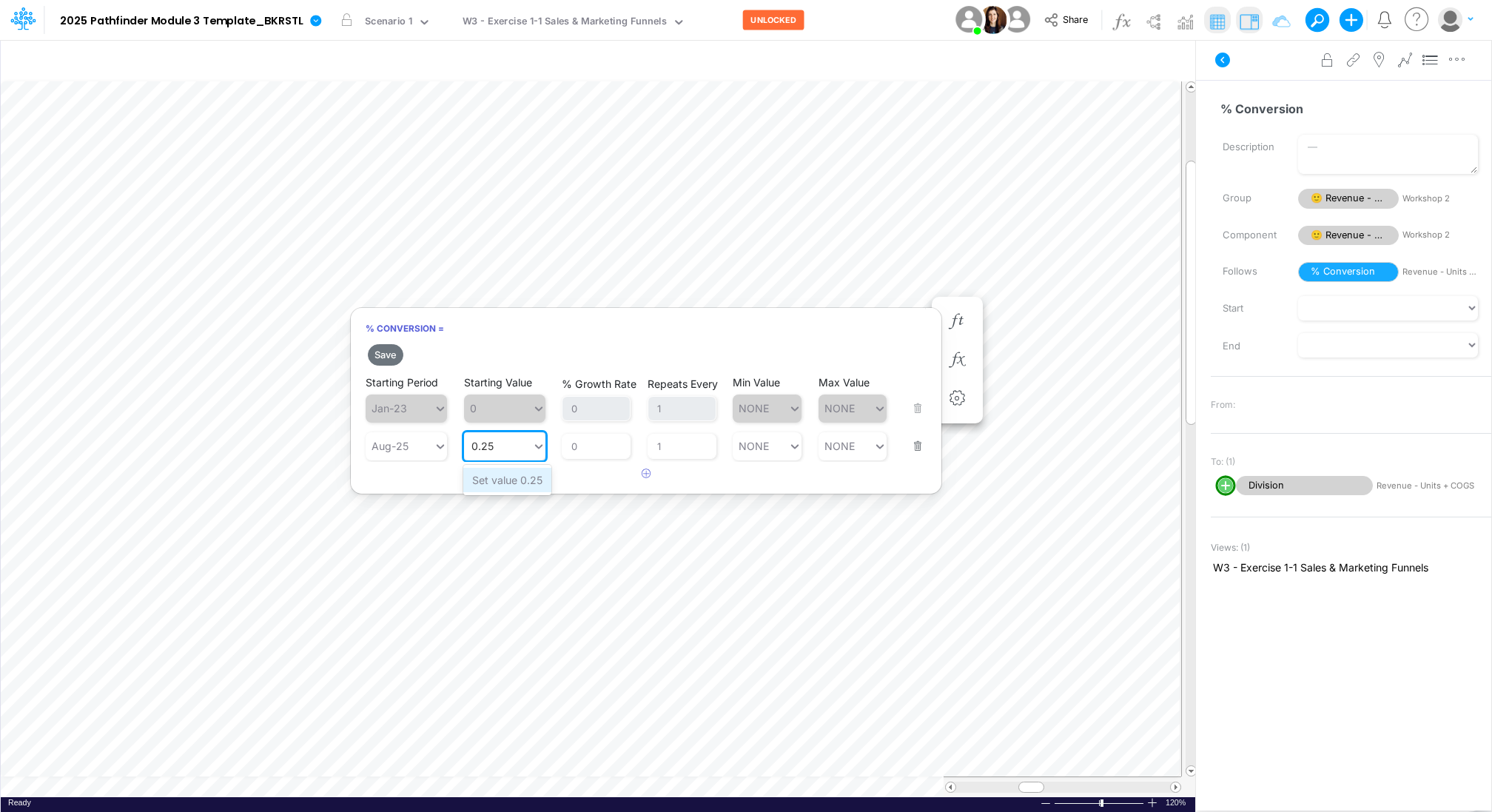
type input "0.25"
click at [388, 353] on button "Save" at bounding box center [386, 354] width 36 height 22
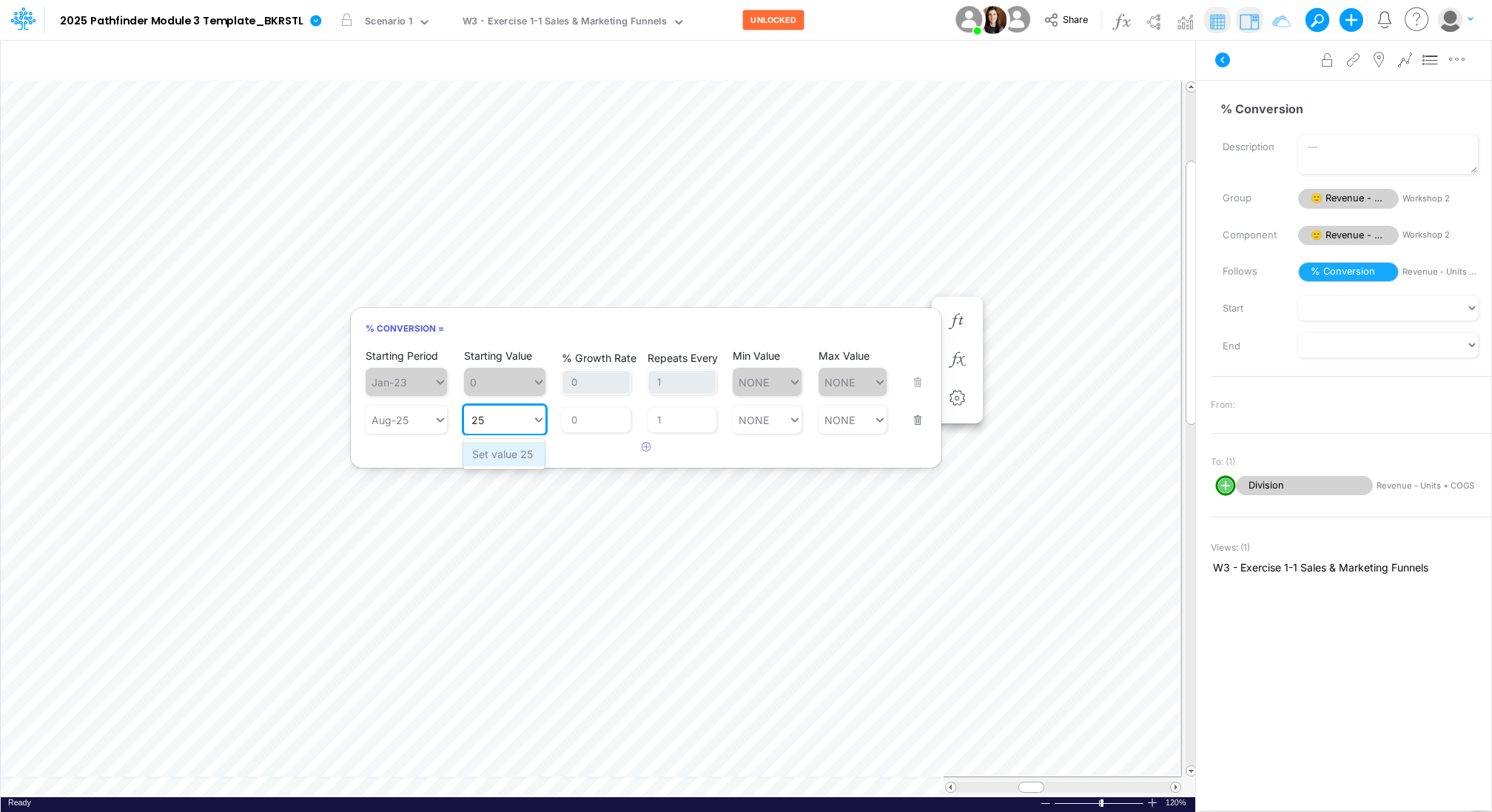
click at [502, 448] on div "Set value 25" at bounding box center [504, 454] width 81 height 24
type input "25"
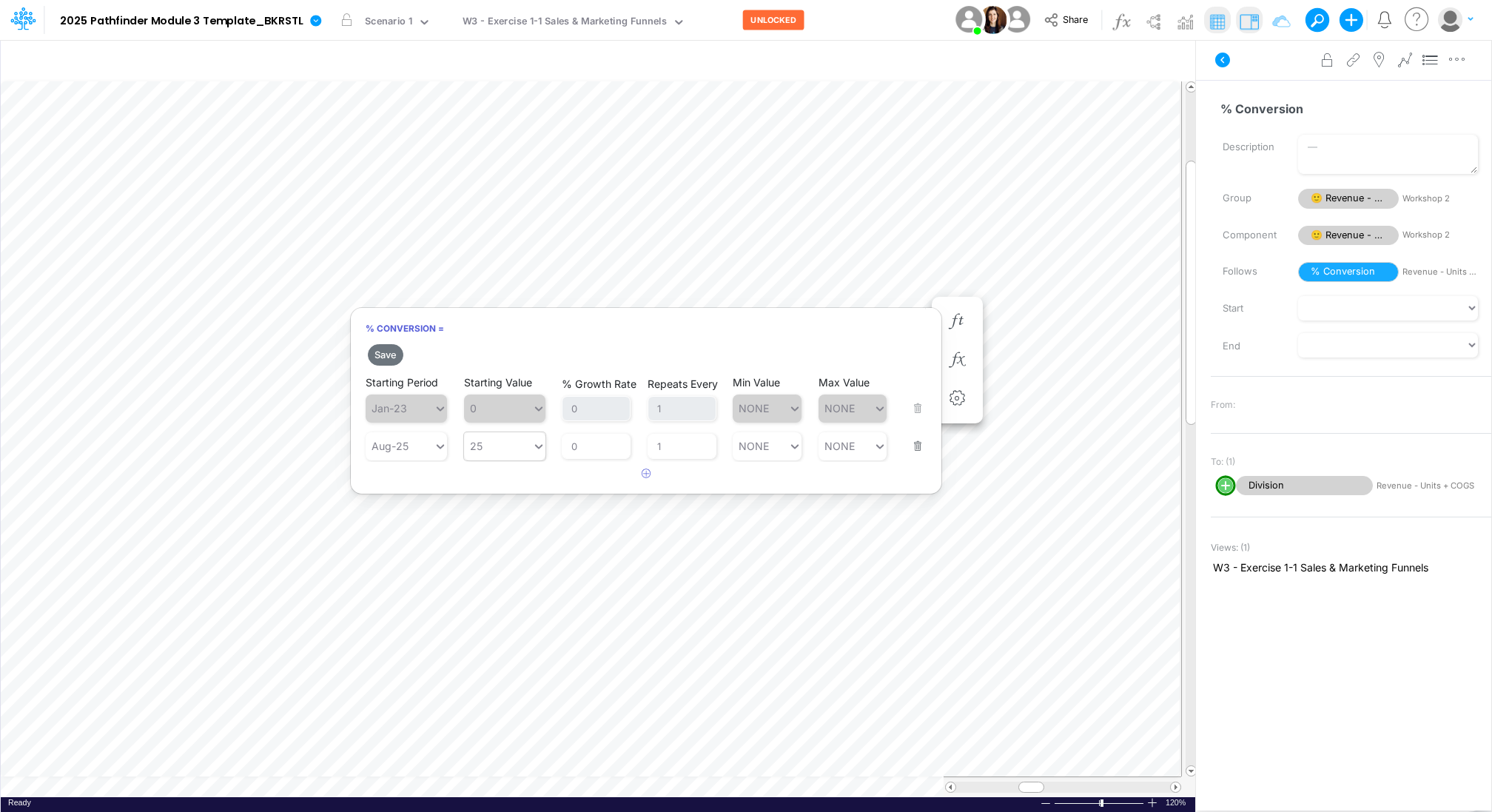
type input "25"
click at [502, 448] on div "25 25" at bounding box center [497, 445] width 68 height 22
click at [395, 355] on button "Save" at bounding box center [386, 354] width 36 height 22
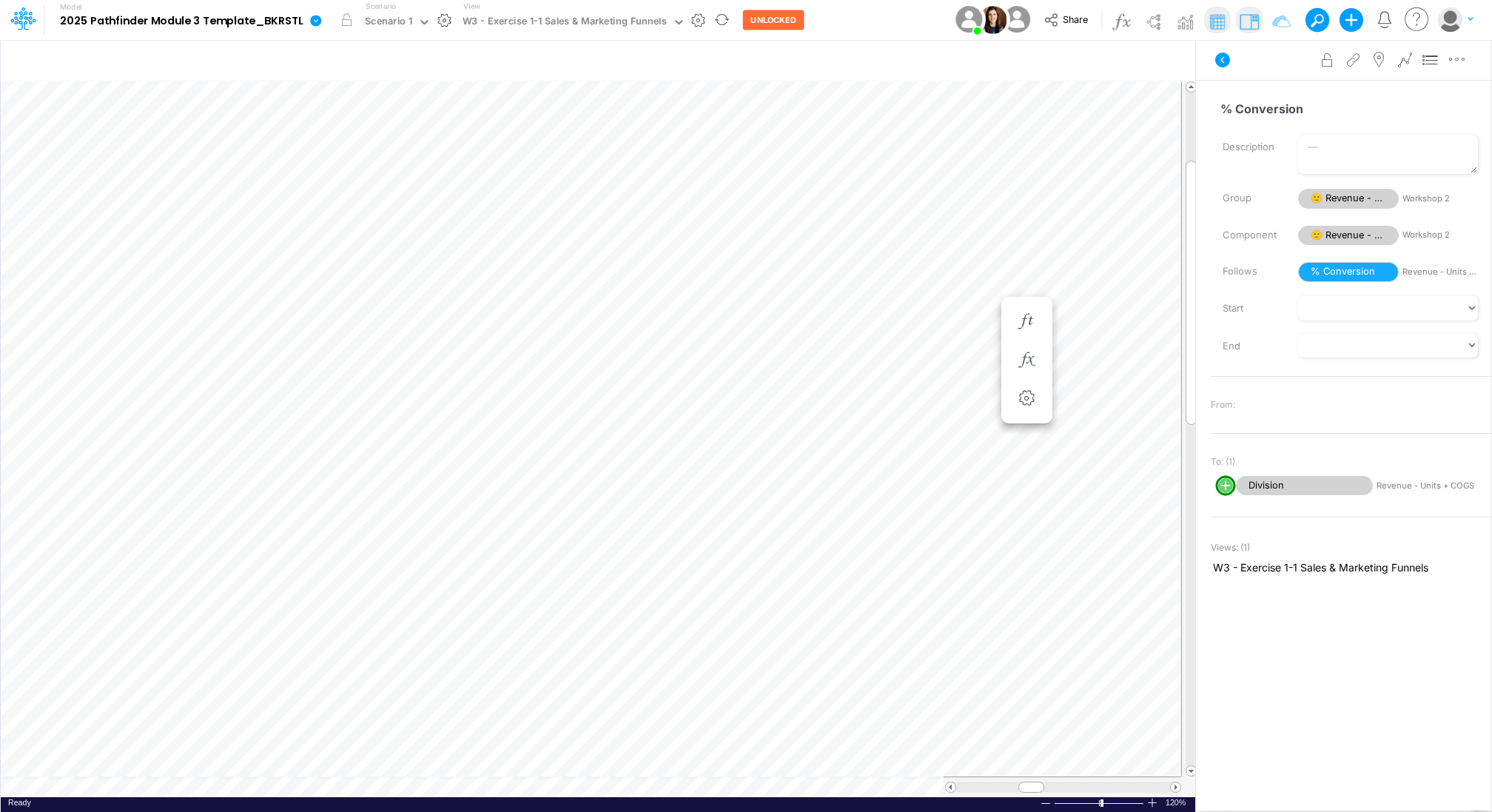
click at [314, 20] on icon at bounding box center [316, 21] width 11 height 11
click at [372, 16] on div "Scenario 1" at bounding box center [388, 22] width 48 height 17
click at [309, 22] on icon at bounding box center [316, 21] width 13 height 13
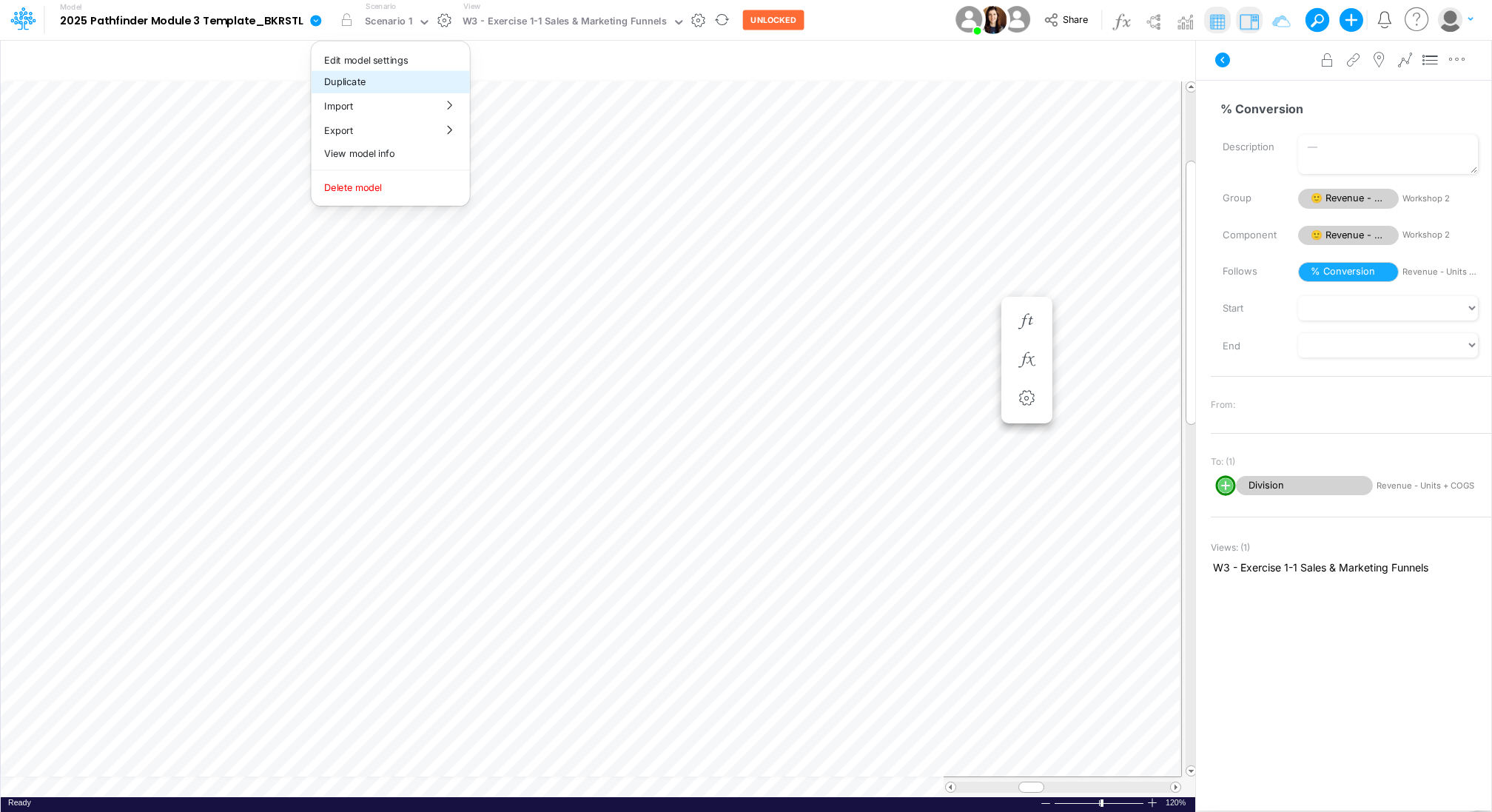
click at [362, 77] on button "Duplicate" at bounding box center [390, 81] width 158 height 22
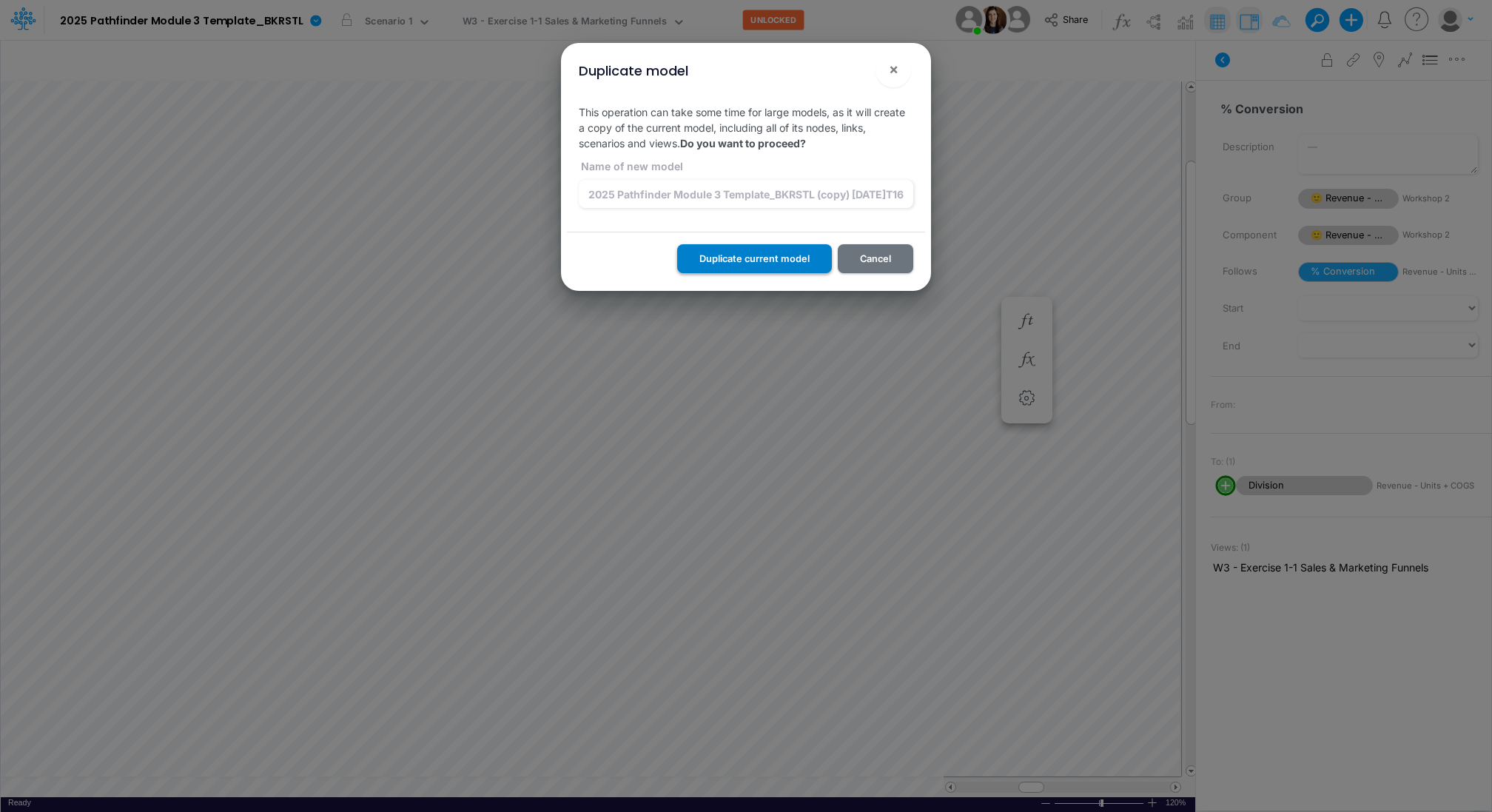
click at [771, 258] on button "Duplicate current model" at bounding box center [754, 258] width 155 height 29
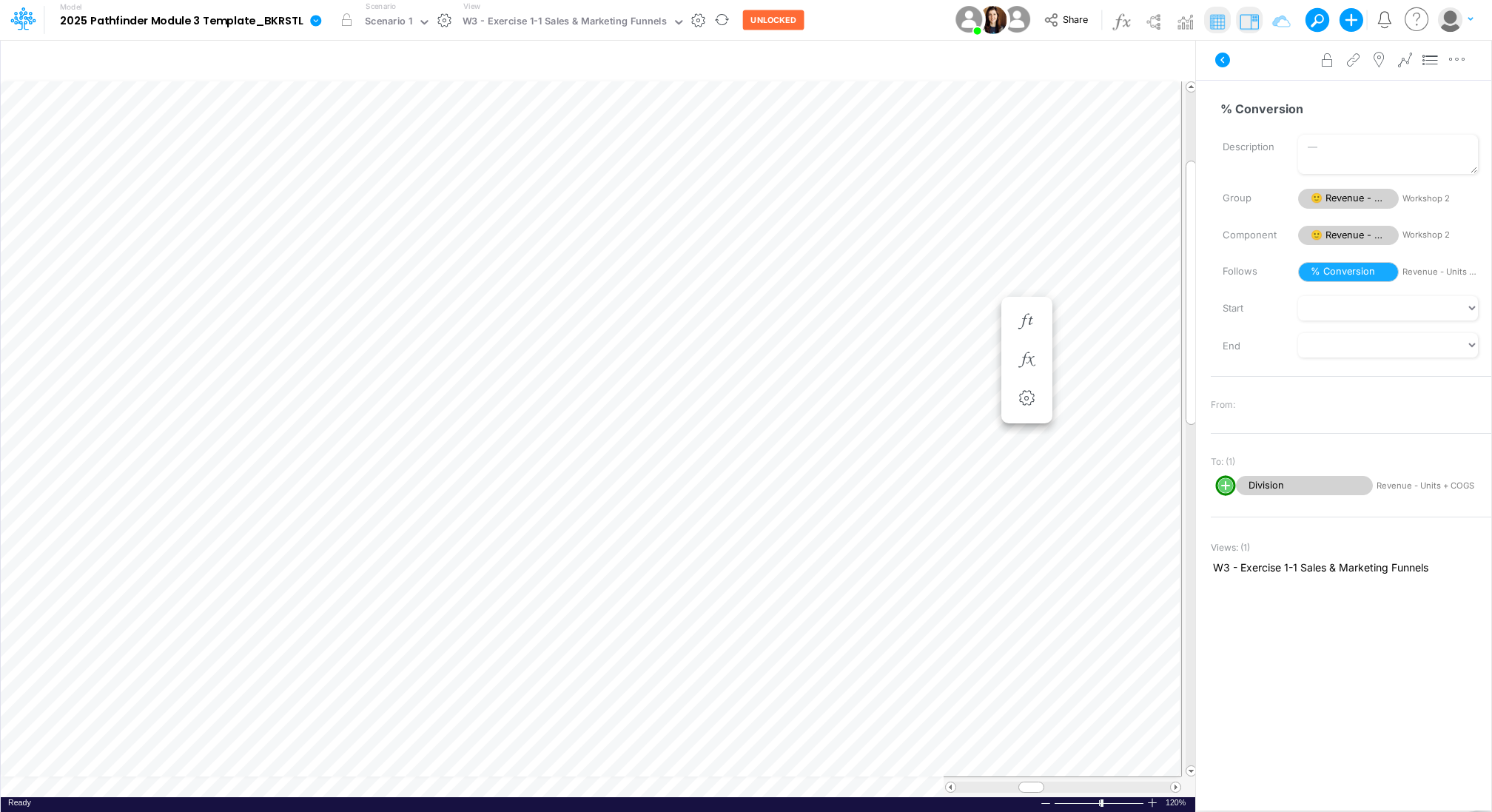
click at [316, 21] on icon at bounding box center [316, 21] width 11 height 11
click at [382, 152] on button "View model info" at bounding box center [390, 154] width 158 height 22
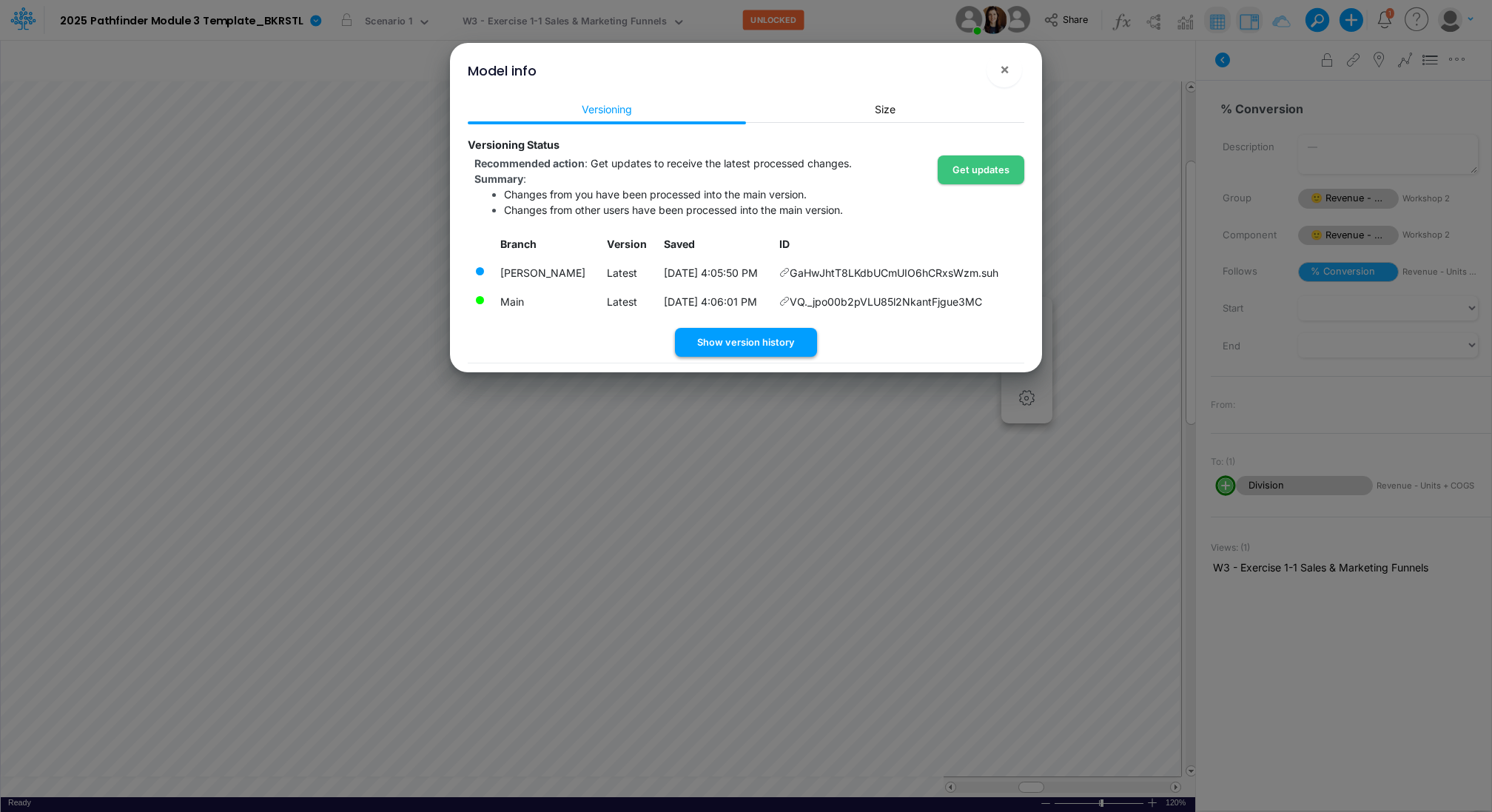
click at [745, 340] on button "Show version history" at bounding box center [746, 342] width 142 height 29
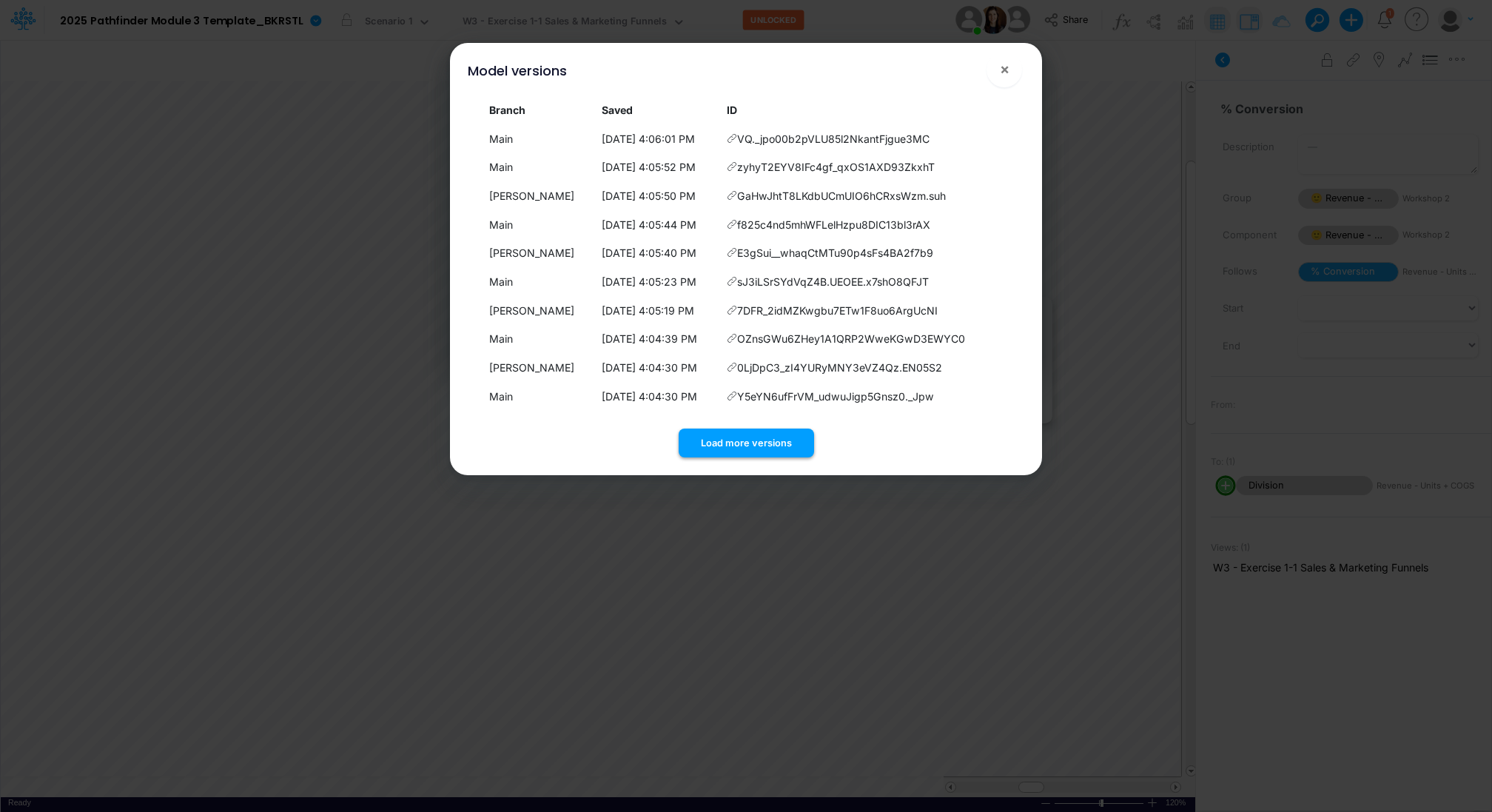
click at [786, 442] on button "Load more versions" at bounding box center [746, 442] width 136 height 29
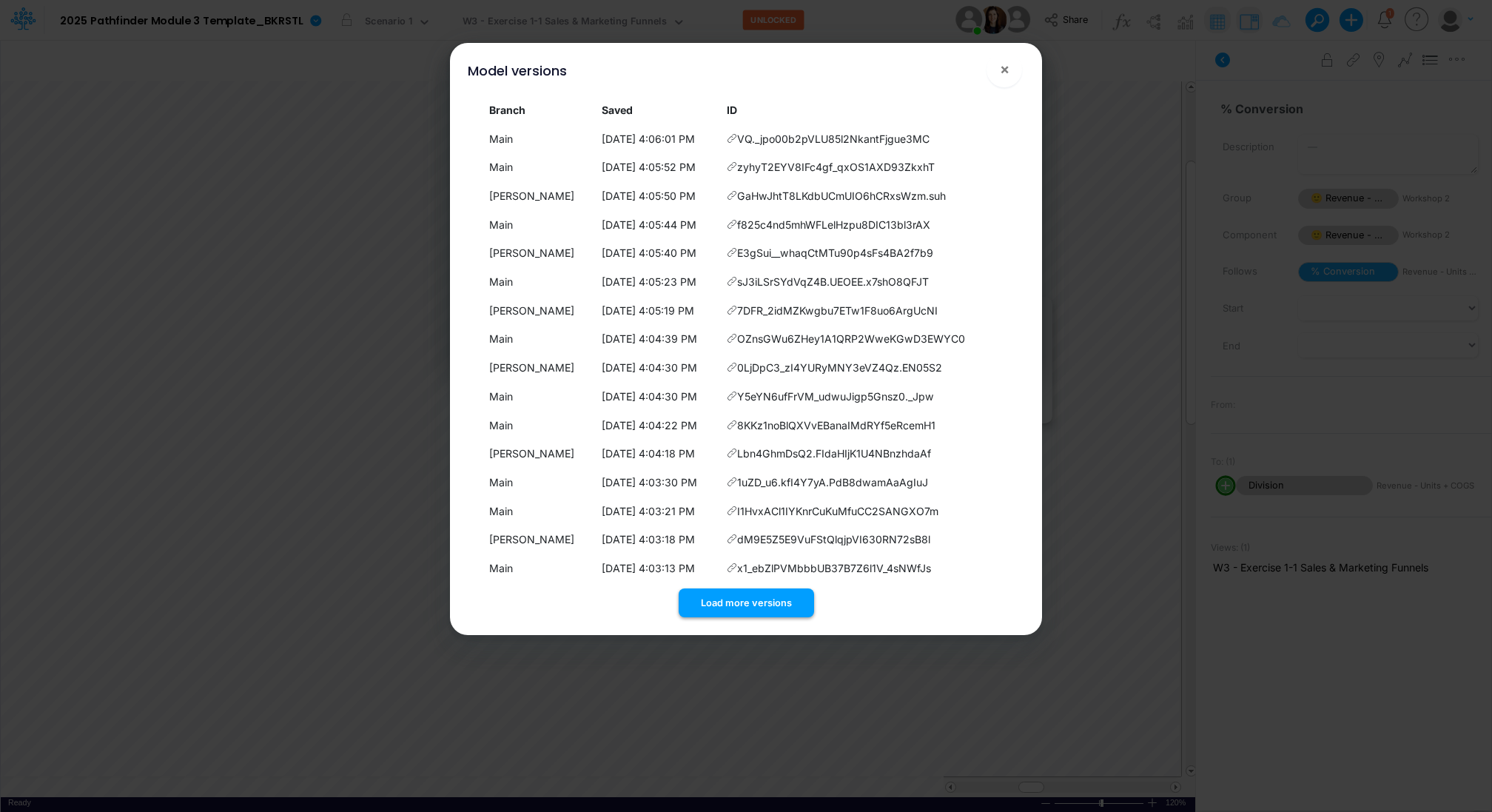
click at [725, 590] on button "Load more versions" at bounding box center [746, 602] width 136 height 29
click at [727, 455] on icon at bounding box center [731, 452] width 10 height 10
click at [1012, 71] on button "×" at bounding box center [1004, 69] width 36 height 36
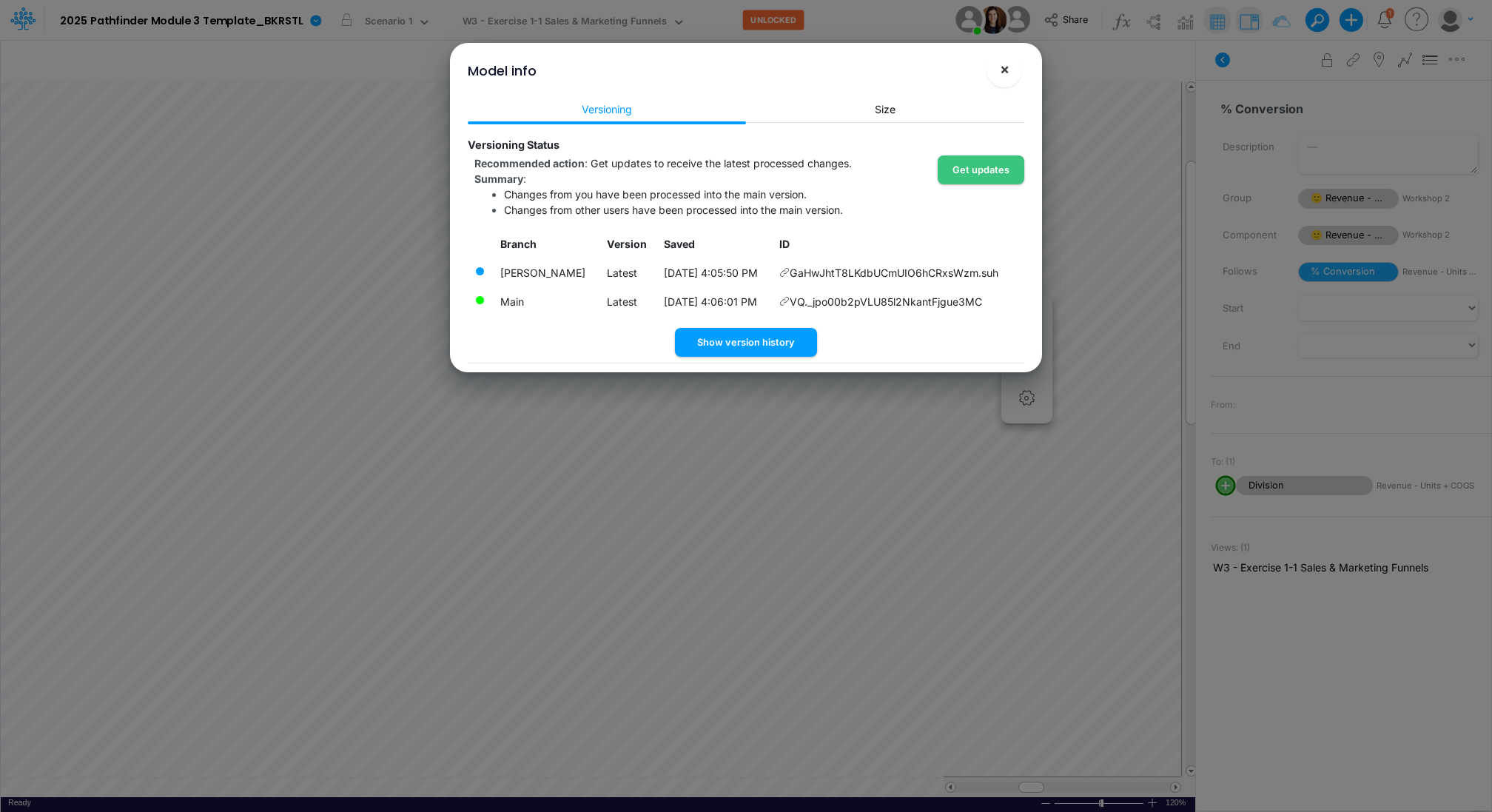
click at [997, 69] on button "×" at bounding box center [1004, 69] width 36 height 36
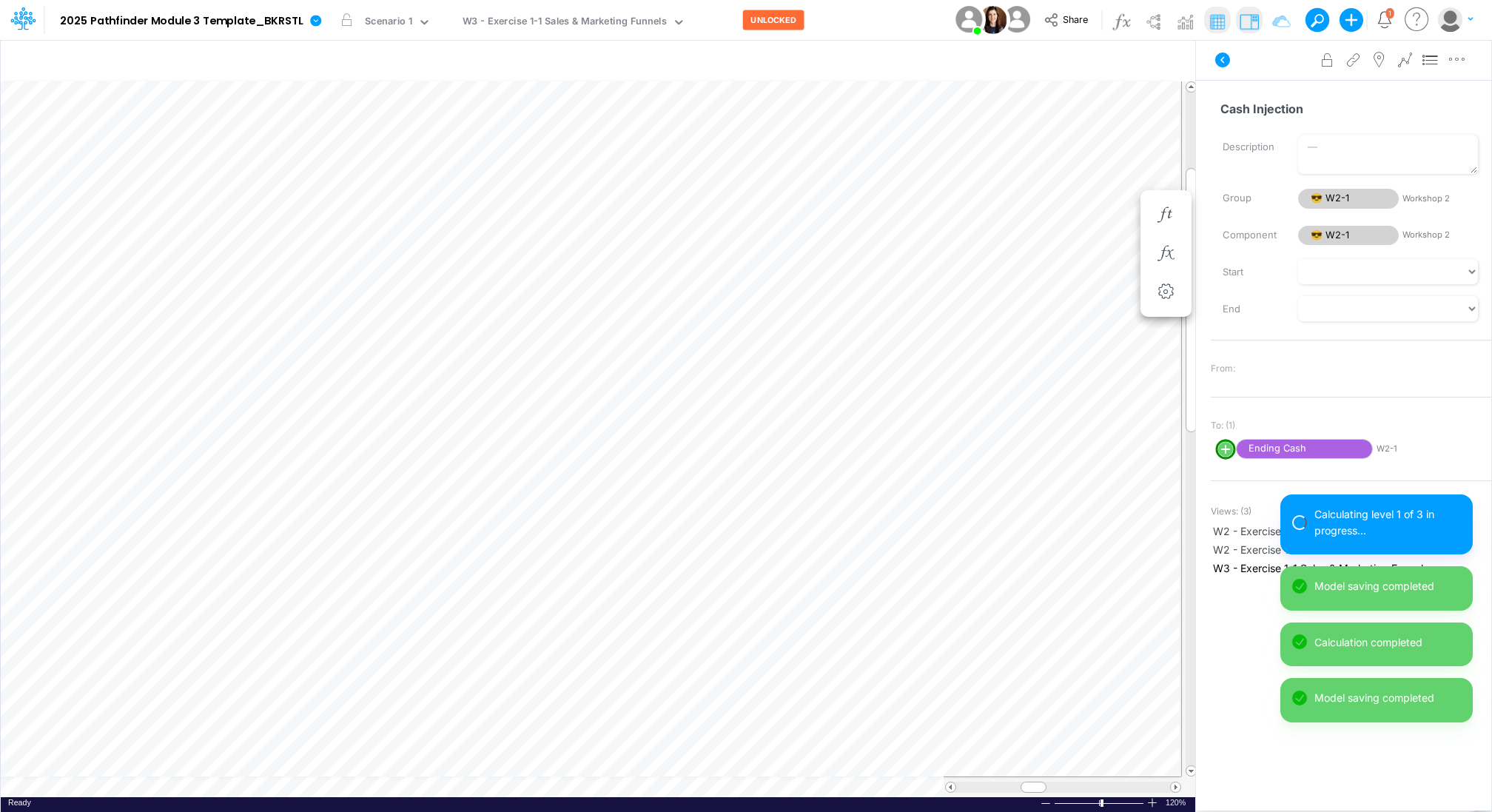
scroll to position [7, 2]
